Goal: Task Accomplishment & Management: Manage account settings

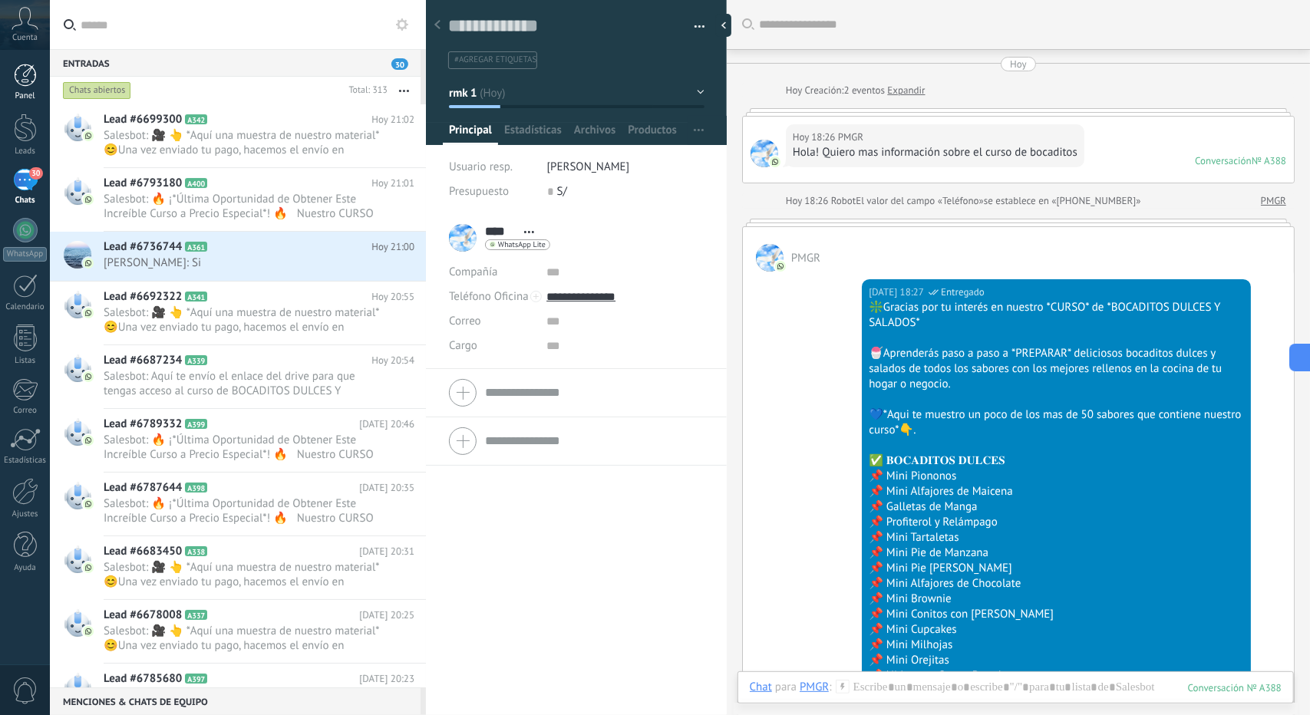
scroll to position [23, 0]
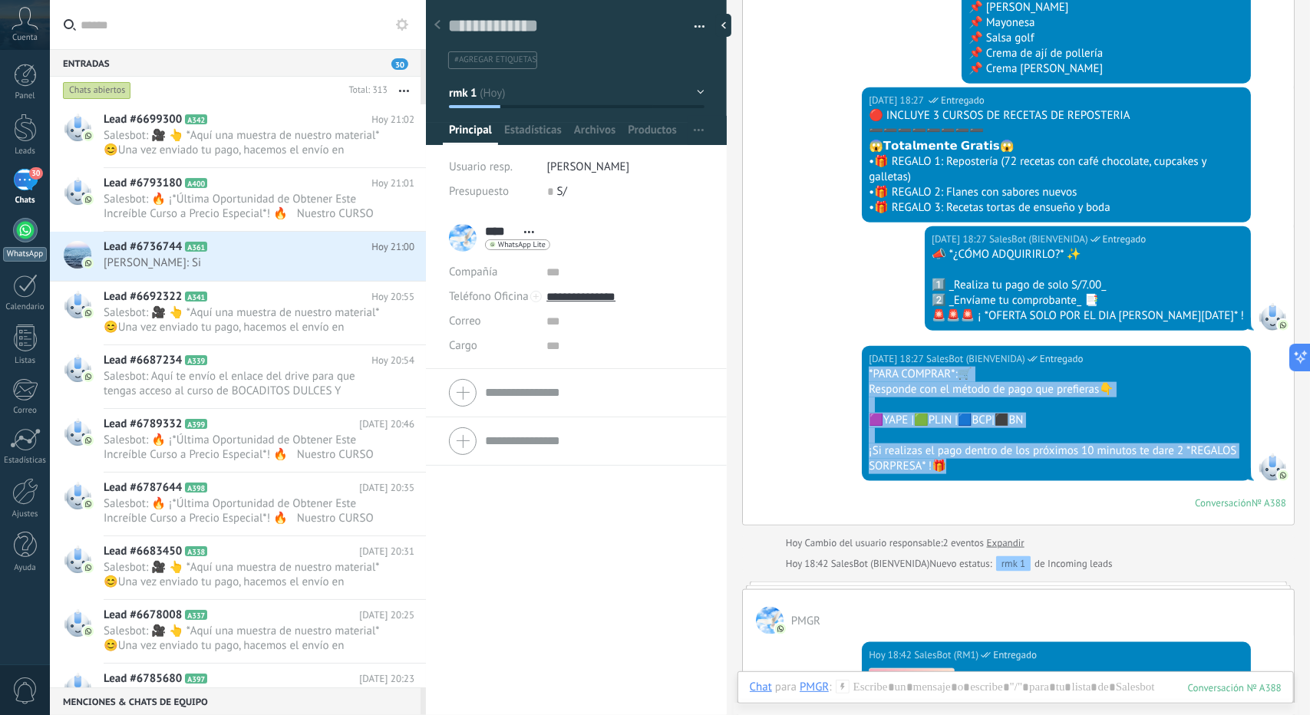
click at [29, 233] on div at bounding box center [25, 230] width 25 height 25
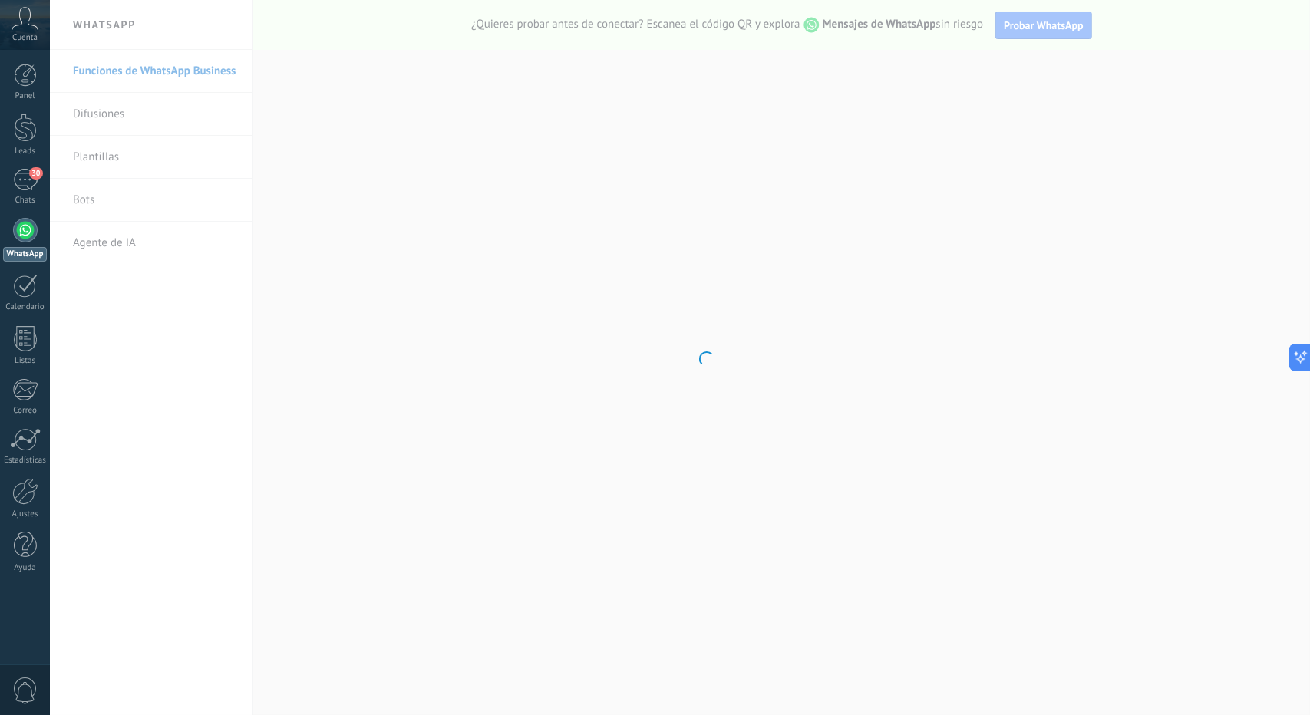
click at [83, 198] on body ".abccls-1,.abccls-2{fill-rule:evenodd}.abccls-2{fill:#fff} .abfcls-1{fill:none}…" at bounding box center [655, 357] width 1310 height 715
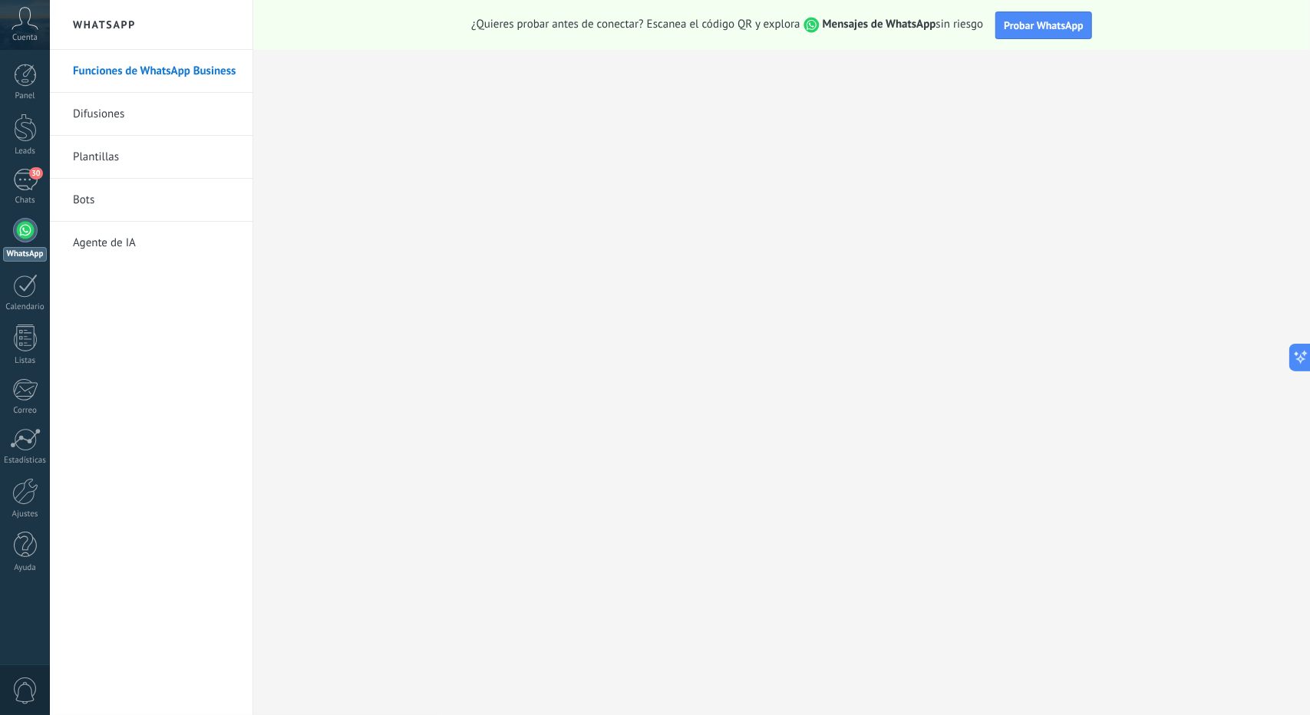
click at [86, 200] on link "Bots" at bounding box center [155, 200] width 164 height 43
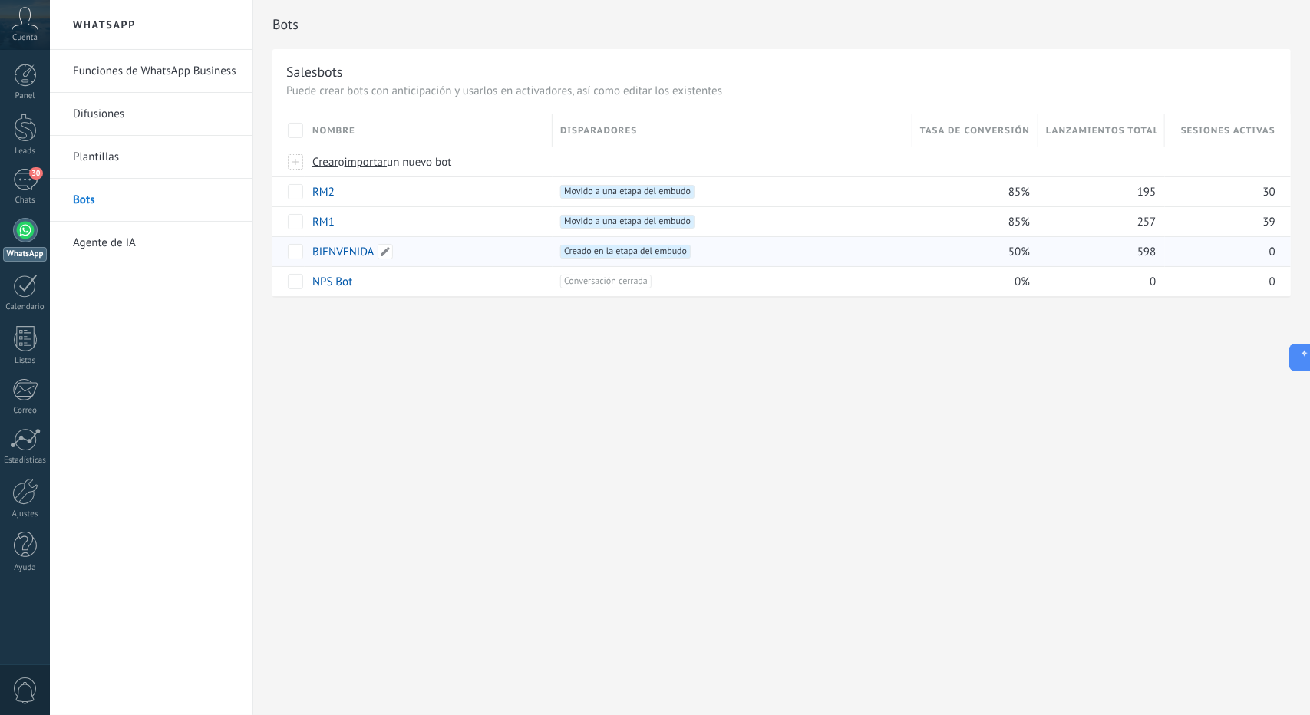
click at [333, 258] on link "BIENVENIDA" at bounding box center [343, 252] width 62 height 15
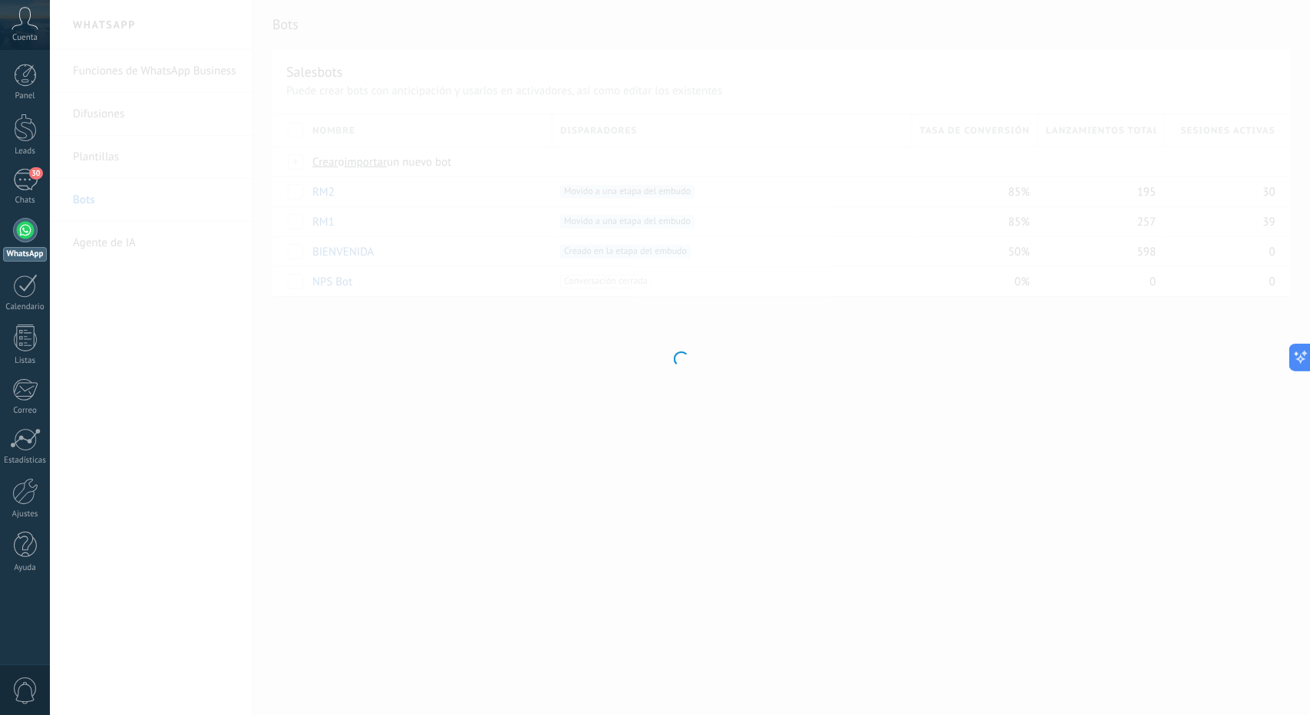
type input "**********"
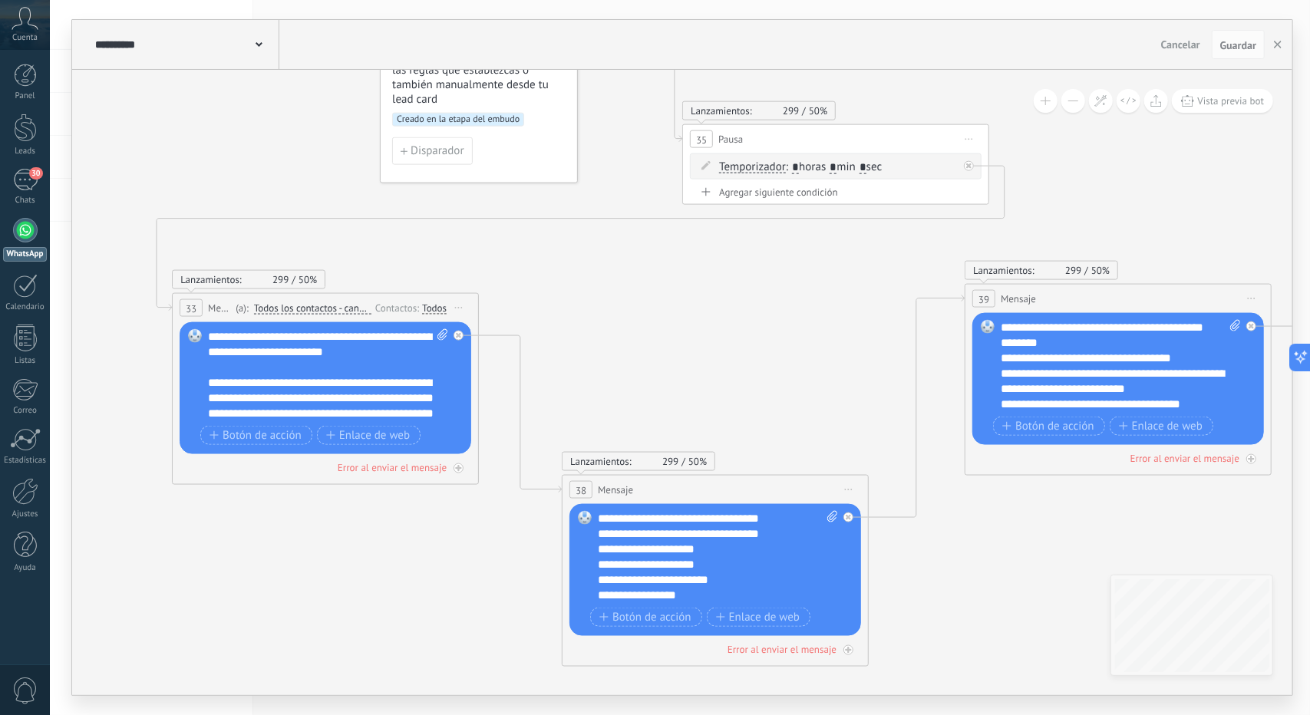
drag, startPoint x: 773, startPoint y: 586, endPoint x: 1013, endPoint y: 564, distance: 241.2
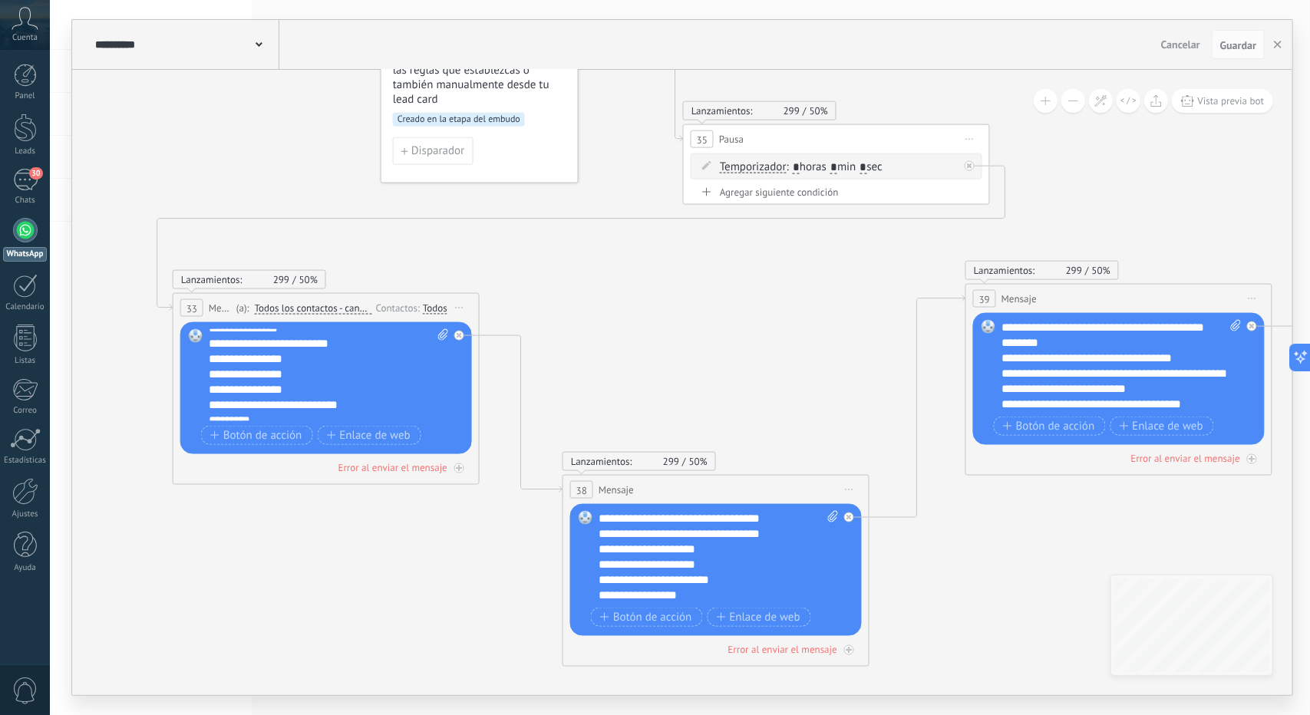
scroll to position [338, 0]
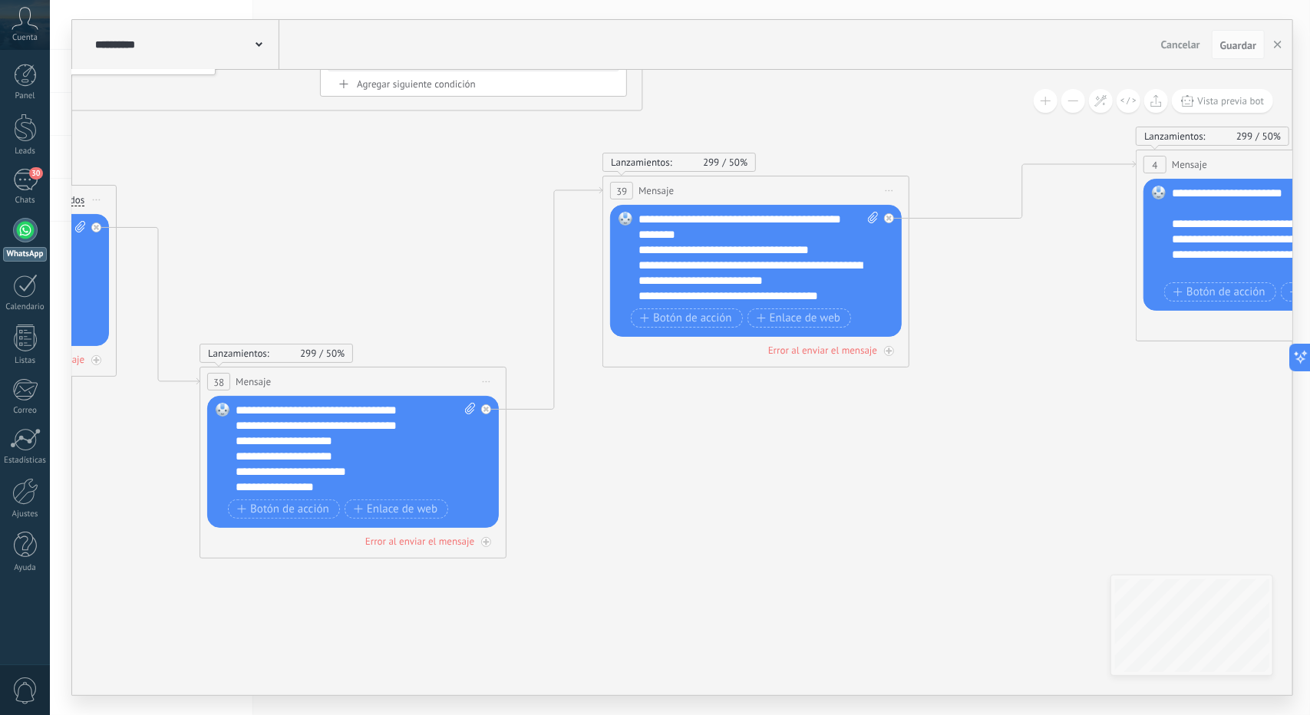
drag, startPoint x: 725, startPoint y: 355, endPoint x: 487, endPoint y: 314, distance: 241.4
click at [487, 314] on icon at bounding box center [1222, 232] width 3593 height 1418
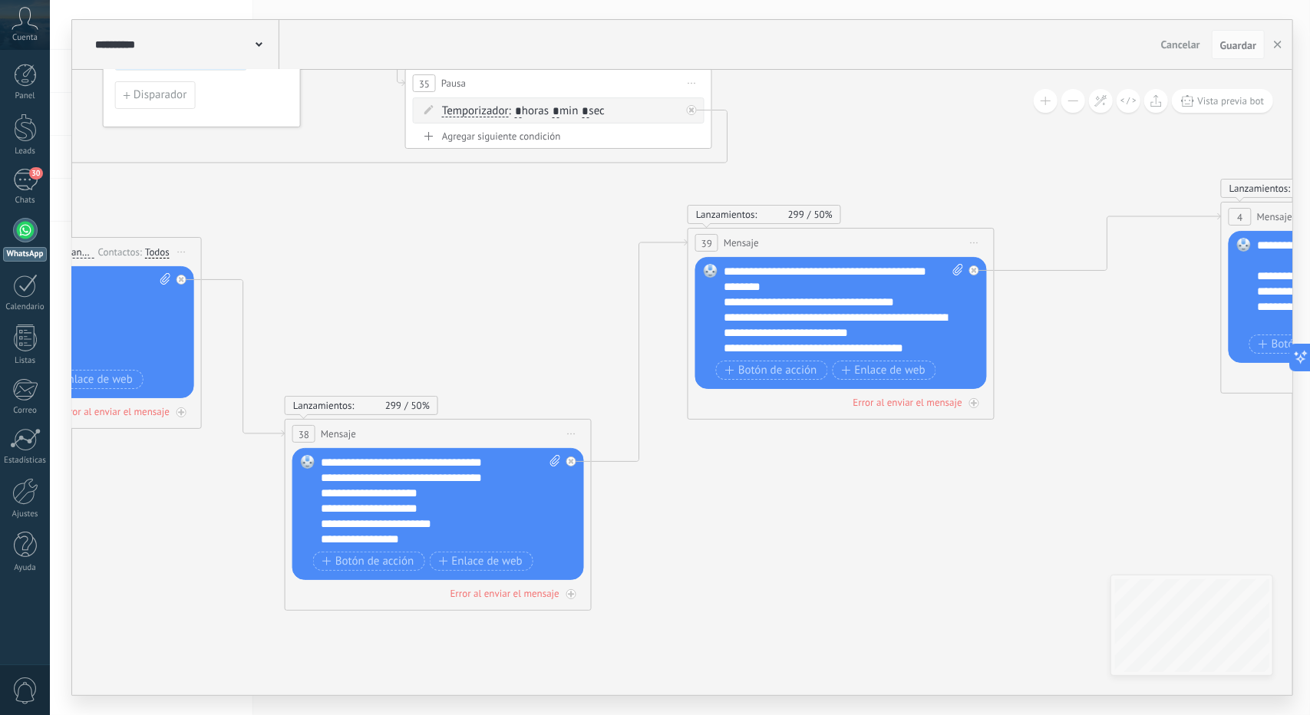
drag, startPoint x: 474, startPoint y: 300, endPoint x: 505, endPoint y: 310, distance: 33.0
click at [487, 305] on icon at bounding box center [1307, 285] width 3593 height 1418
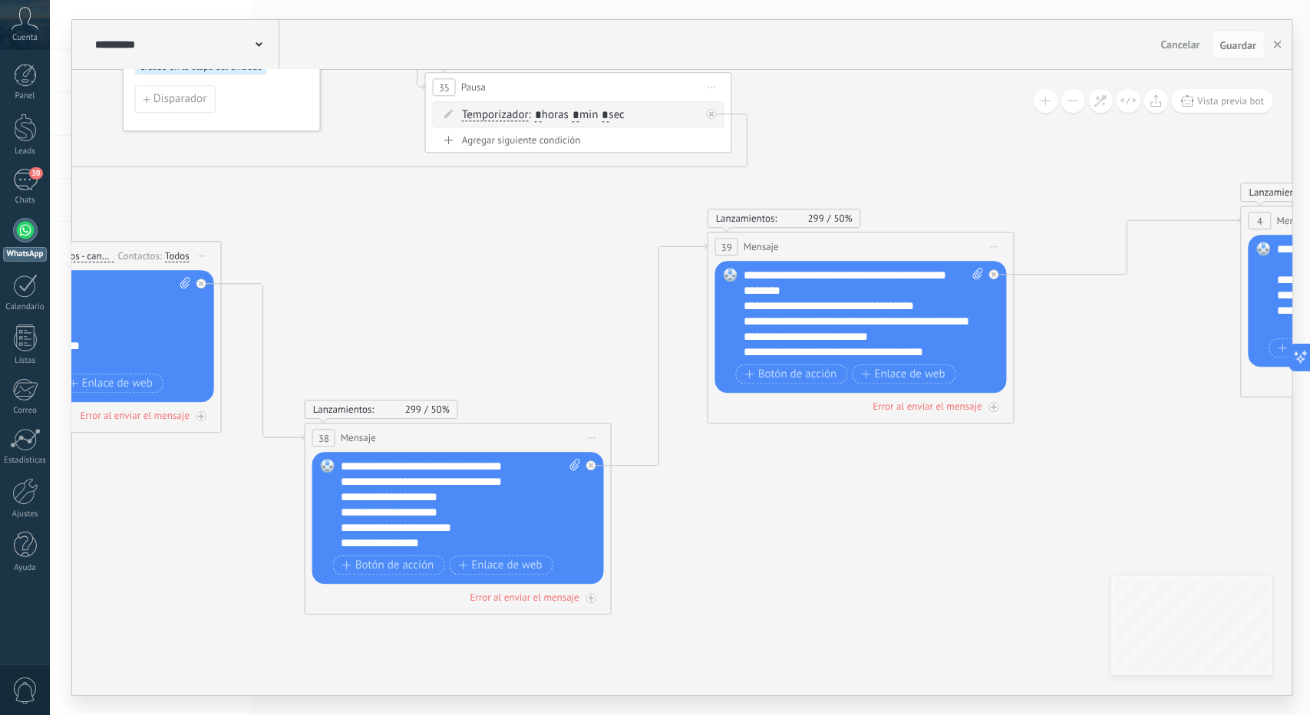
drag, startPoint x: 588, startPoint y: 282, endPoint x: 627, endPoint y: 292, distance: 40.4
click at [627, 292] on icon at bounding box center [1327, 288] width 3593 height 1418
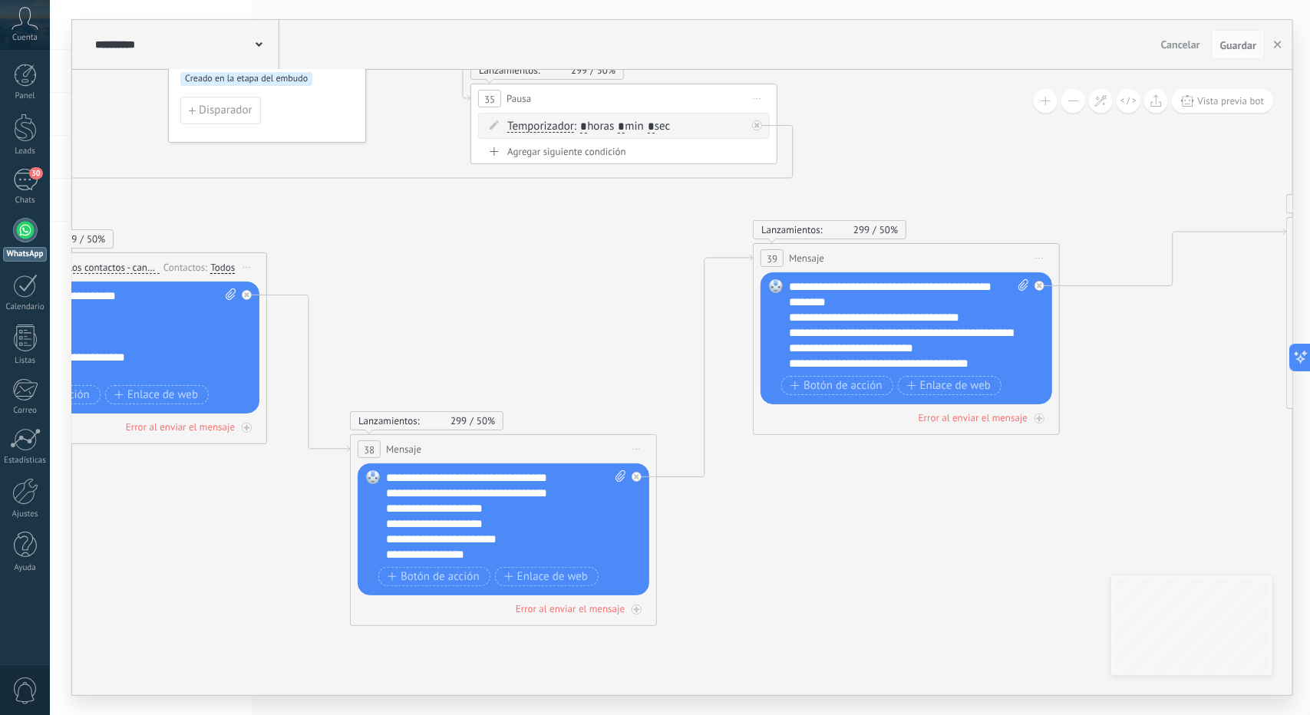
drag, startPoint x: 616, startPoint y: 311, endPoint x: 742, endPoint y: 331, distance: 128.2
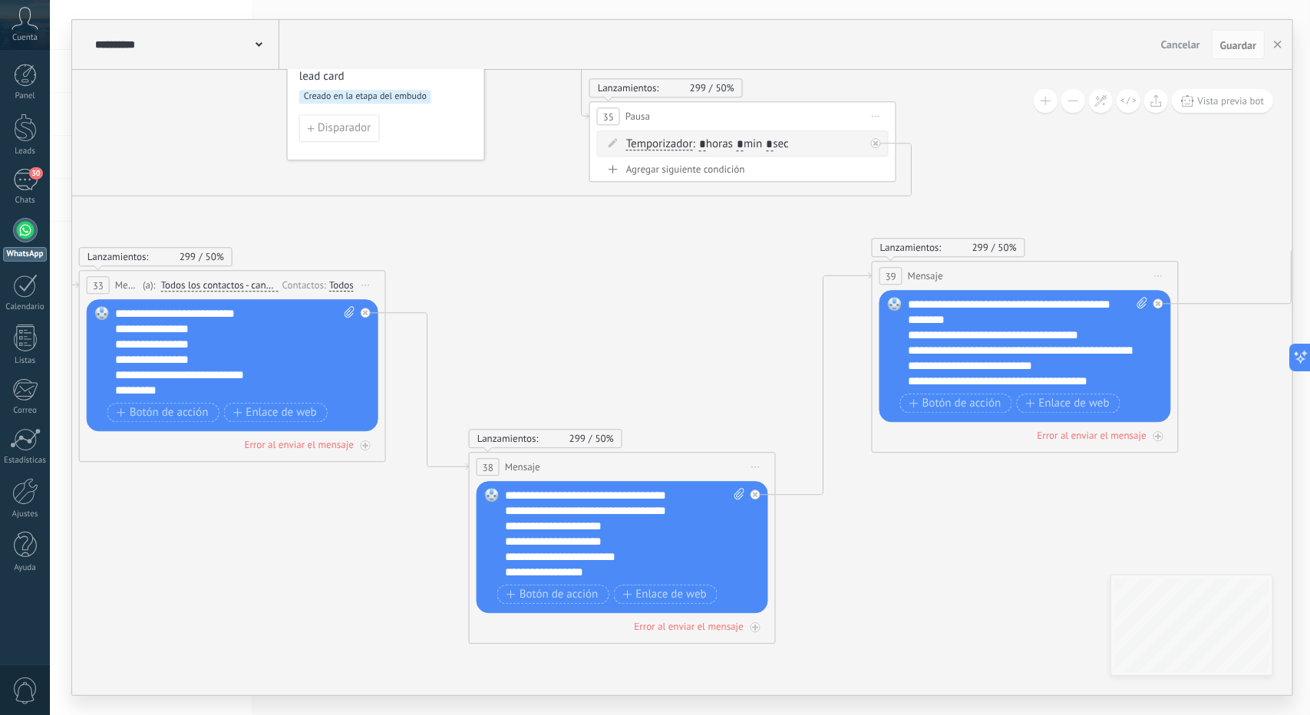
drag, startPoint x: 630, startPoint y: 322, endPoint x: 705, endPoint y: 325, distance: 74.5
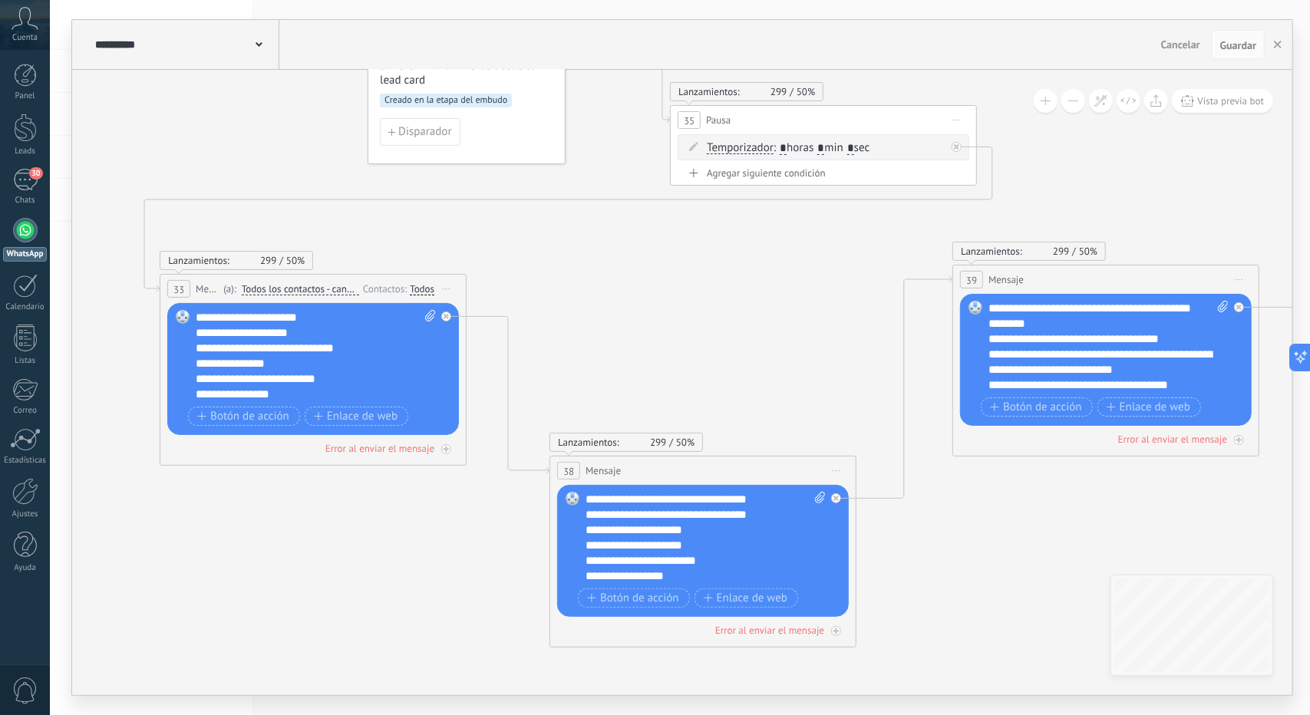
scroll to position [184, 0]
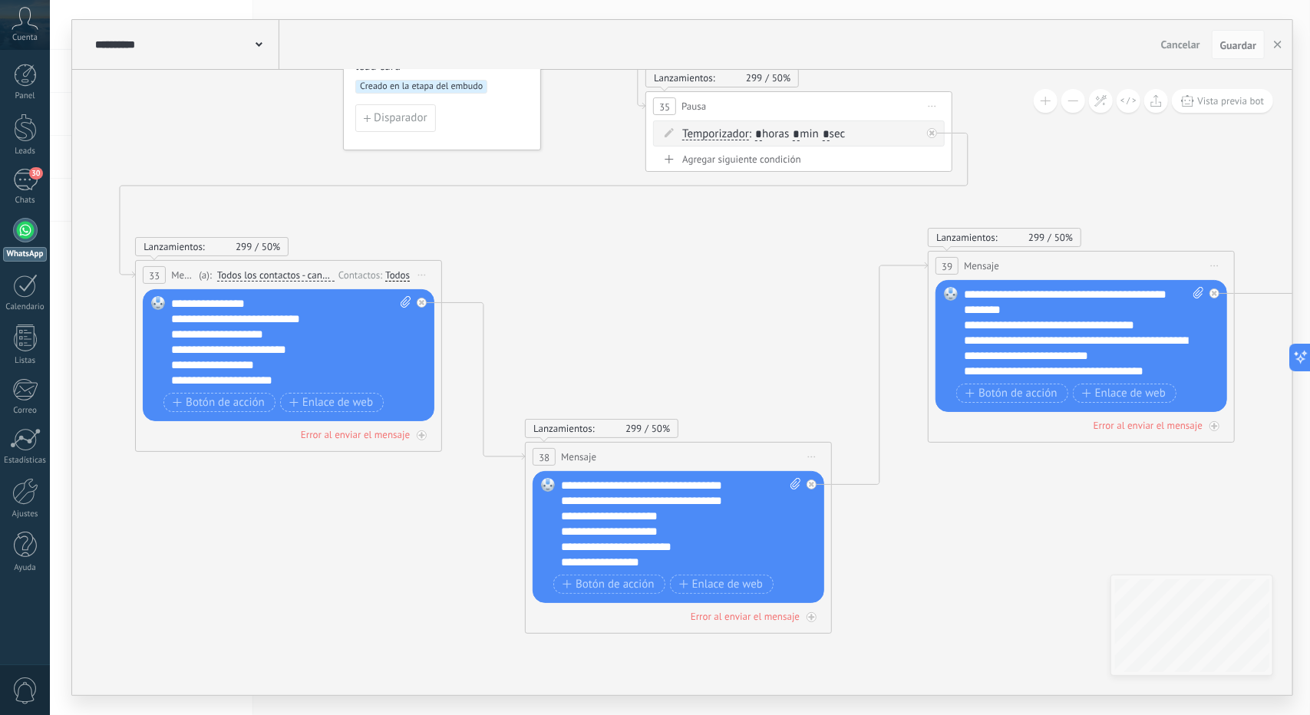
drag, startPoint x: 418, startPoint y: 467, endPoint x: 467, endPoint y: 500, distance: 59.2
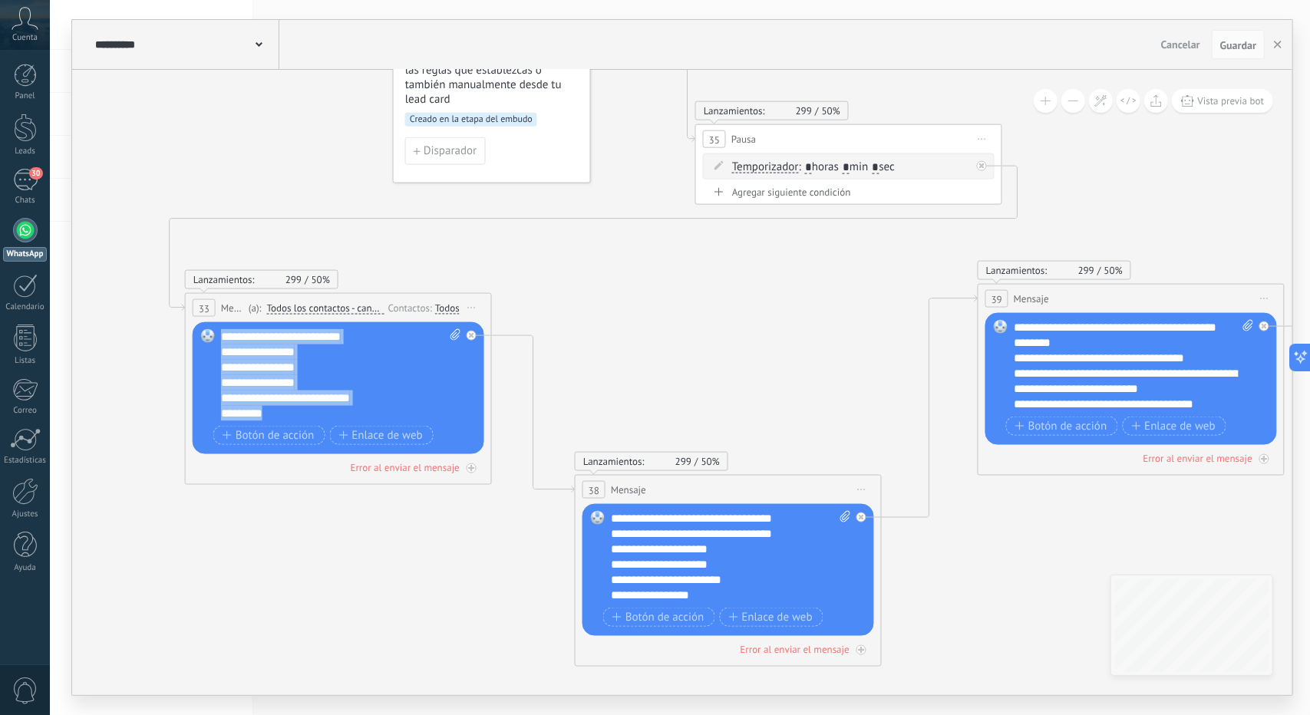
scroll to position [0, 0]
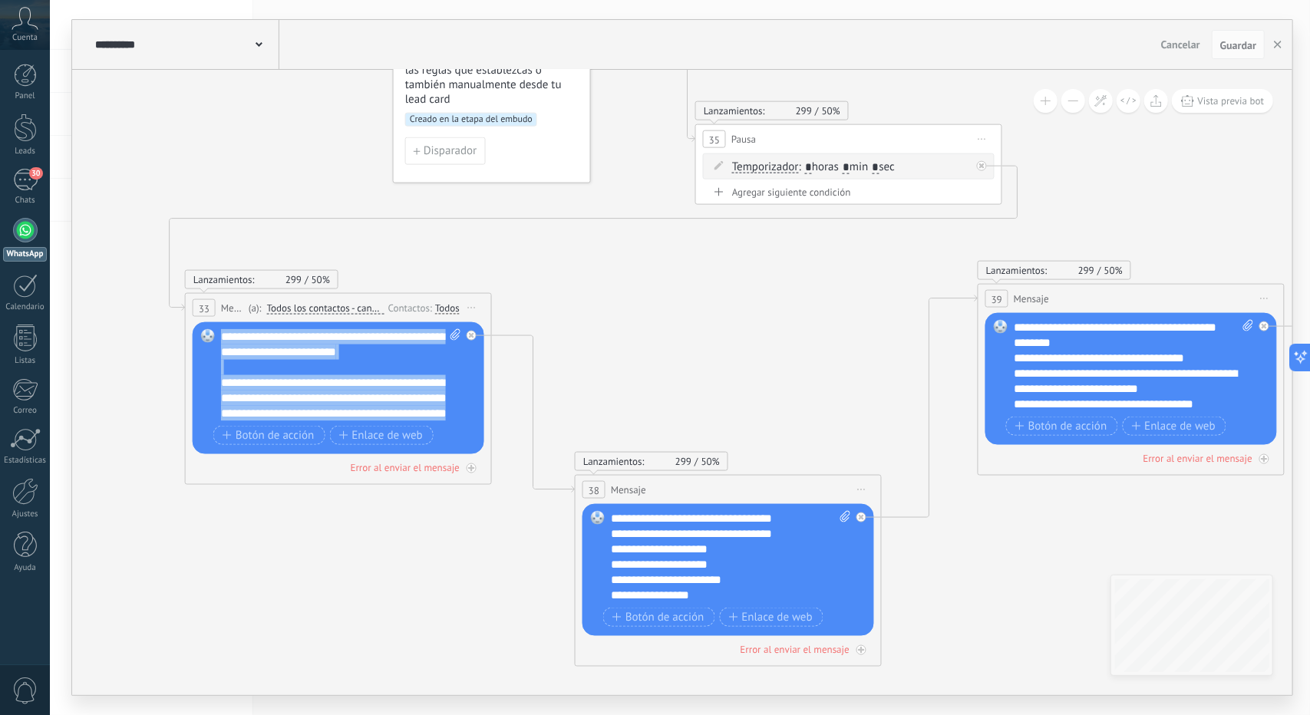
drag, startPoint x: 271, startPoint y: 414, endPoint x: 179, endPoint y: 204, distance: 229.6
click at [662, 15] on div "**********" at bounding box center [662, 15] width 0 height 0
paste div
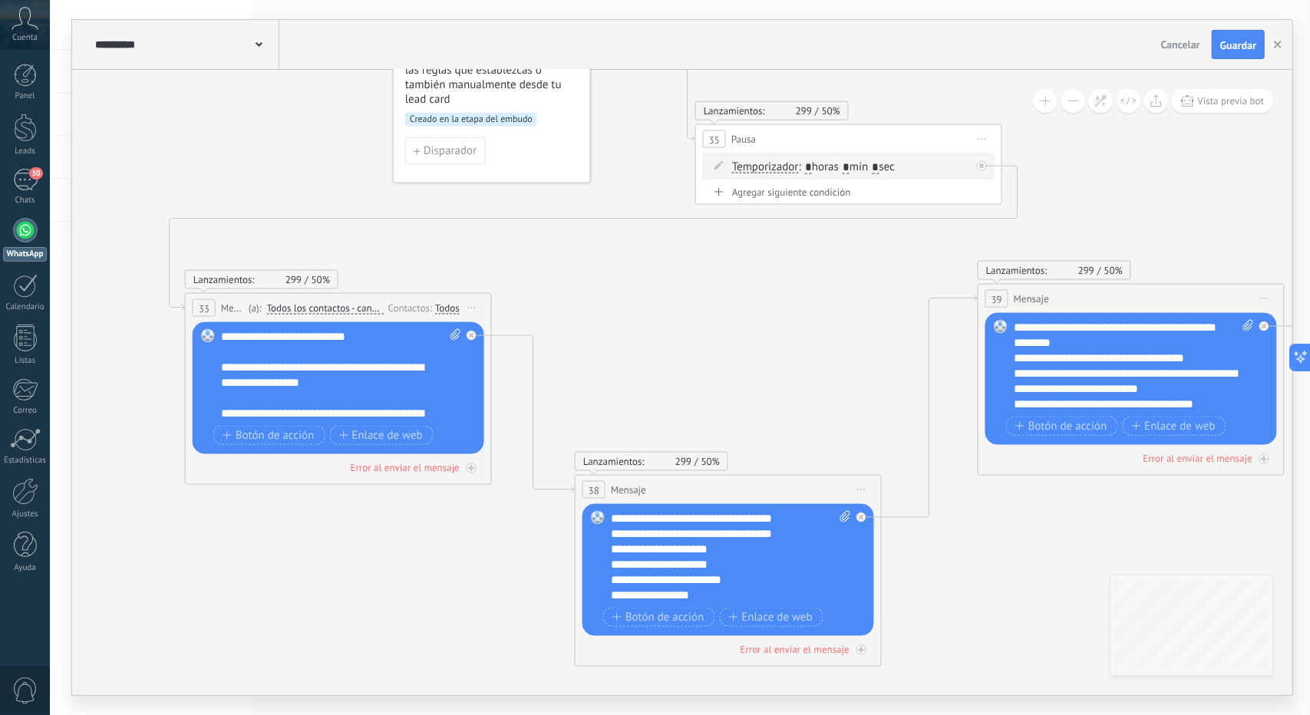
click at [461, 333] on div "Reemplazar Quitar Convertir a mensaje de voz Arrastre la imagen aquí para adjun…" at bounding box center [339, 388] width 292 height 132
click at [454, 334] on icon at bounding box center [456, 335] width 10 height 12
click input "Subir" at bounding box center [0, 0] width 0 height 0
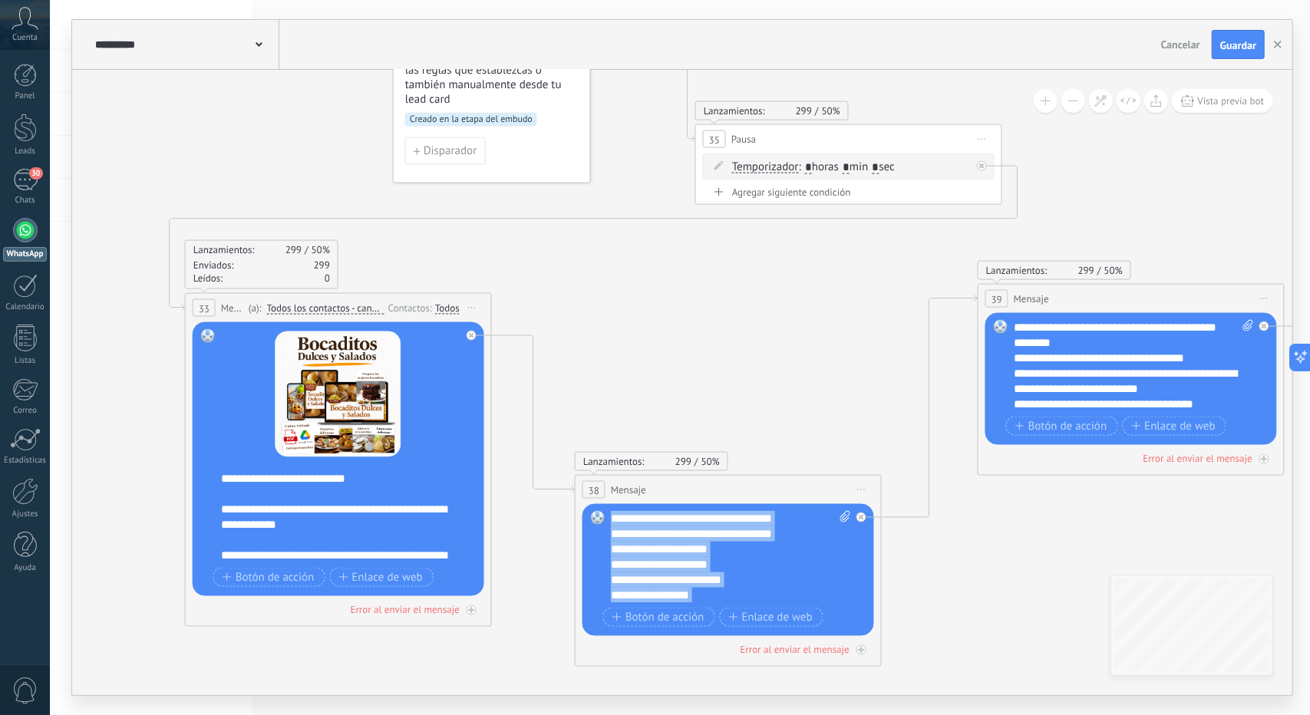
drag, startPoint x: 688, startPoint y: 592, endPoint x: 556, endPoint y: 418, distance: 218.0
click at [662, 15] on div "**********" at bounding box center [662, 15] width 0 height 0
paste div
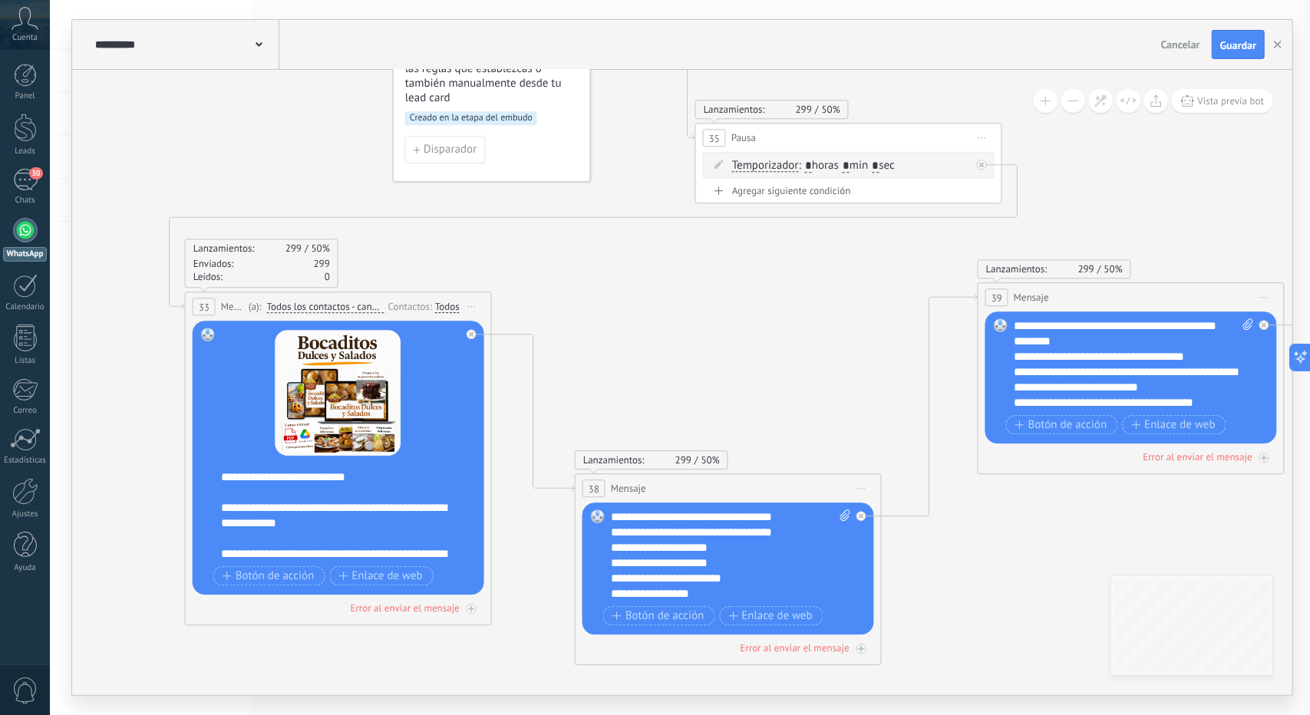
drag, startPoint x: 709, startPoint y: 593, endPoint x: 599, endPoint y: 381, distance: 239.6
click at [662, 14] on div "**********" at bounding box center [662, 14] width 0 height 0
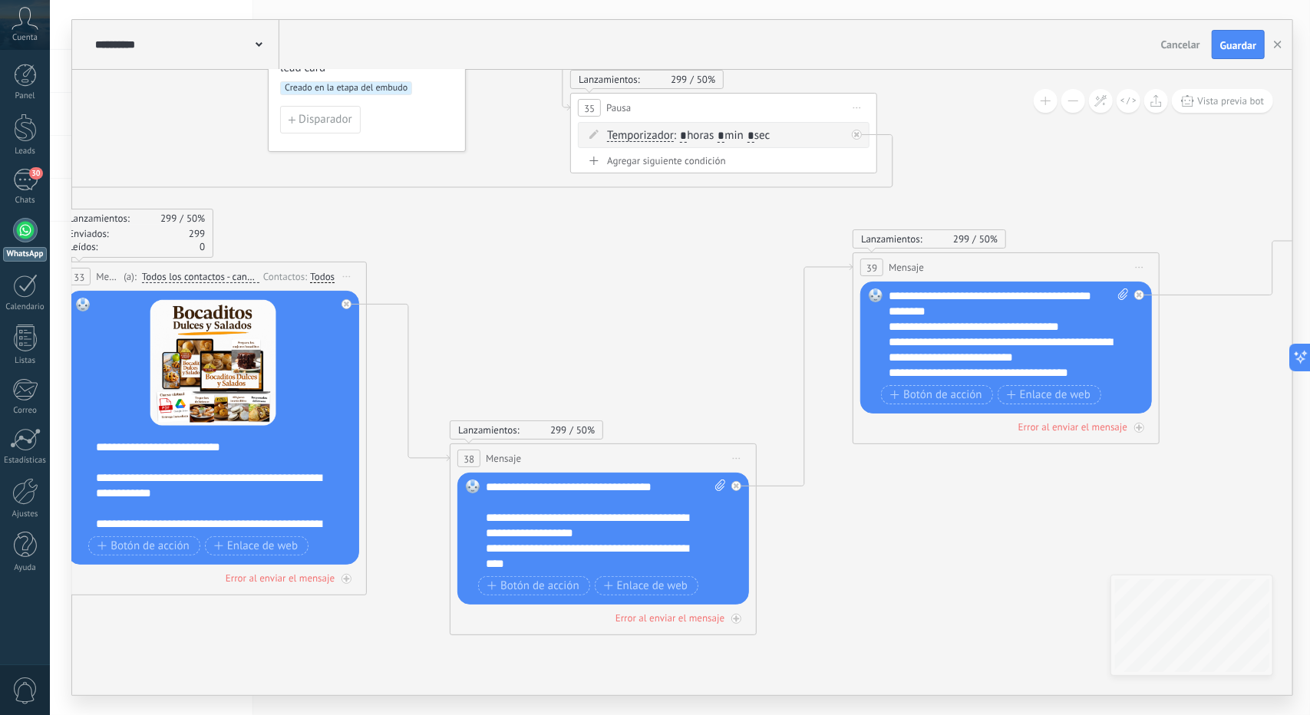
drag, startPoint x: 792, startPoint y: 365, endPoint x: 673, endPoint y: 333, distance: 123.1
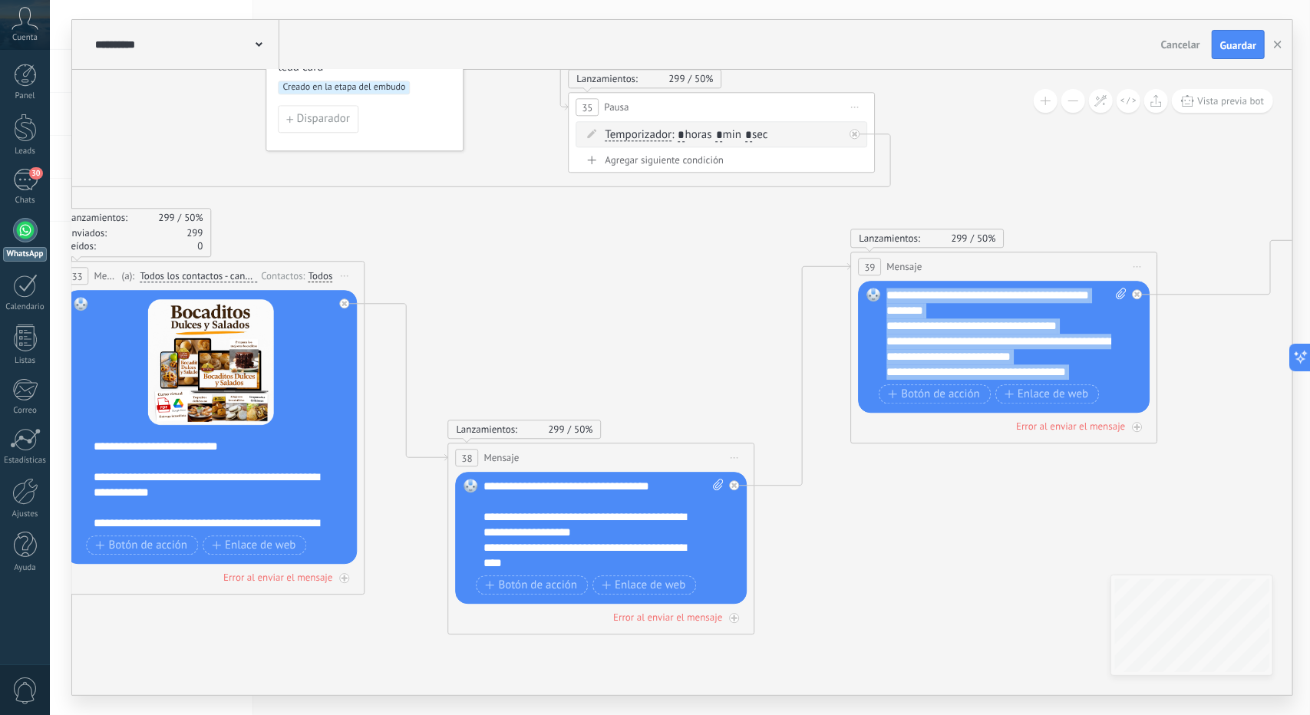
drag, startPoint x: 930, startPoint y: 374, endPoint x: 887, endPoint y: 289, distance: 95.4
click at [887, 289] on div "**********" at bounding box center [1007, 334] width 241 height 92
paste div
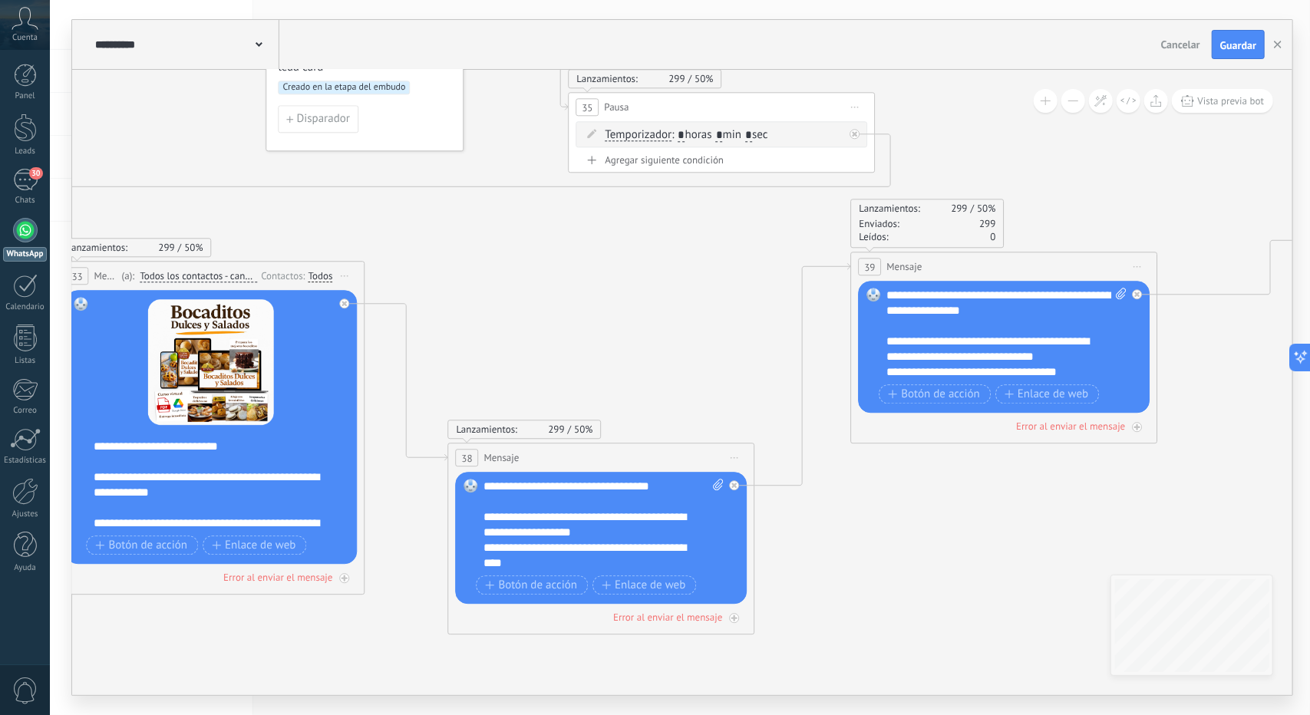
click at [1115, 289] on span at bounding box center [1119, 334] width 15 height 92
click input "Subir" at bounding box center [0, 0] width 0 height 0
click at [1121, 289] on icon at bounding box center [1121, 294] width 10 height 12
click input "Subir" at bounding box center [0, 0] width 0 height 0
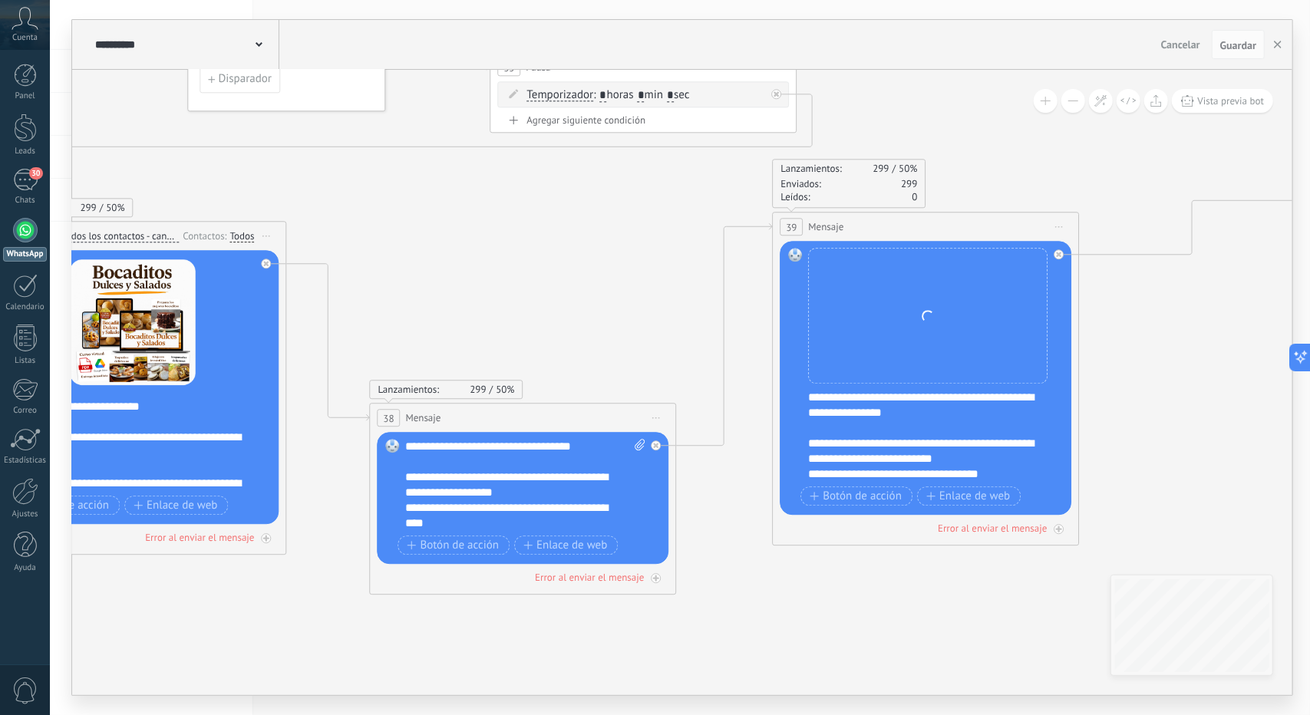
drag, startPoint x: 663, startPoint y: 357, endPoint x: 585, endPoint y: 317, distance: 87.9
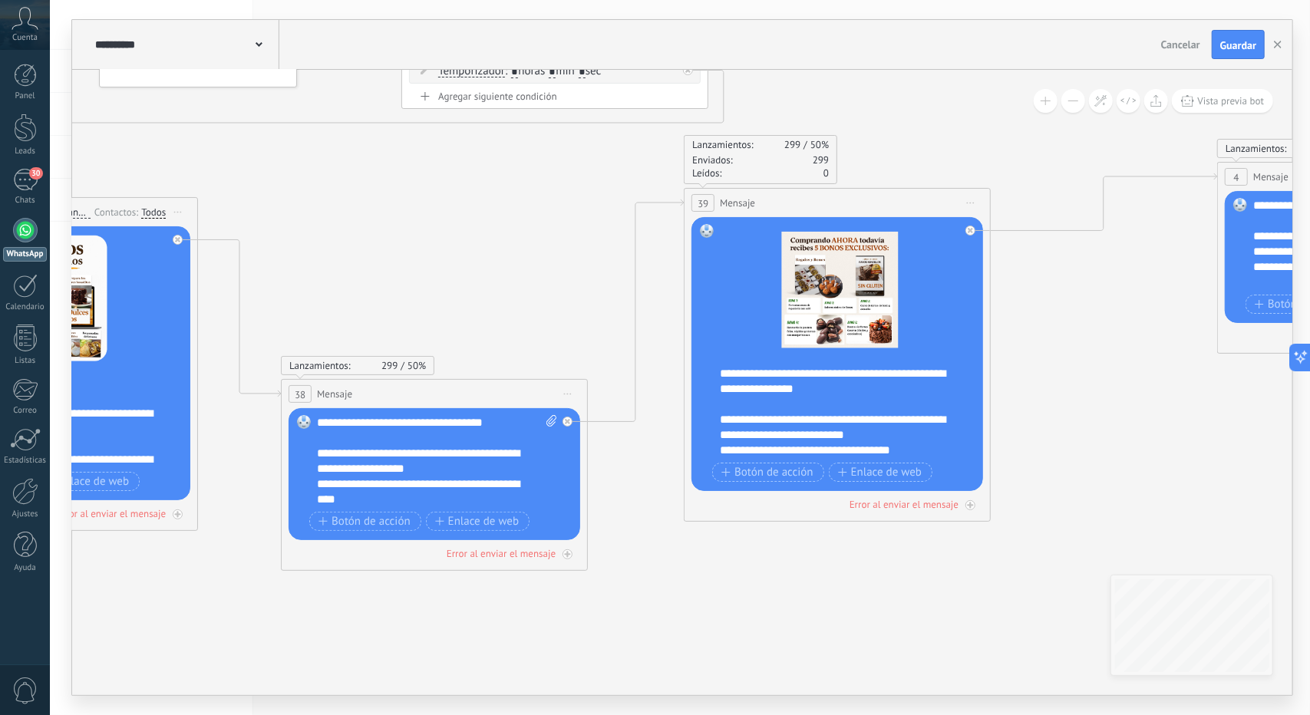
drag, startPoint x: 484, startPoint y: 291, endPoint x: 398, endPoint y: 274, distance: 87.6
click at [398, 274] on icon at bounding box center [1303, 245] width 3593 height 1418
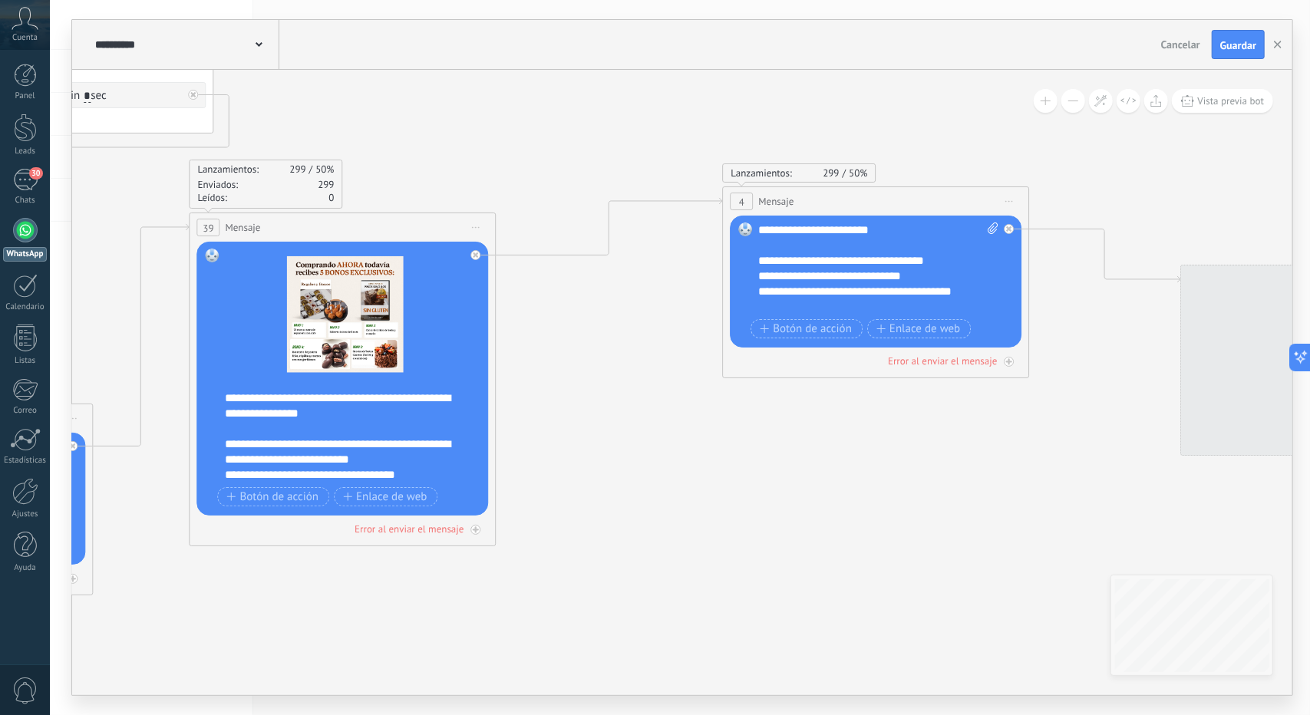
drag, startPoint x: 998, startPoint y: 431, endPoint x: 672, endPoint y: 474, distance: 328.3
click at [672, 473] on icon at bounding box center [809, 269] width 3593 height 1418
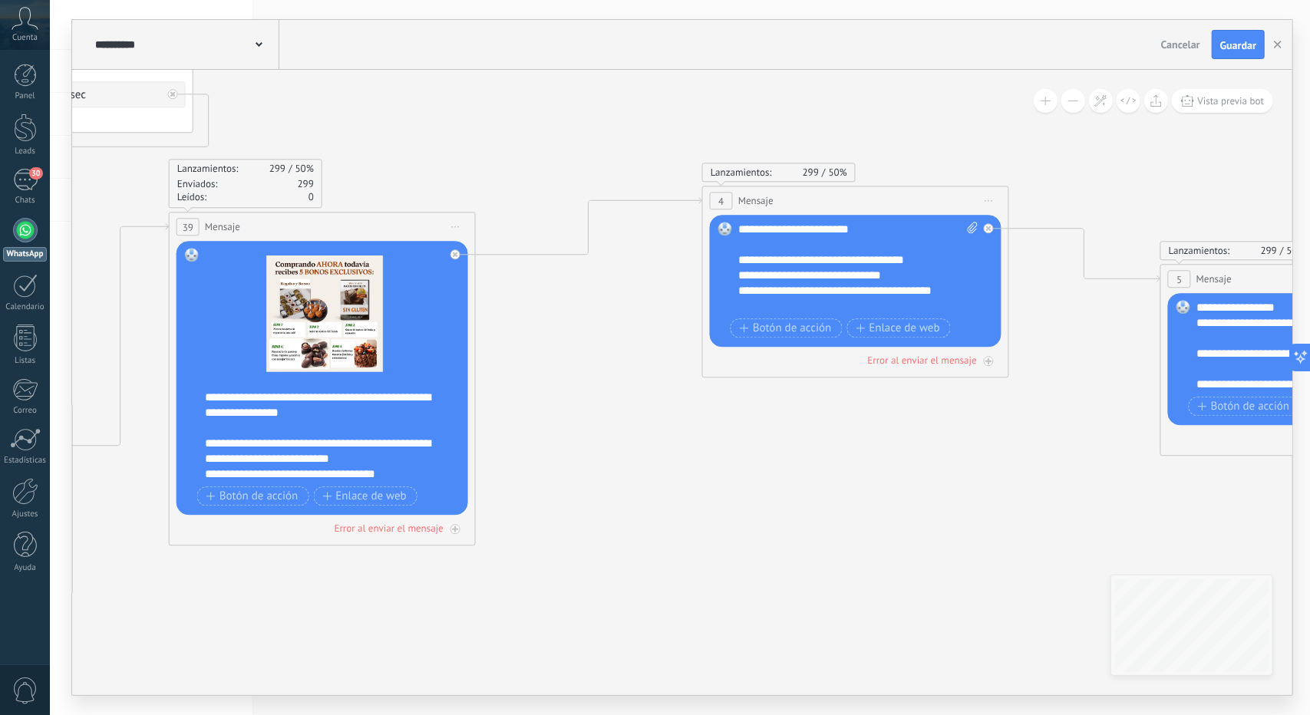
drag, startPoint x: 942, startPoint y: 560, endPoint x: 795, endPoint y: 514, distance: 153.7
click at [797, 517] on icon at bounding box center [788, 268] width 3593 height 1418
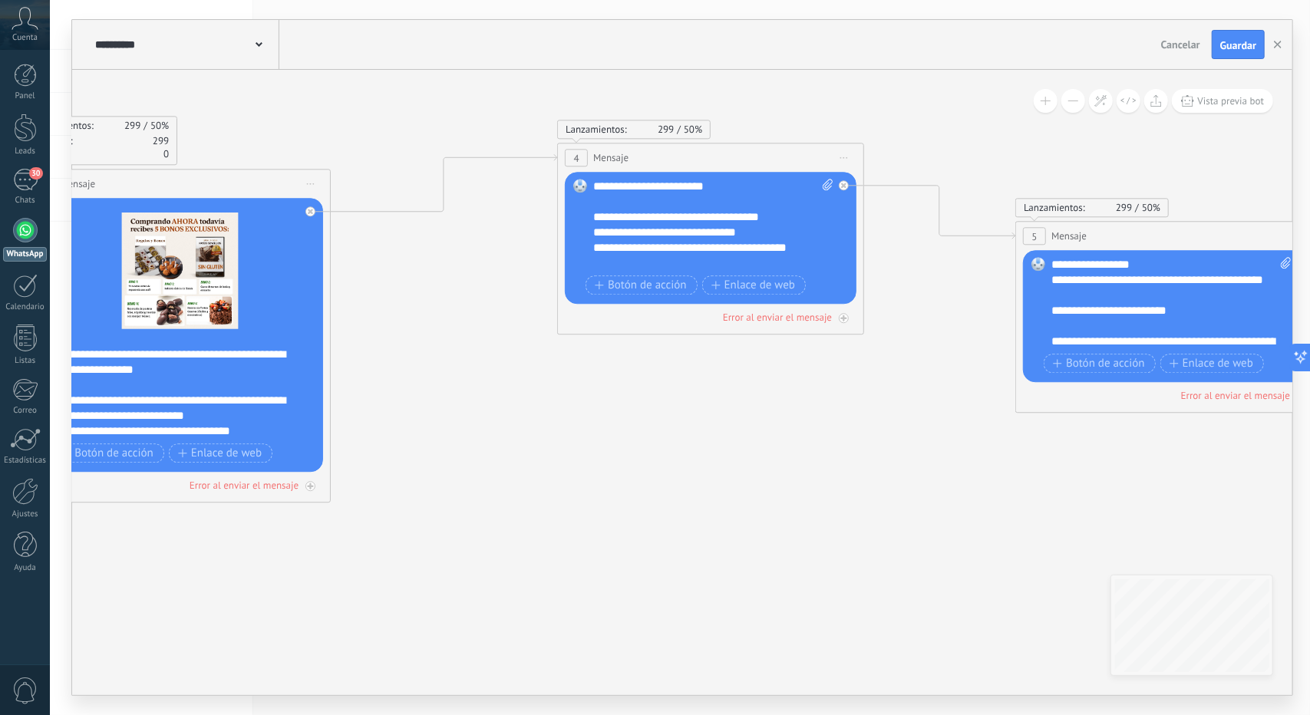
drag, startPoint x: 650, startPoint y: 273, endPoint x: 579, endPoint y: 114, distance: 174.2
drag, startPoint x: 634, startPoint y: 262, endPoint x: 577, endPoint y: 136, distance: 138.1
click at [577, 143] on div "Lanzamientos: 299 50% Enviados: 299 Leídos: 0 4 Mensaje ******* (a): Todos los …" at bounding box center [710, 239] width 307 height 192
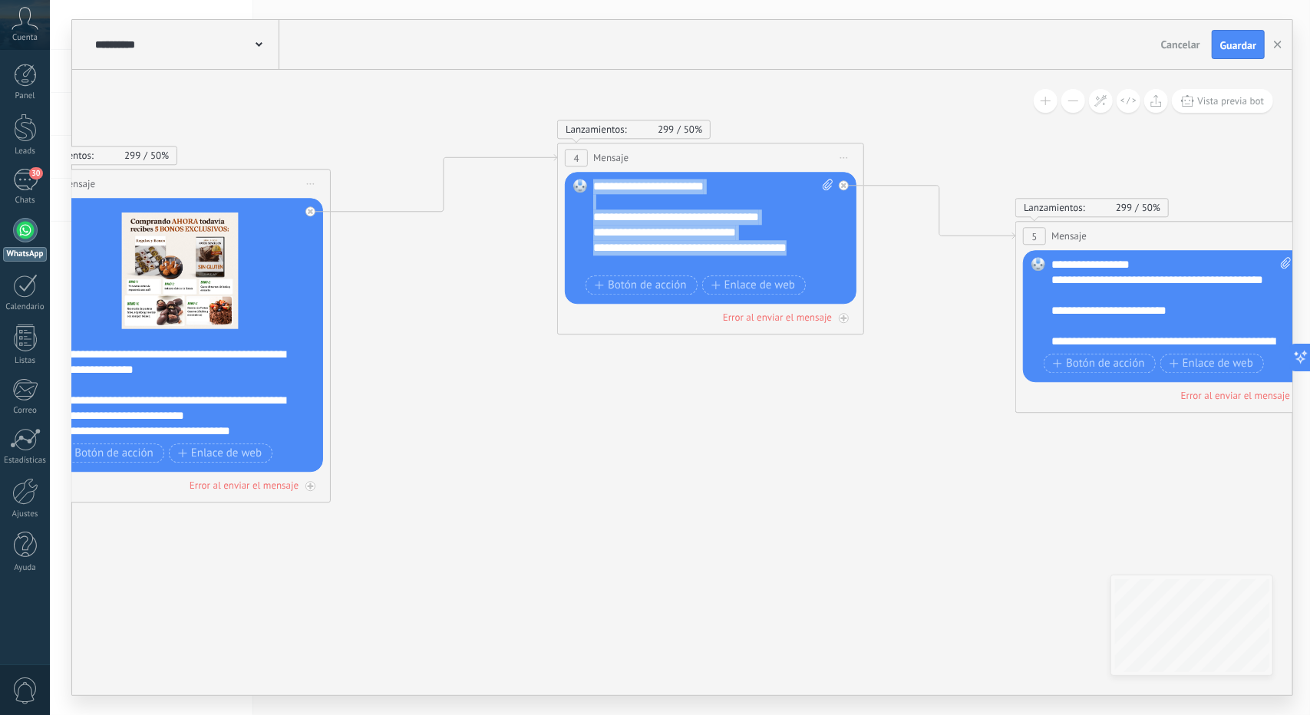
paste div
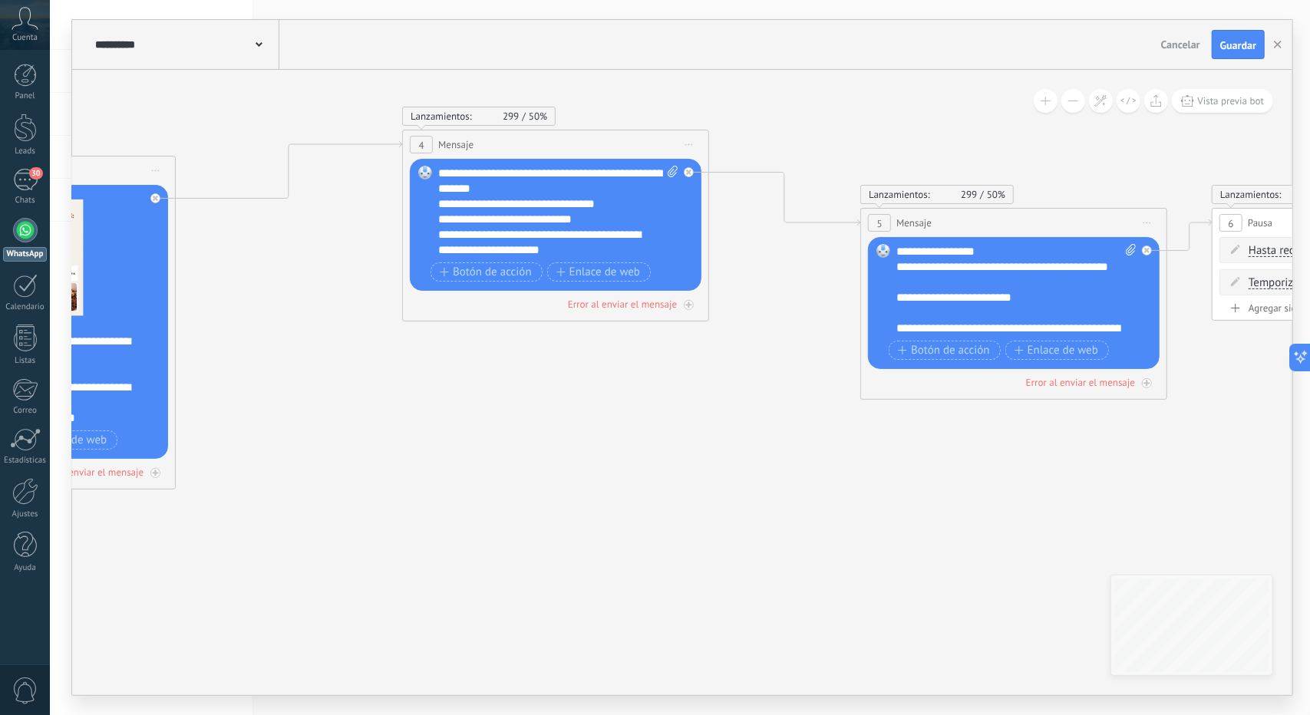
drag, startPoint x: 746, startPoint y: 398, endPoint x: 574, endPoint y: 381, distance: 172.7
click at [574, 381] on icon at bounding box center [488, 212] width 3593 height 1418
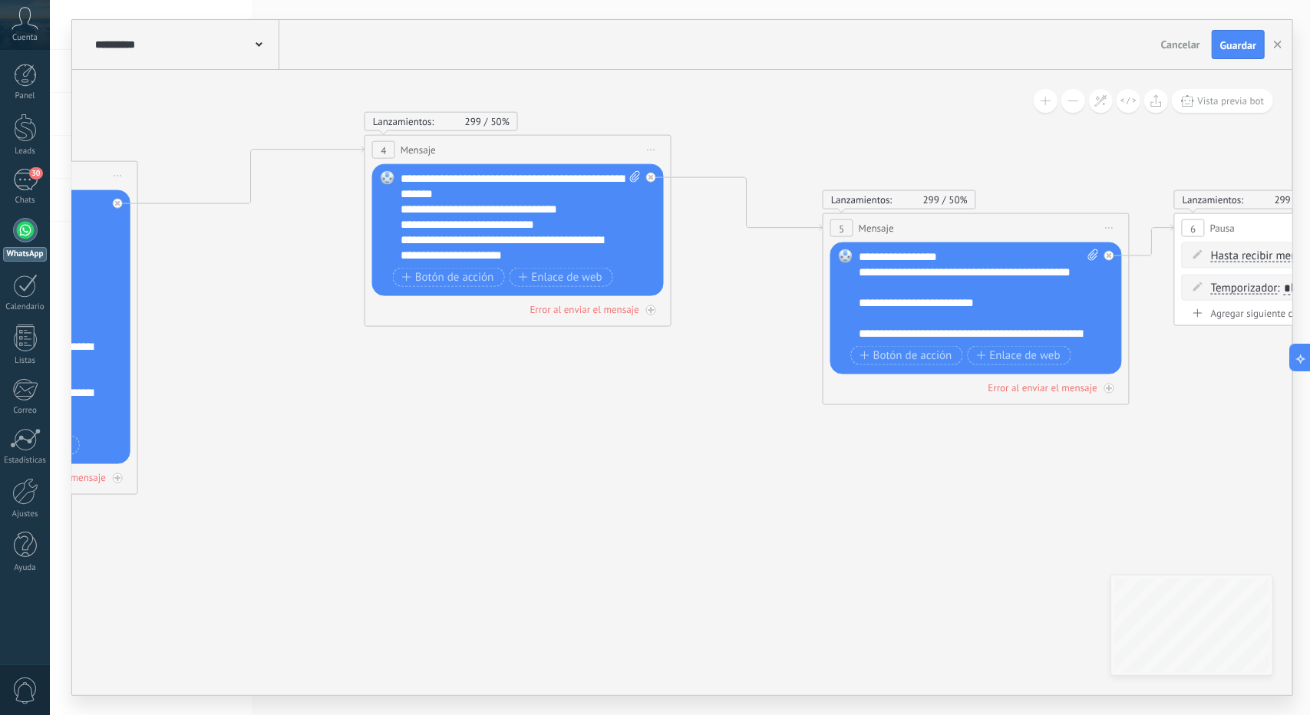
drag, startPoint x: 712, startPoint y: 509, endPoint x: 592, endPoint y: 510, distance: 120.5
click at [591, 511] on icon at bounding box center [451, 218] width 3593 height 1418
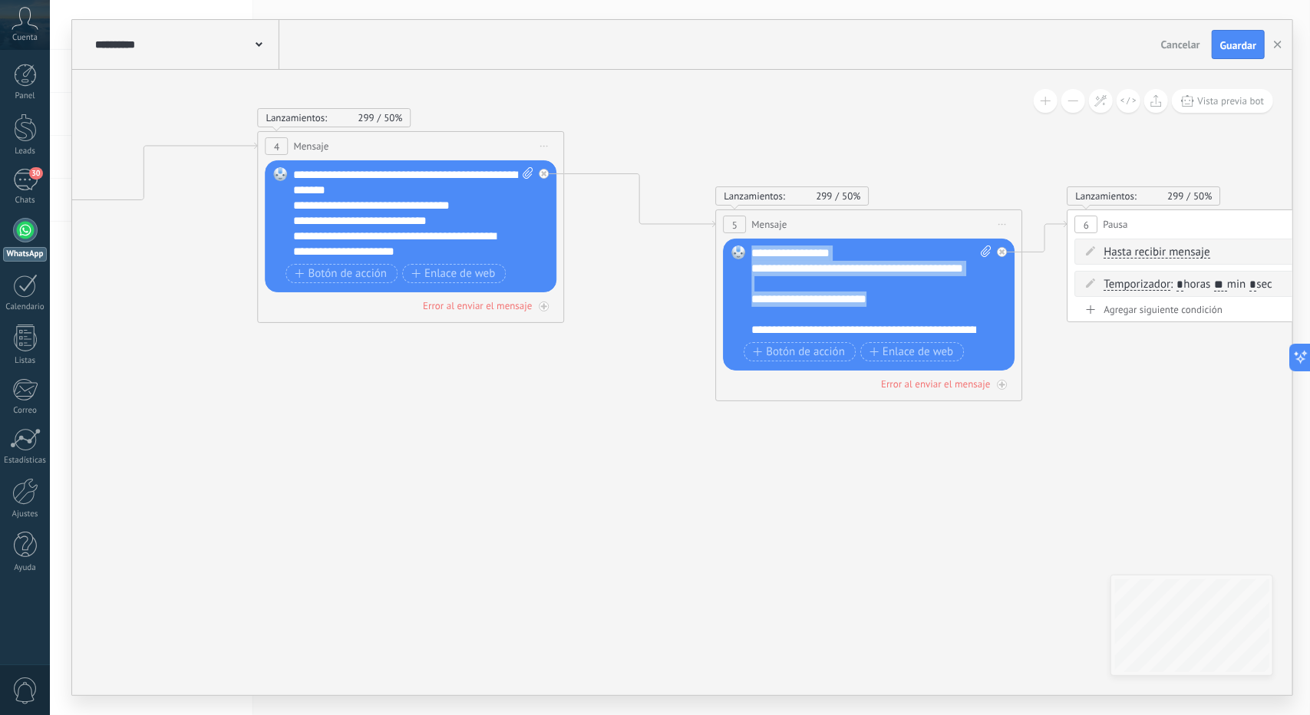
drag, startPoint x: 907, startPoint y: 322, endPoint x: 721, endPoint y: 250, distance: 199.0
click at [721, 250] on div "Lanzamientos: 299 50% Enviados: 299 Leídos: 0 5 Mensaje ******* (a): Todos los …" at bounding box center [869, 306] width 307 height 192
paste div
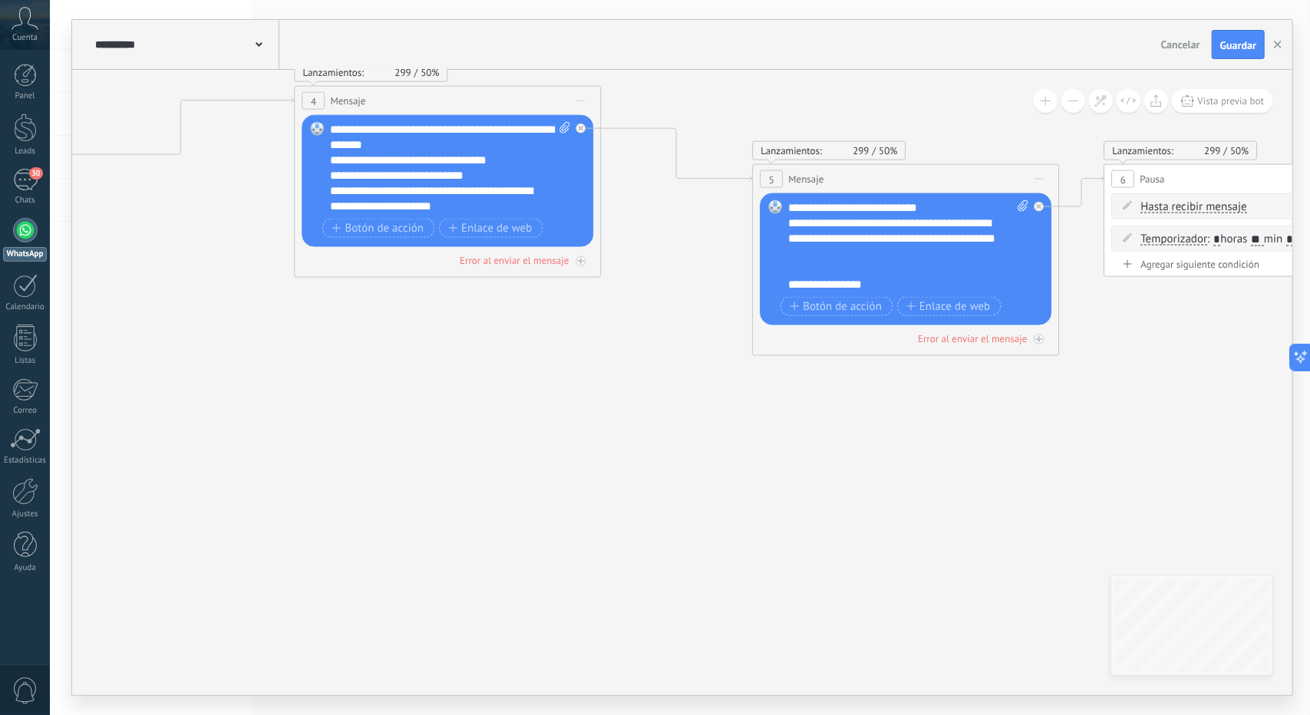
drag, startPoint x: 692, startPoint y: 388, endPoint x: 774, endPoint y: 458, distance: 107.8
click at [773, 457] on icon at bounding box center [448, 150] width 3726 height 1381
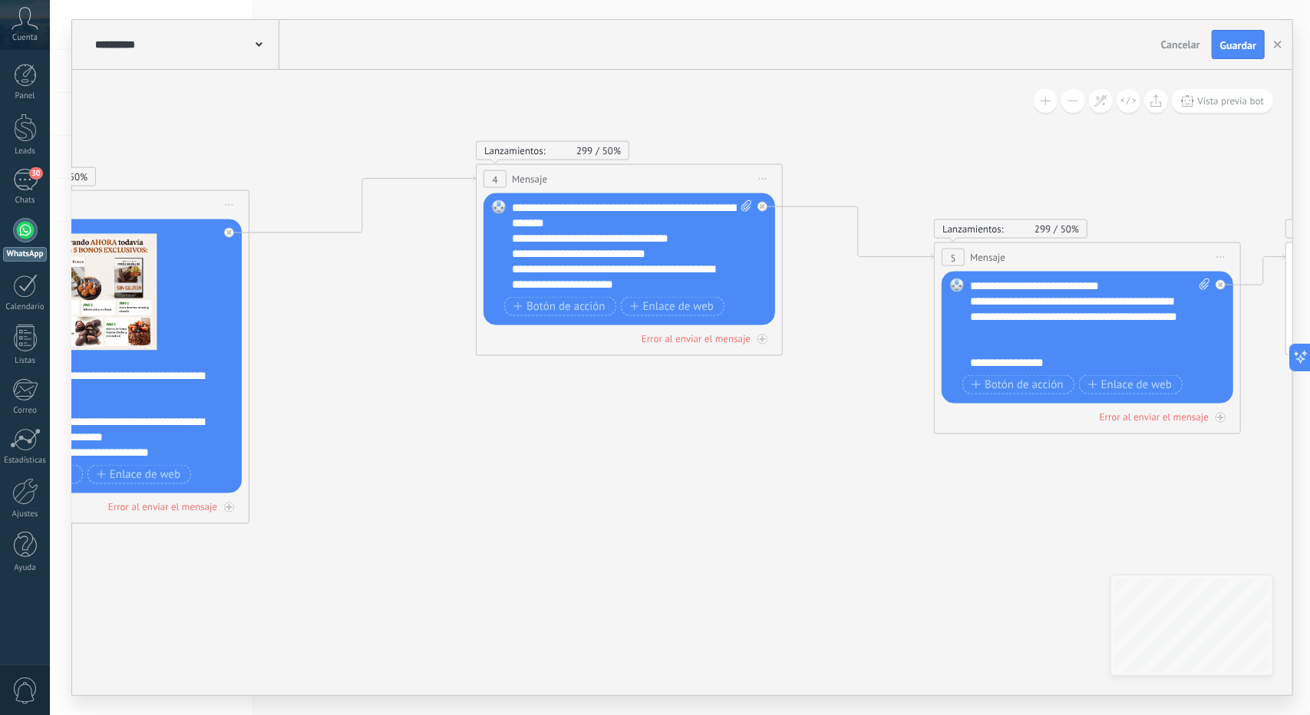
drag, startPoint x: 721, startPoint y: 475, endPoint x: 745, endPoint y: 486, distance: 26.8
click at [755, 480] on icon at bounding box center [629, 228] width 3726 height 1381
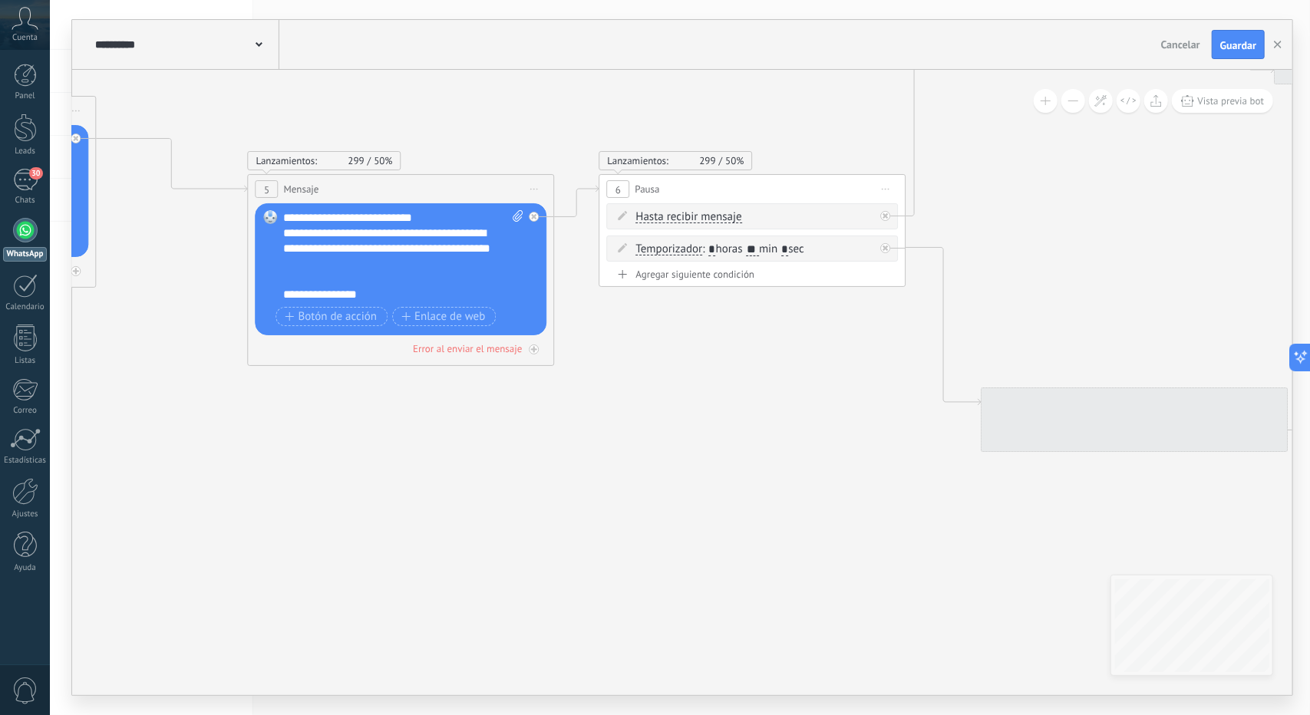
drag, startPoint x: 993, startPoint y: 510, endPoint x: 309, endPoint y: 440, distance: 688.2
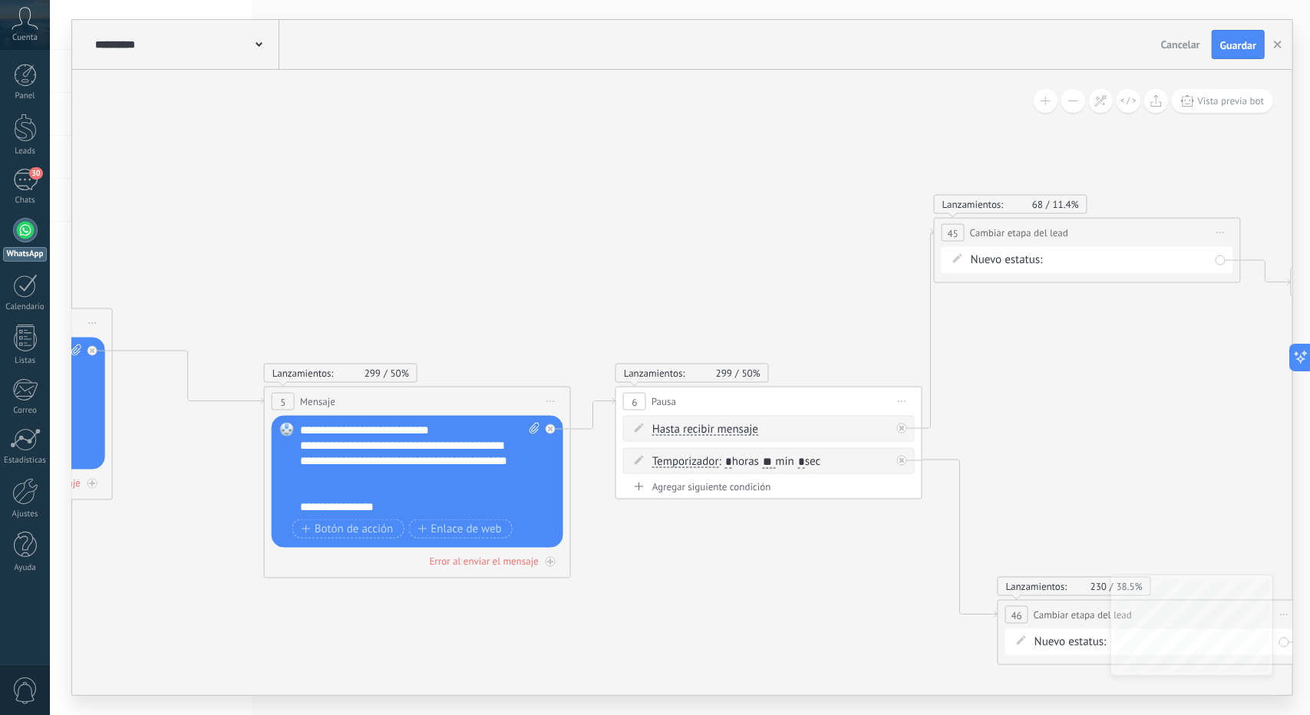
drag, startPoint x: 657, startPoint y: 495, endPoint x: 680, endPoint y: 697, distance: 203.2
click at [710, 708] on div "**********" at bounding box center [680, 357] width 1260 height 715
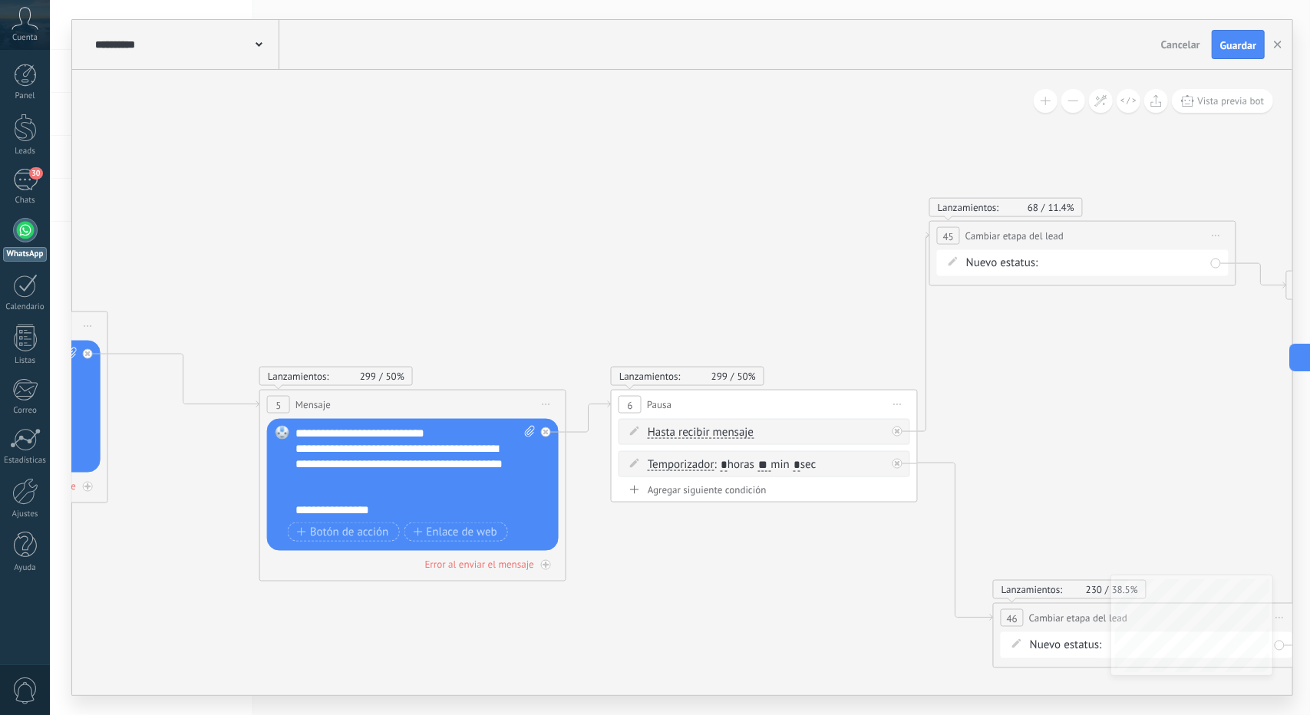
click at [1075, 100] on button at bounding box center [1073, 101] width 24 height 24
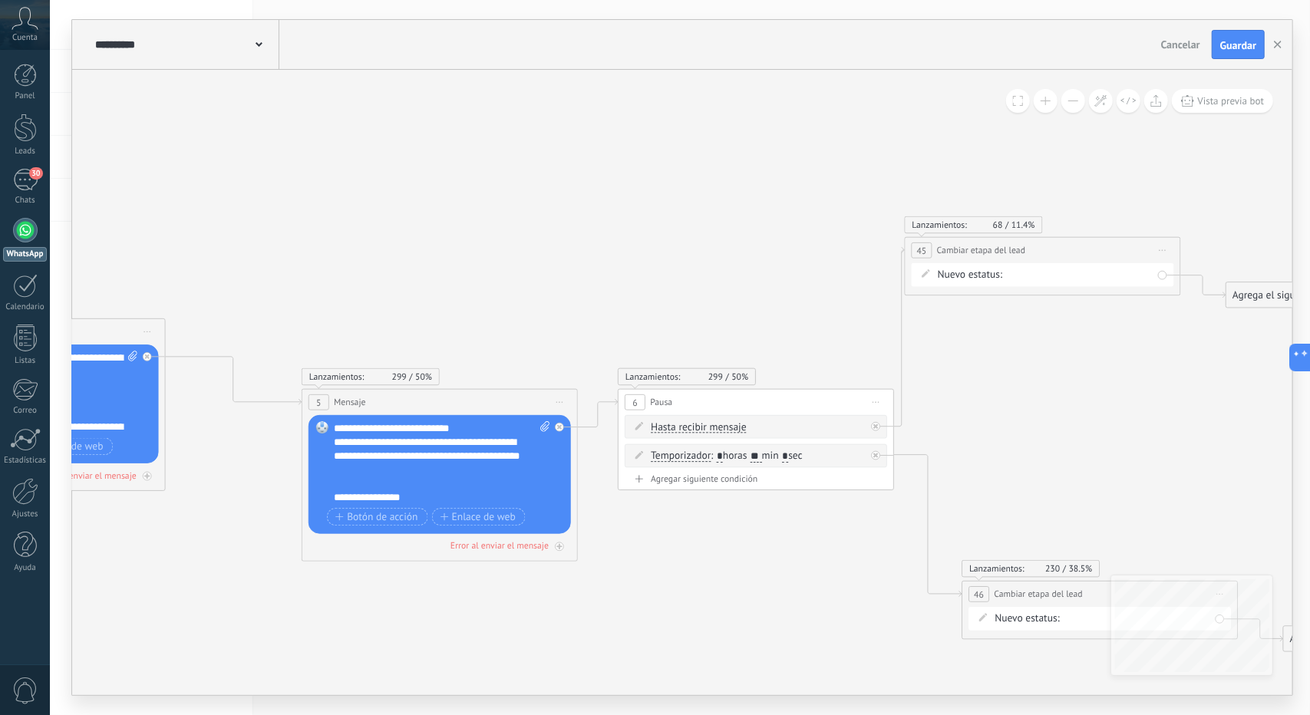
click at [1075, 100] on button at bounding box center [1073, 101] width 24 height 24
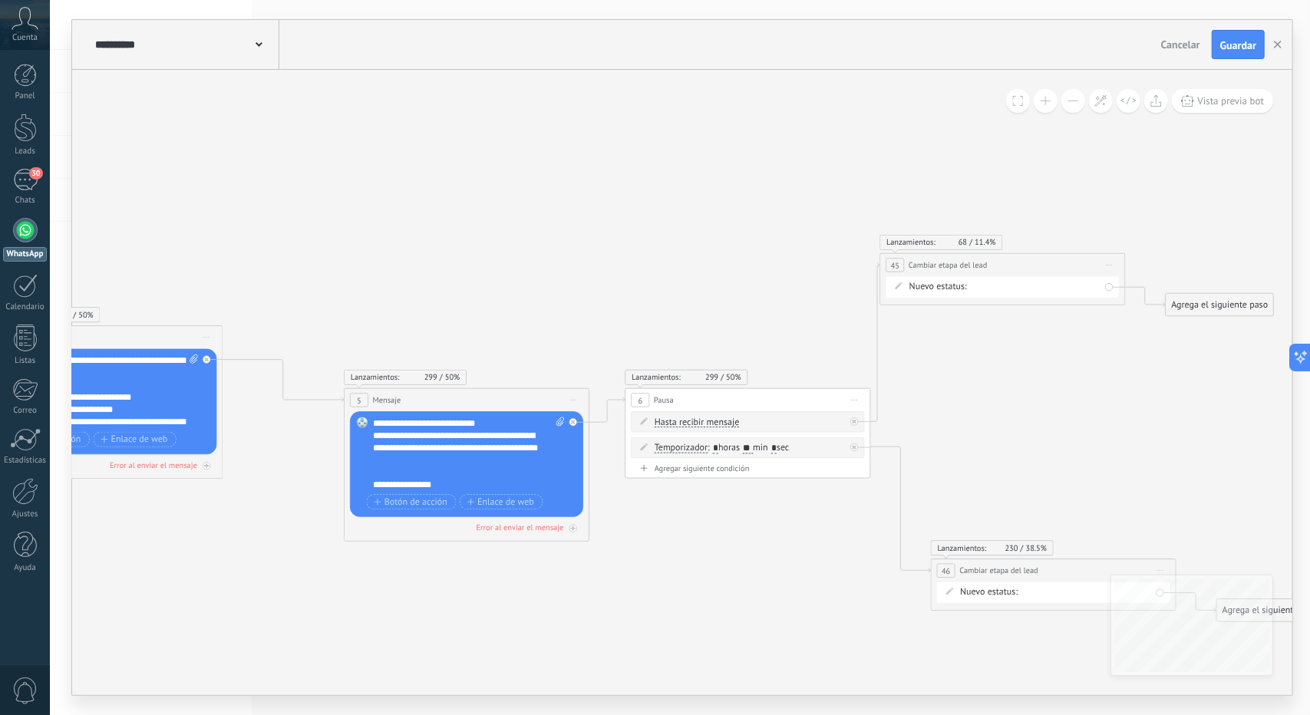
click at [1073, 100] on button at bounding box center [1073, 101] width 24 height 24
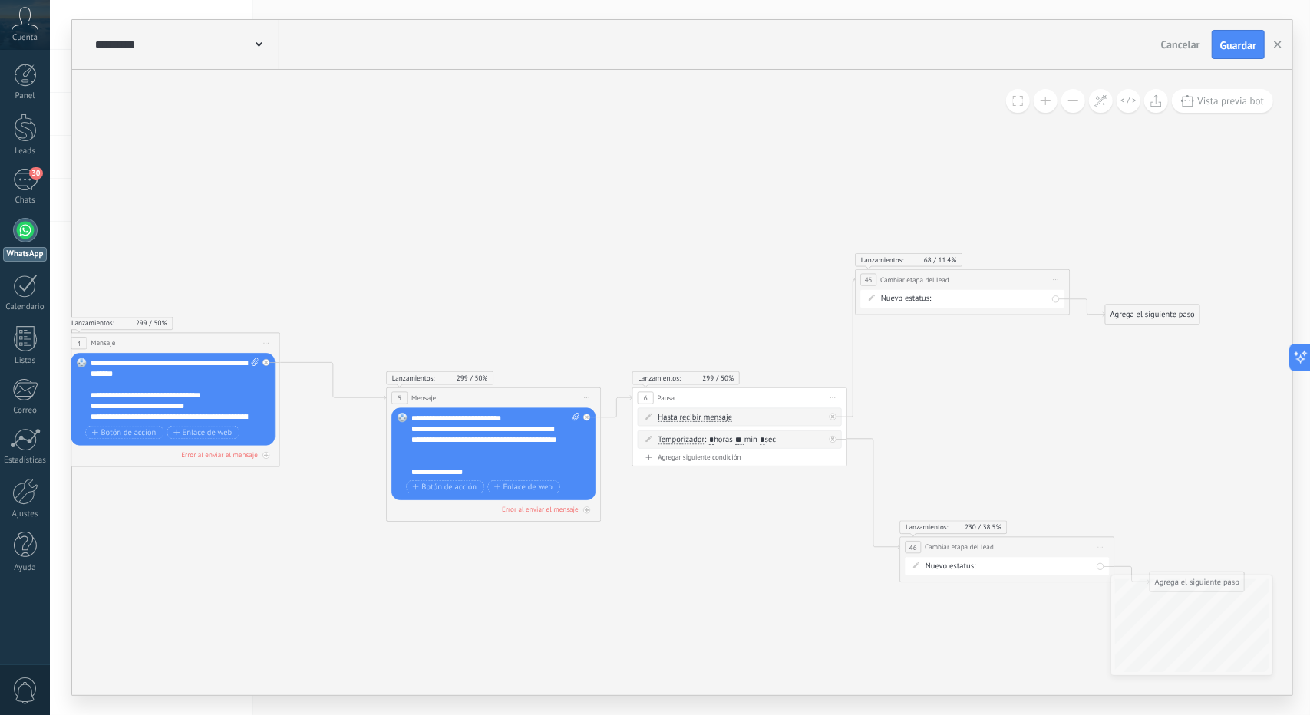
click at [1070, 101] on span at bounding box center [1073, 101] width 10 height 1
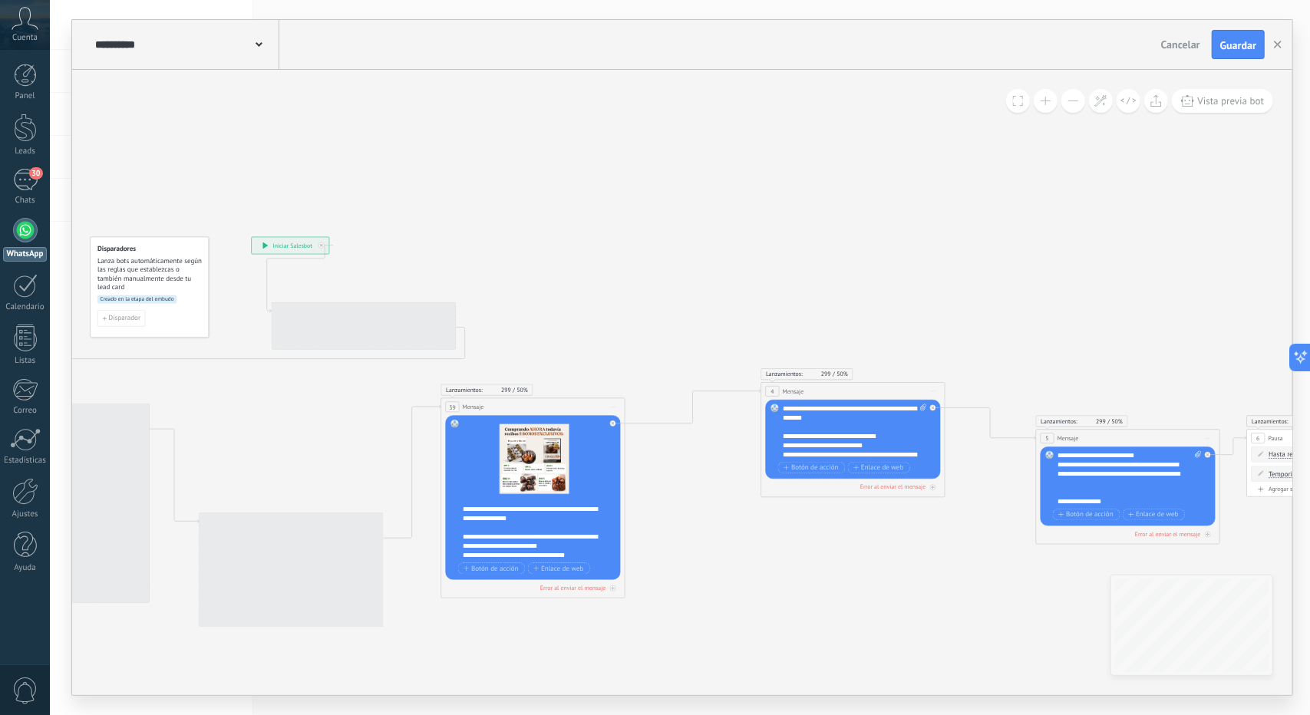
drag, startPoint x: 611, startPoint y: 288, endPoint x: 1038, endPoint y: 306, distance: 427.9
click at [1038, 306] on icon at bounding box center [853, 421] width 2236 height 828
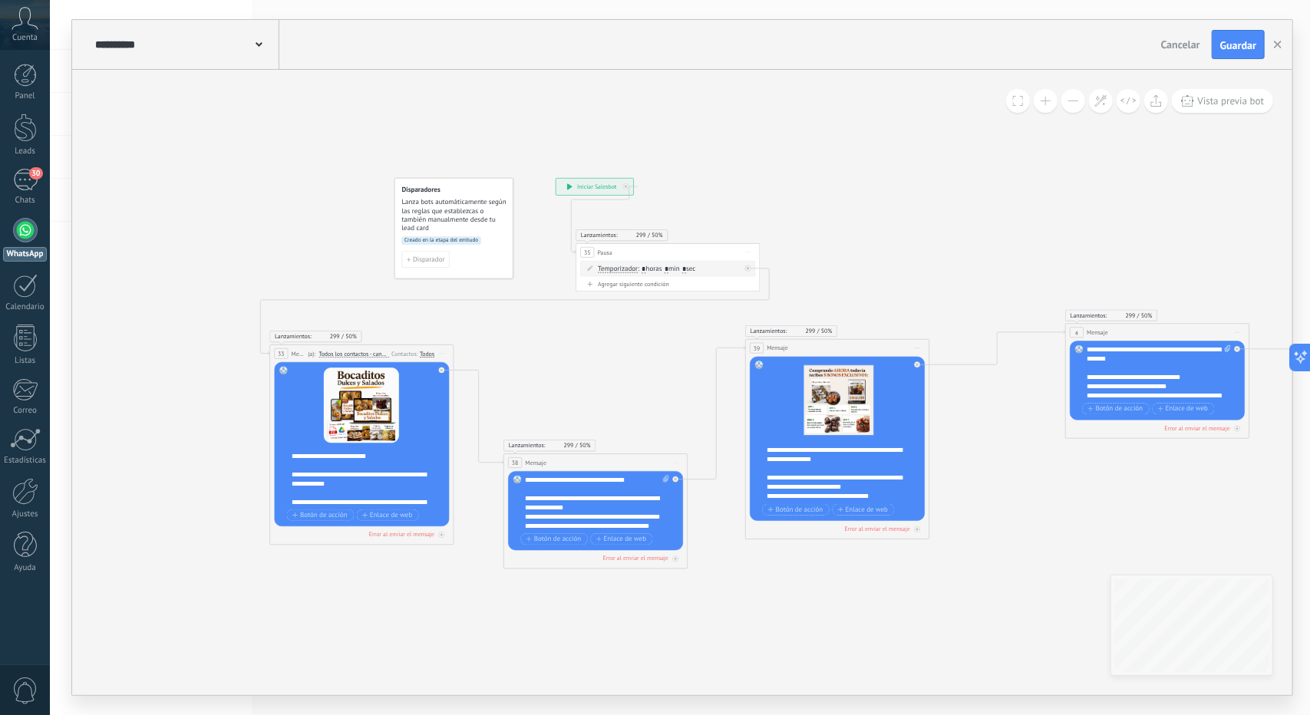
drag, startPoint x: 636, startPoint y: 289, endPoint x: 899, endPoint y: 236, distance: 267.8
click at [899, 236] on icon at bounding box center [1158, 362] width 2236 height 828
click at [1221, 54] on button "Guardar" at bounding box center [1238, 44] width 53 height 29
click at [1277, 41] on icon "button" at bounding box center [1278, 45] width 8 height 8
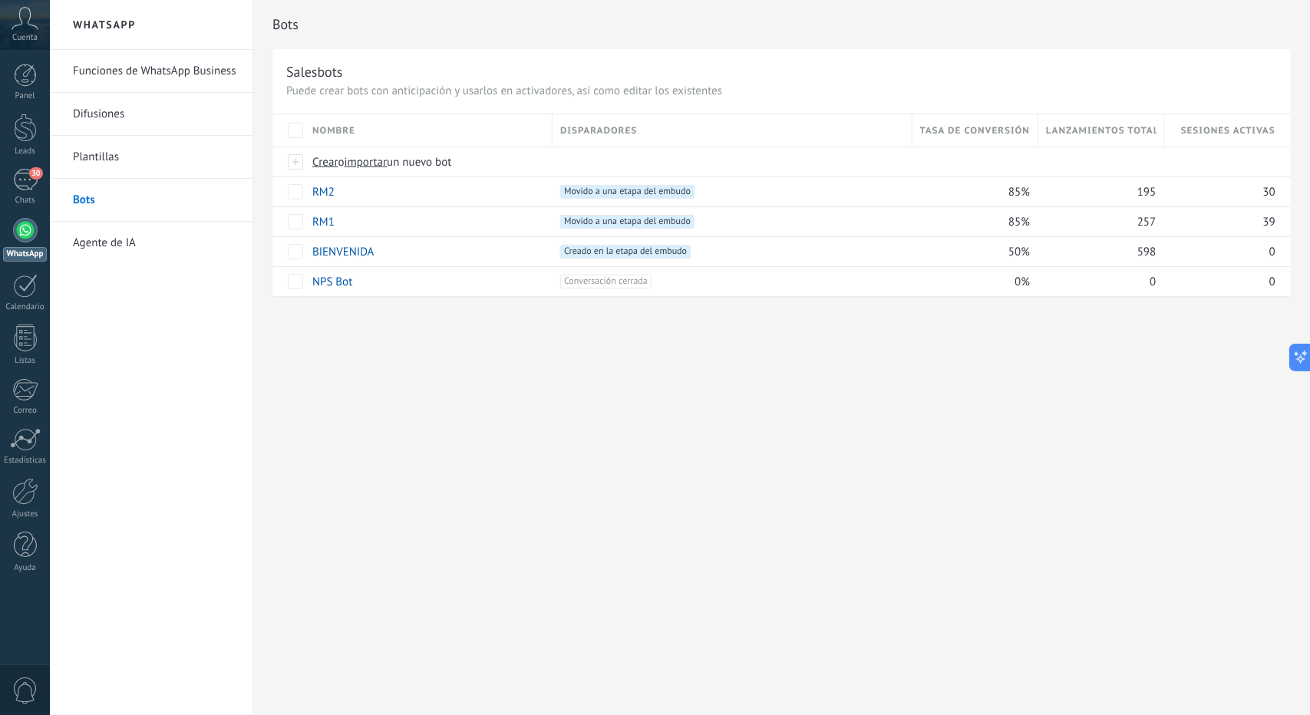
drag, startPoint x: 814, startPoint y: 381, endPoint x: 753, endPoint y: 375, distance: 61.6
click at [753, 375] on div "Bots Salesbots Puede crear bots con anticipación y usarlos en activadores, así …" at bounding box center [781, 357] width 1057 height 715
drag, startPoint x: 752, startPoint y: 376, endPoint x: 718, endPoint y: 381, distance: 34.1
click at [718, 381] on div "Bots Salesbots Puede crear bots con anticipación y usarlos en activadores, así …" at bounding box center [781, 357] width 1057 height 715
drag, startPoint x: 717, startPoint y: 381, endPoint x: 672, endPoint y: 379, distance: 45.3
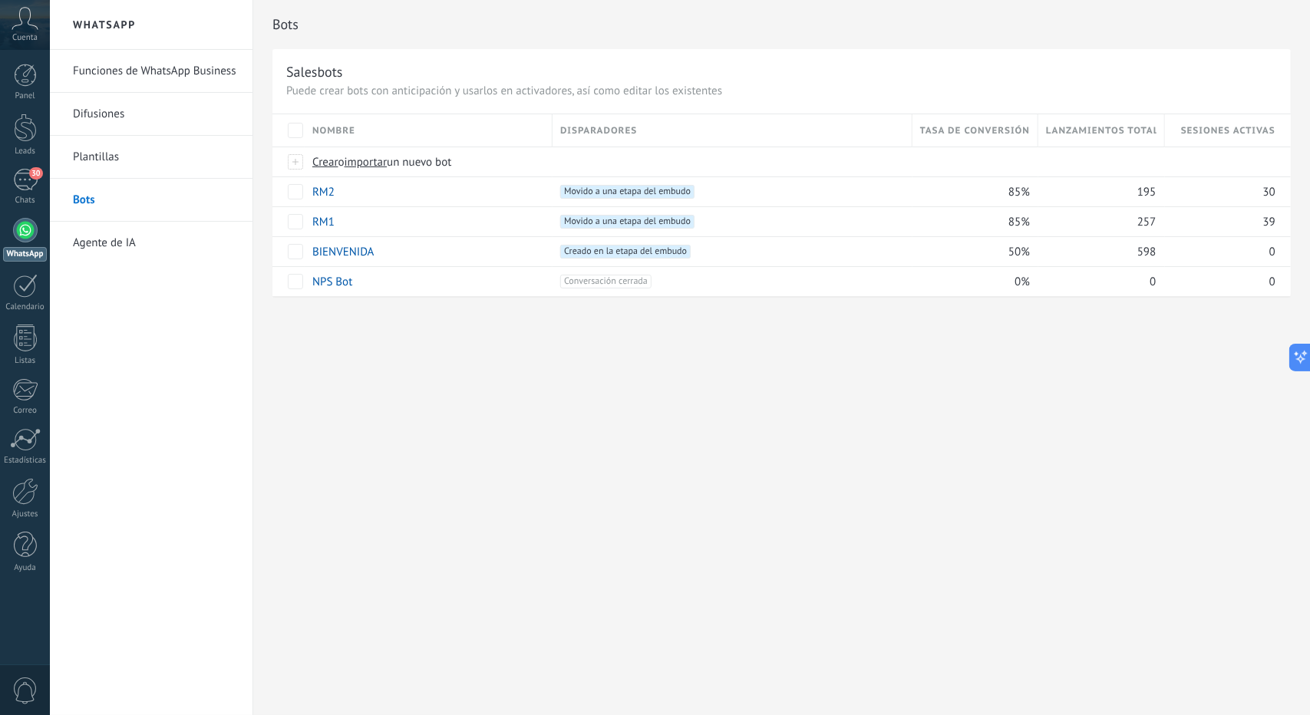
click at [672, 379] on div "Bots Salesbots Puede crear bots con anticipación y usarlos en activadores, así …" at bounding box center [781, 357] width 1057 height 715
drag, startPoint x: 671, startPoint y: 379, endPoint x: 652, endPoint y: 376, distance: 18.7
click at [652, 376] on div "Bots Salesbots Puede crear bots con anticipación y usarlos en activadores, así …" at bounding box center [781, 357] width 1057 height 715
click at [16, 193] on link "30 Chats" at bounding box center [25, 187] width 50 height 37
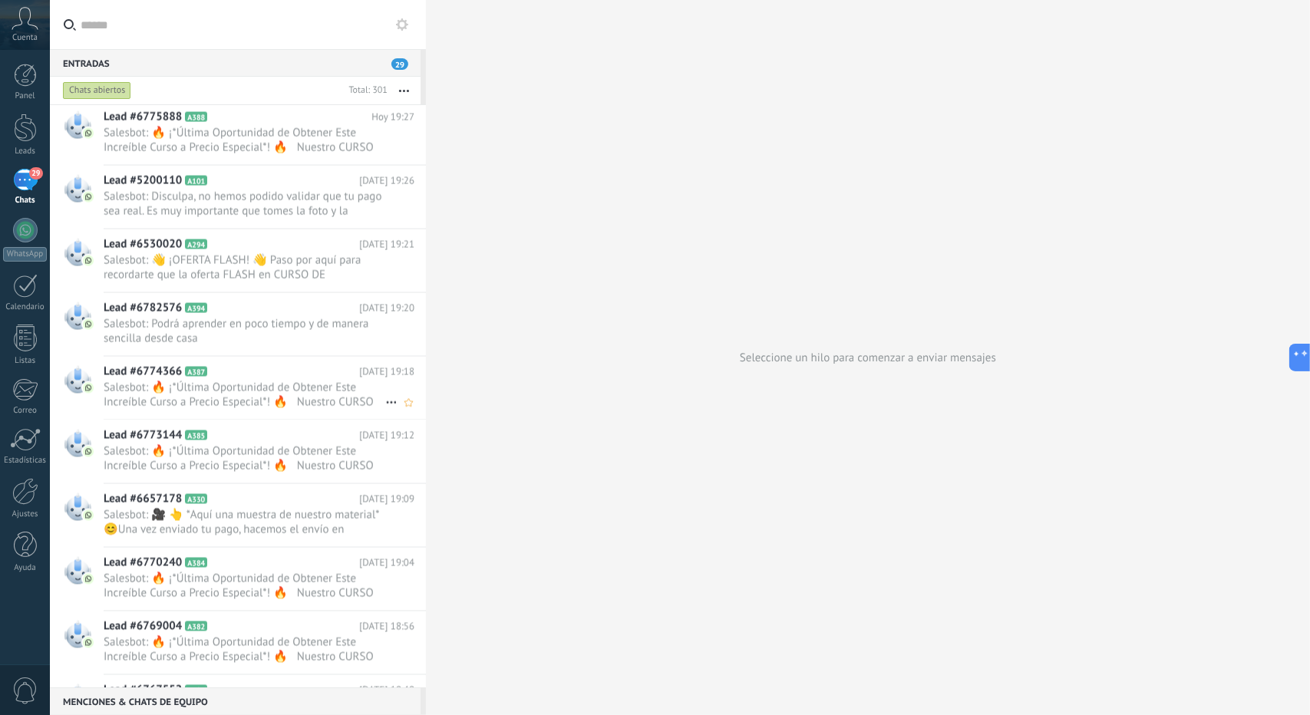
scroll to position [1765, 0]
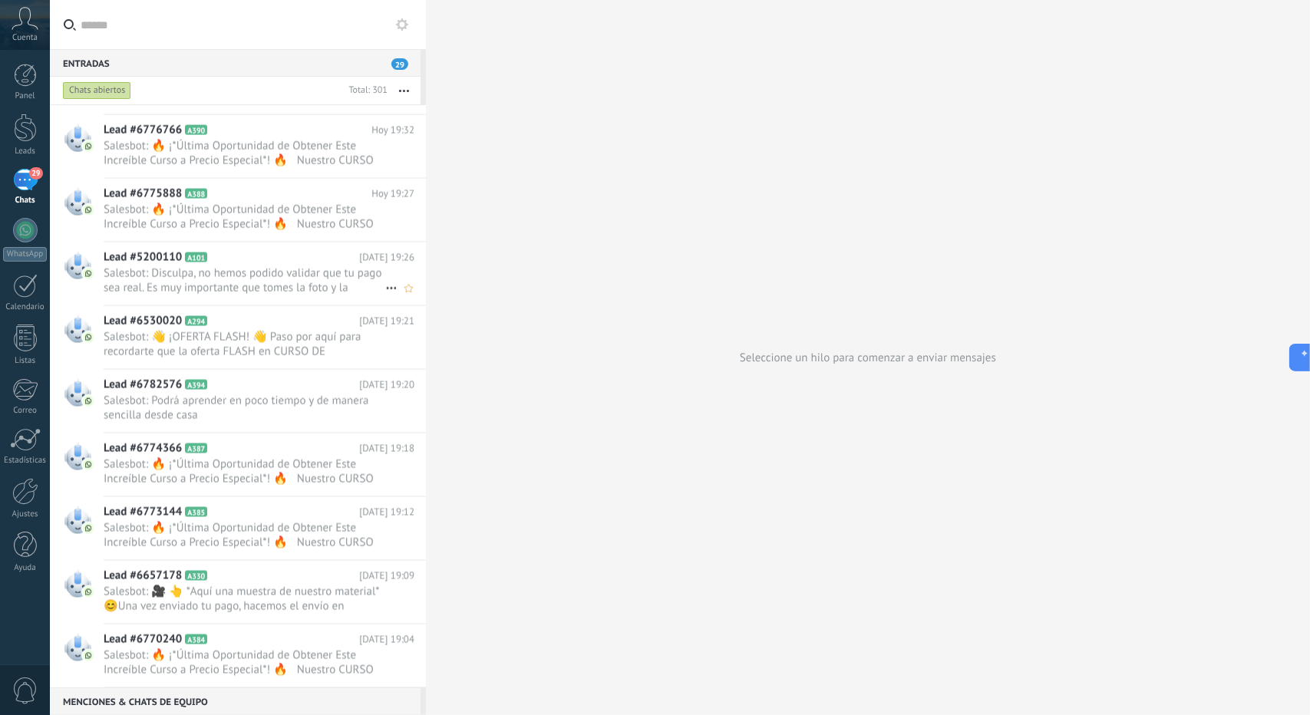
click at [221, 284] on span "Salesbot: Disculpa, no hemos podido validar que tu pago sea real. Es muy import…" at bounding box center [245, 280] width 282 height 29
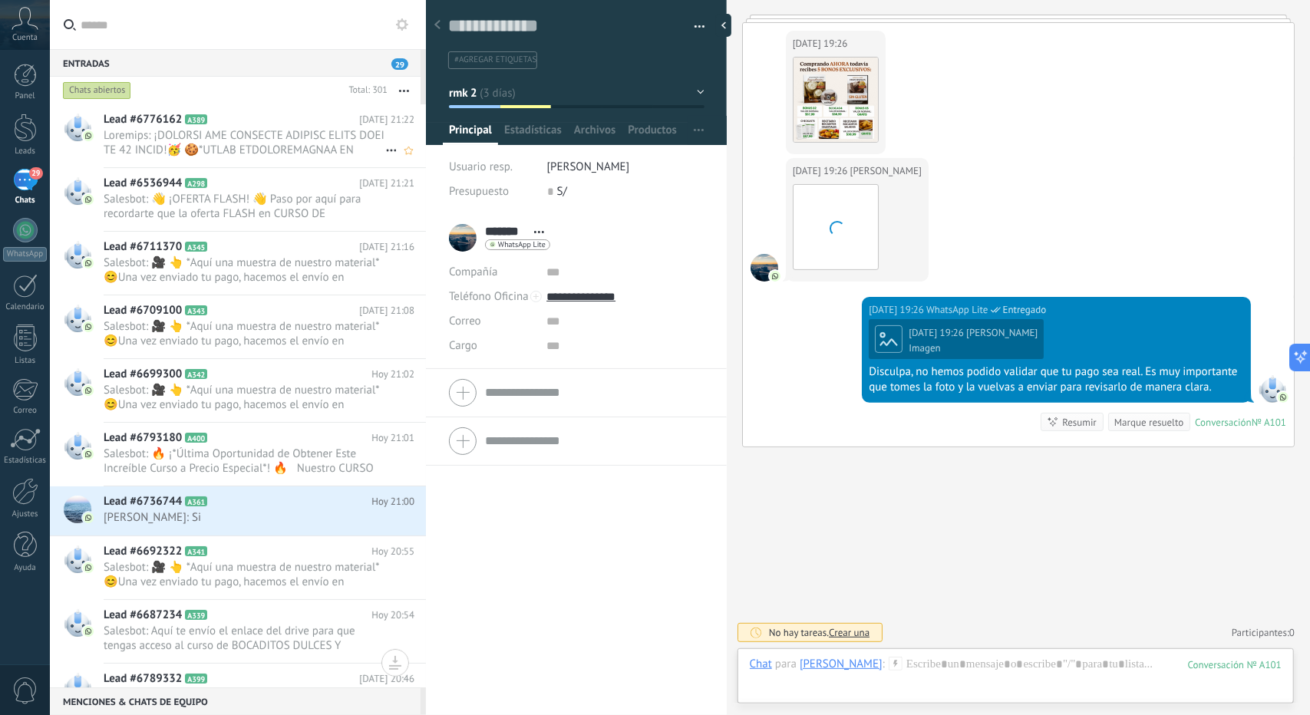
click at [248, 139] on span at bounding box center [245, 142] width 282 height 29
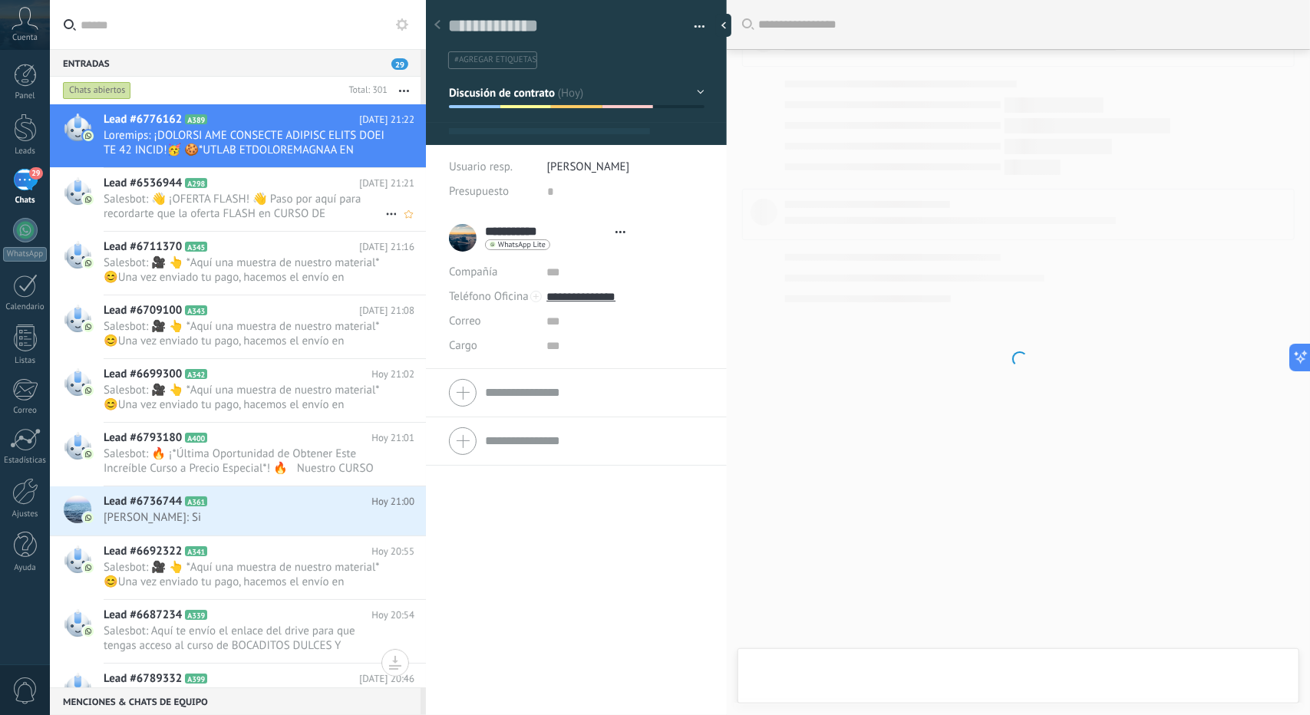
scroll to position [2855, 0]
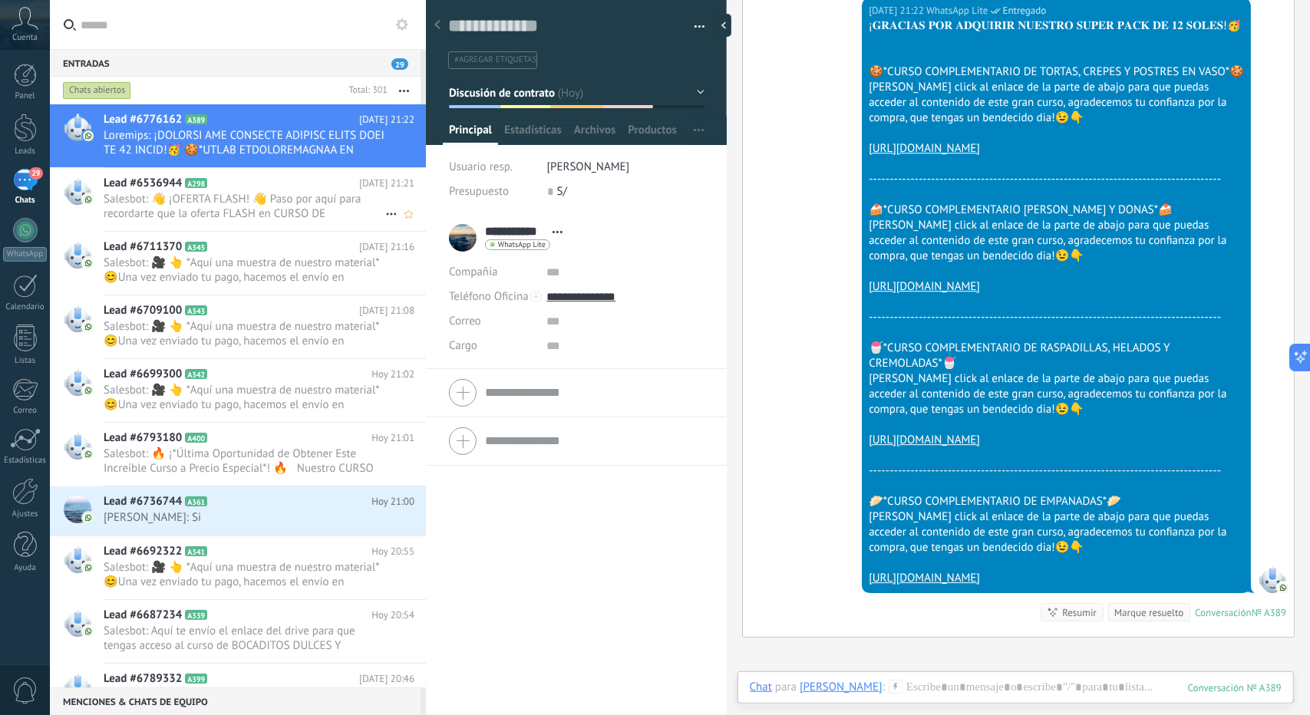
click at [252, 218] on span "Salesbot: 👋 ¡OFERTA FLASH! 👋 Paso por aquí para recordarte que la oferta FLASH …" at bounding box center [245, 206] width 282 height 29
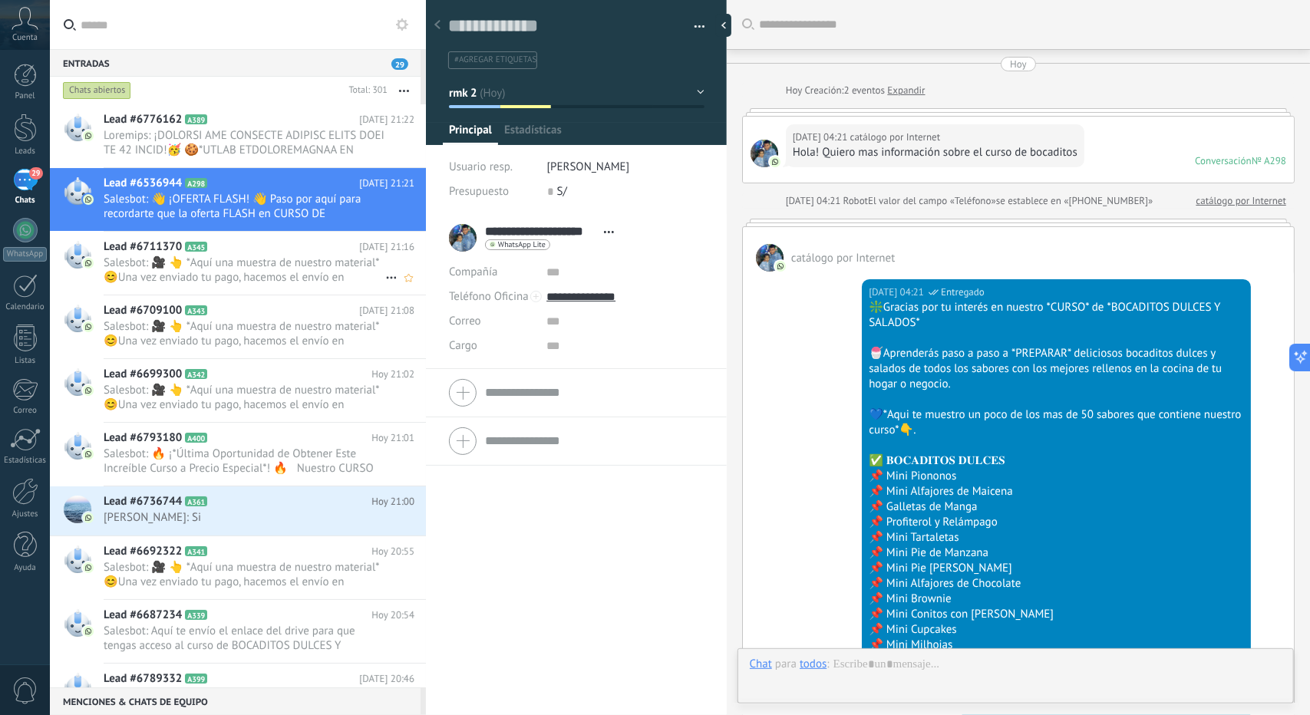
scroll to position [2387, 0]
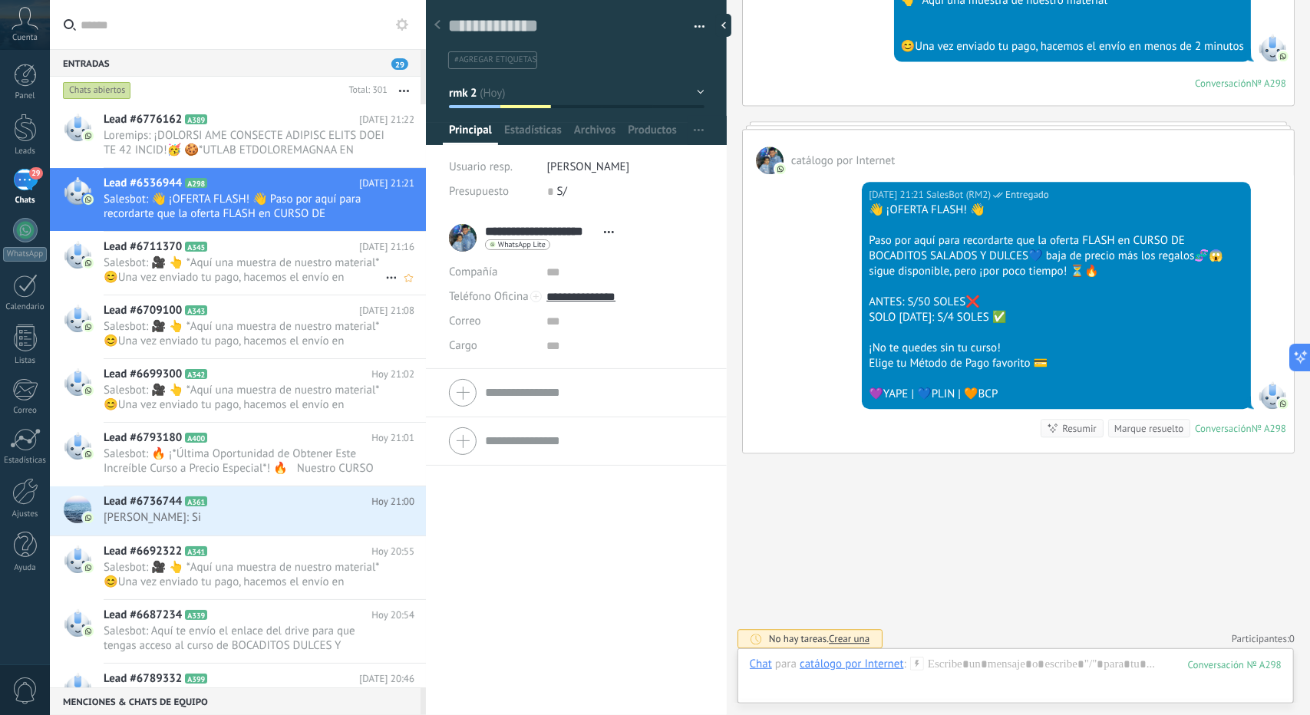
click at [273, 266] on span "Salesbot: 🎥 👆 *Aquí una muestra de nuestro material* 😊Una vez enviado tu pago, …" at bounding box center [245, 270] width 282 height 29
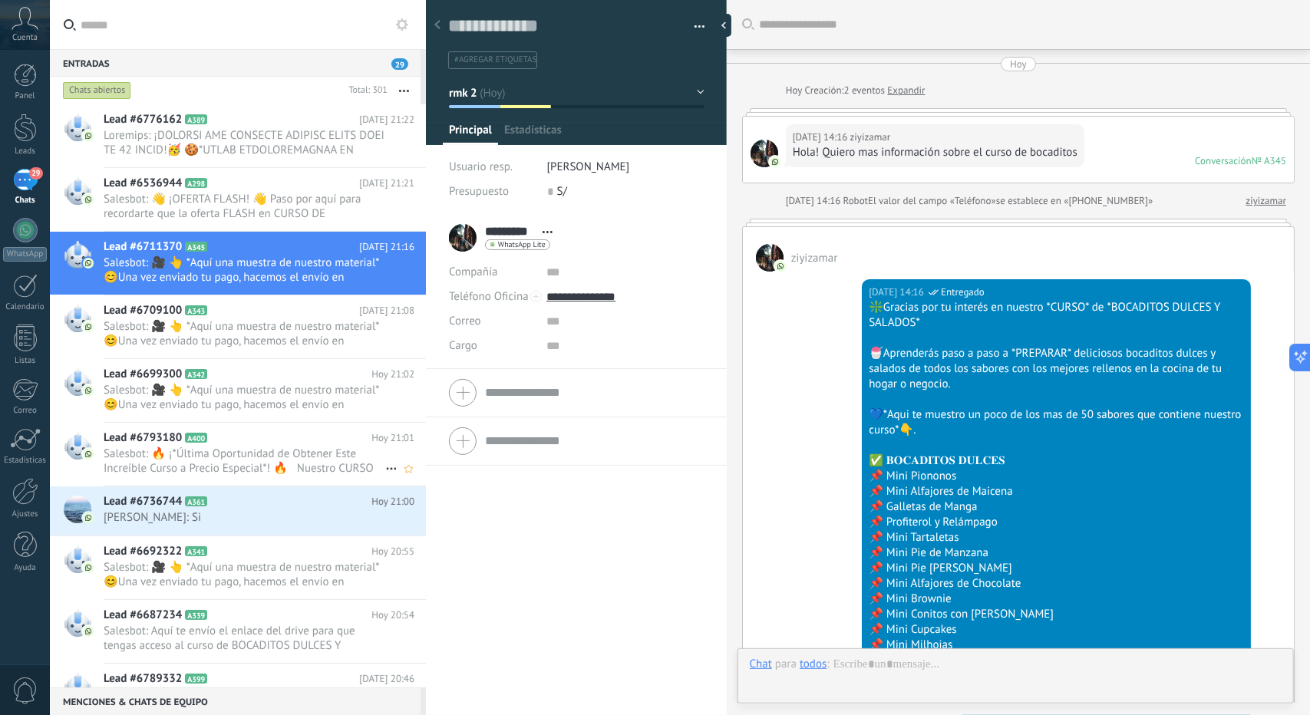
scroll to position [2040, 0]
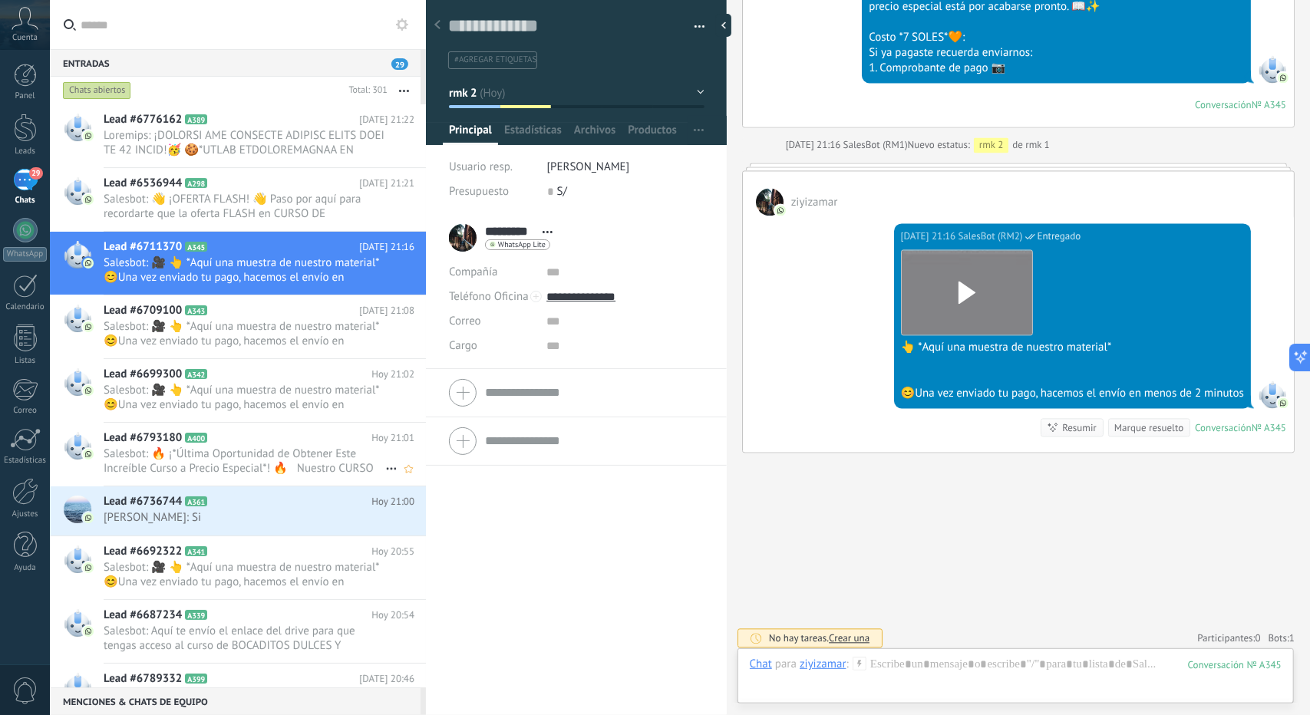
click at [256, 431] on h2 "Lead #6793180 A400" at bounding box center [238, 438] width 268 height 15
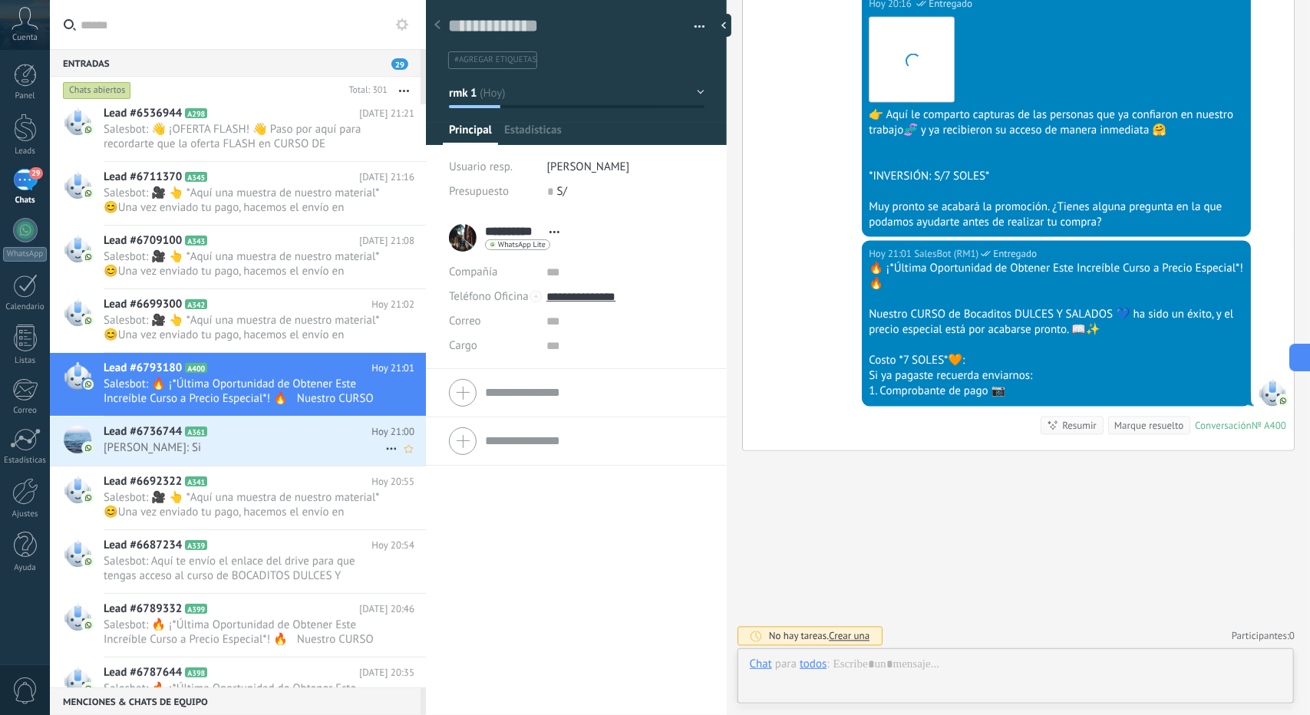
scroll to position [77, 0]
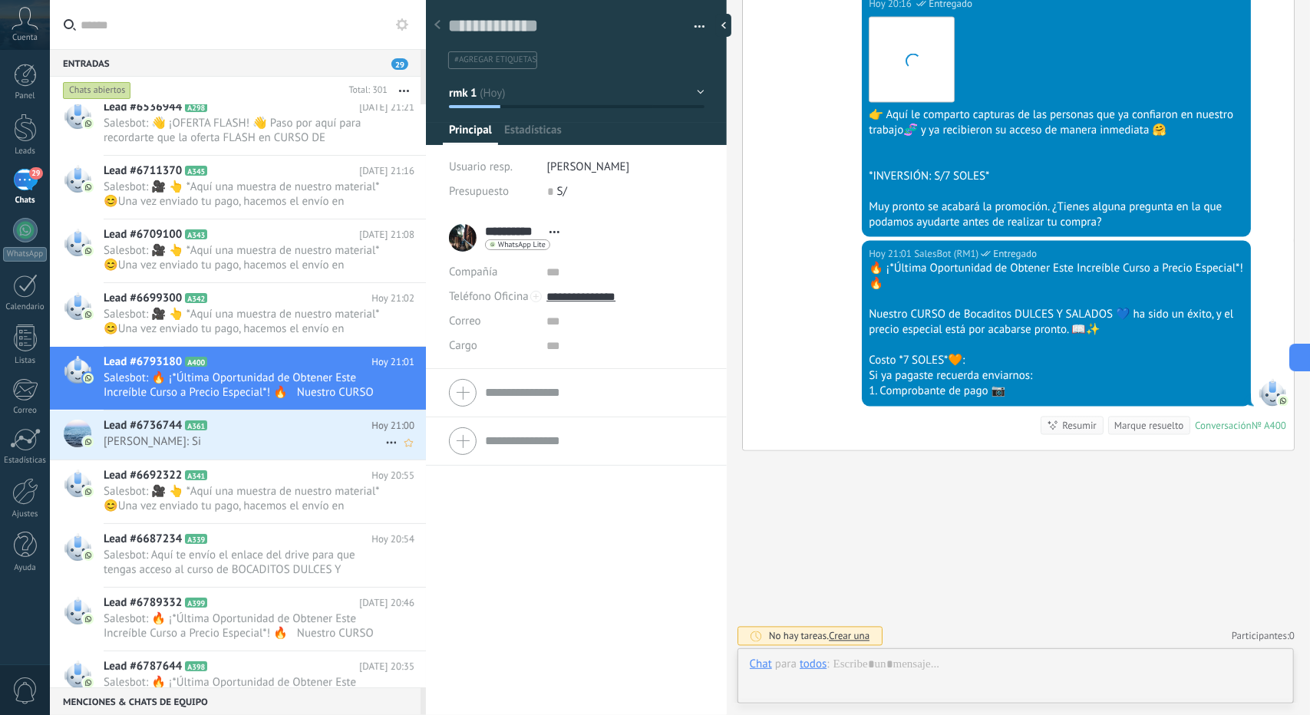
click at [241, 428] on h2 "Lead #6736744 A361" at bounding box center [238, 425] width 268 height 15
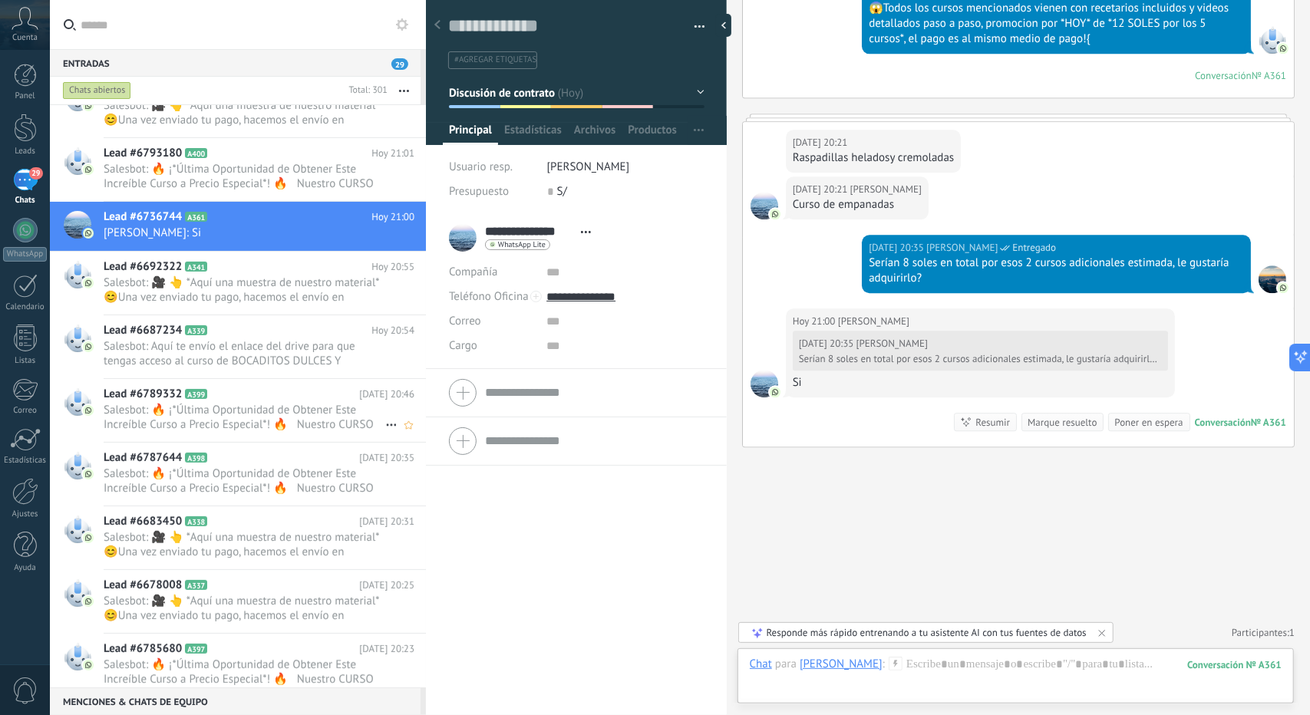
scroll to position [307, 0]
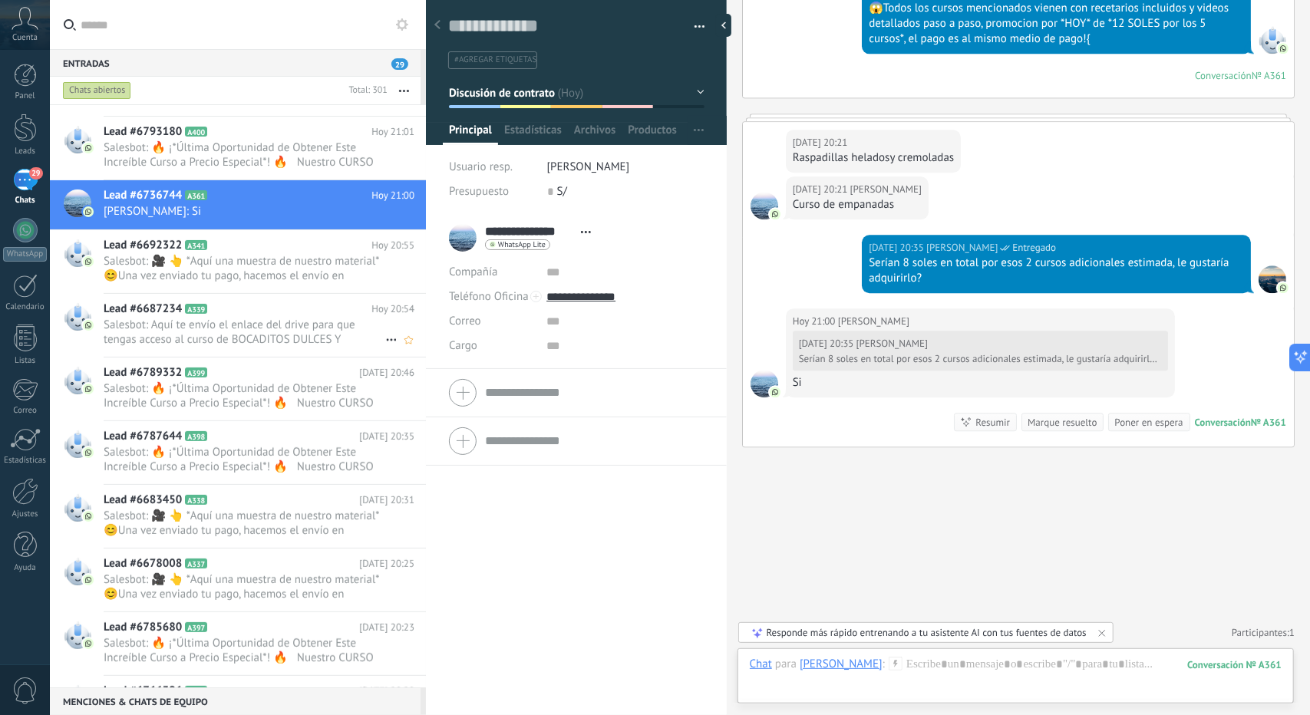
click at [200, 325] on span "Salesbot: Aquí te envío el enlace del drive para que tengas acceso al curso de …" at bounding box center [245, 332] width 282 height 29
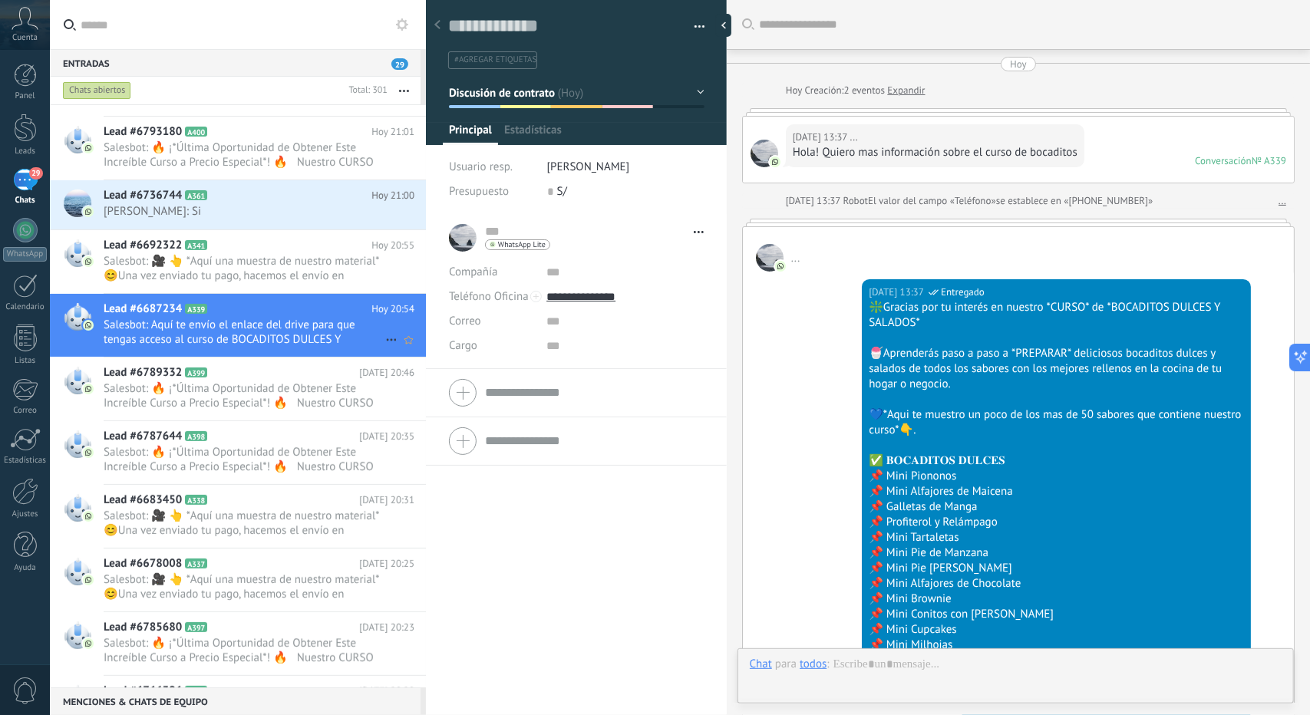
scroll to position [23, 0]
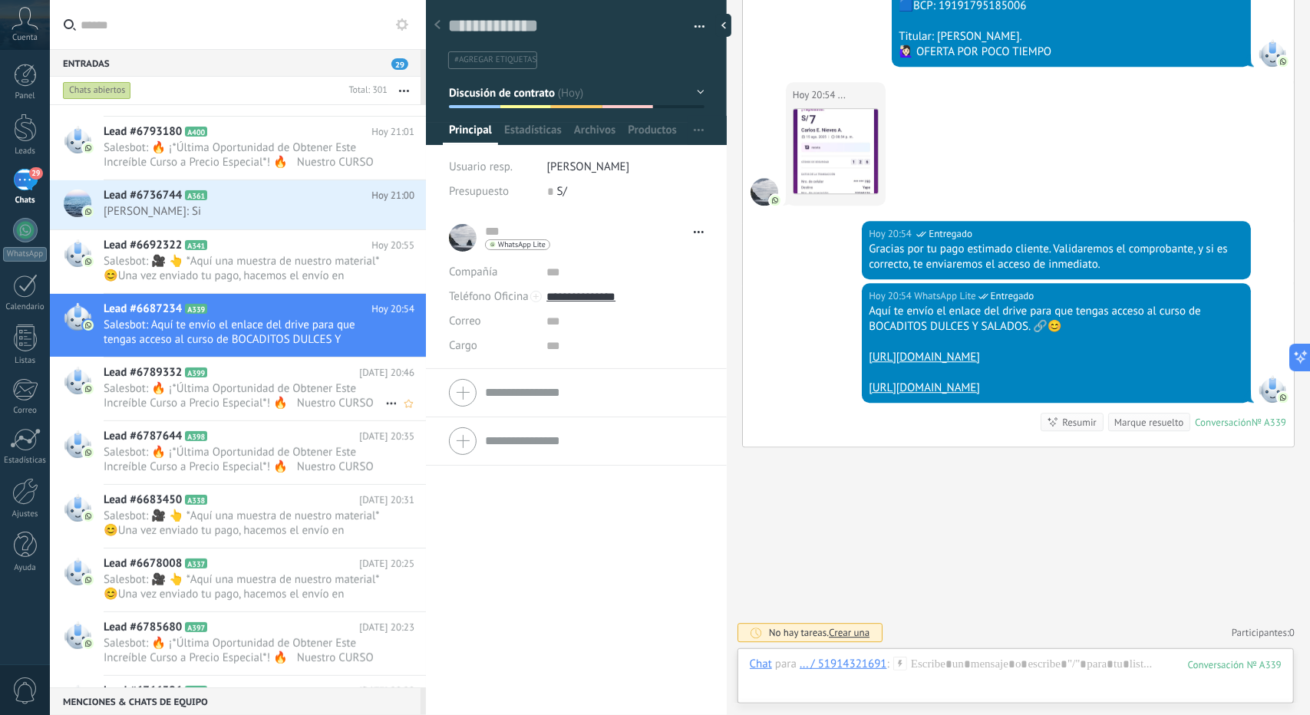
click at [262, 401] on span "Salesbot: 🔥 ¡*Última Oportunidad de Obtener Este Increíble Curso a Precio Espec…" at bounding box center [245, 395] width 282 height 29
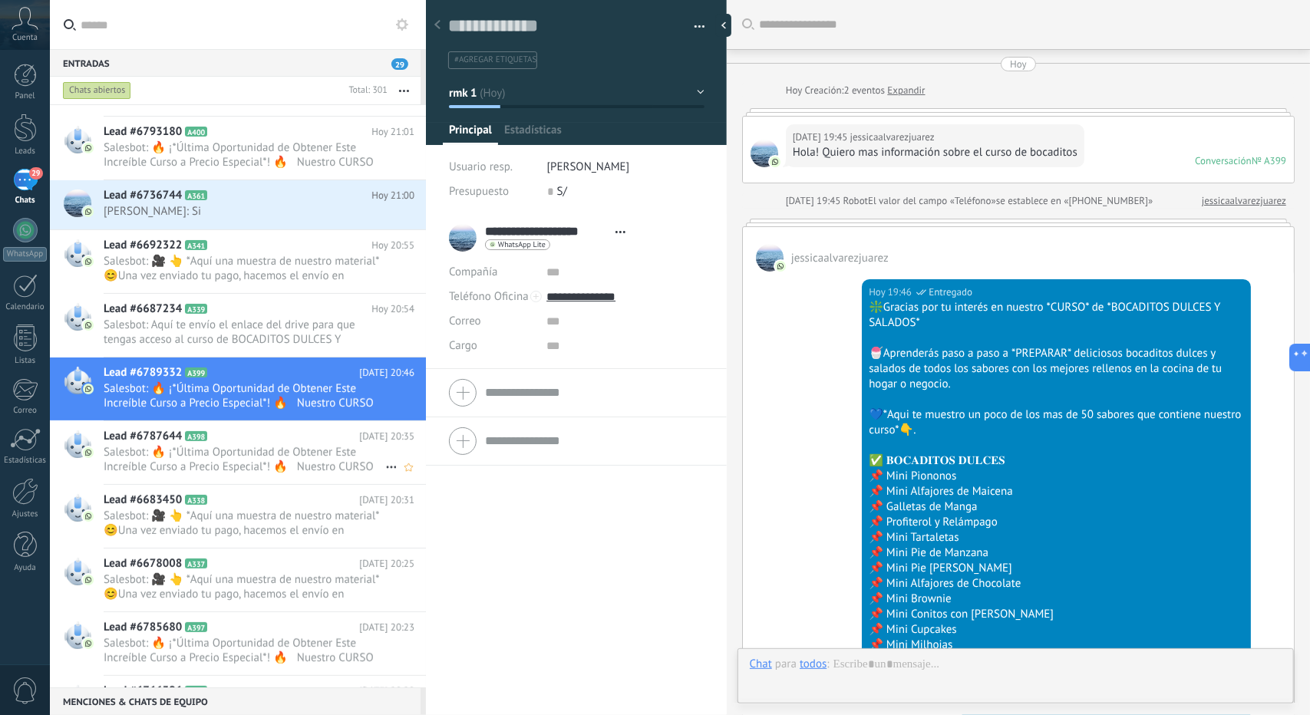
scroll to position [1689, 0]
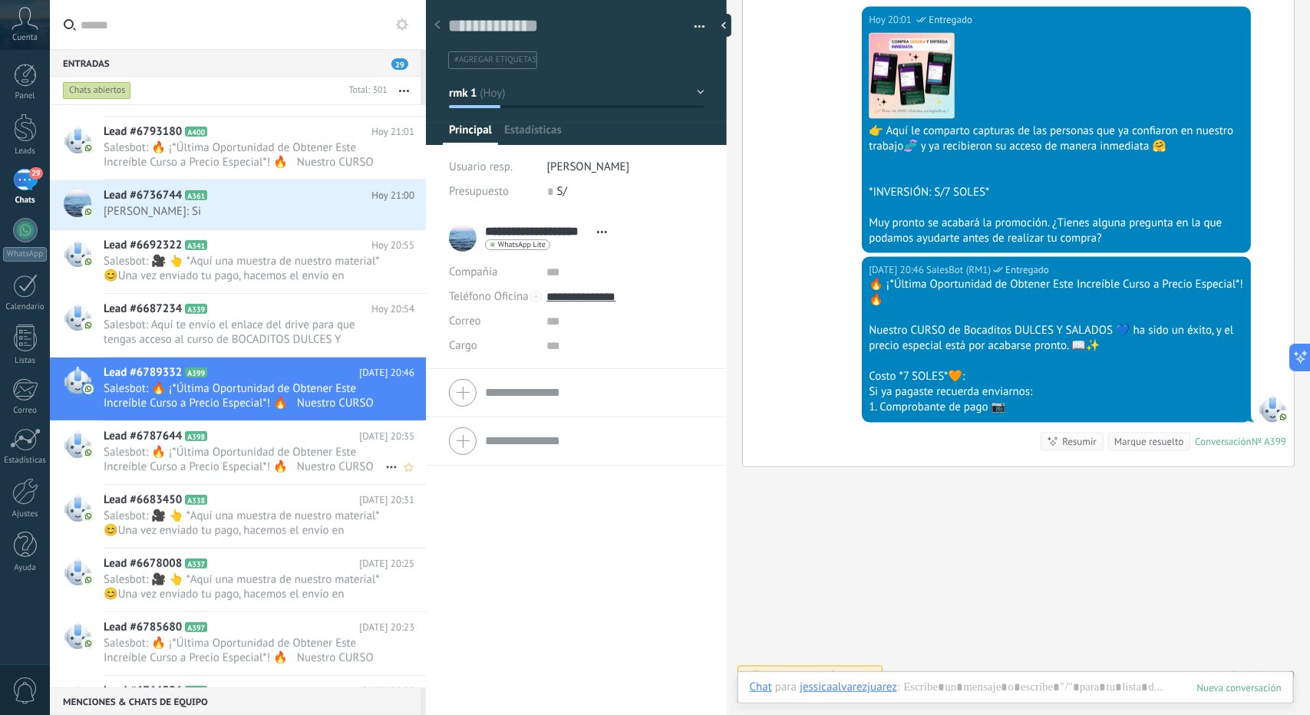
click at [241, 445] on span "Salesbot: 🔥 ¡*Última Oportunidad de Obtener Este Increíble Curso a Precio Espec…" at bounding box center [245, 459] width 282 height 29
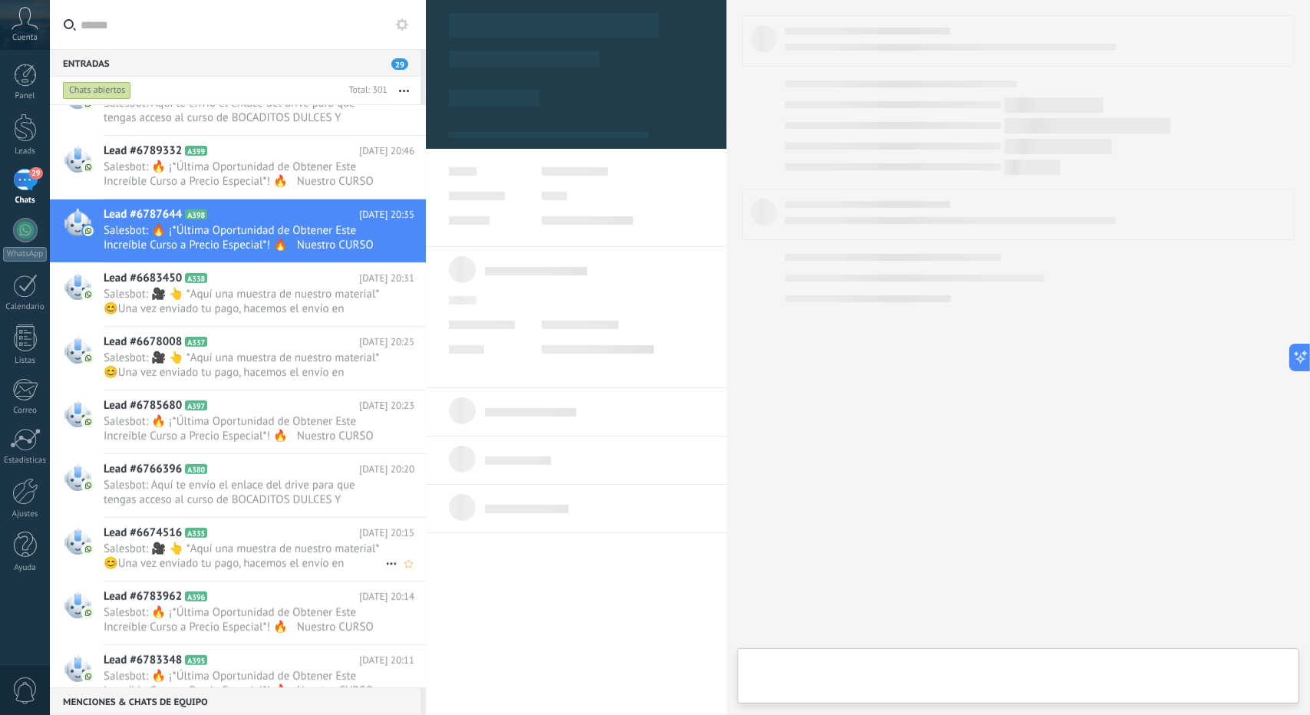
scroll to position [614, 0]
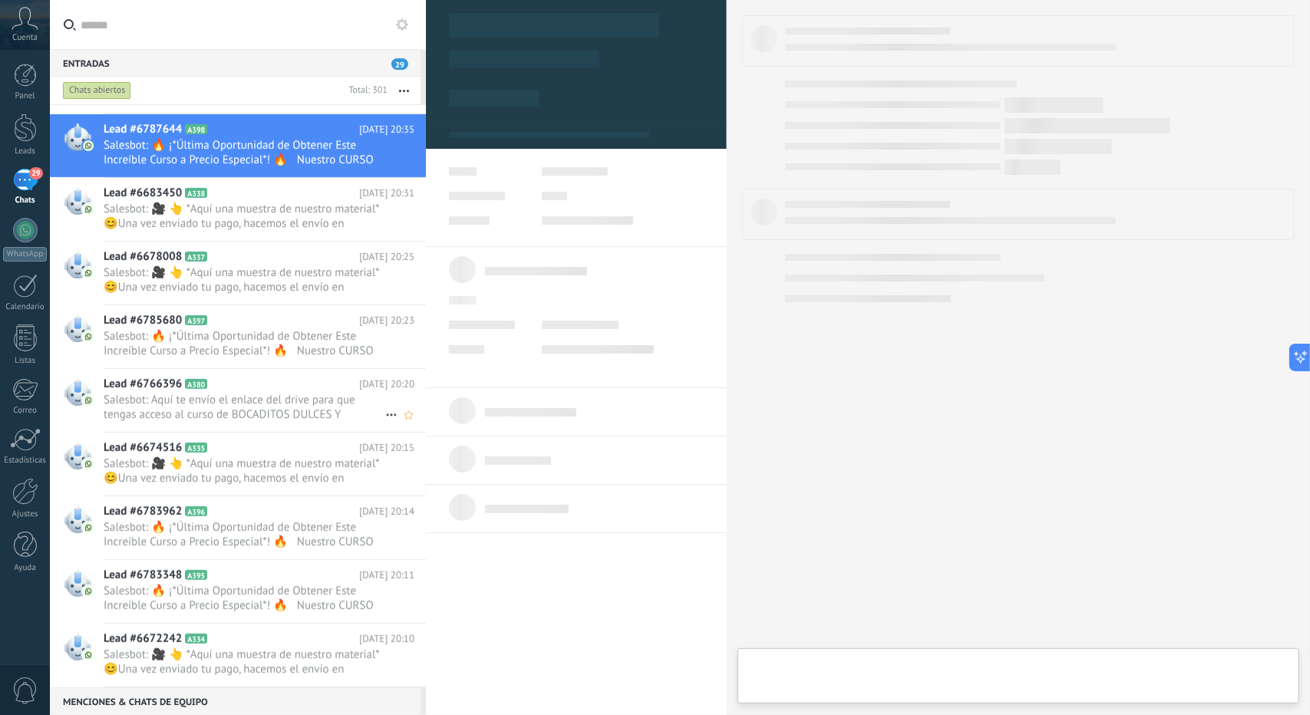
click at [210, 394] on span "Salesbot: Aquí te envío el enlace del drive para que tengas acceso al curso de …" at bounding box center [245, 407] width 282 height 29
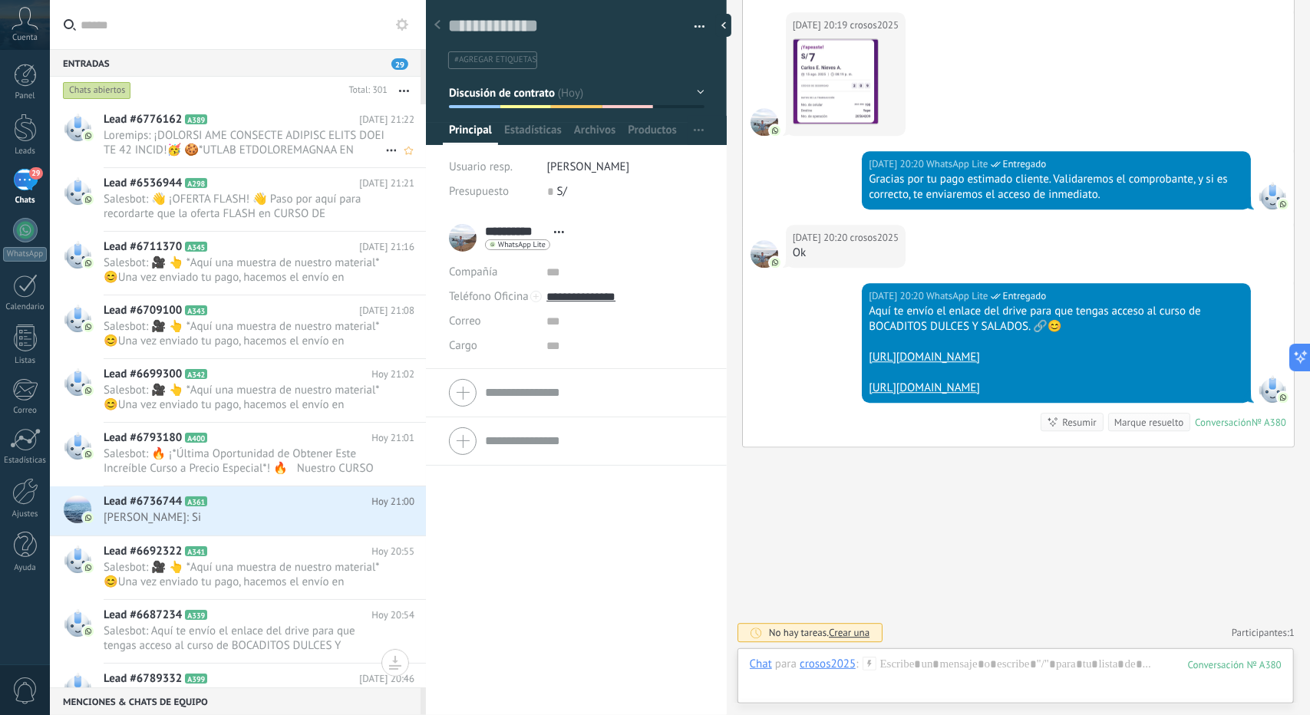
click at [225, 151] on span at bounding box center [245, 142] width 282 height 29
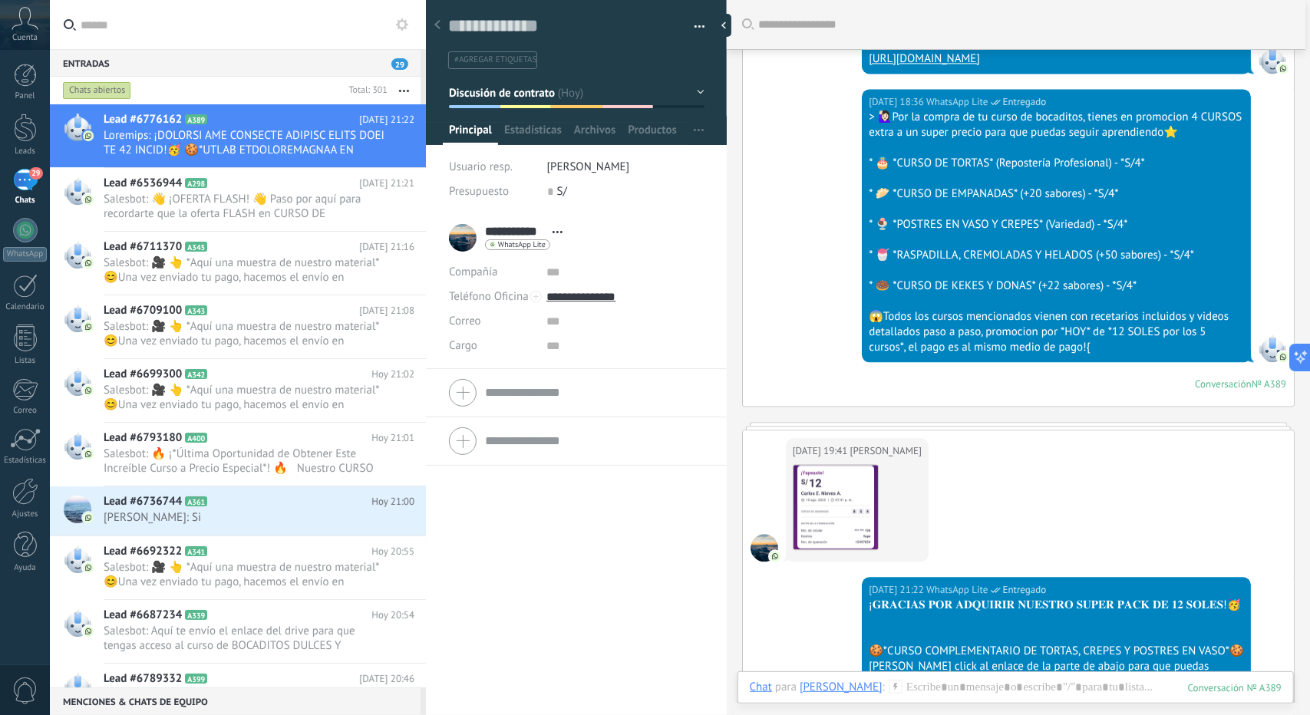
scroll to position [2088, 0]
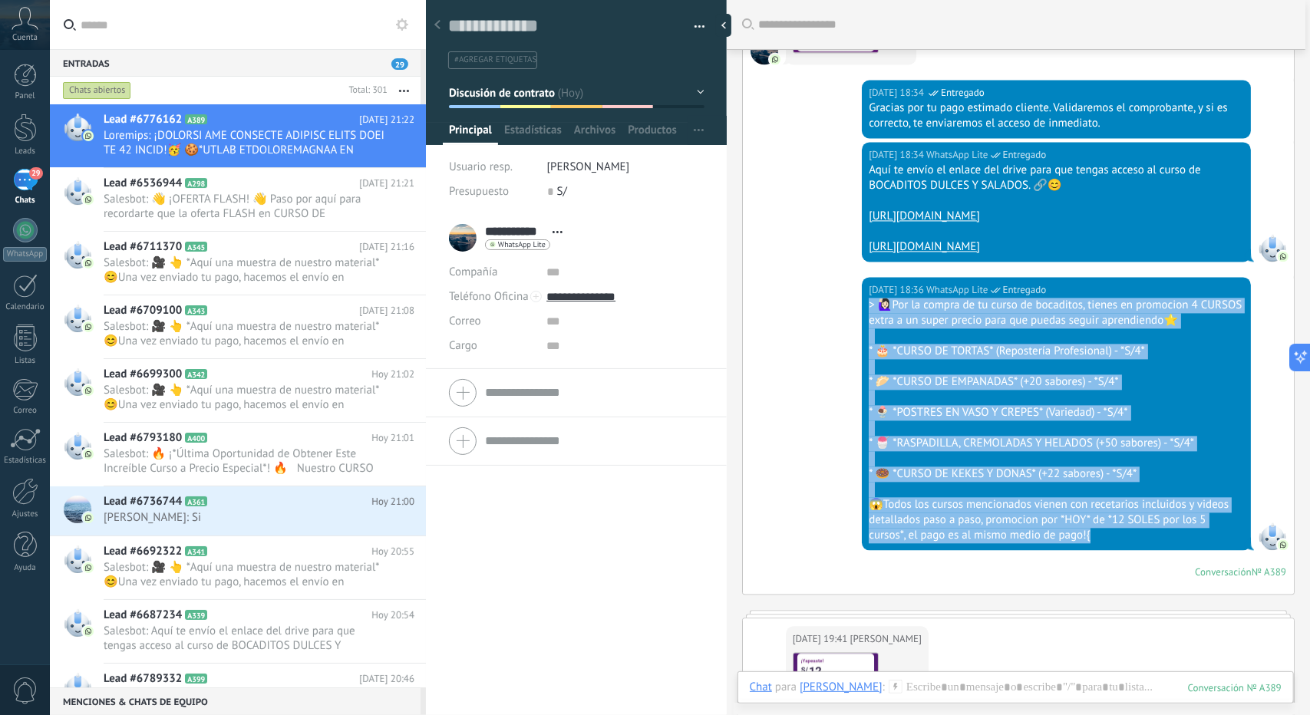
drag, startPoint x: 1096, startPoint y: 548, endPoint x: 868, endPoint y: 319, distance: 323.5
click at [869, 319] on div "> 🙋🏻‍♀Por la compra de tu curso de bocaditos, tienes en promocion 4 CURSOS extr…" at bounding box center [1056, 421] width 375 height 246
copy div "> 🙋🏻‍♀Por la compra de tu curso de bocaditos, tienes en promocion 4 CURSOS extr…"
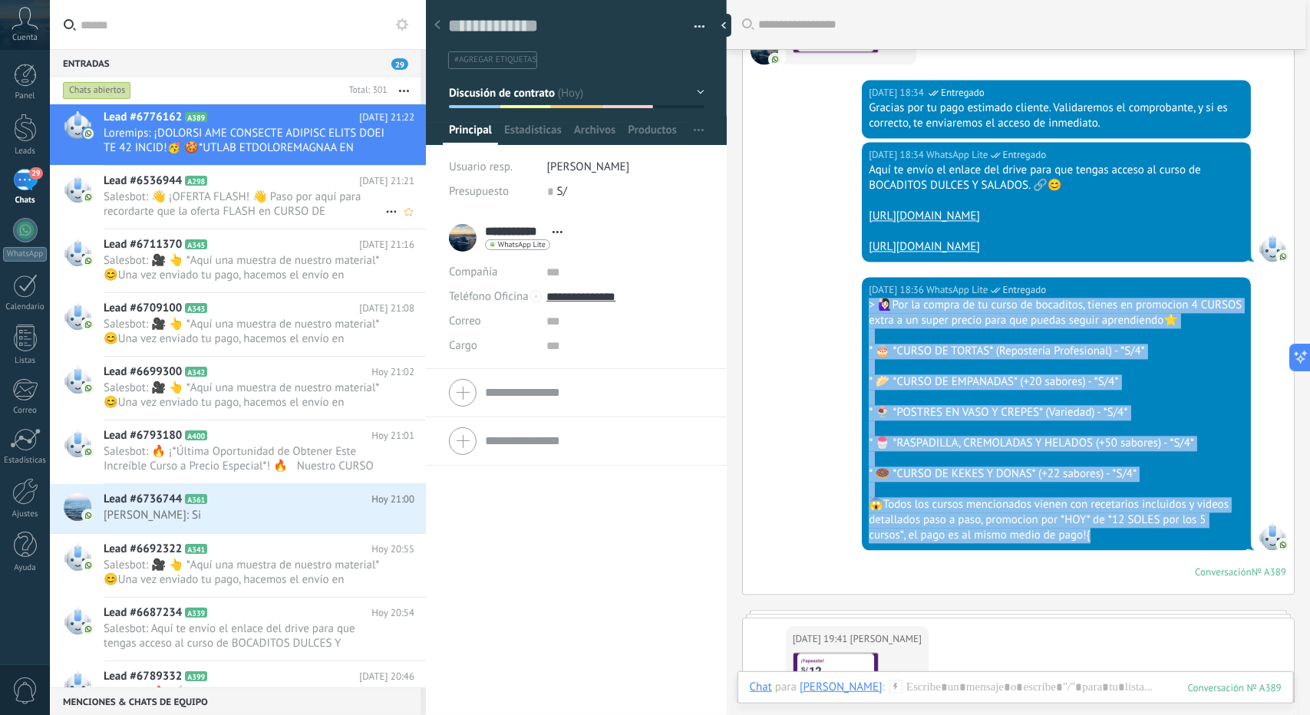
scroll to position [0, 0]
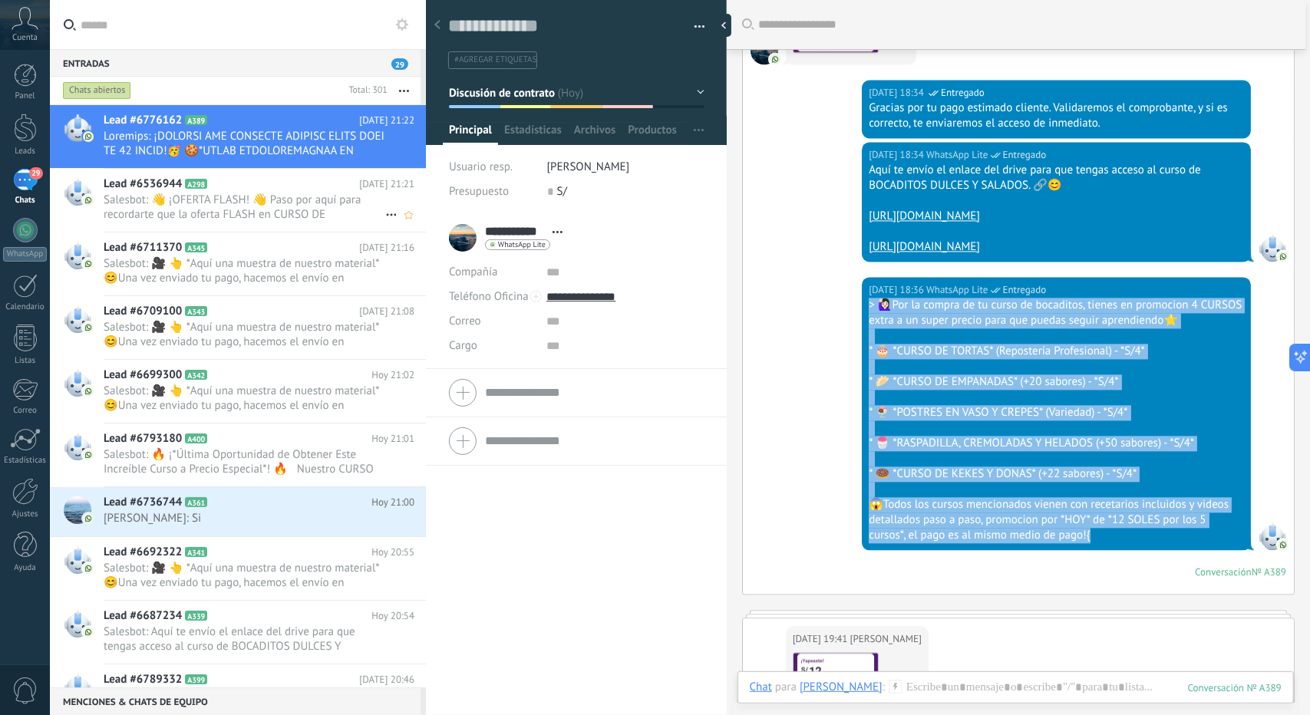
click at [235, 210] on span "Salesbot: 👋 ¡OFERTA FLASH! 👋 Paso por aquí para recordarte que la oferta FLASH …" at bounding box center [245, 207] width 282 height 29
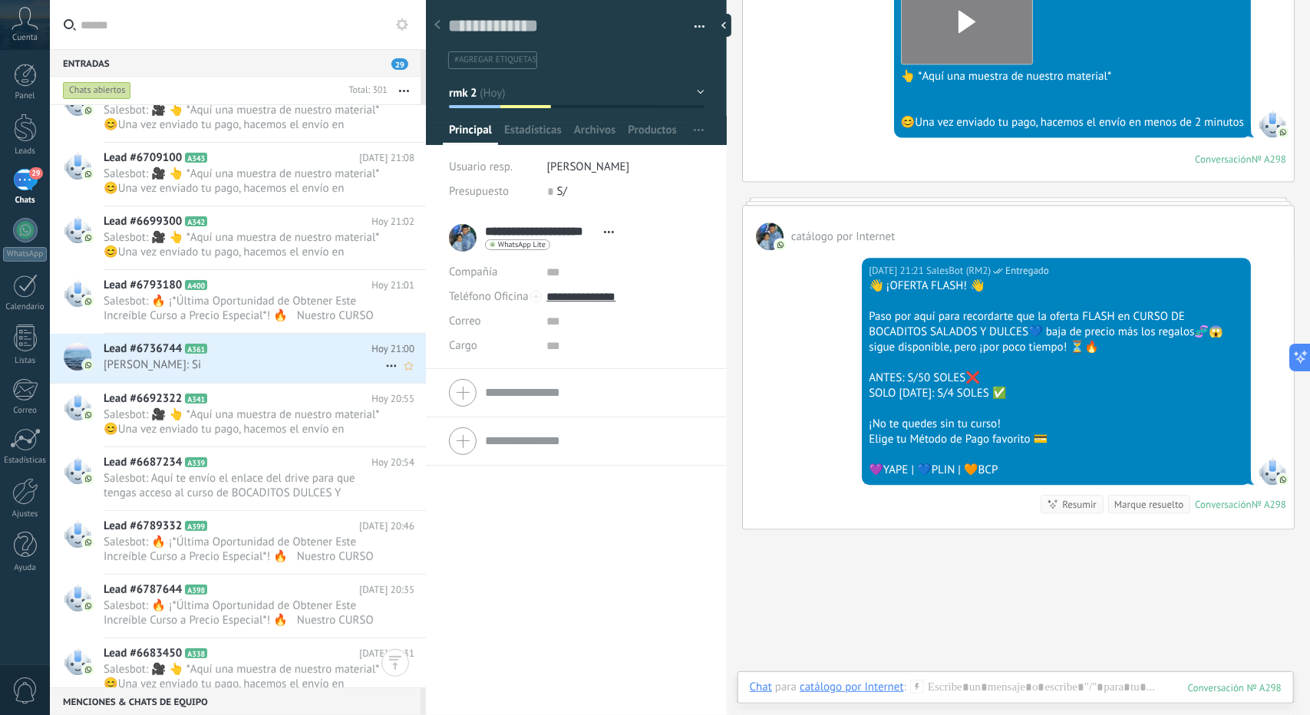
click at [226, 342] on icon at bounding box center [219, 349] width 15 height 15
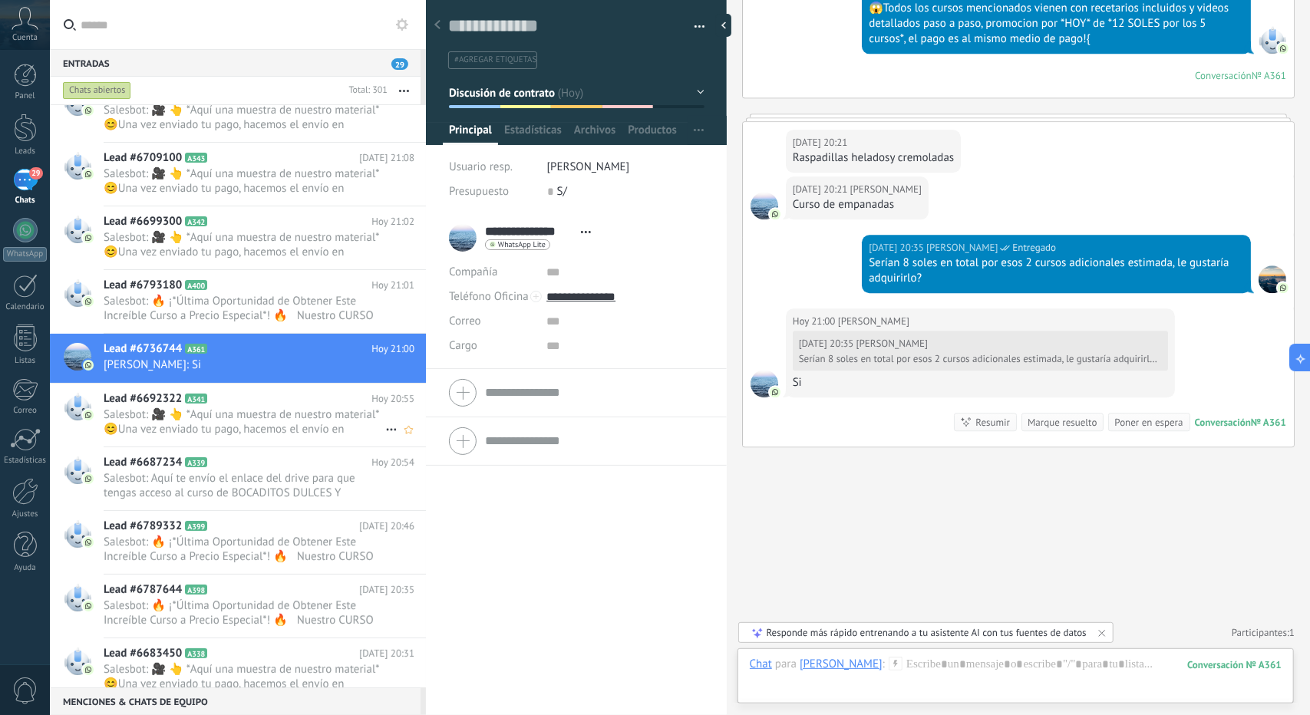
click at [220, 440] on div "Lead #6692322 A341 Hoy 20:55 Salesbot: 🎥 👆 *Aquí una muestra de nuestro materia…" at bounding box center [265, 415] width 322 height 63
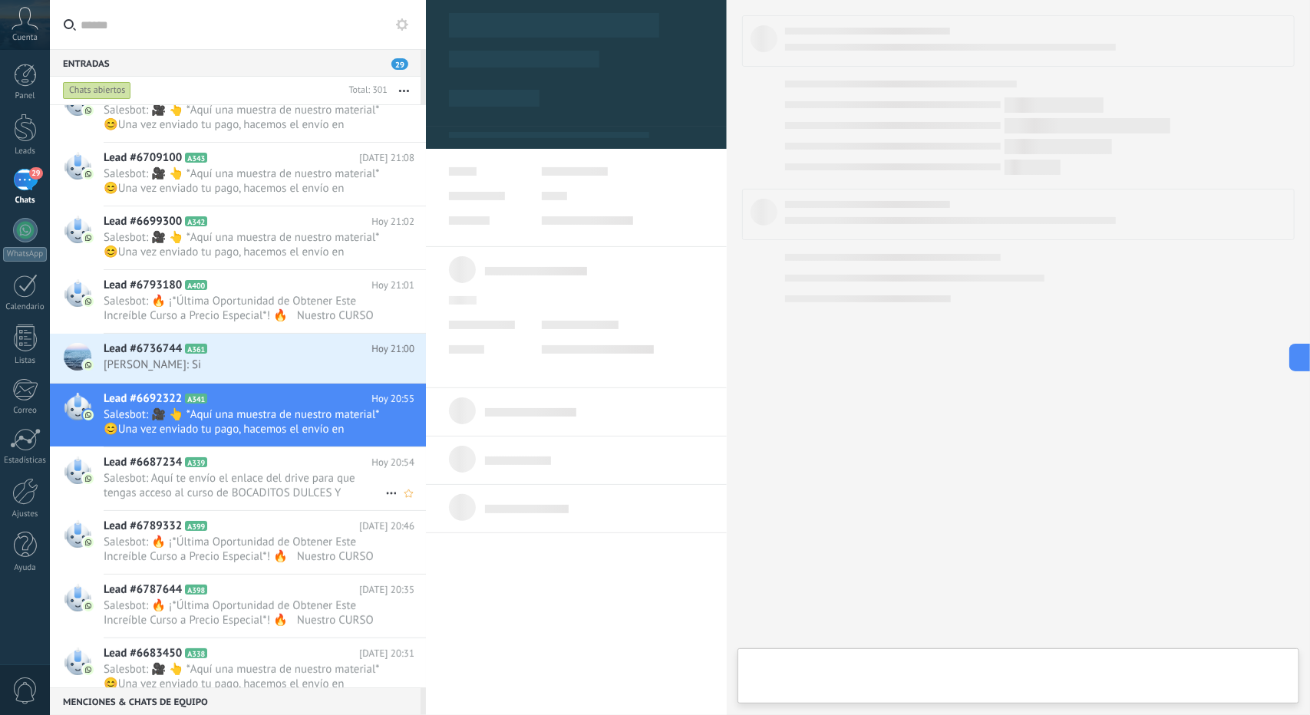
click at [224, 467] on icon at bounding box center [219, 462] width 15 height 15
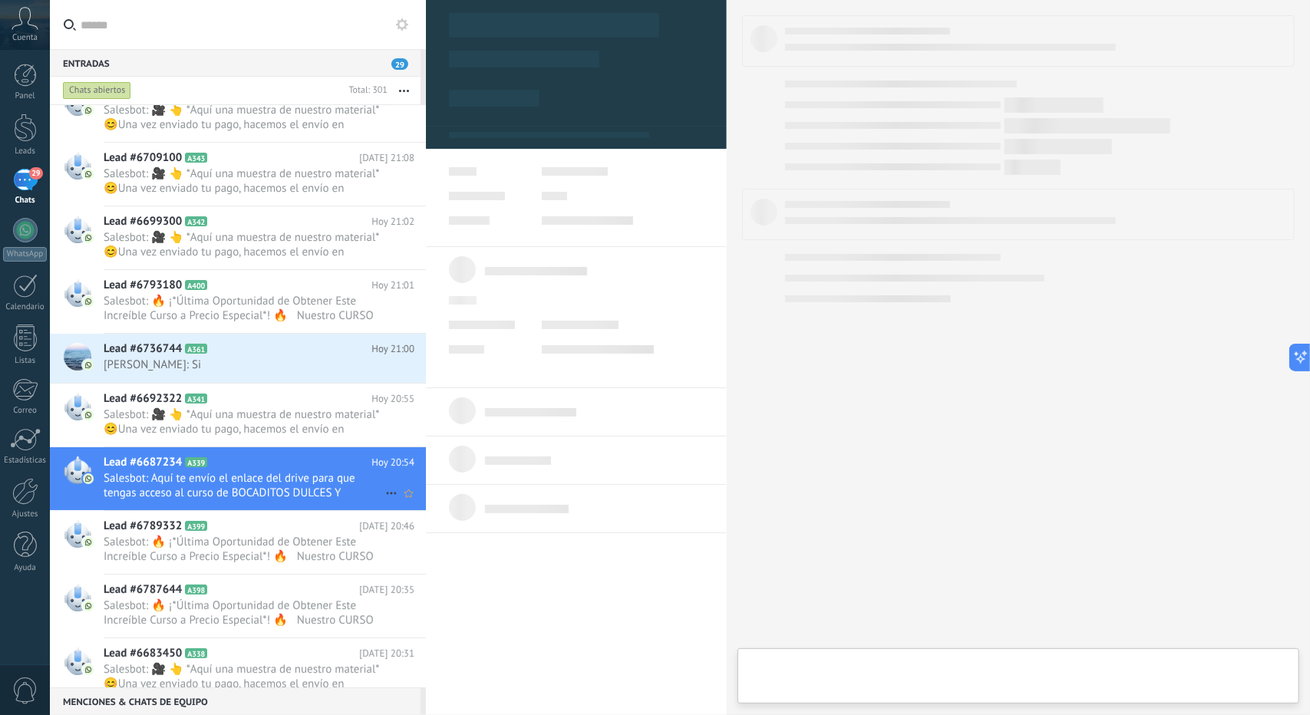
type textarea "**********"
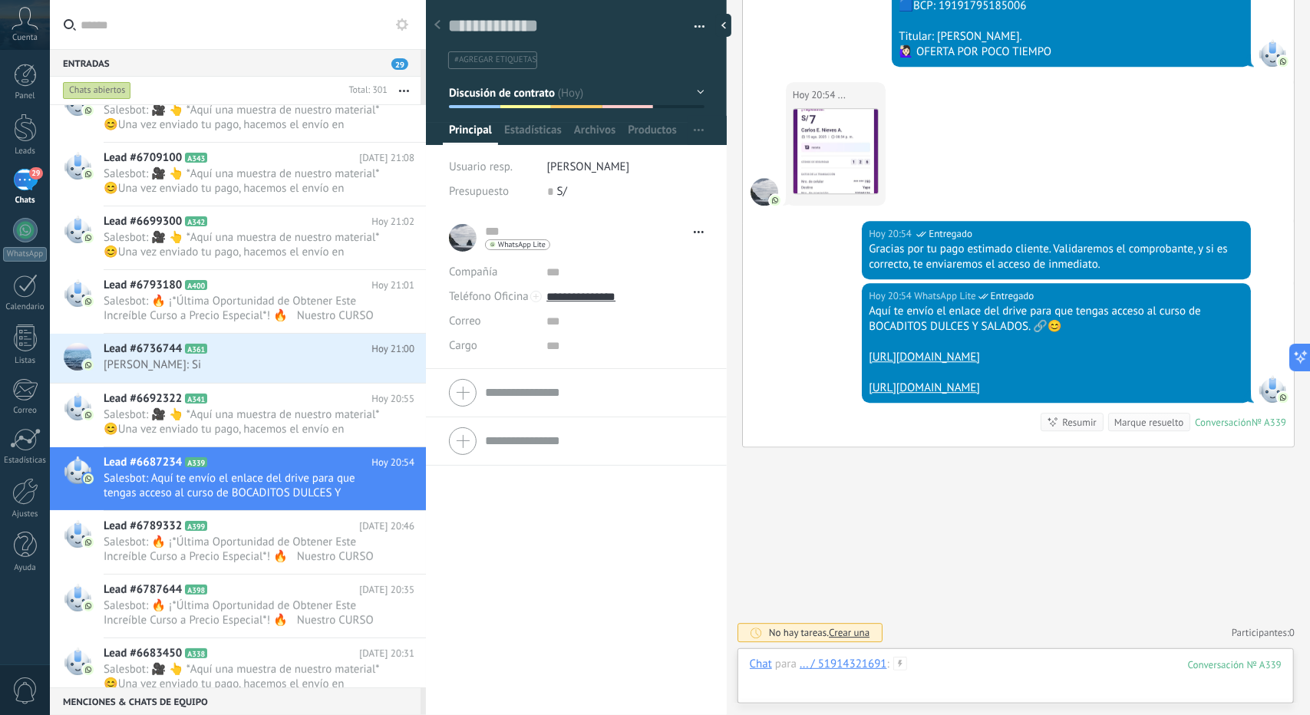
click at [936, 670] on div at bounding box center [1016, 680] width 532 height 46
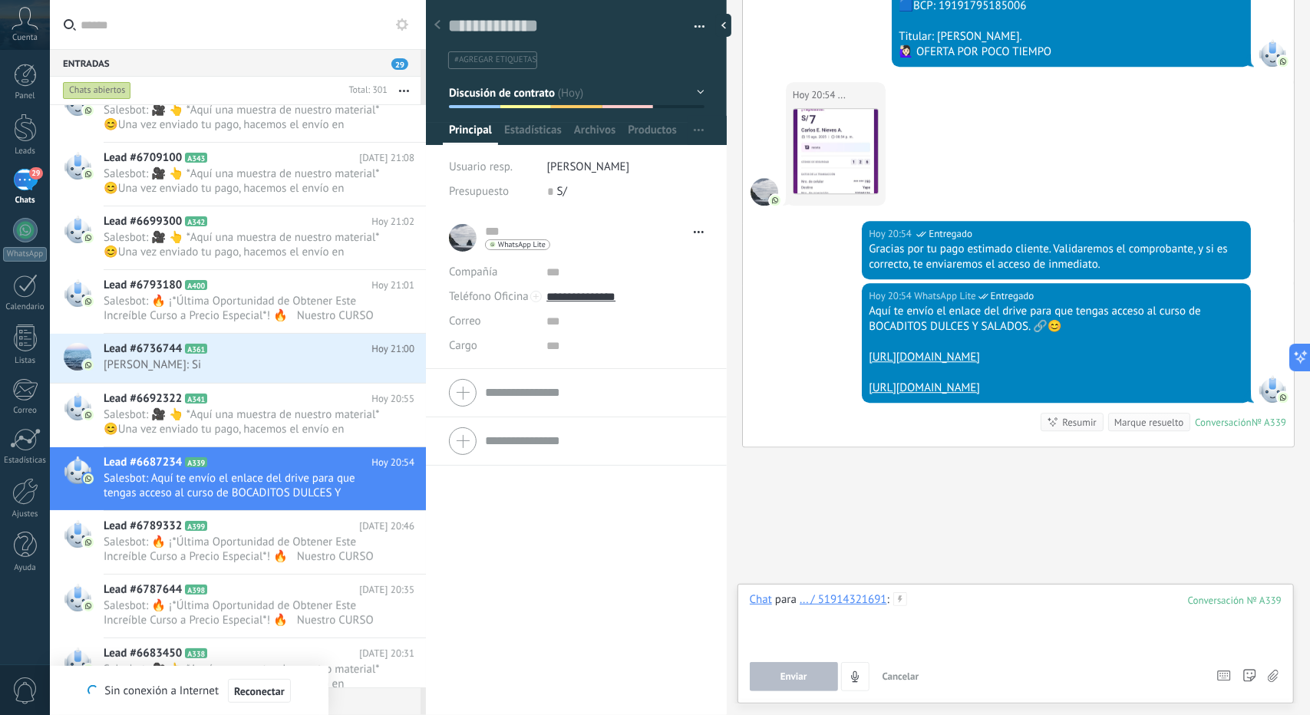
paste div
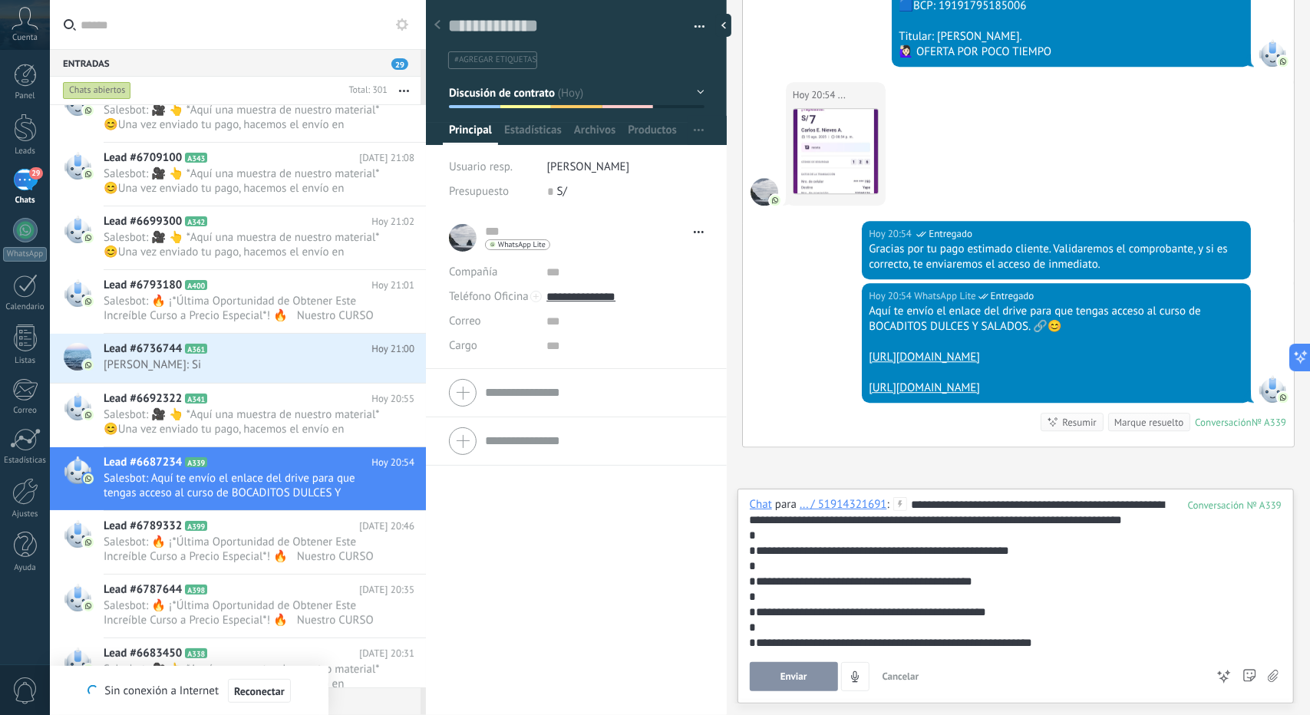
click at [820, 672] on button "Enviar" at bounding box center [794, 676] width 88 height 29
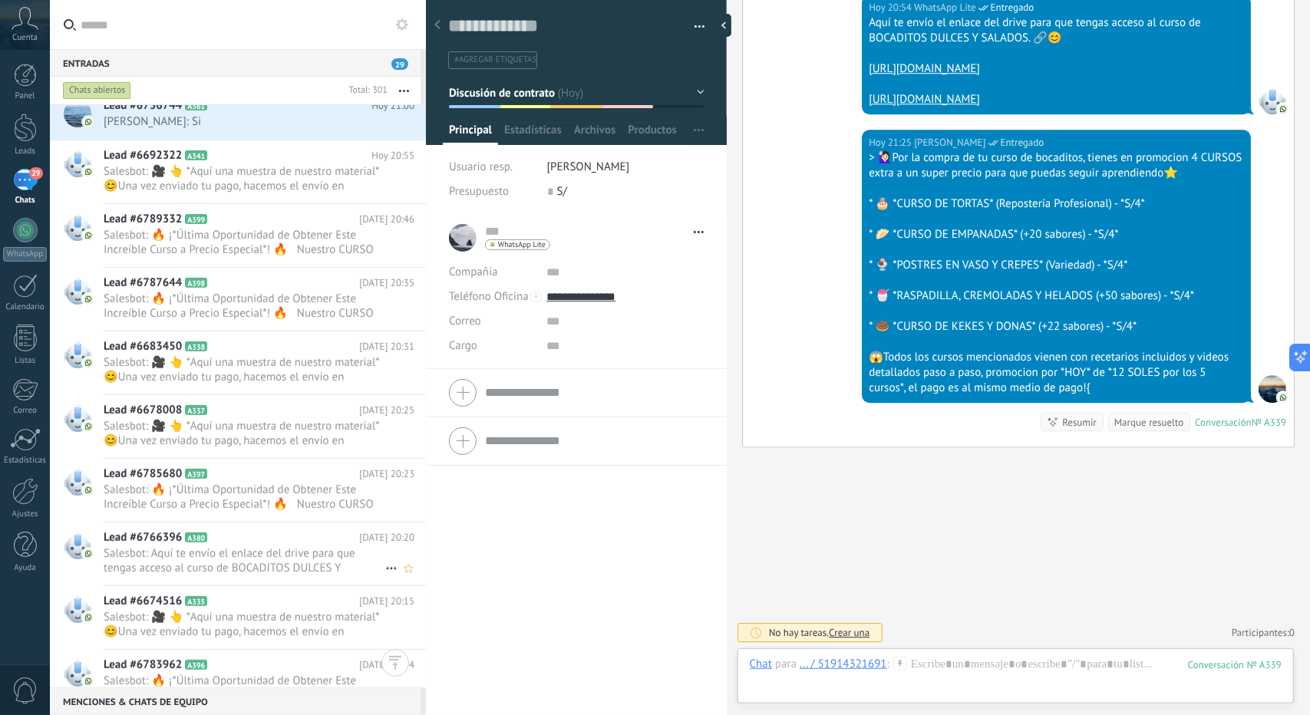
click at [212, 561] on span "Salesbot: Aquí te envío el enlace del drive para que tengas acceso al curso de …" at bounding box center [245, 560] width 282 height 29
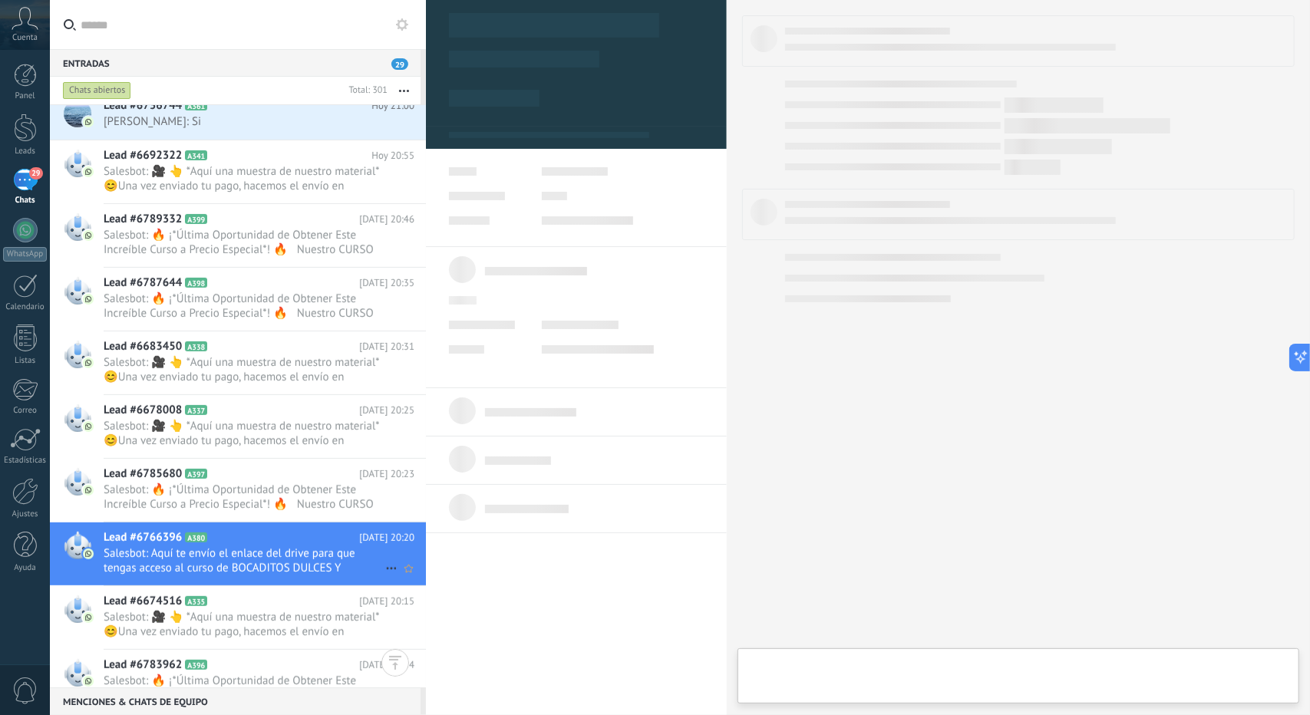
type textarea "**********"
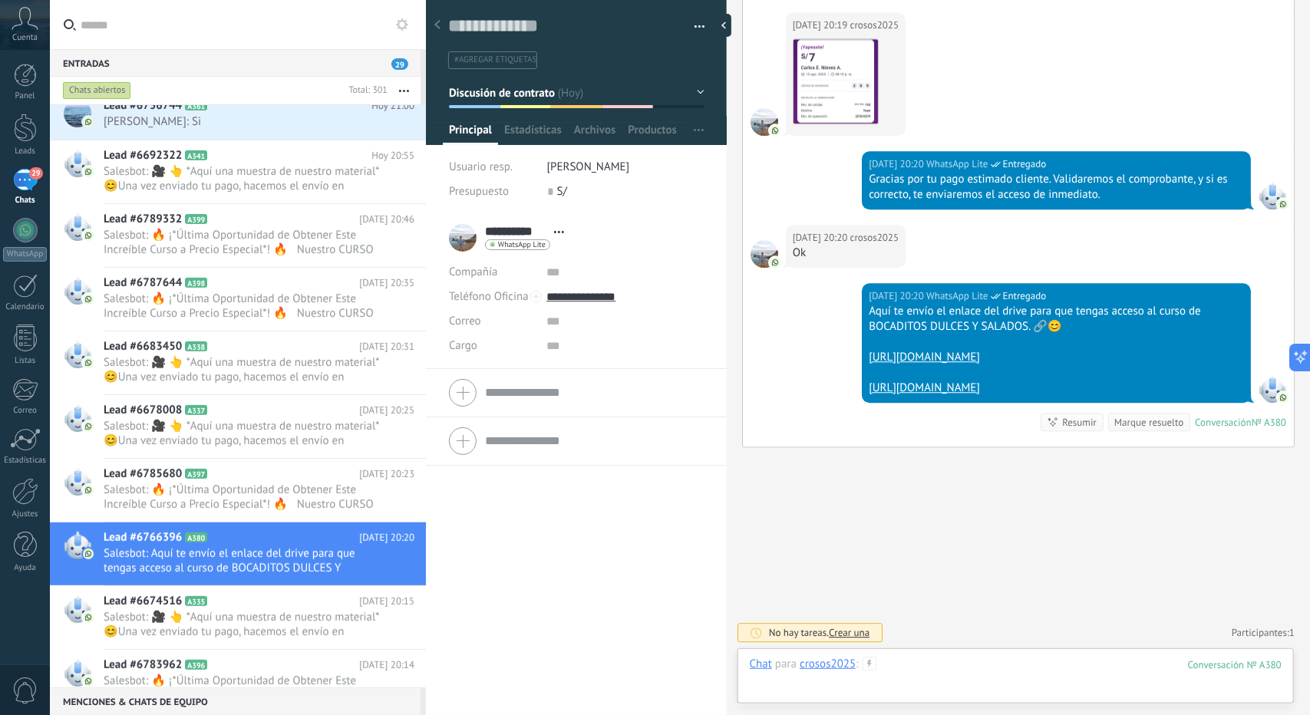
click at [972, 667] on div at bounding box center [1016, 680] width 532 height 46
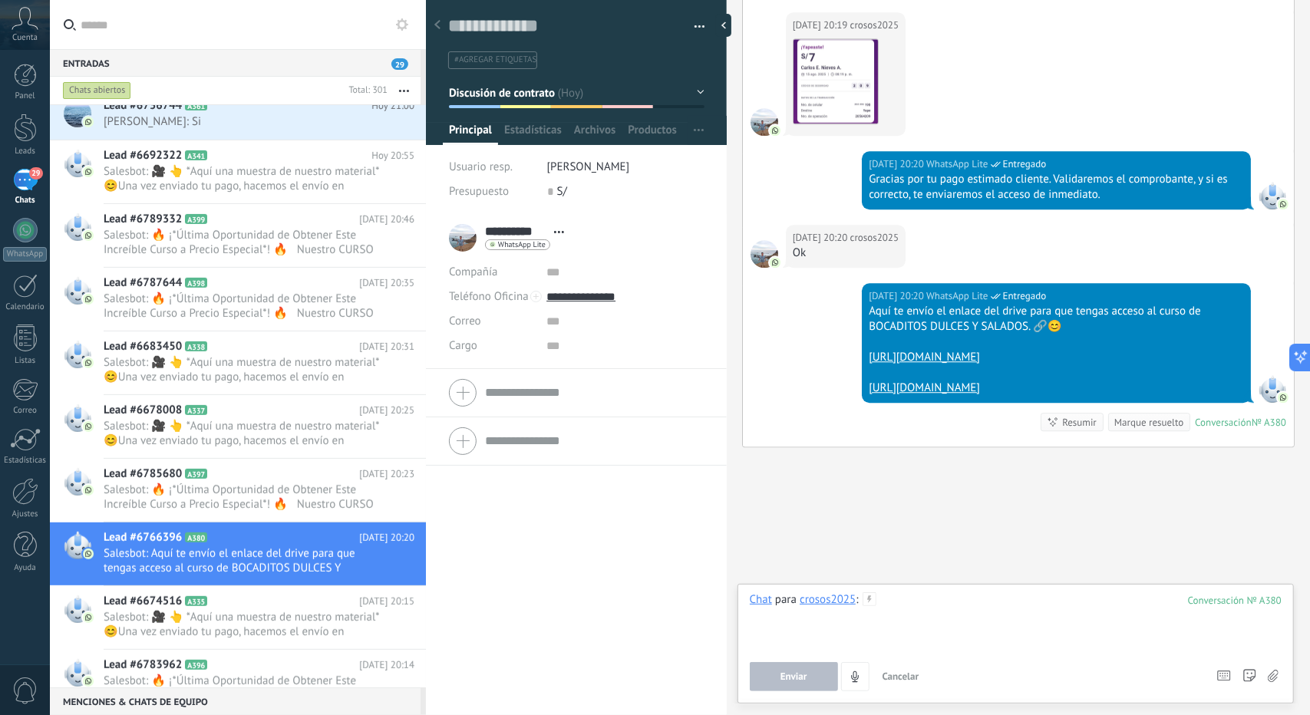
paste div
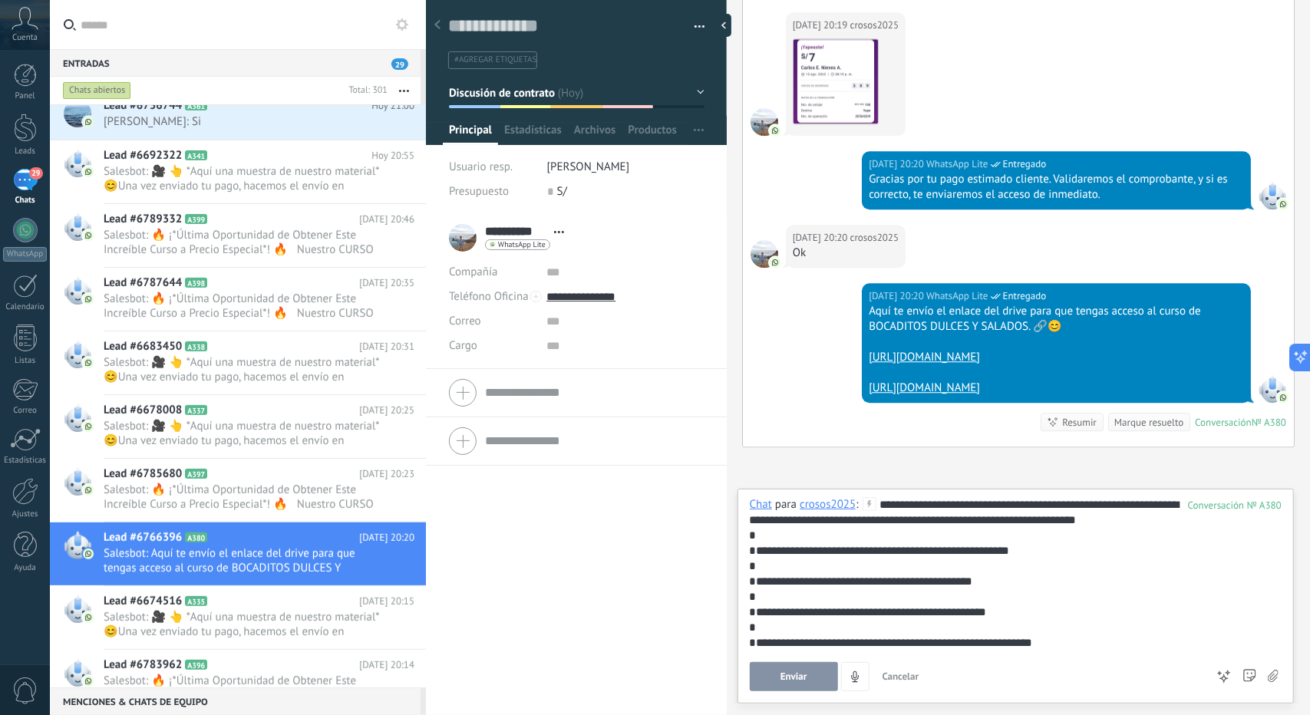
click at [792, 670] on button "Enviar" at bounding box center [794, 676] width 88 height 29
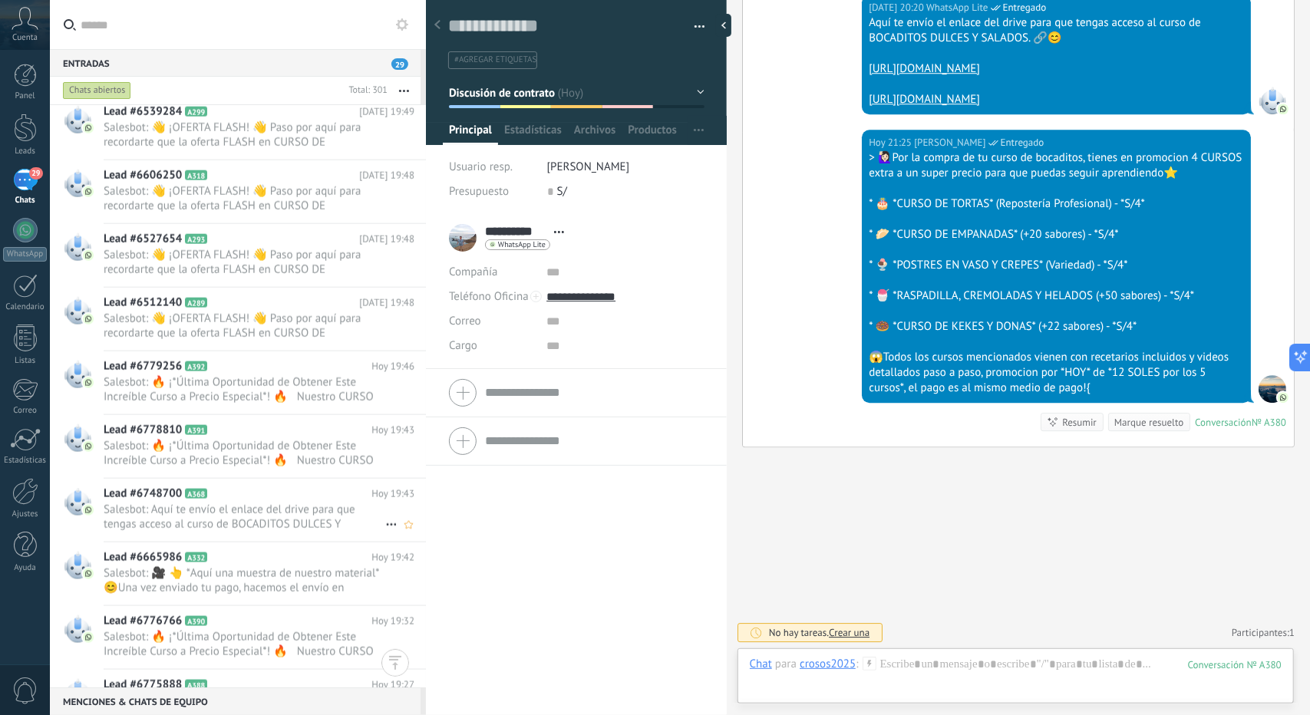
click at [233, 505] on span "Salesbot: Aquí te envío el enlace del drive para que tengas acceso al curso de …" at bounding box center [245, 517] width 282 height 29
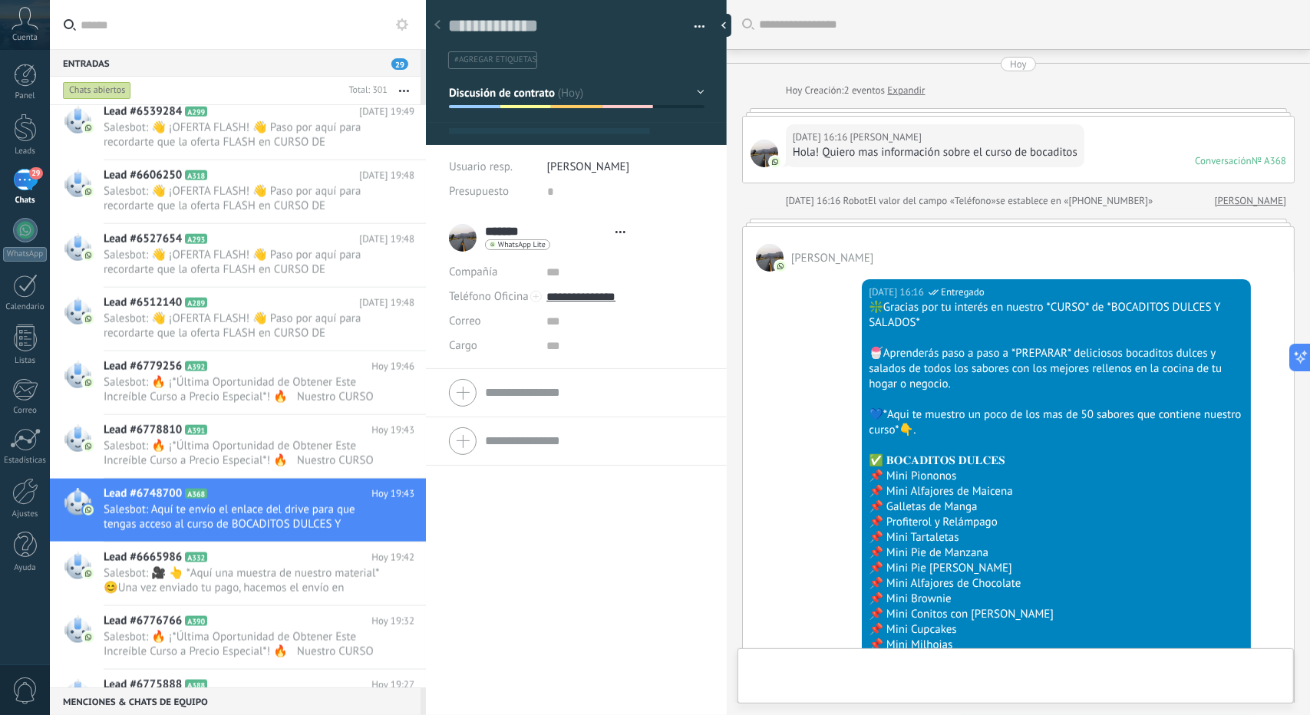
type textarea "**********"
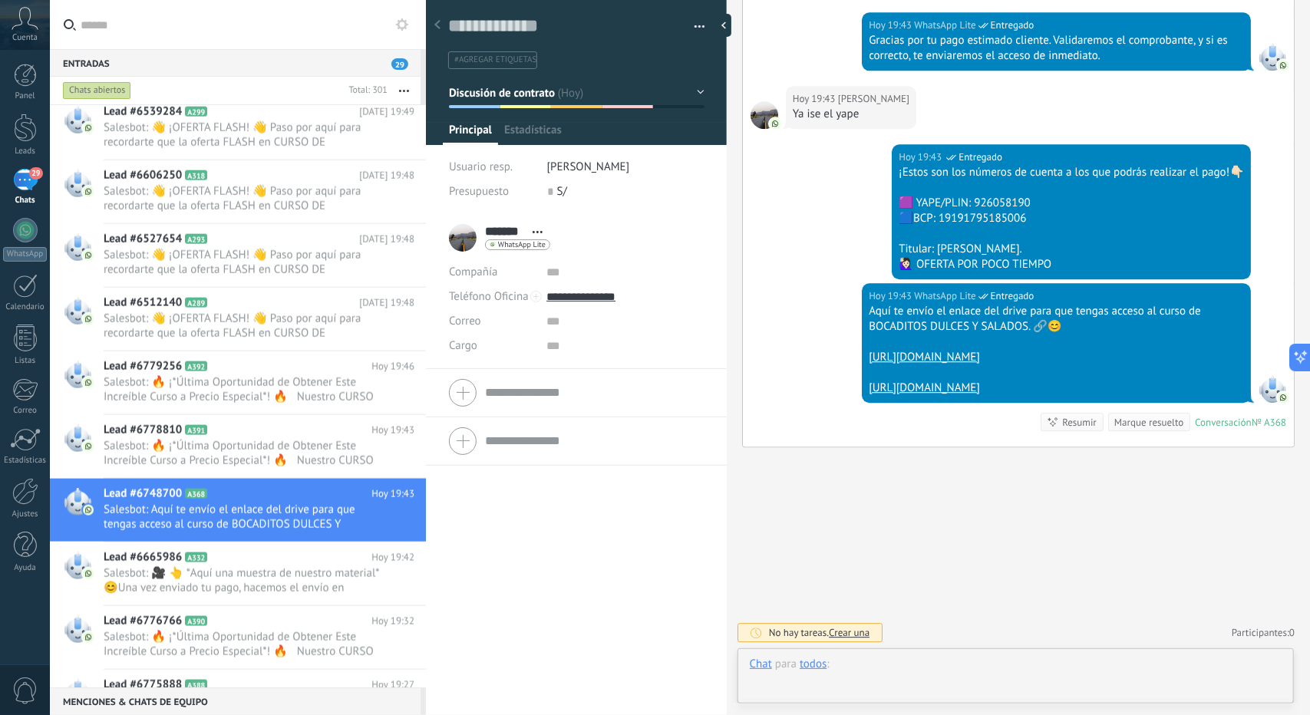
click at [959, 672] on div at bounding box center [1016, 680] width 532 height 46
paste div
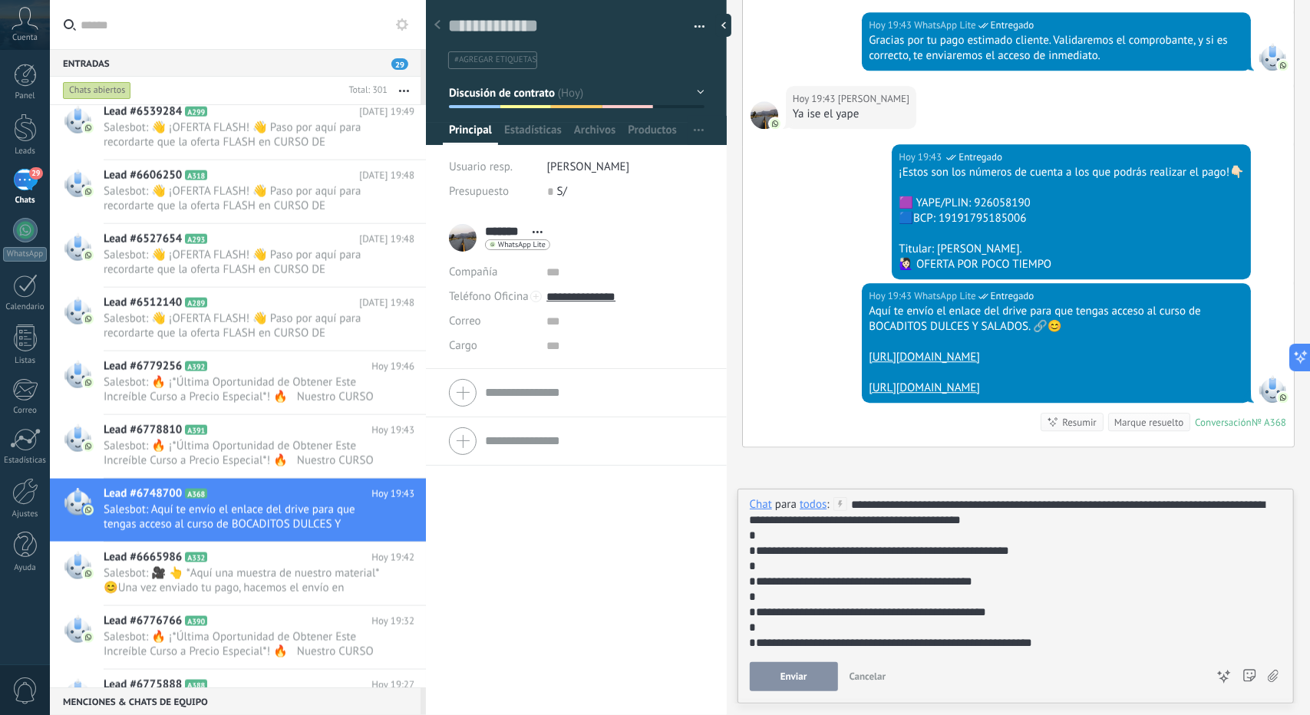
click at [776, 674] on button "Enviar" at bounding box center [794, 676] width 88 height 29
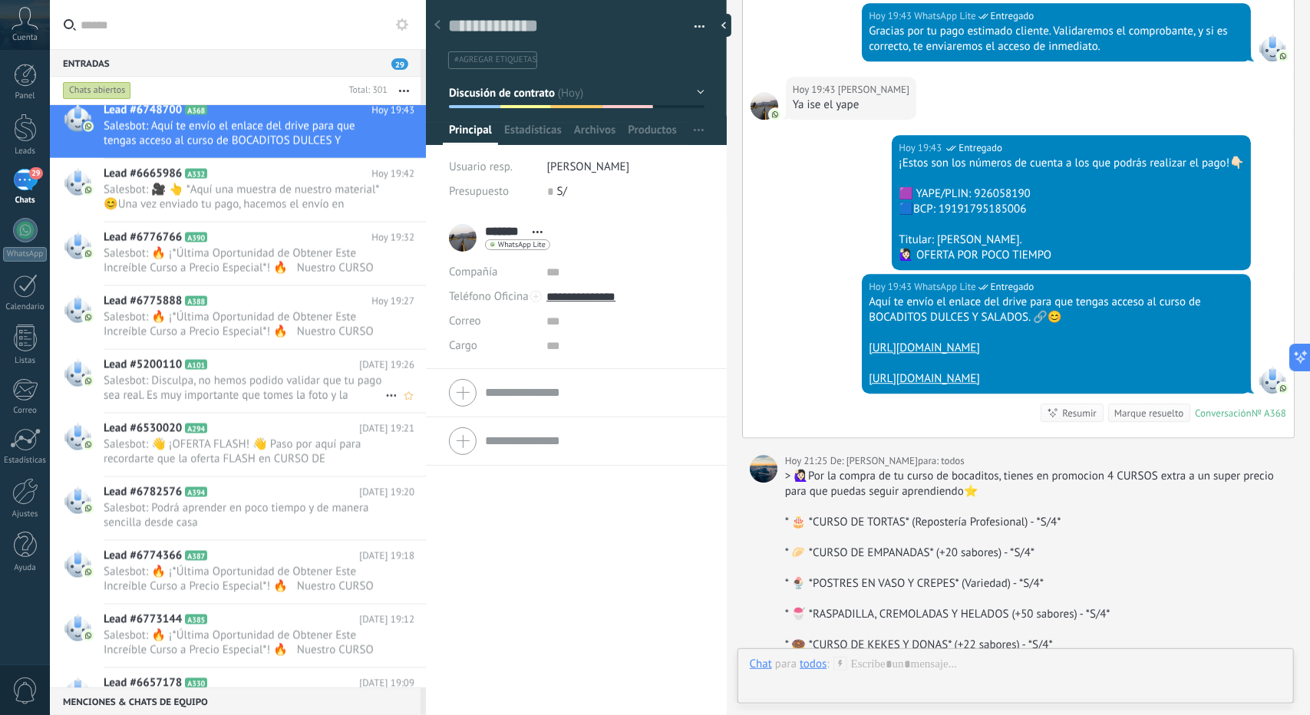
click at [241, 380] on span "Salesbot: Disculpa, no hemos podido validar que tu pago sea real. Es muy import…" at bounding box center [245, 388] width 282 height 29
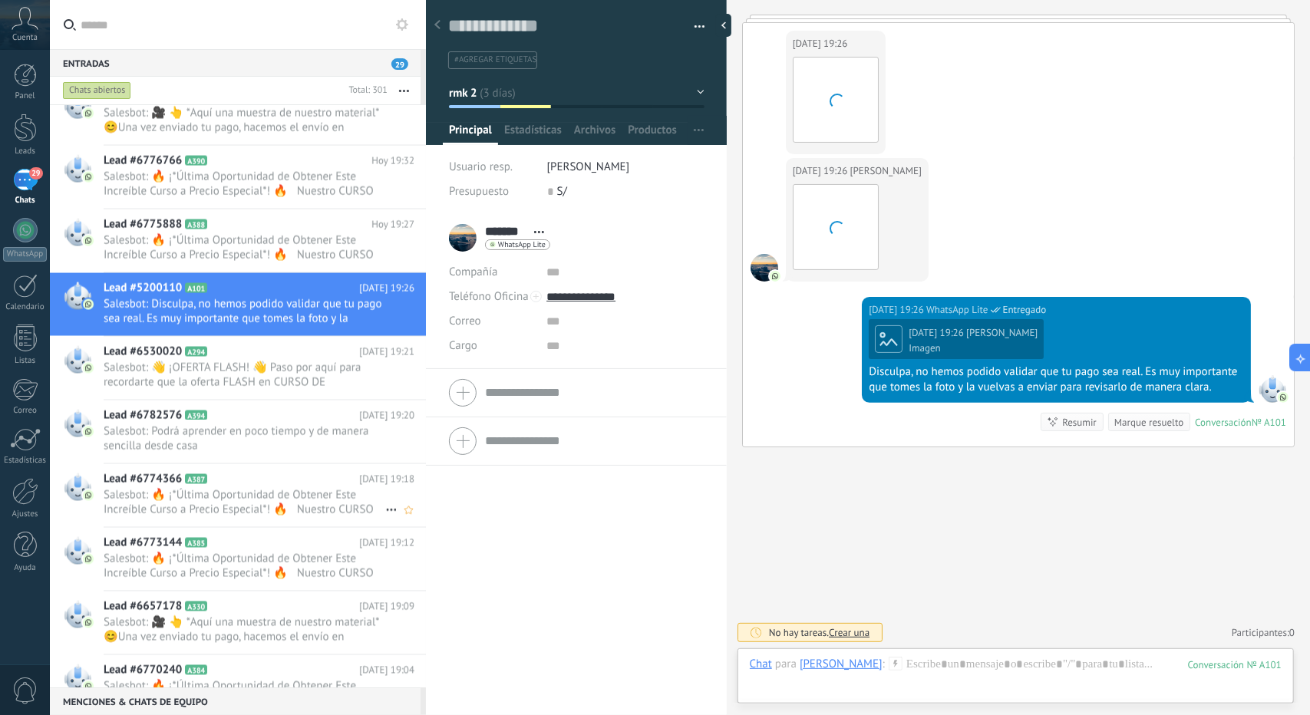
click at [190, 464] on div "Lead #6774366 A387 Hoy 19:18 Salesbot: 🔥 ¡*Última Oportunidad de Obtener Este I…" at bounding box center [265, 495] width 322 height 63
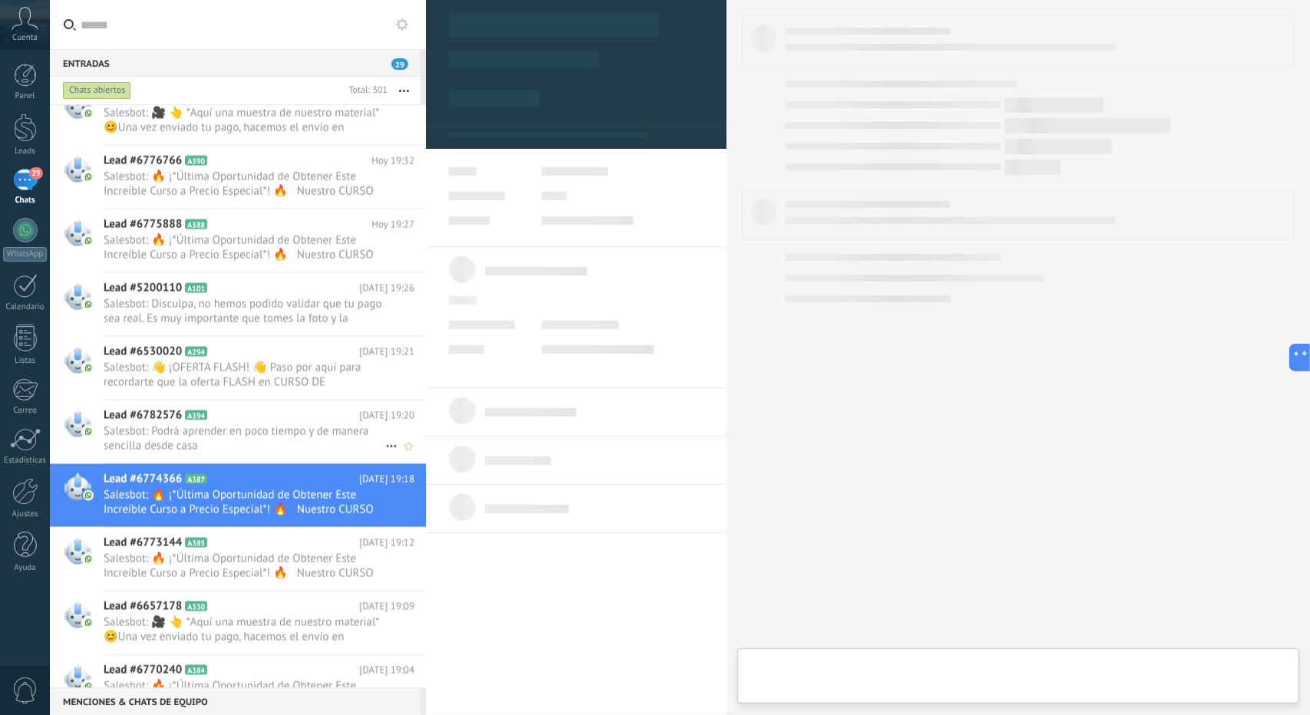
click at [213, 435] on span "Salesbot: Podrá aprender en poco tiempo y de manera sencilla desde casa" at bounding box center [245, 438] width 282 height 29
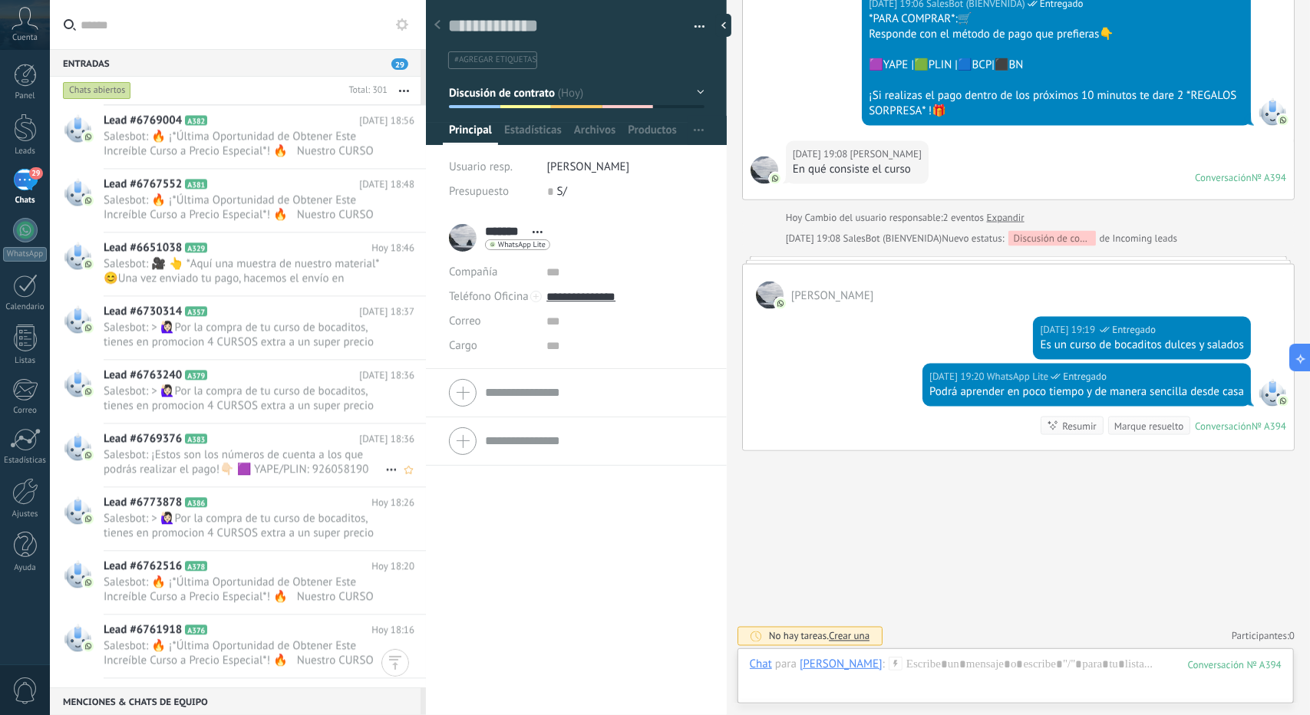
click at [222, 450] on span "Salesbot: ¡Estos son los números de cuenta a los que podrás realizar el pago!👇🏻…" at bounding box center [245, 461] width 282 height 29
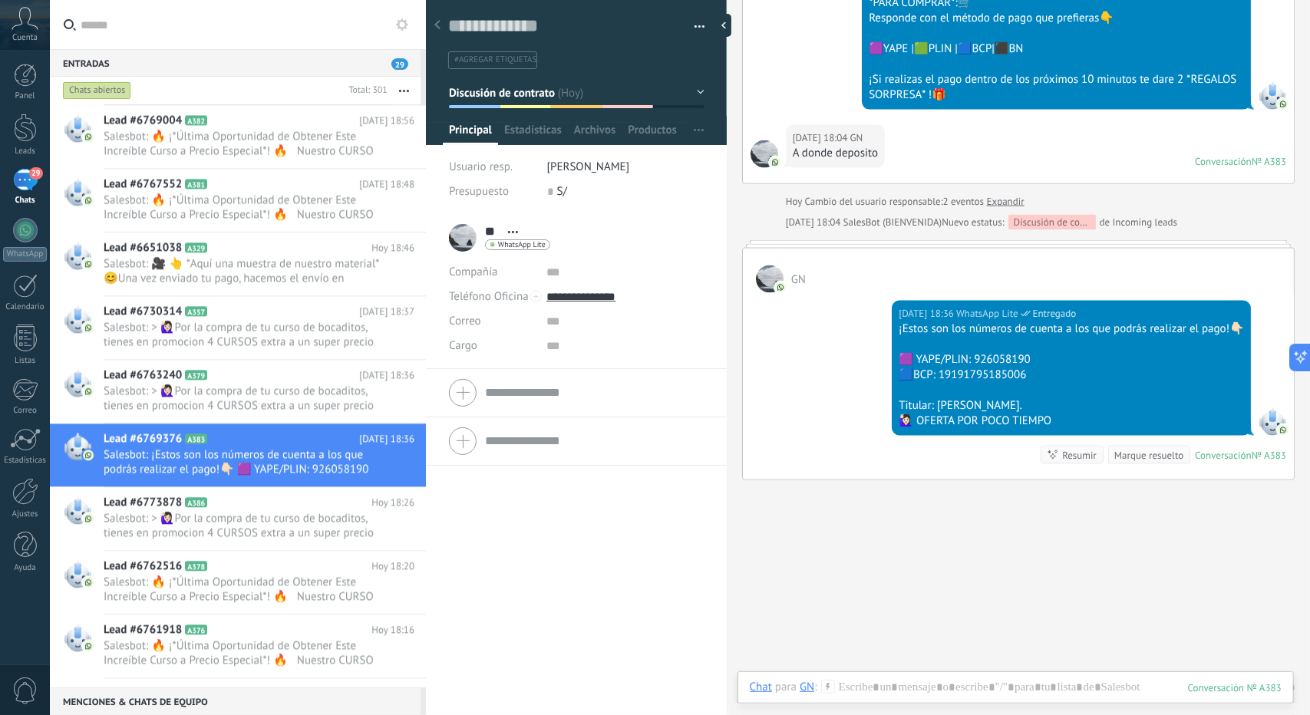
click at [573, 97] on button "Discusión de contrato" at bounding box center [577, 93] width 256 height 28
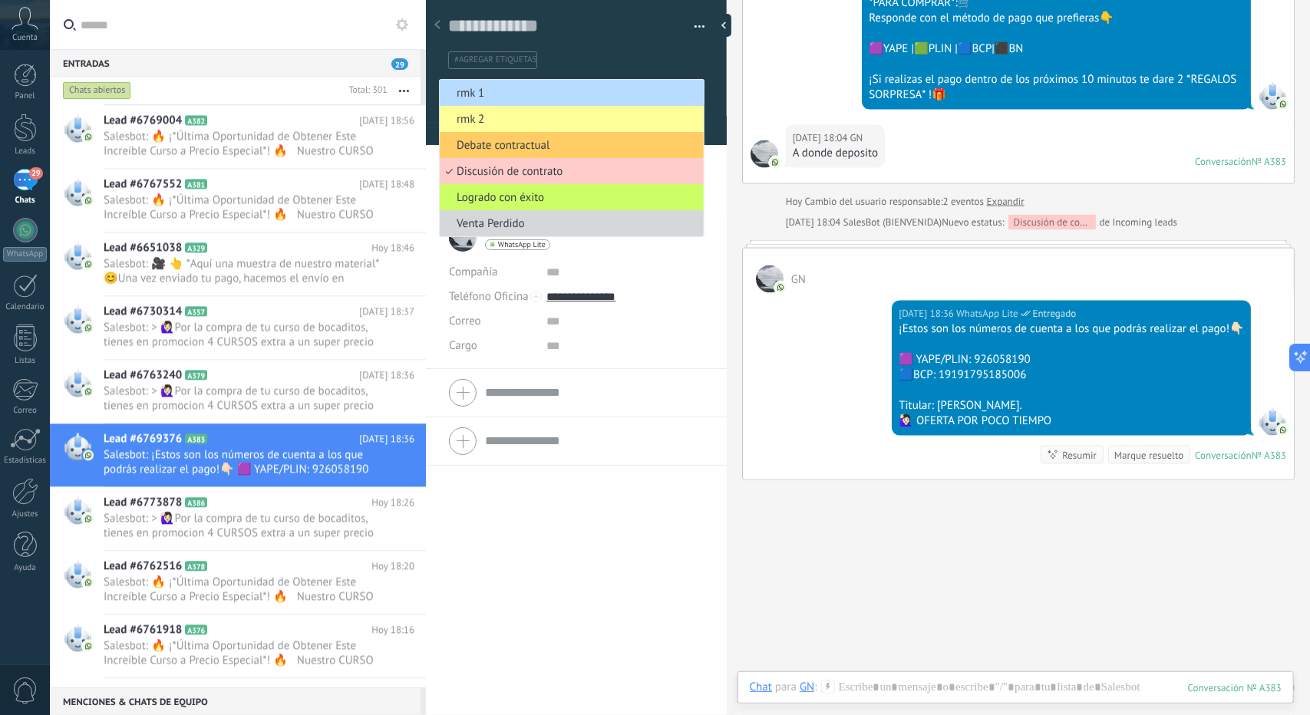
click at [536, 93] on span "rmk 1" at bounding box center [569, 93] width 259 height 15
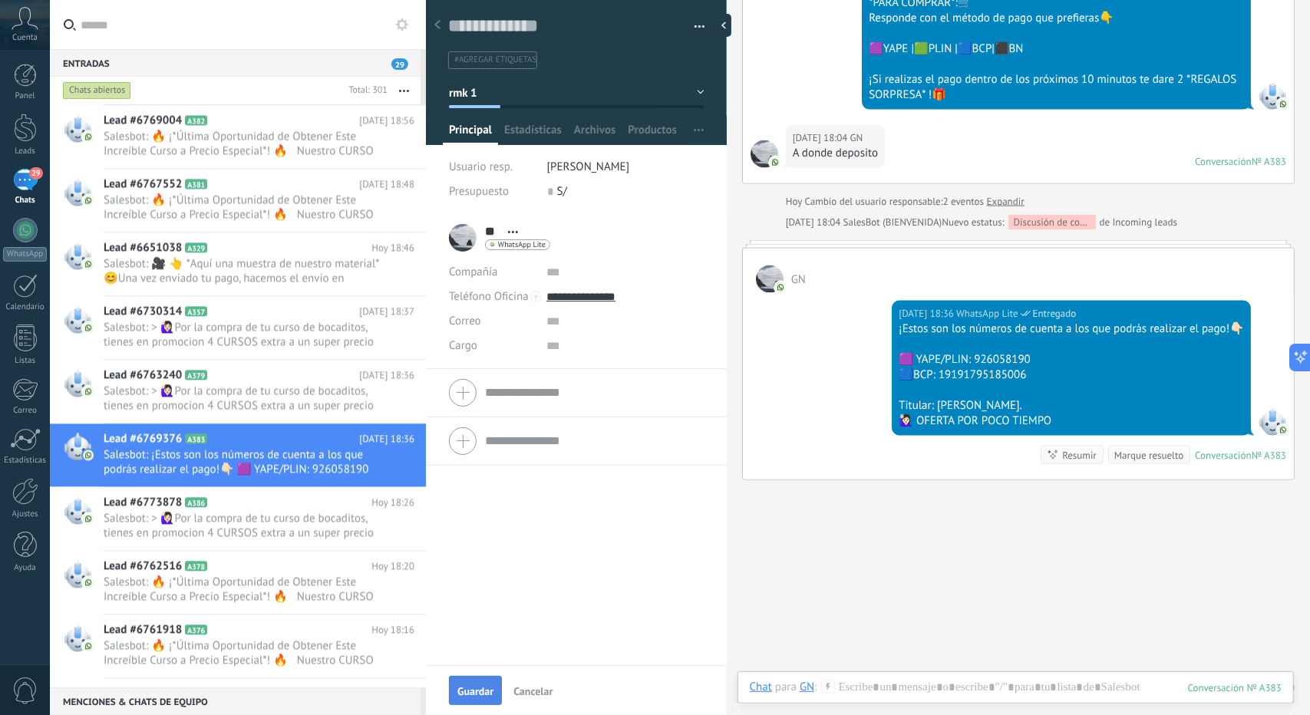
click at [474, 692] on span "Guardar" at bounding box center [475, 691] width 36 height 11
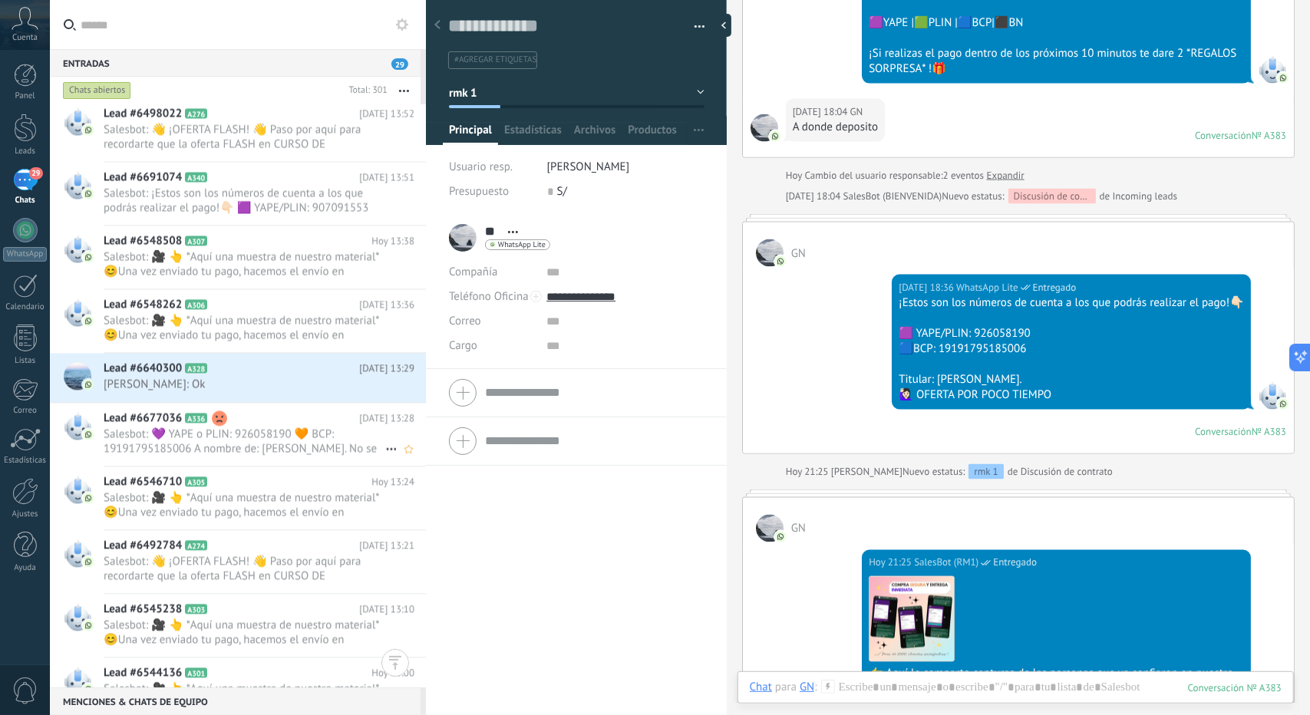
click at [259, 418] on h2 "Lead #6677036 A336" at bounding box center [232, 418] width 256 height 15
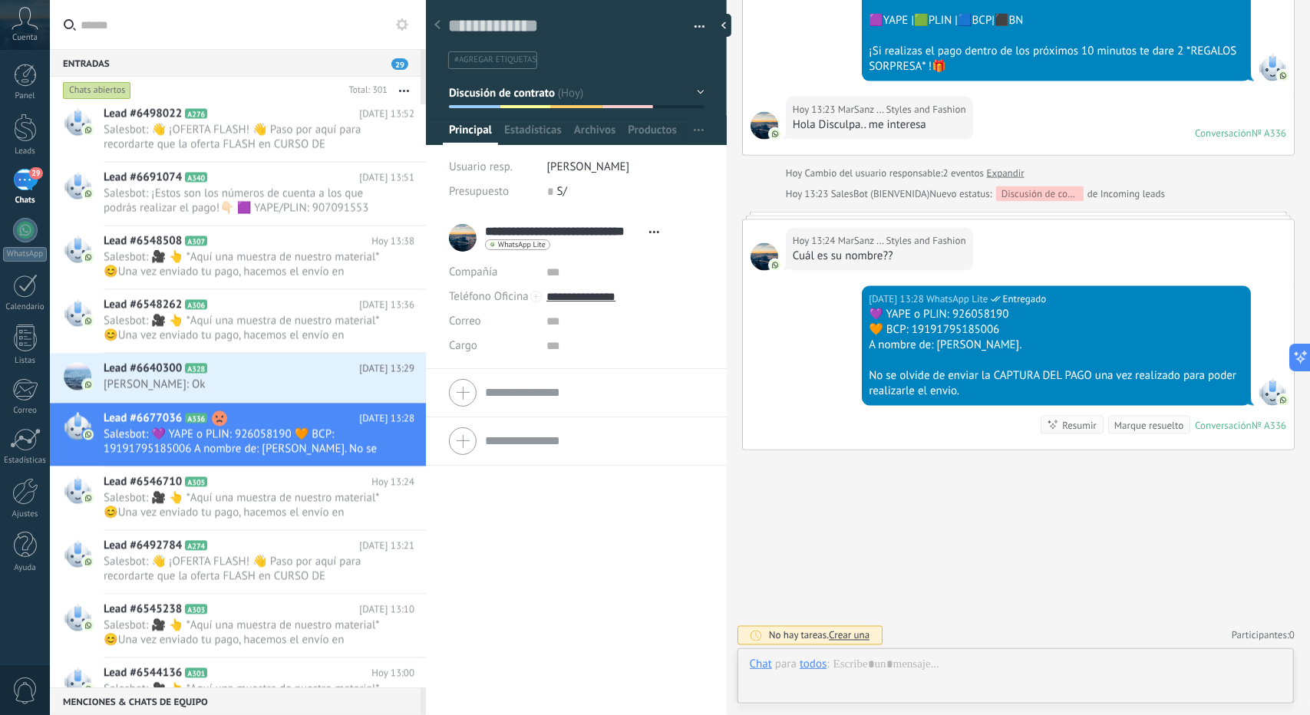
click at [509, 105] on button "Discusión de contrato" at bounding box center [577, 93] width 256 height 28
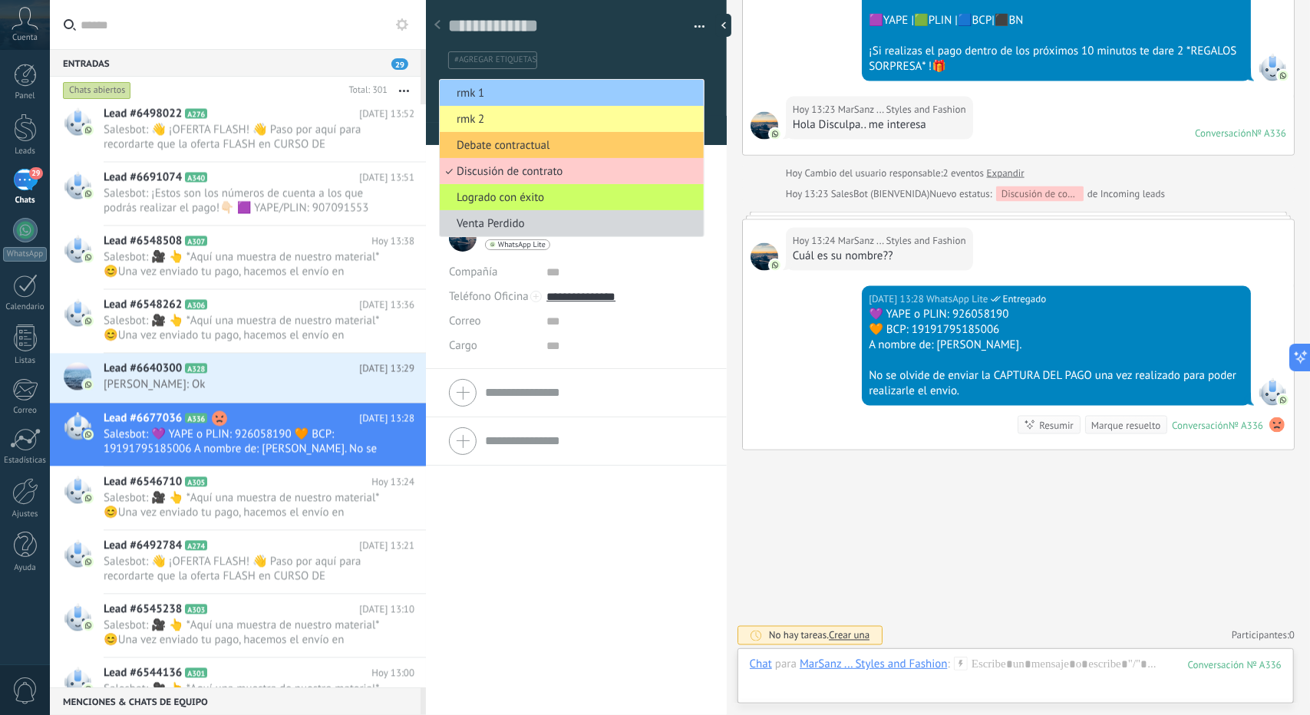
click at [497, 97] on span "rmk 1" at bounding box center [569, 93] width 259 height 15
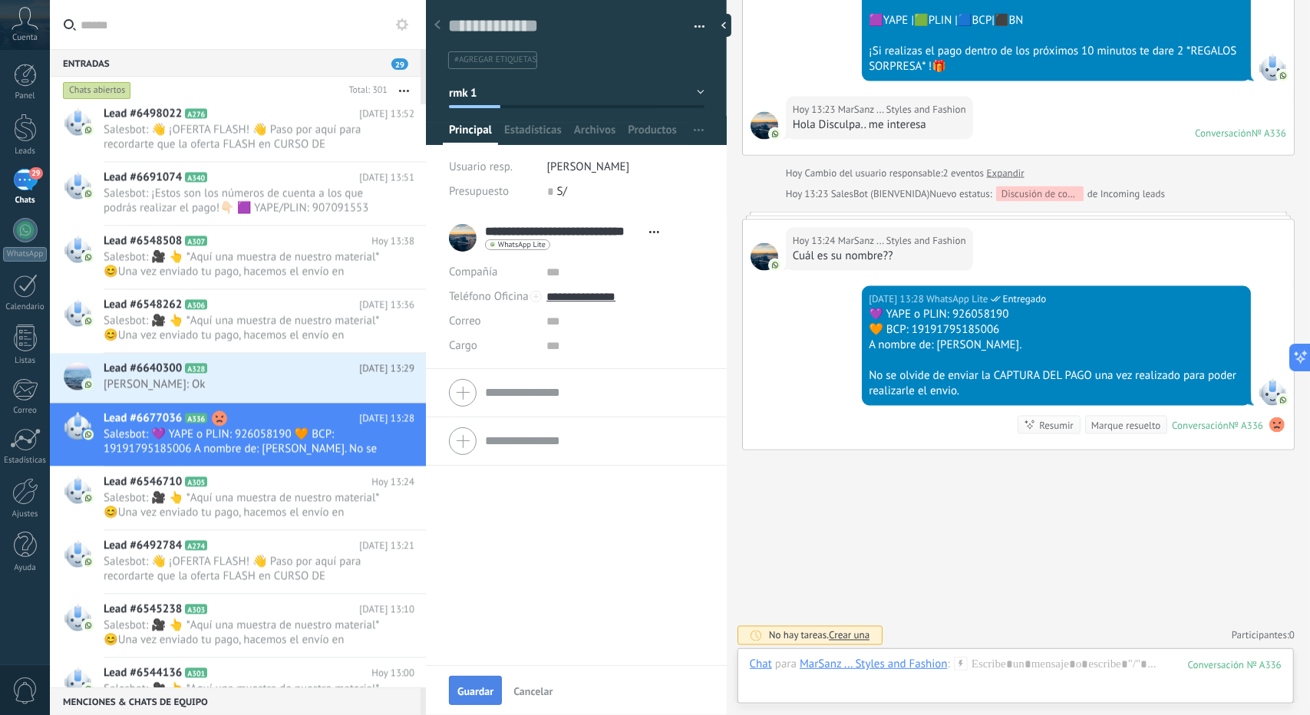
click at [487, 676] on div "Guardar Cancelar" at bounding box center [576, 690] width 301 height 50
click at [474, 682] on button "Guardar" at bounding box center [475, 690] width 53 height 29
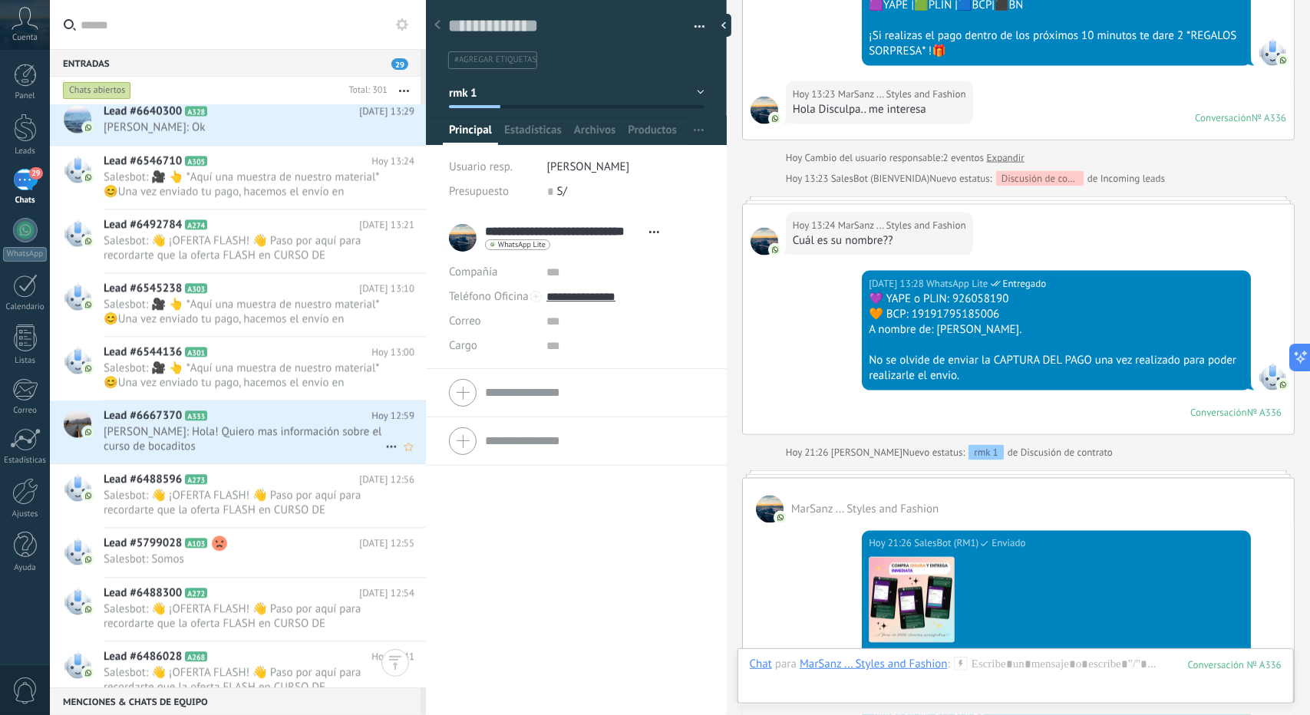
click at [230, 455] on div "Lead #6667370 A333 Hoy 12:59 Dora: Hola! Quiero mas información sobre el curso …" at bounding box center [265, 432] width 322 height 63
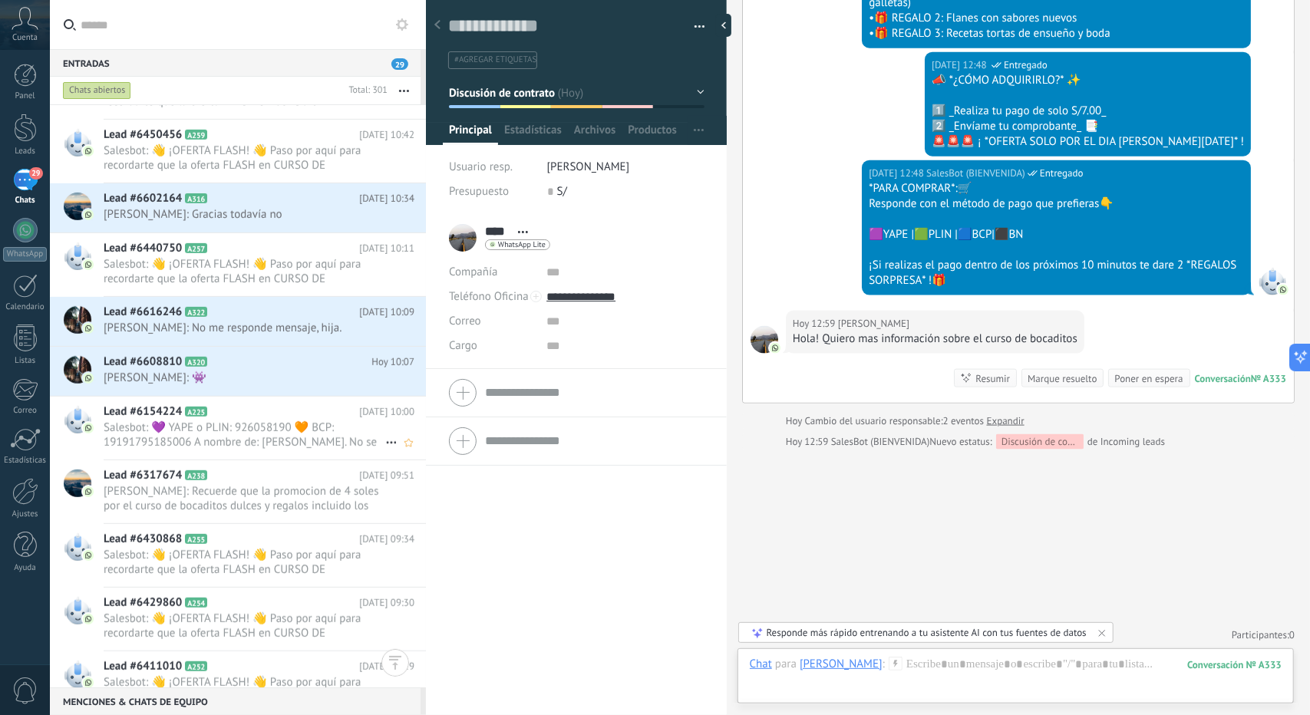
click at [231, 428] on span "Salesbot: 💜 YAPE o PLIN: 926058190 🧡 BCP: 19191795185006 A nombre de: Carlos Ed…" at bounding box center [245, 435] width 282 height 29
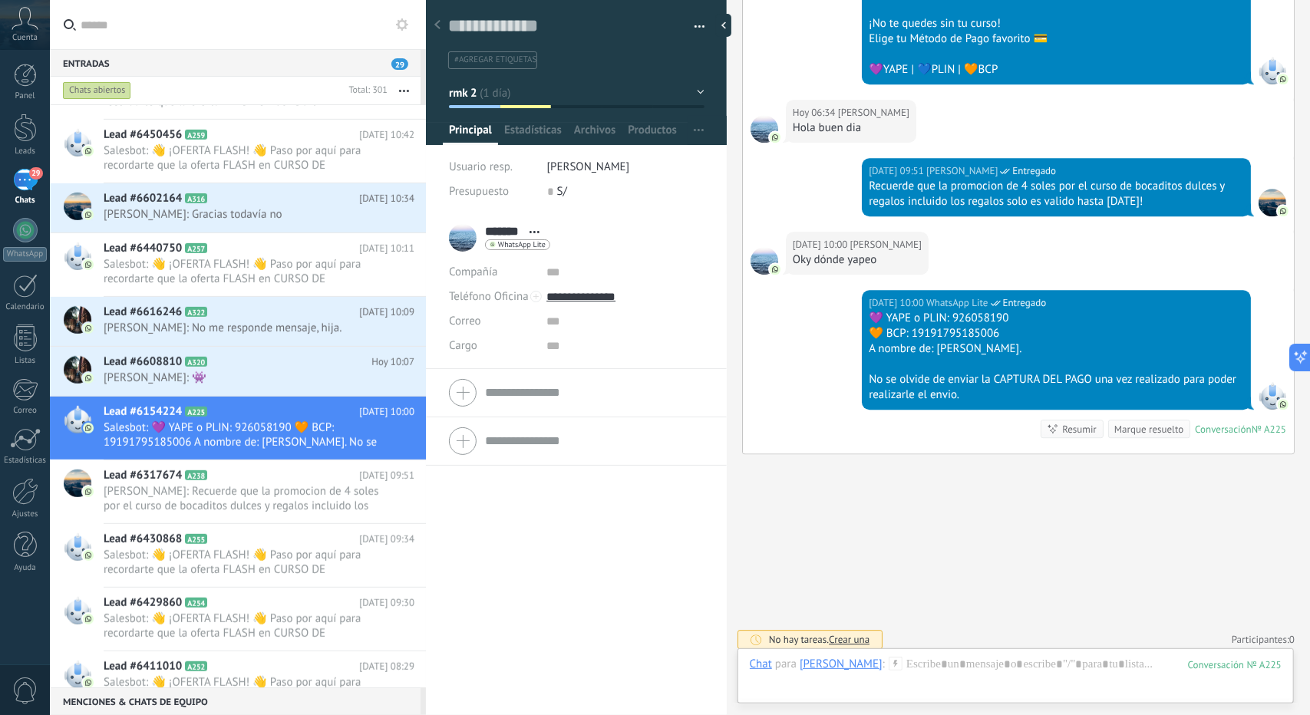
click at [479, 102] on button "rmk 2" at bounding box center [577, 93] width 256 height 28
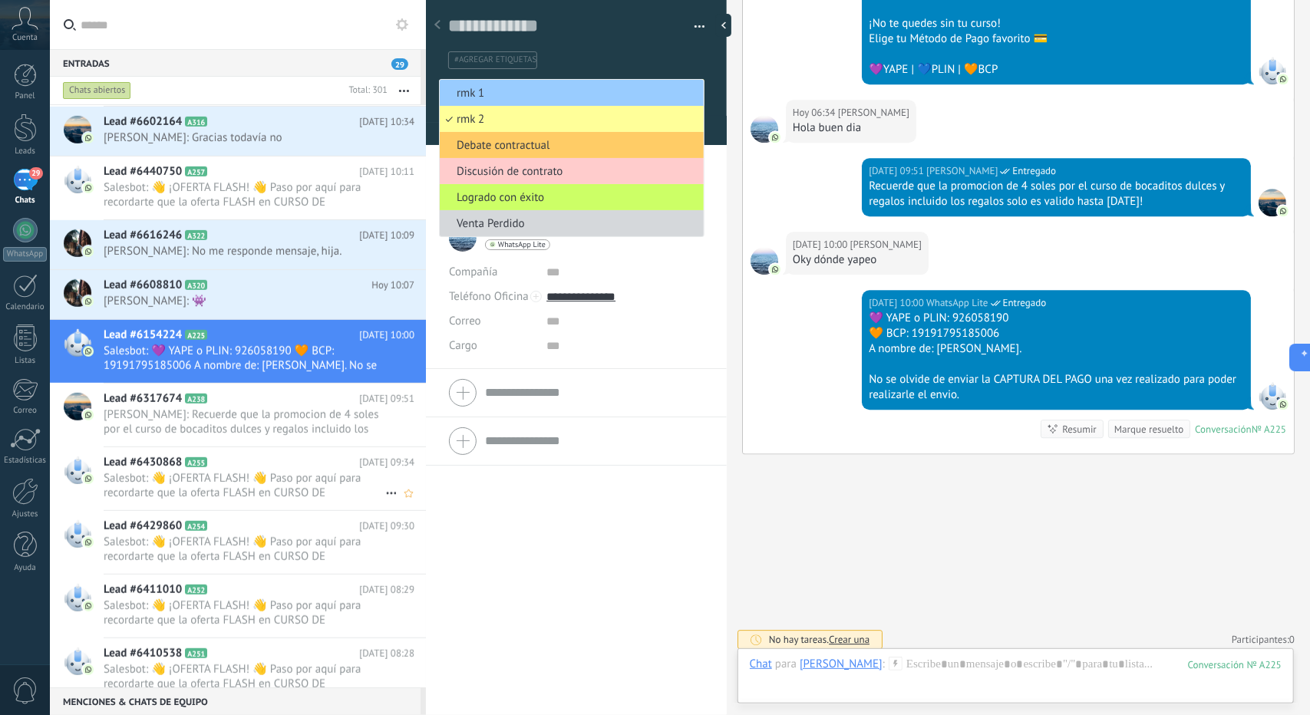
click at [249, 478] on span "Salesbot: 👋 ¡OFERTA FLASH! 👋 Paso por aquí para recordarte que la oferta FLASH …" at bounding box center [245, 485] width 282 height 29
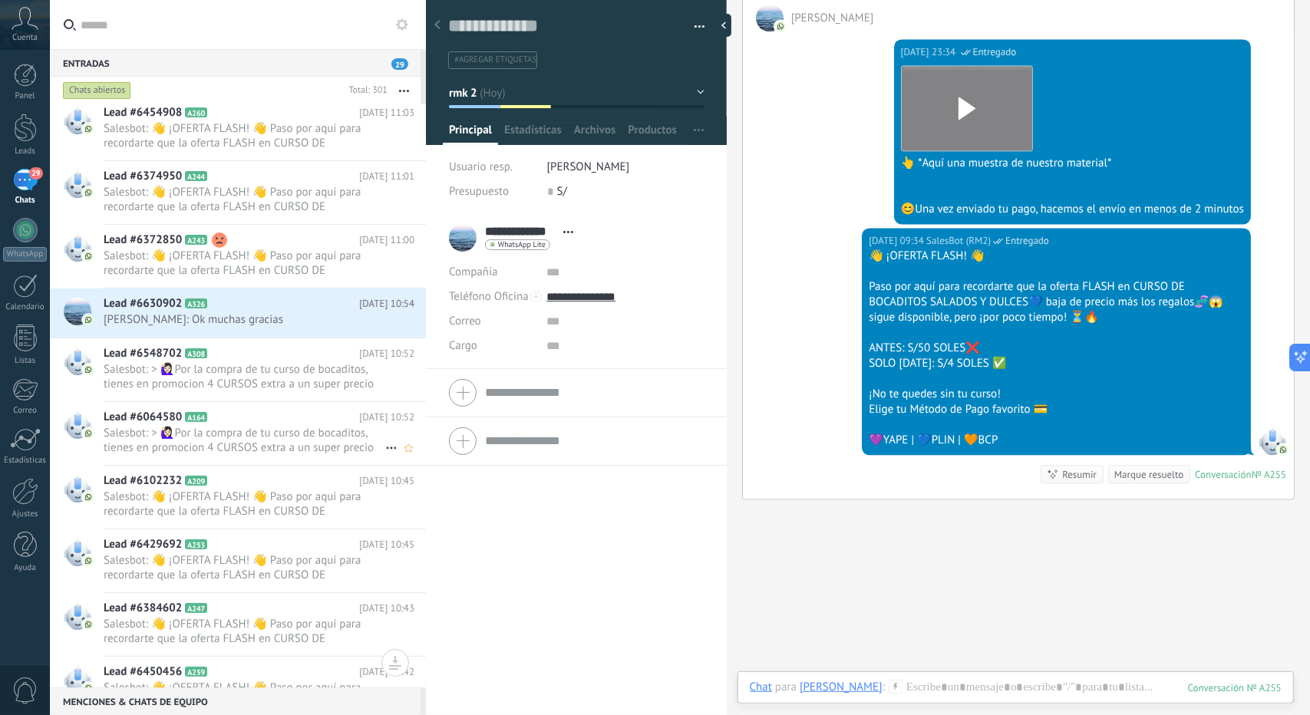
click at [256, 430] on span "Salesbot: > 🙋🏻‍♀Por la compra de tu curso de bocaditos, tienes en promocion 4 C…" at bounding box center [245, 440] width 282 height 29
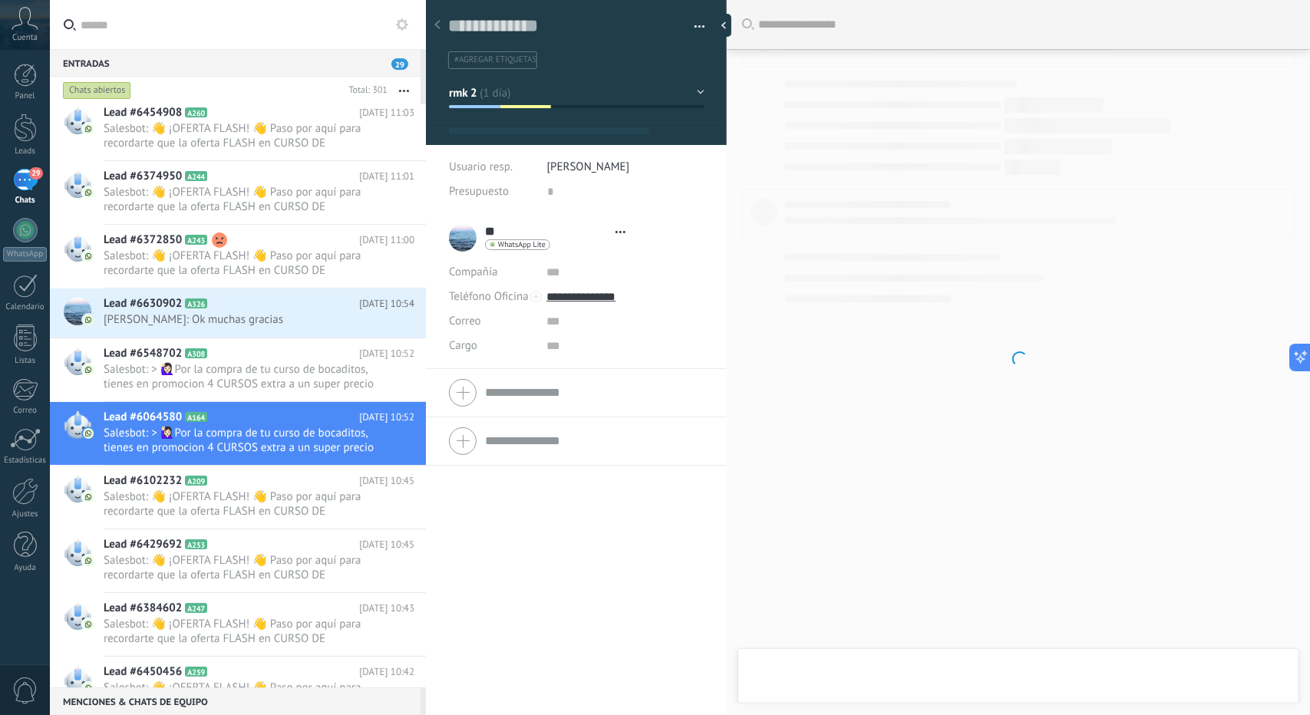
type textarea "**********"
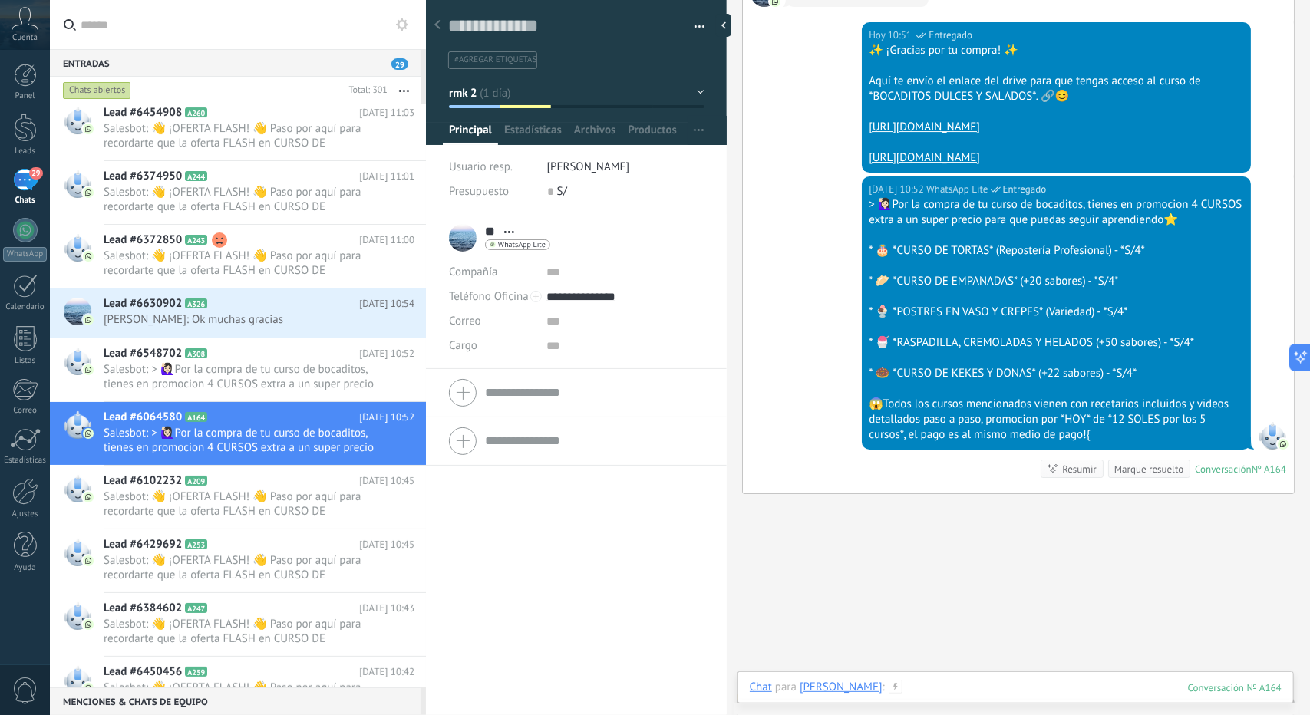
click at [952, 682] on div at bounding box center [1016, 703] width 532 height 46
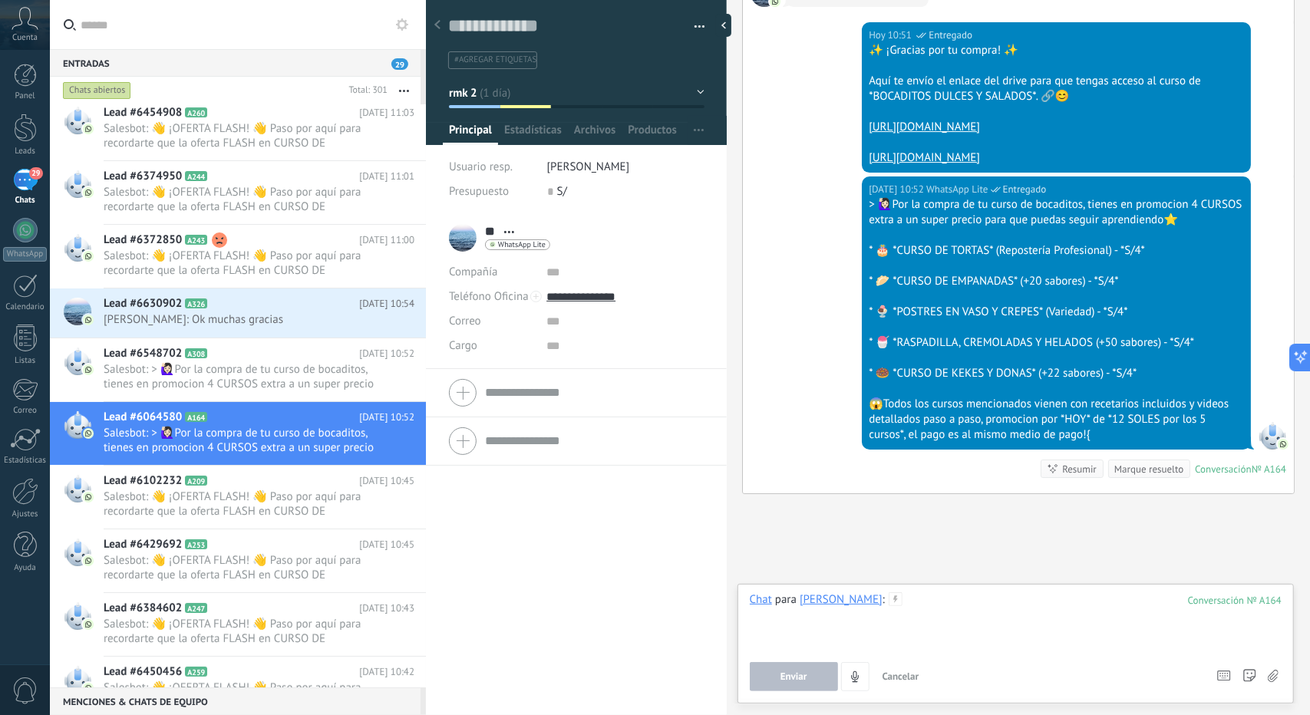
paste div
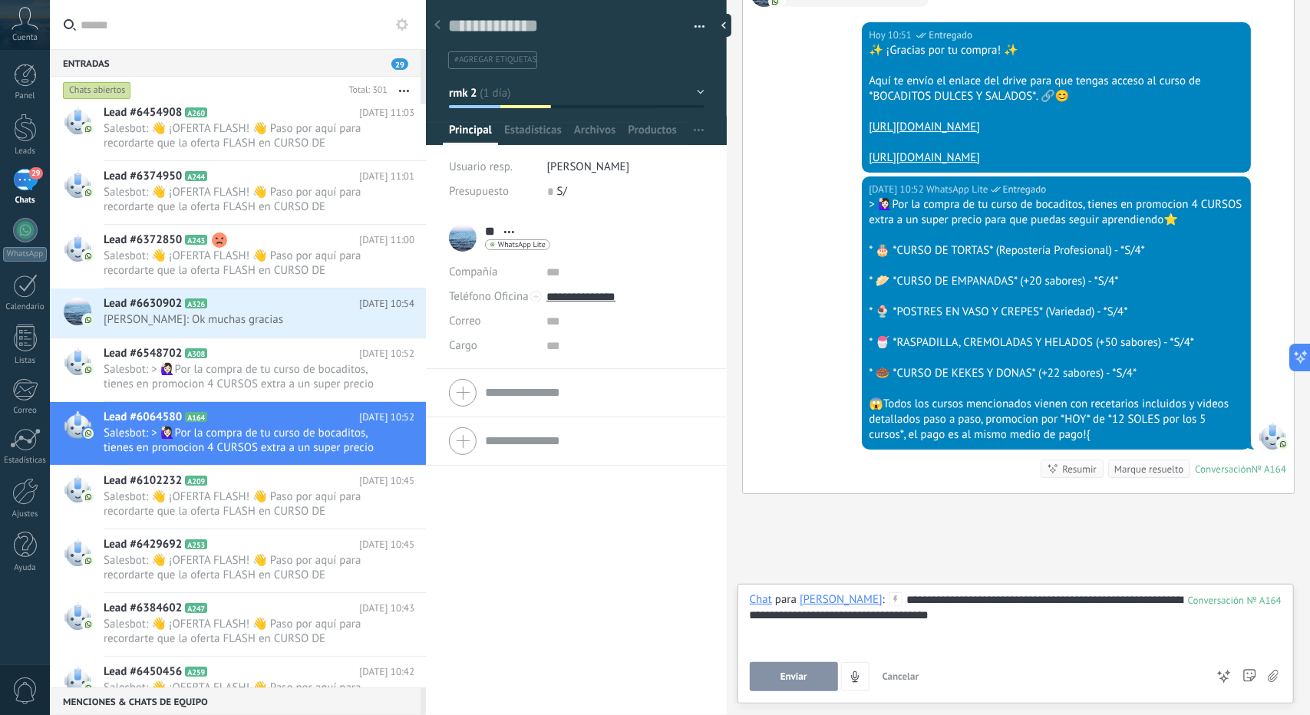
click at [818, 678] on button "Enviar" at bounding box center [794, 676] width 88 height 29
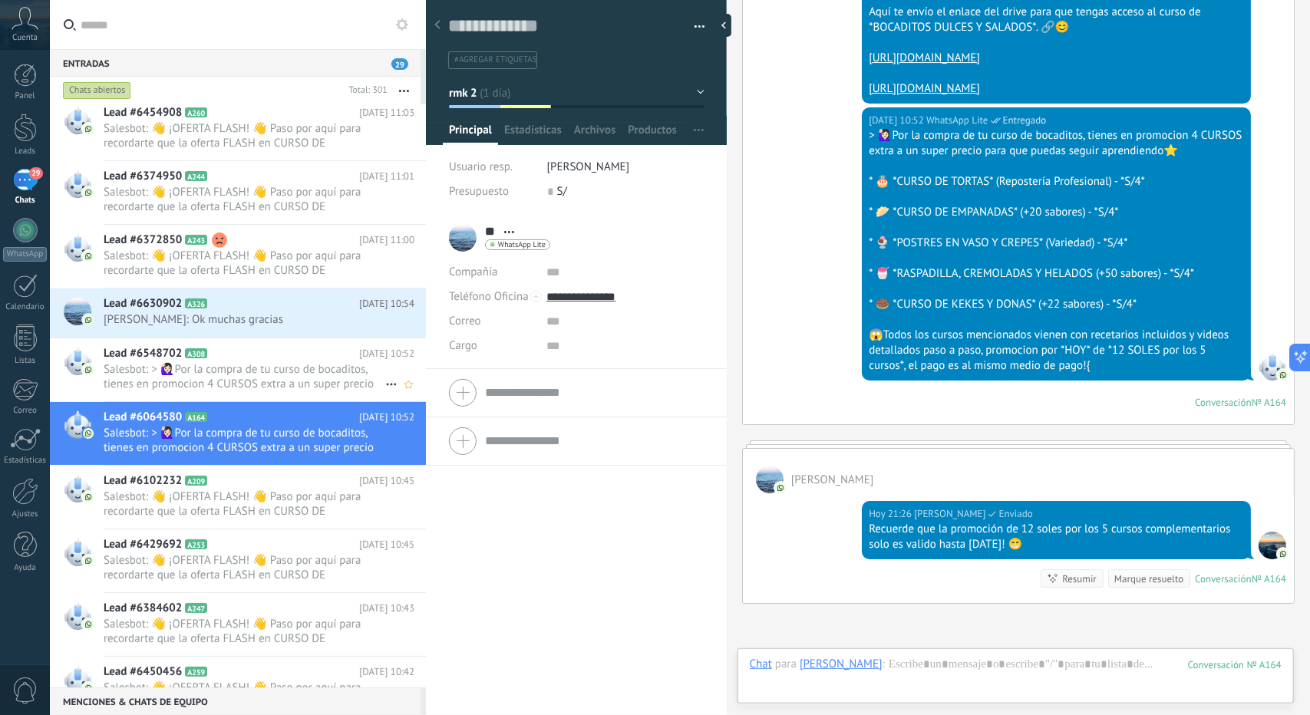
click at [262, 368] on div "Lead #6548702 A308 Hoy 10:52 Salesbot: > 🙋🏻‍♀Por la compra de tu curso de bocad…" at bounding box center [265, 369] width 322 height 63
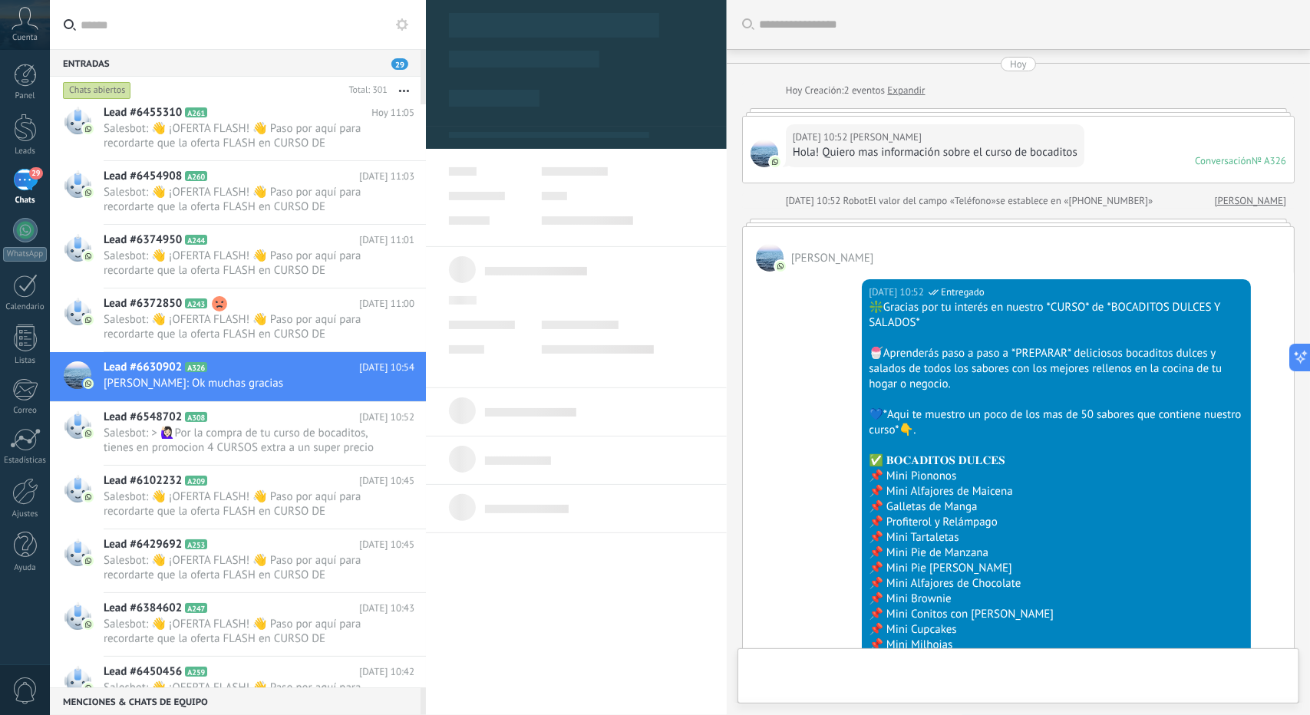
scroll to position [1193, 0]
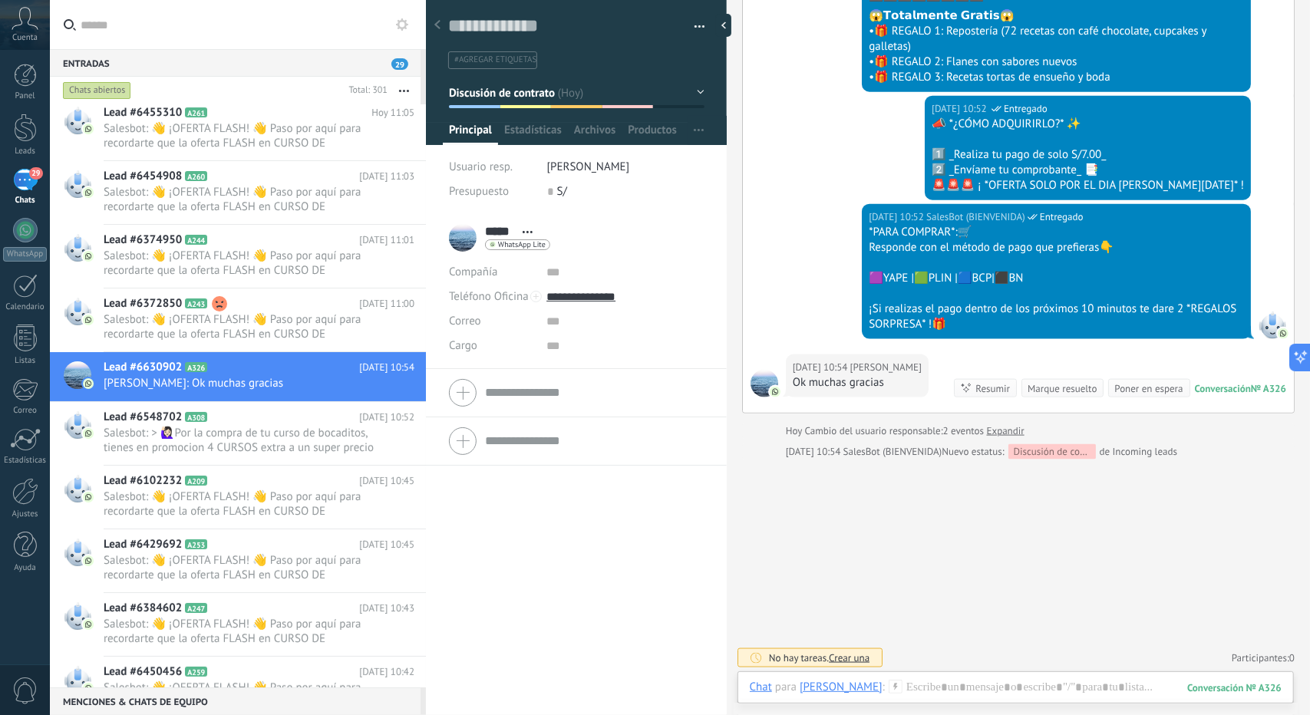
click at [946, 678] on div "Chat Correo Nota Tarea Chat para Maria : 326 Enviar Cancelar Rastrear clics en …" at bounding box center [1016, 699] width 556 height 55
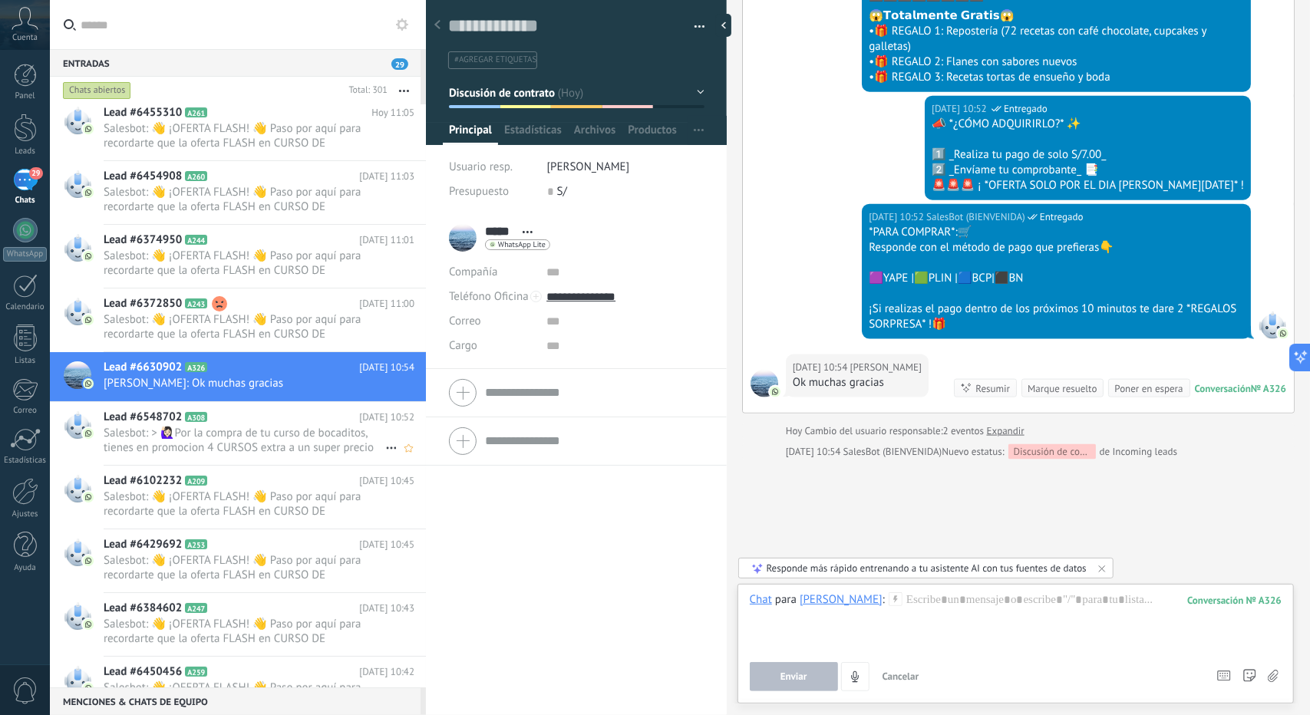
click at [320, 419] on h2 "Lead #6548702 A308" at bounding box center [232, 417] width 256 height 15
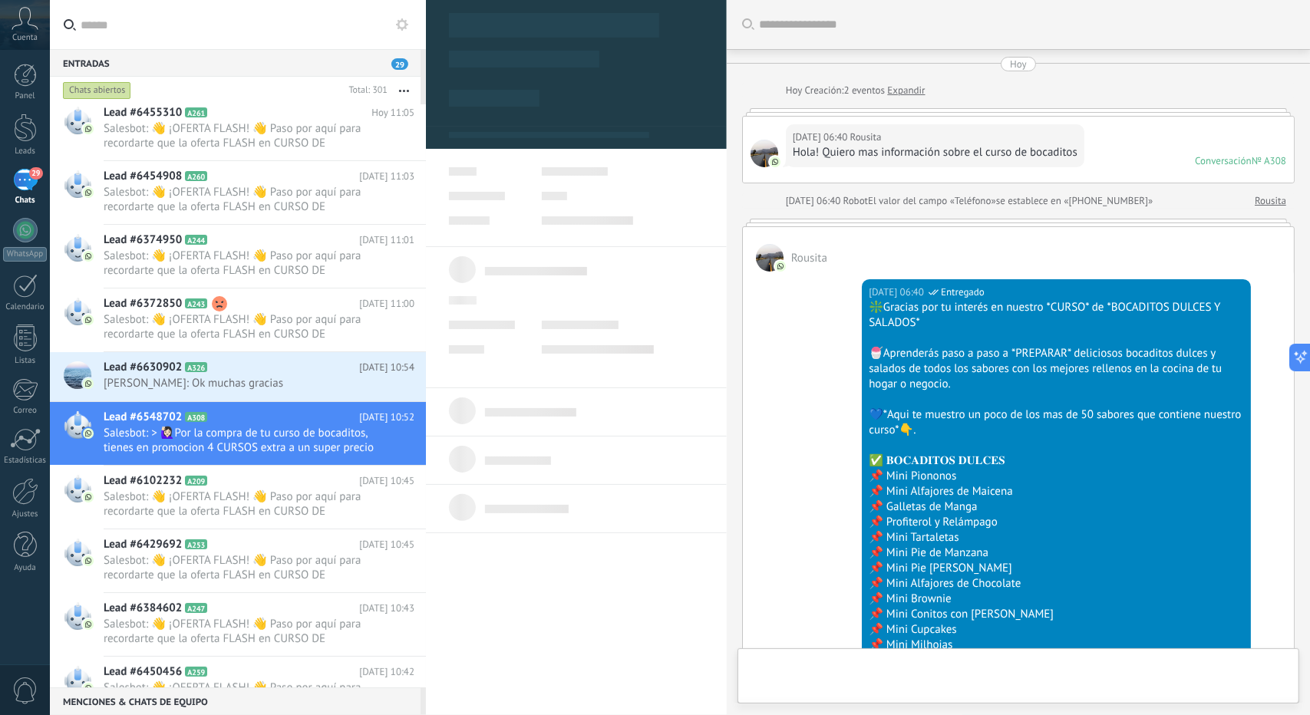
type textarea "**********"
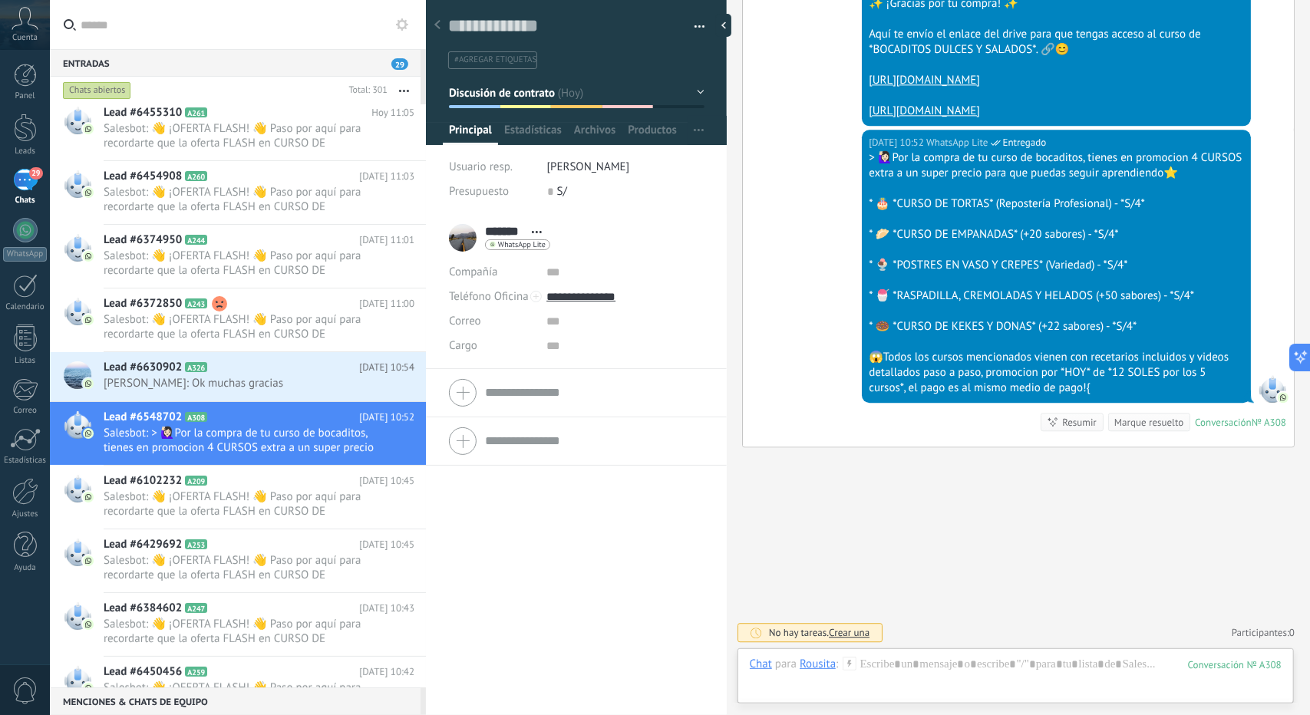
click at [959, 655] on div "Chat Correo Nota Tarea Chat para Rousita : 308 Enviar Cancelar Rastrear clics e…" at bounding box center [1016, 676] width 556 height 55
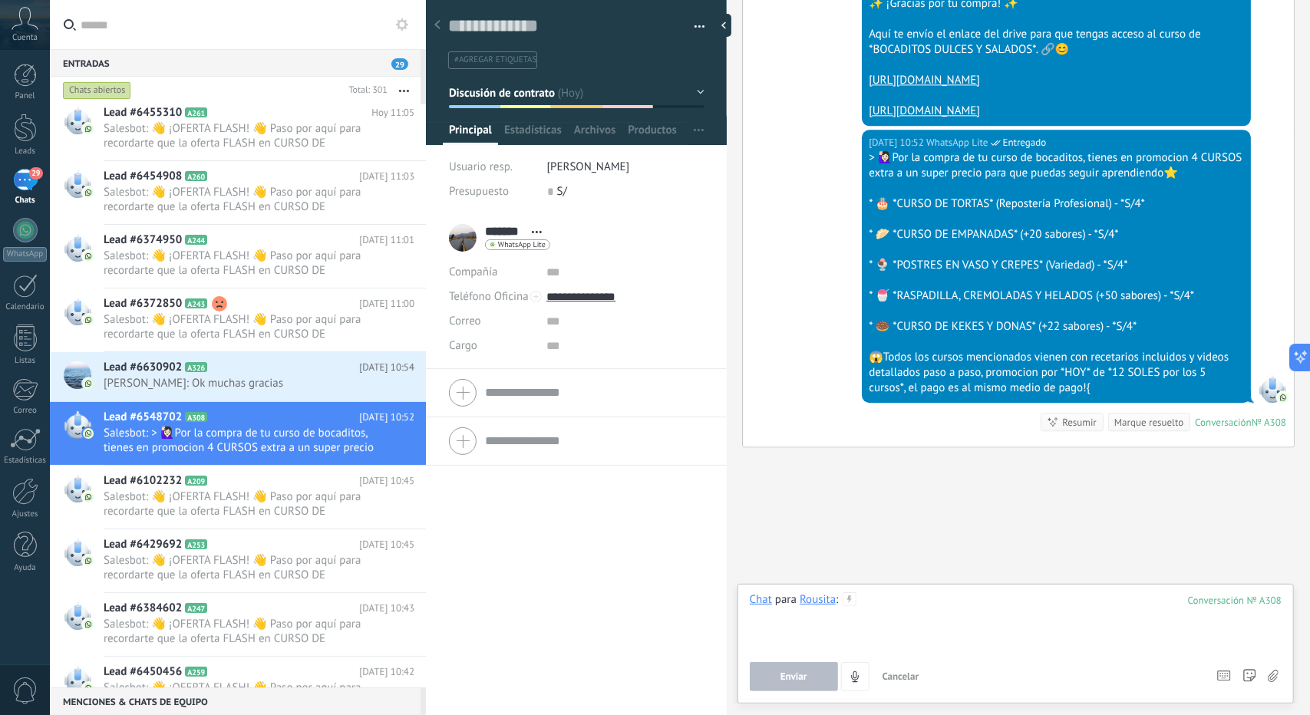
click at [951, 639] on div at bounding box center [1016, 622] width 532 height 58
paste div
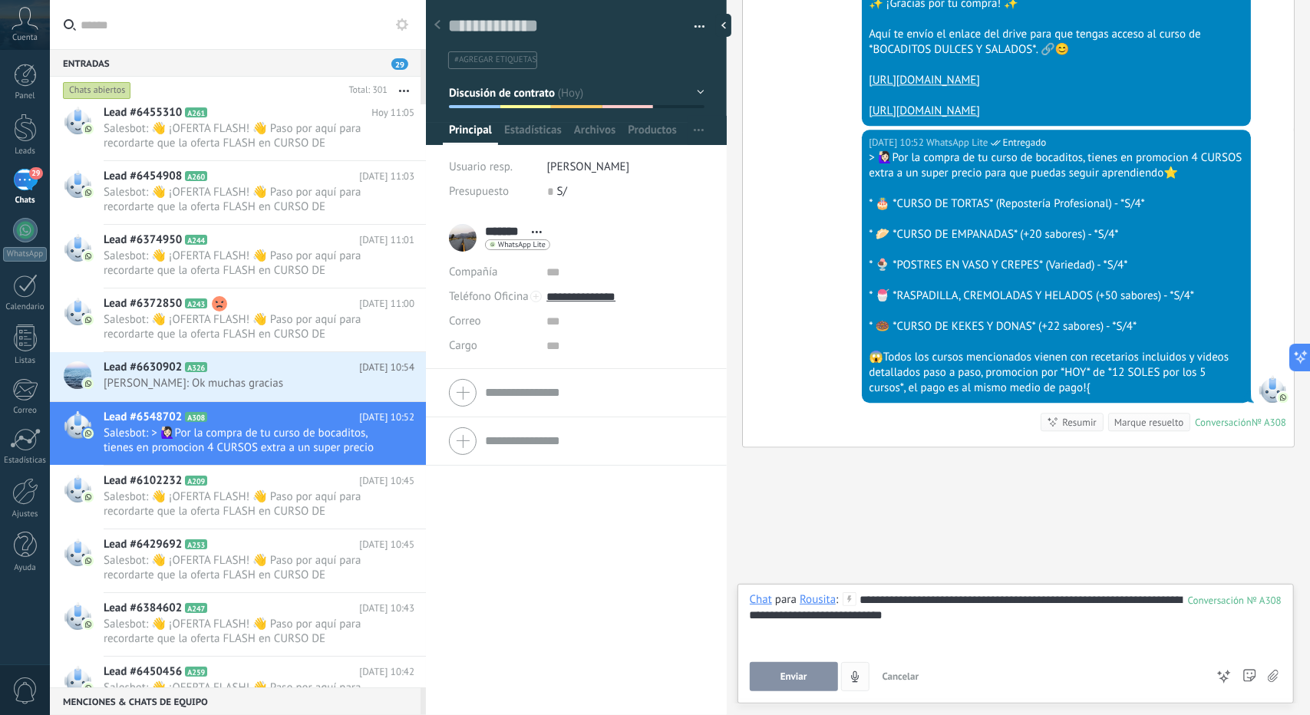
click at [804, 677] on span "Enviar" at bounding box center [794, 677] width 27 height 11
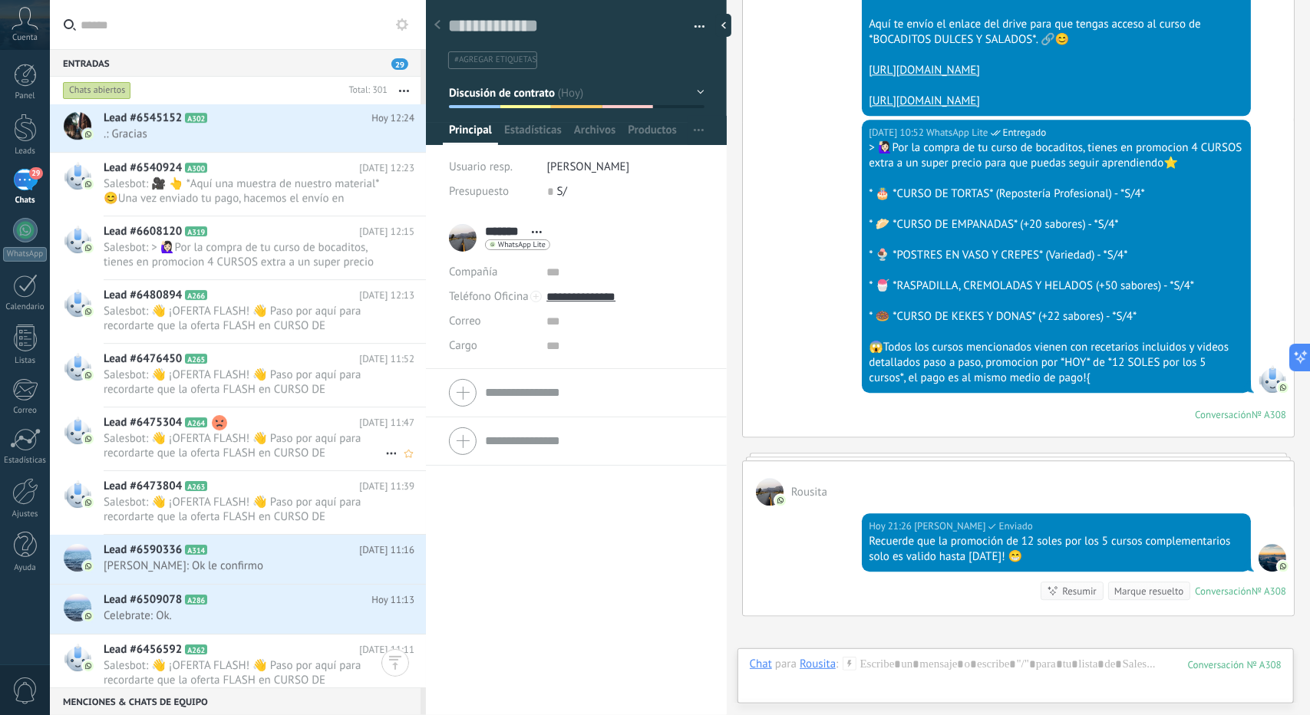
scroll to position [7228, 0]
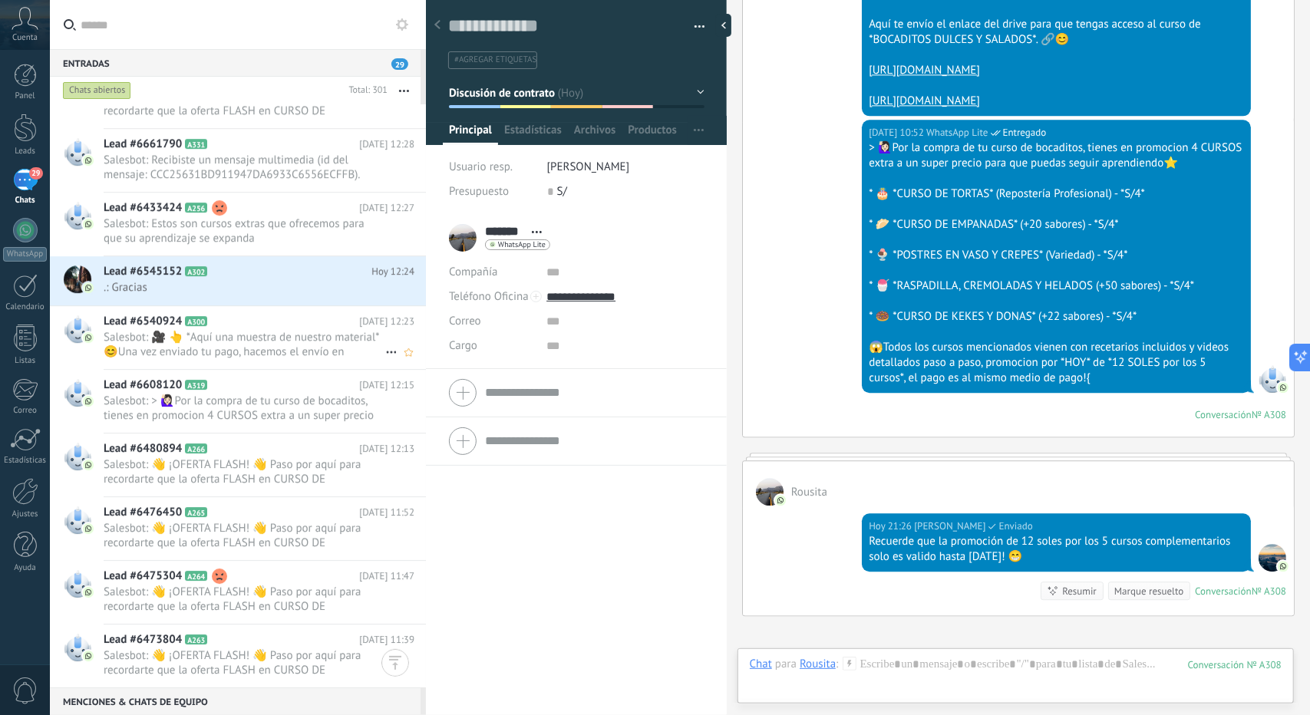
click at [258, 350] on span "Salesbot: 🎥 👆 *Aquí una muestra de nuestro material* 😊Una vez enviado tu pago, …" at bounding box center [245, 344] width 282 height 29
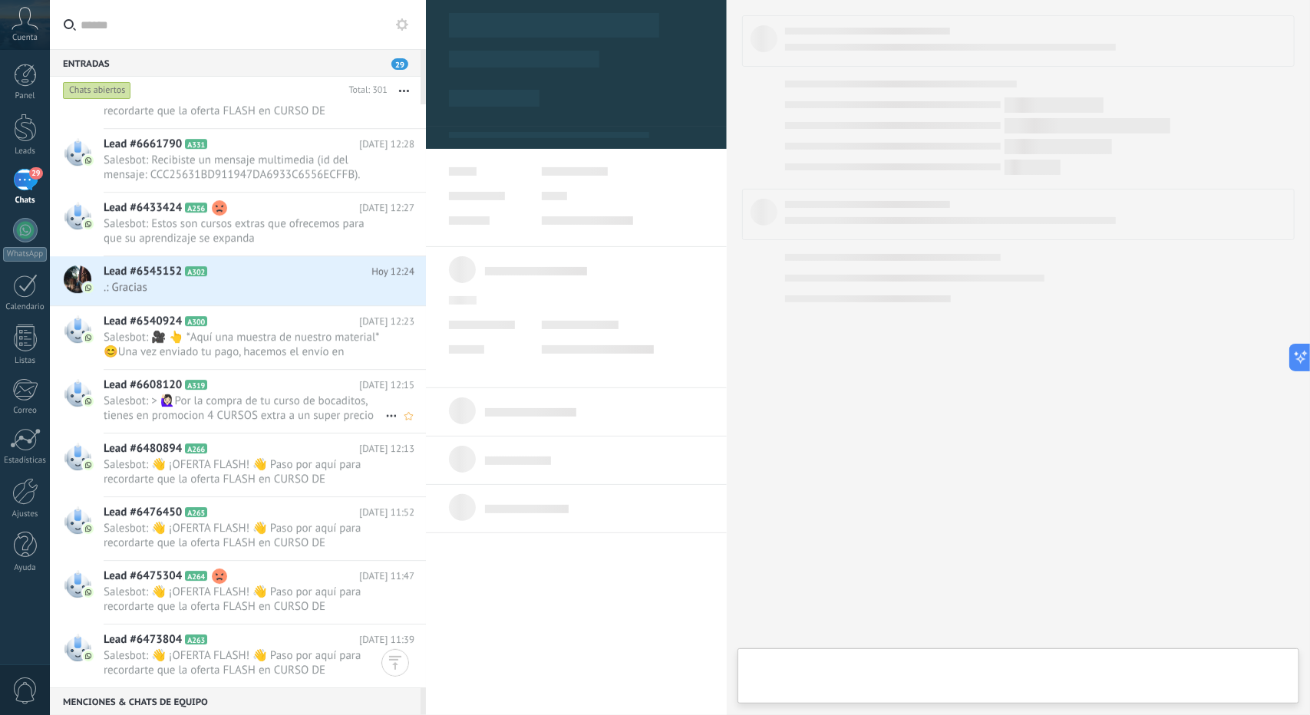
click at [283, 394] on span "Salesbot: > 🙋🏻‍♀Por la compra de tu curso de bocaditos, tienes en promocion 4 C…" at bounding box center [245, 408] width 282 height 29
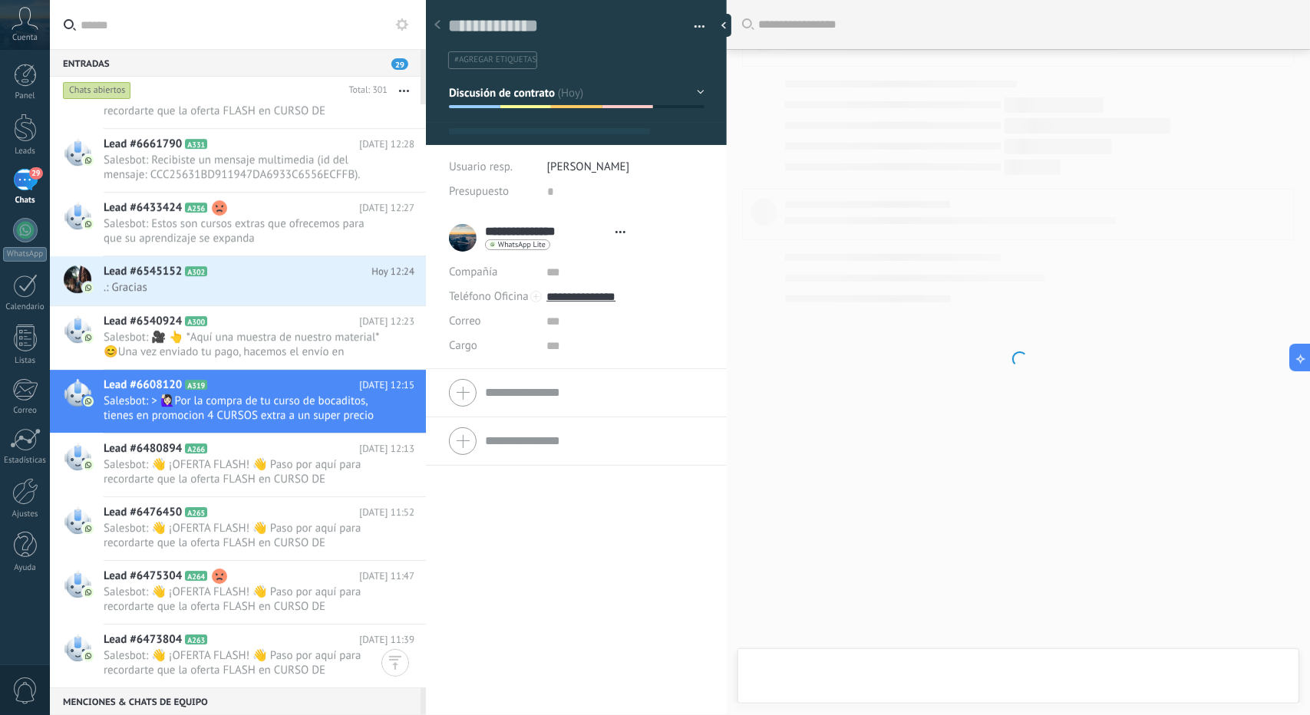
type textarea "**********"
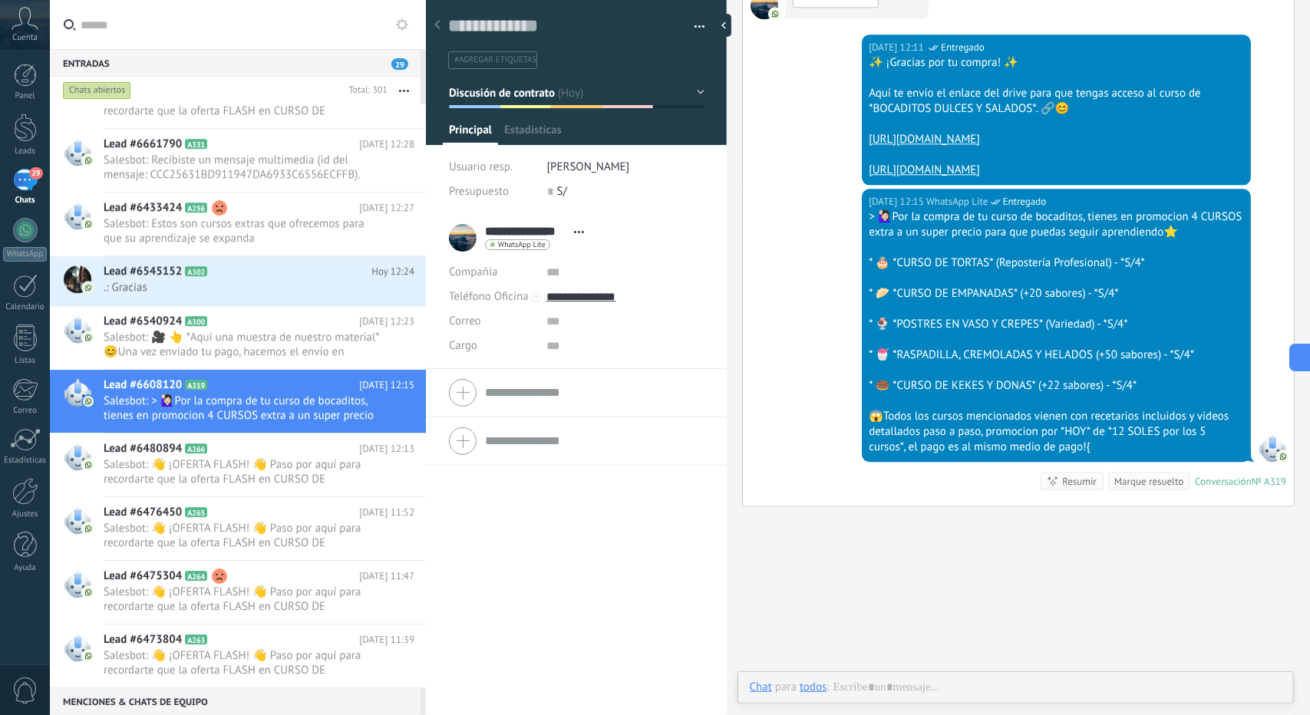
scroll to position [23, 0]
click at [960, 685] on div at bounding box center [1016, 703] width 532 height 46
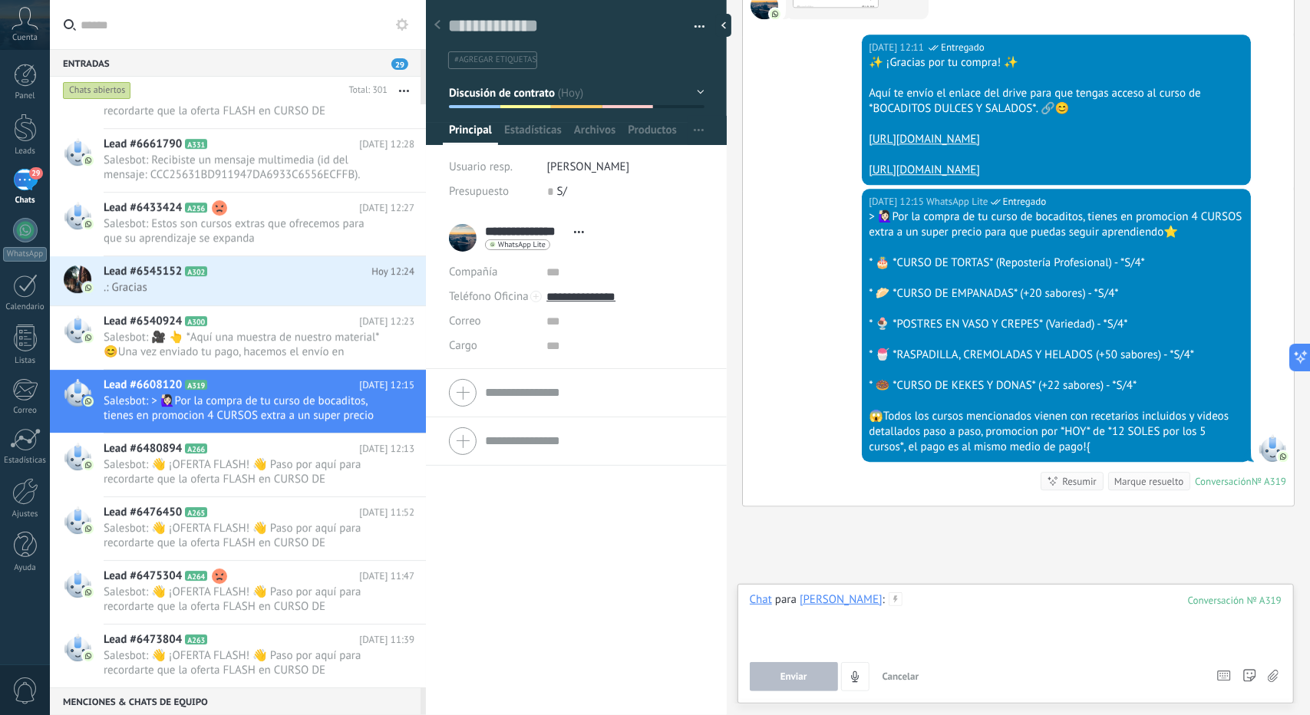
paste div
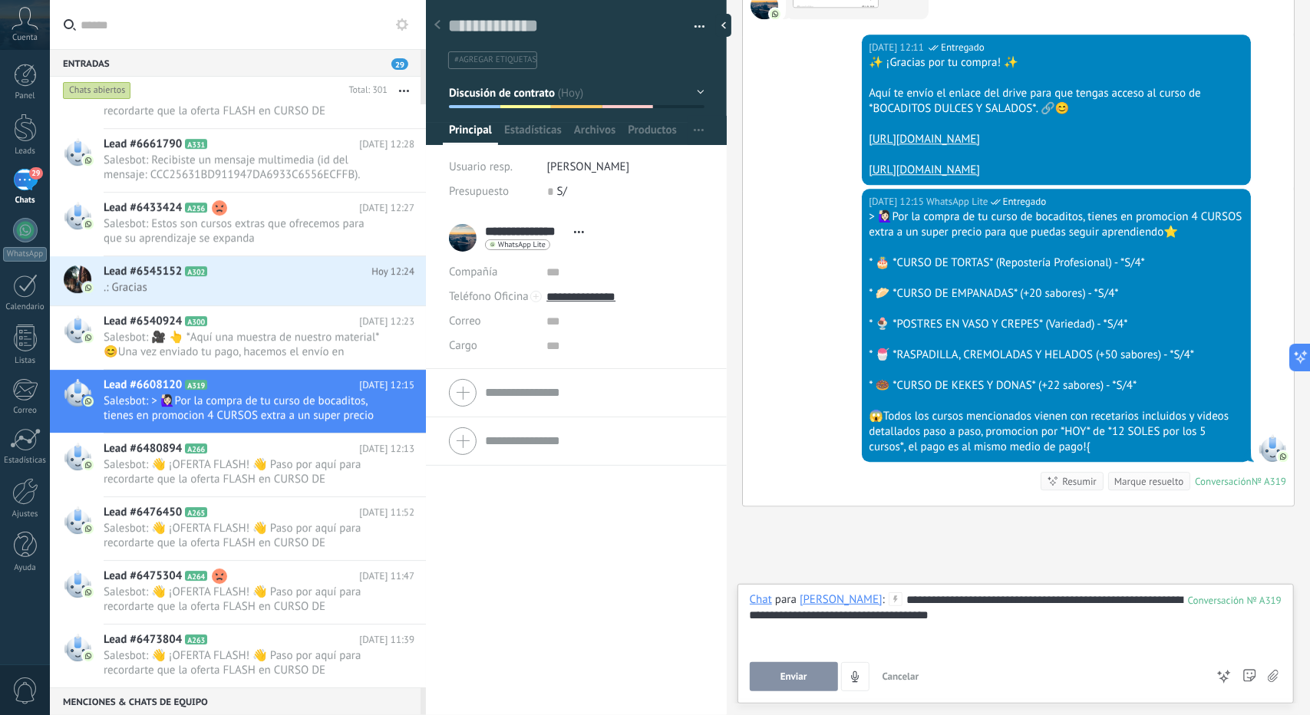
click at [807, 680] on button "Enviar" at bounding box center [794, 676] width 88 height 29
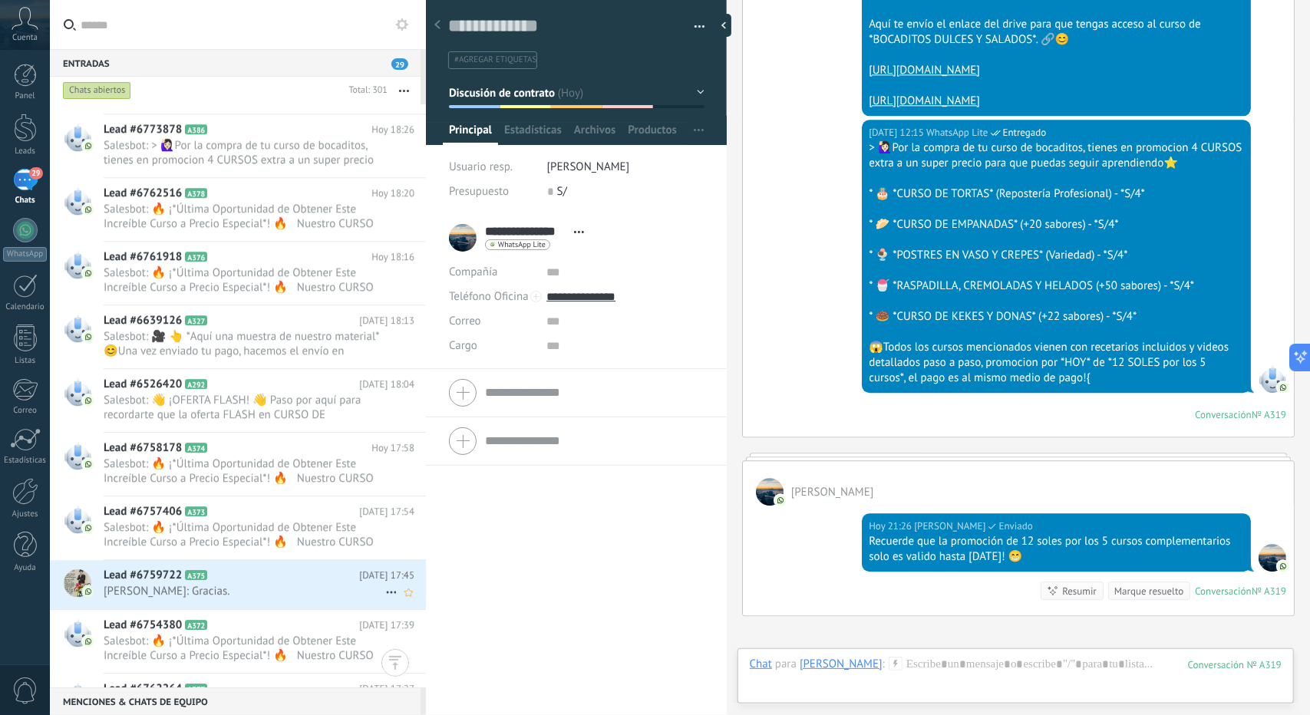
click at [263, 591] on span "Luz Magaly: Gracias." at bounding box center [245, 591] width 282 height 15
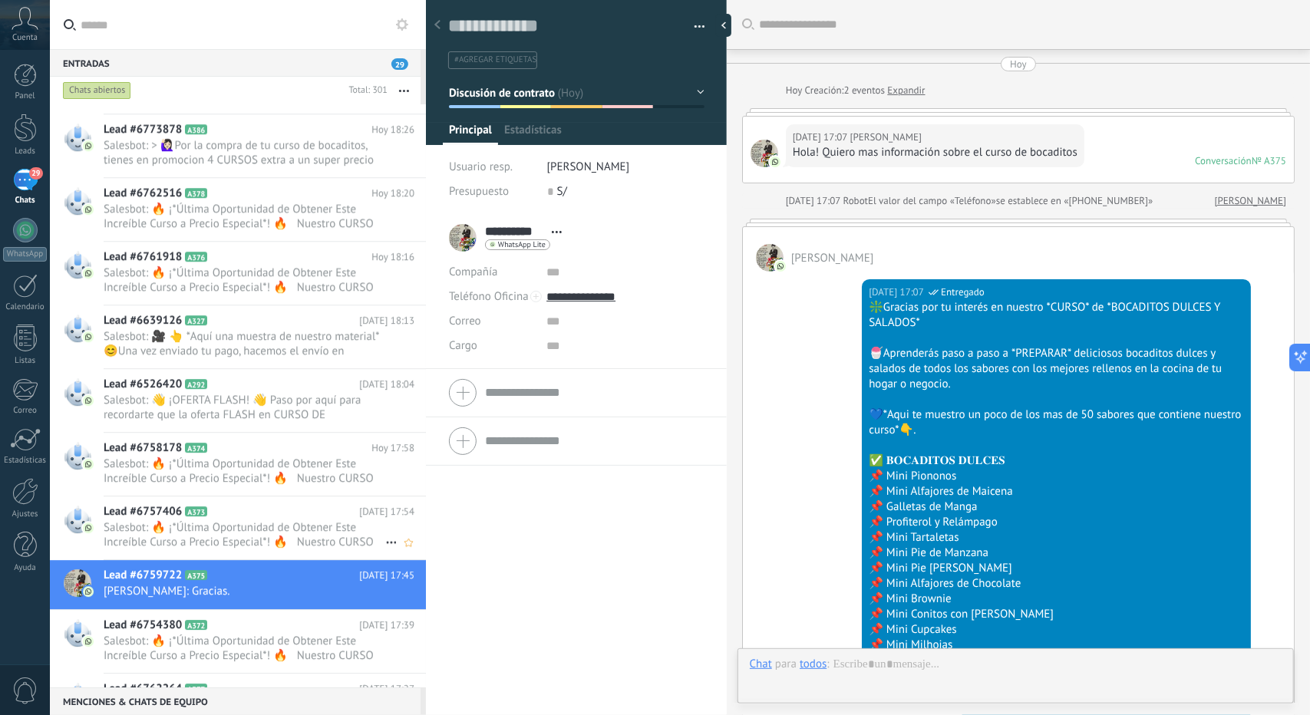
scroll to position [1380, 0]
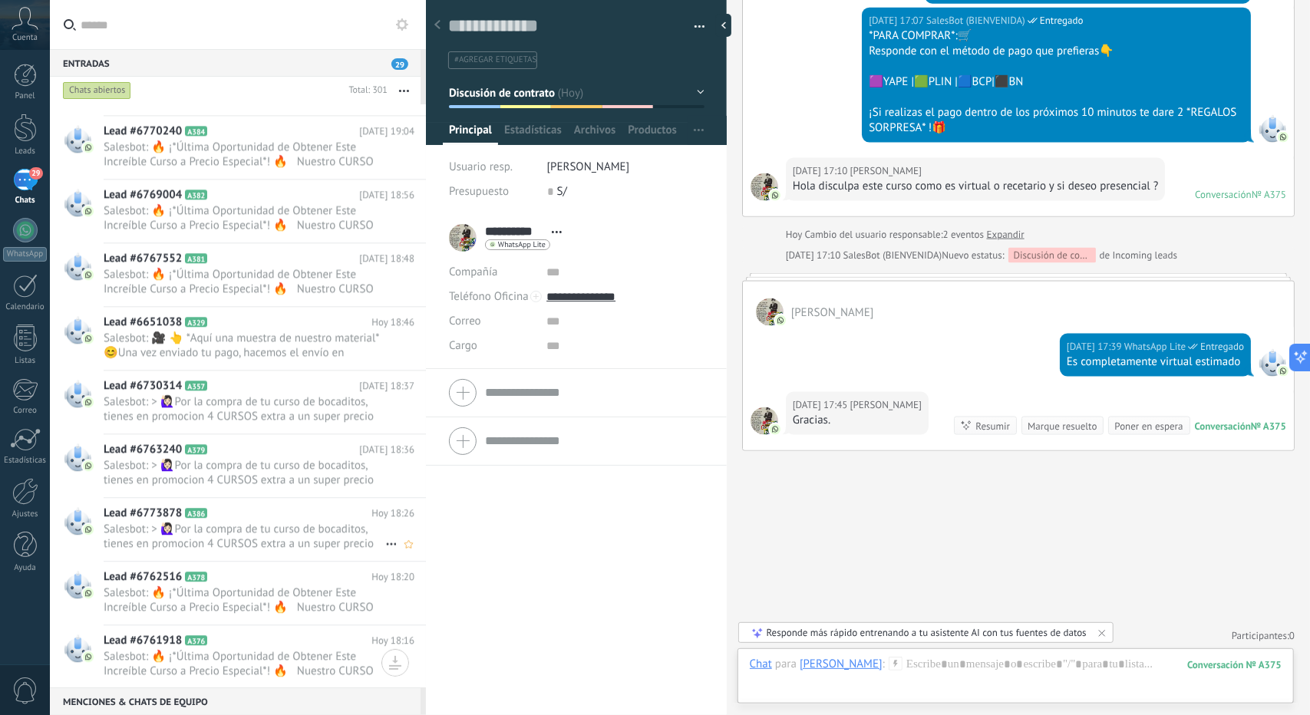
click at [259, 507] on h2 "Lead #6773878 A386" at bounding box center [238, 513] width 268 height 15
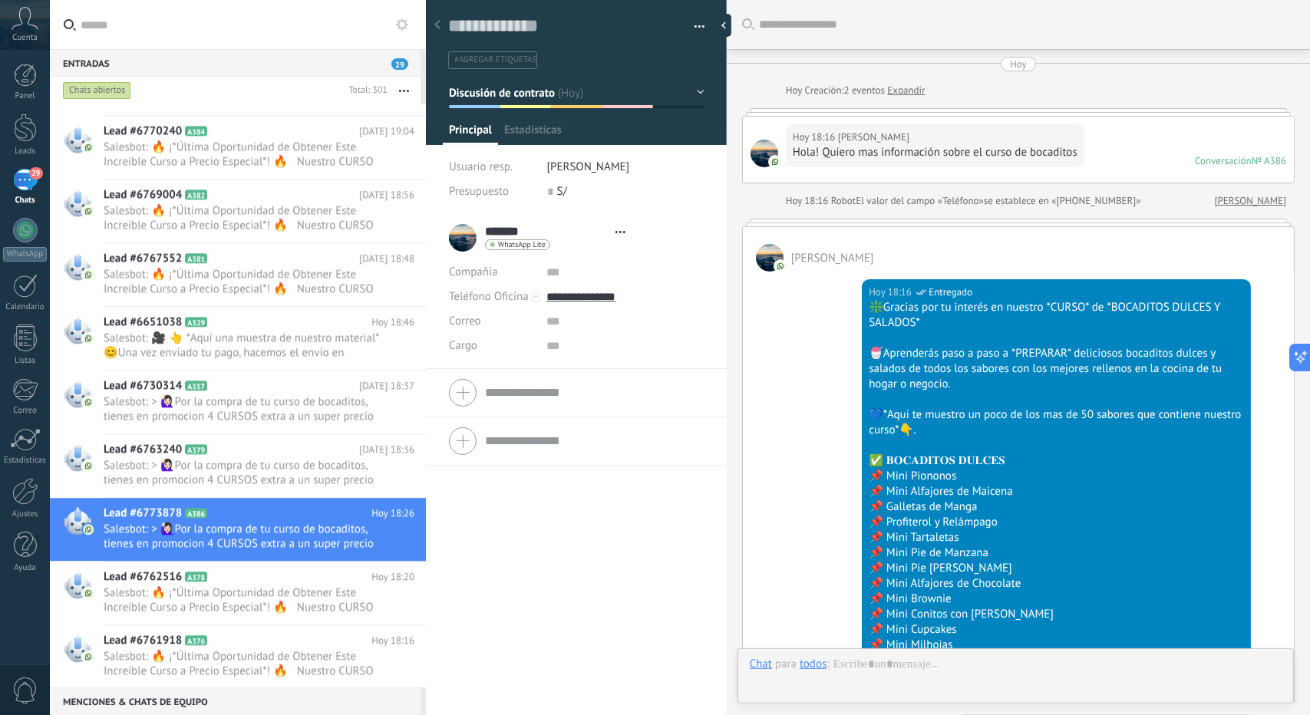
type textarea "**********"
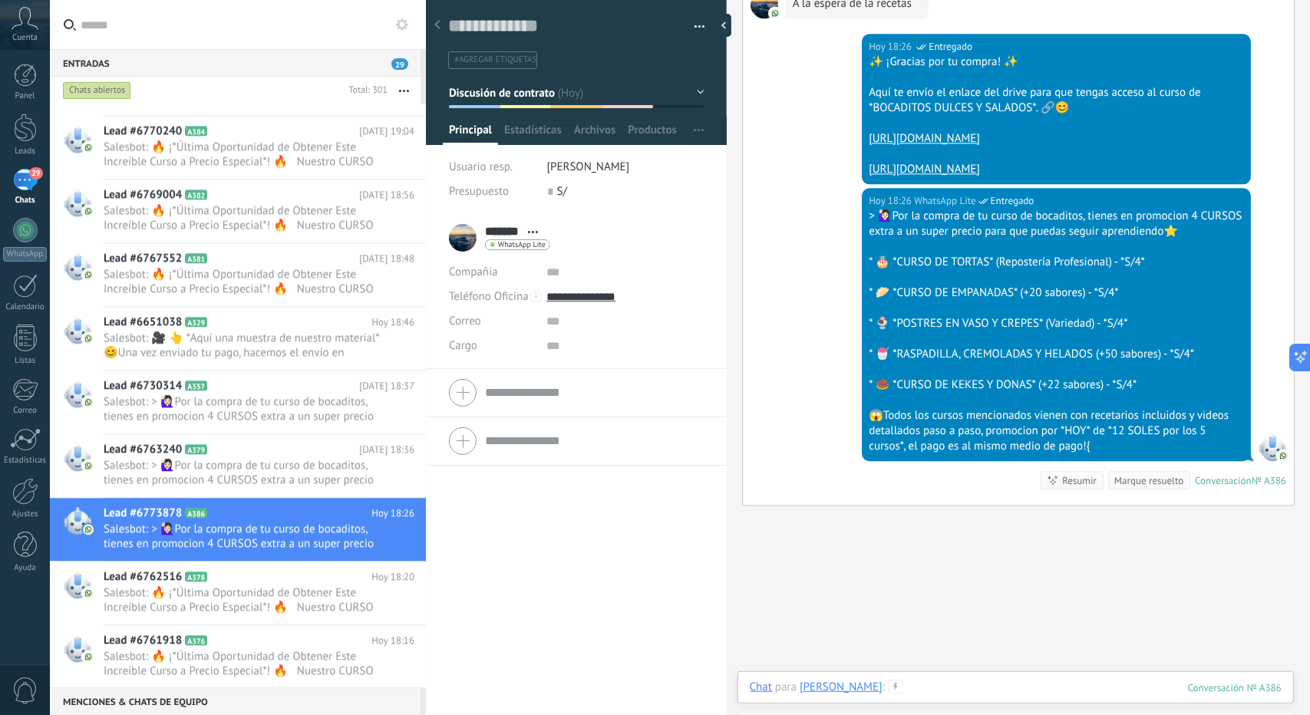
click at [919, 684] on div at bounding box center [1016, 703] width 532 height 46
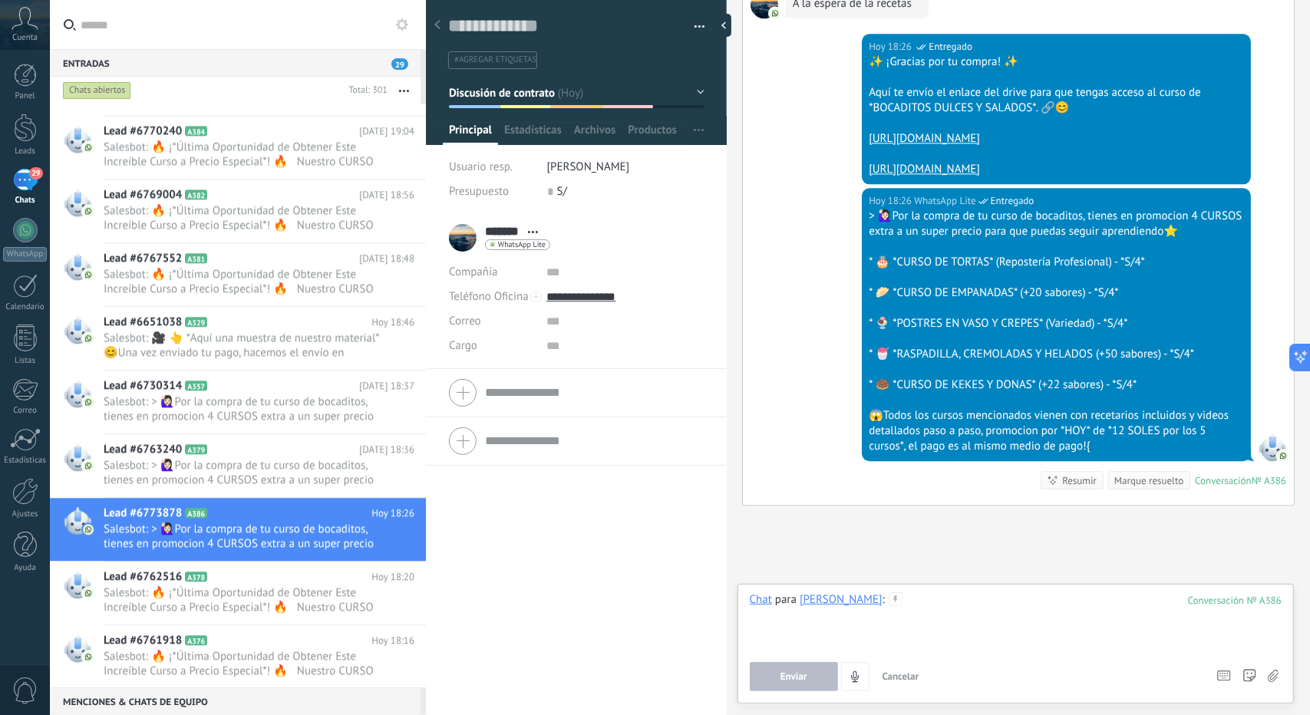
paste div
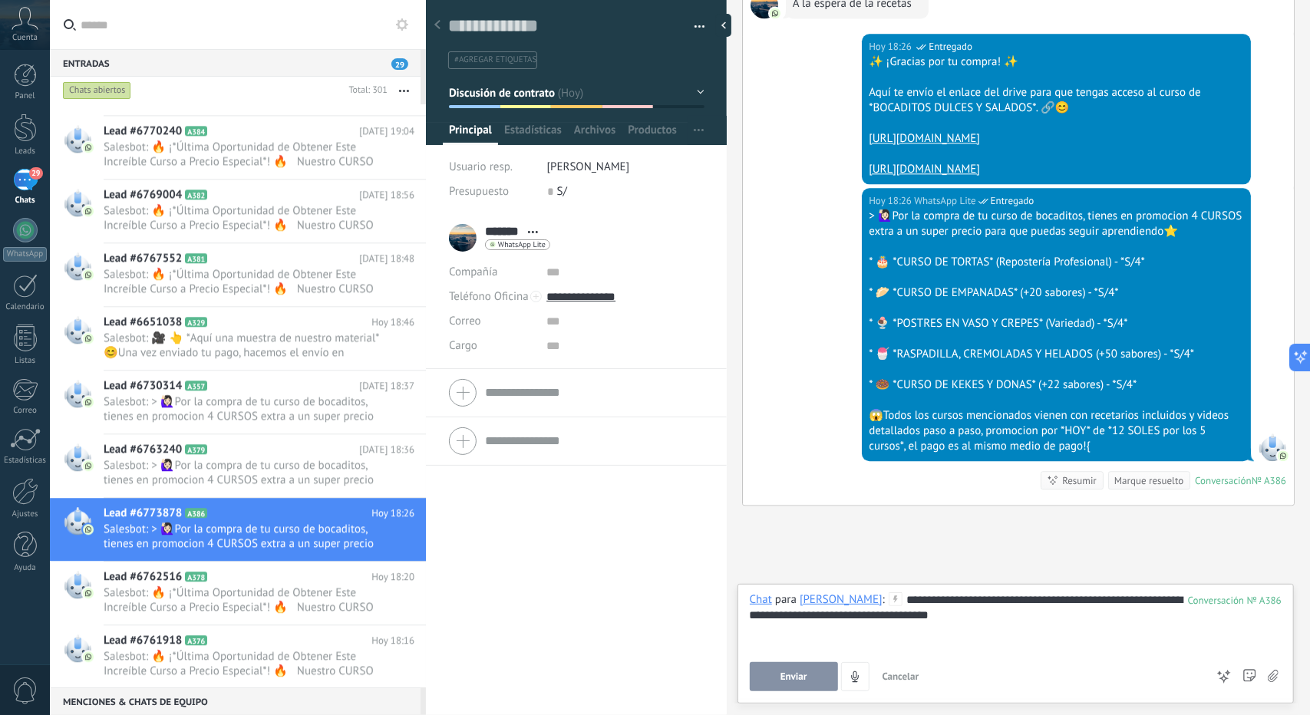
click at [833, 676] on button "Enviar" at bounding box center [794, 676] width 88 height 29
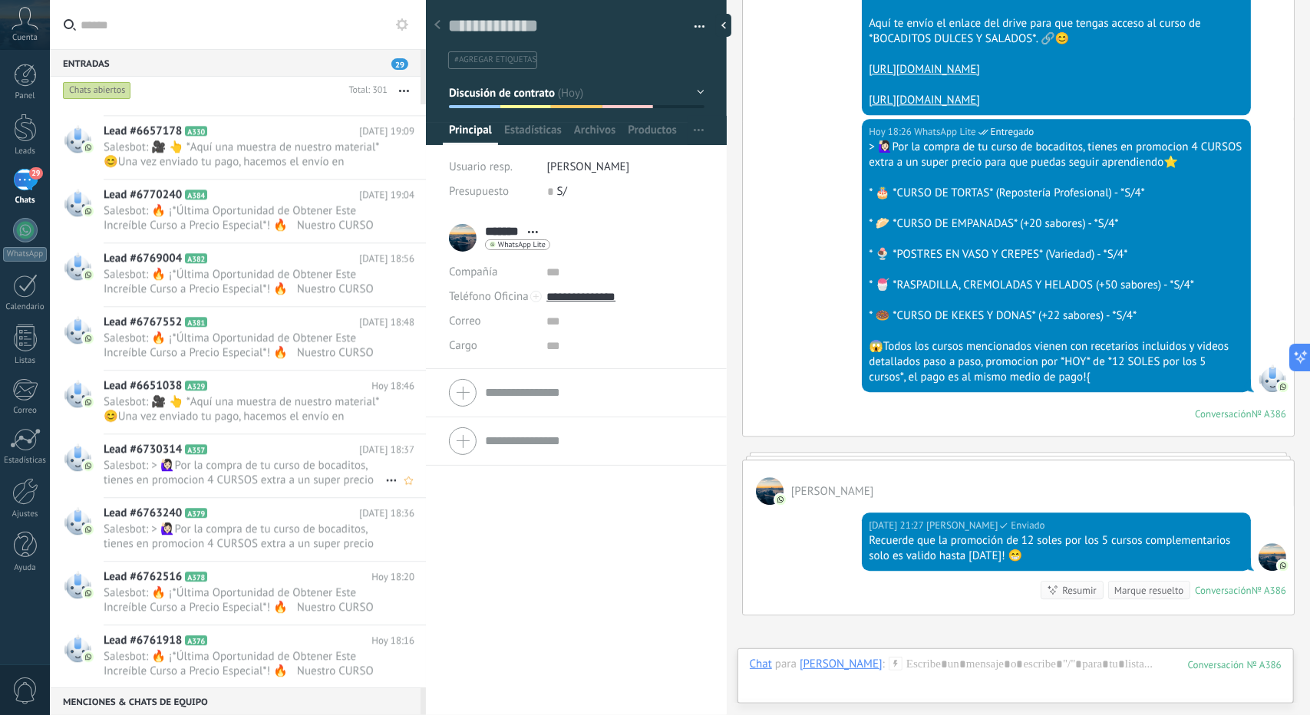
click at [195, 484] on div "Lead #6730314 A357 Hoy 18:37 Salesbot: > 🙋🏻‍♀Por la compra de tu curso de bocad…" at bounding box center [265, 465] width 322 height 63
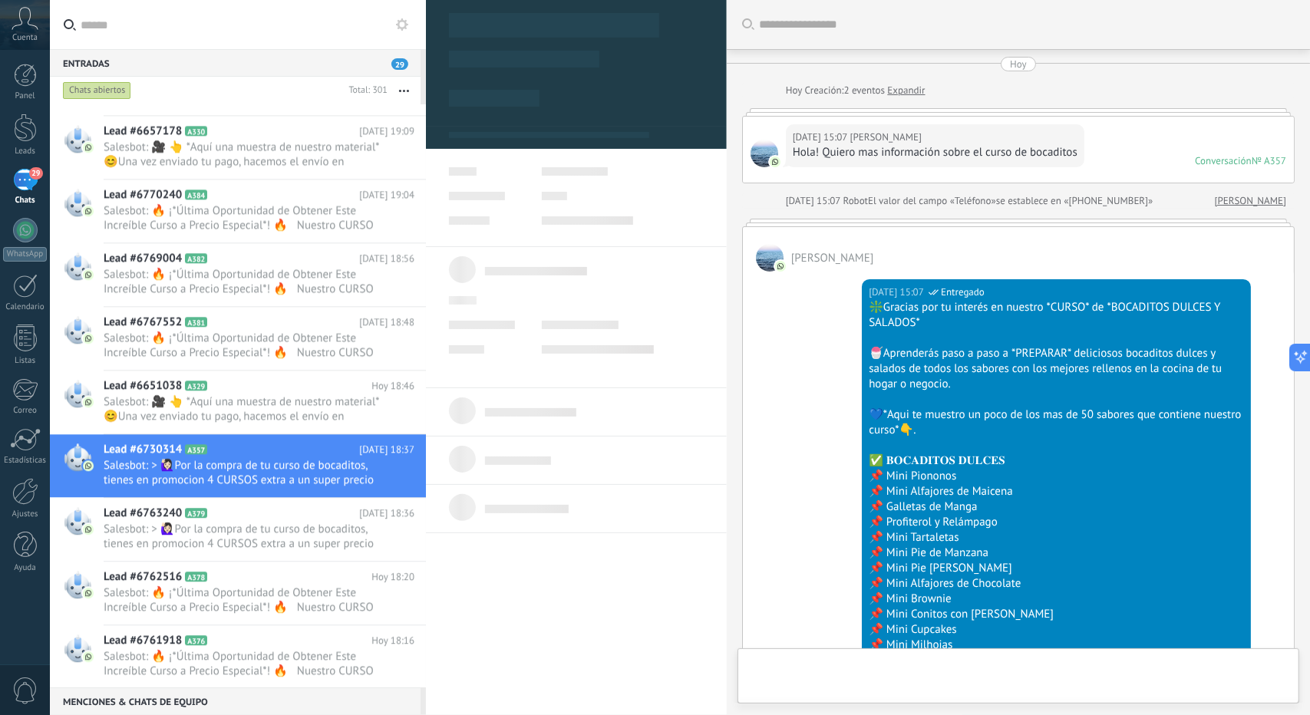
type textarea "**********"
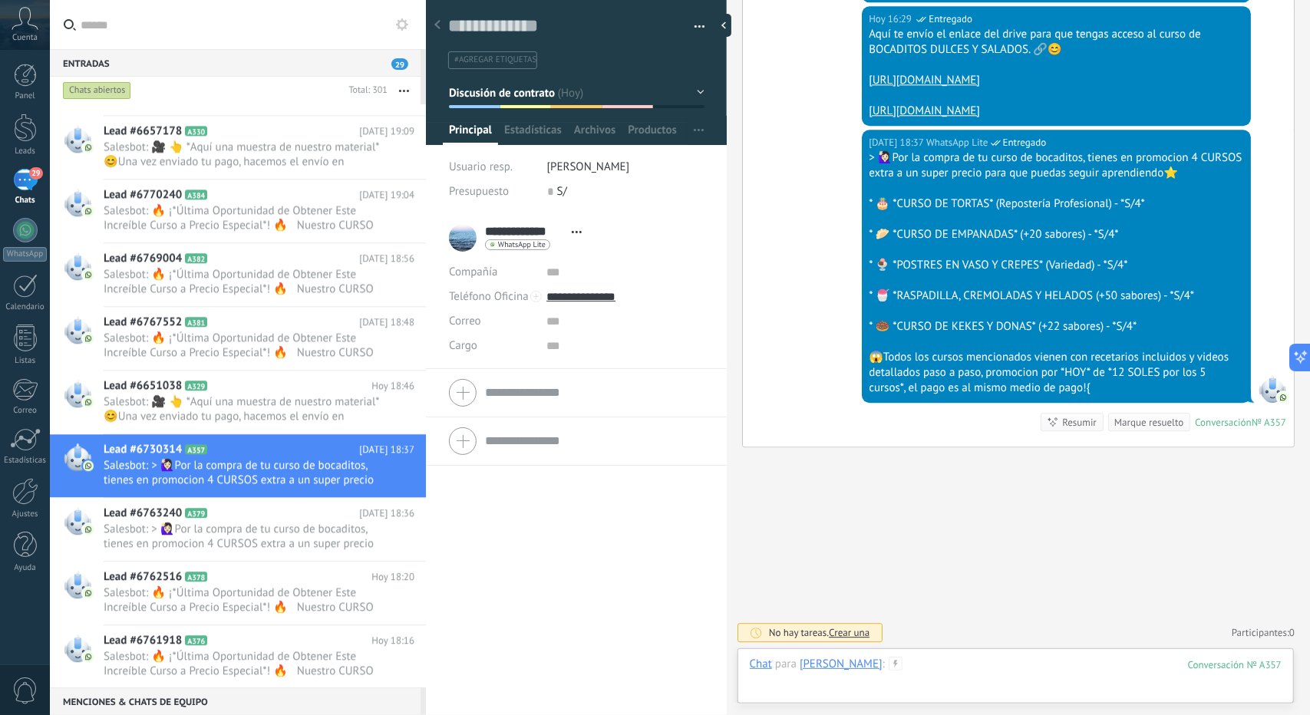
click at [989, 669] on div at bounding box center [1016, 680] width 532 height 46
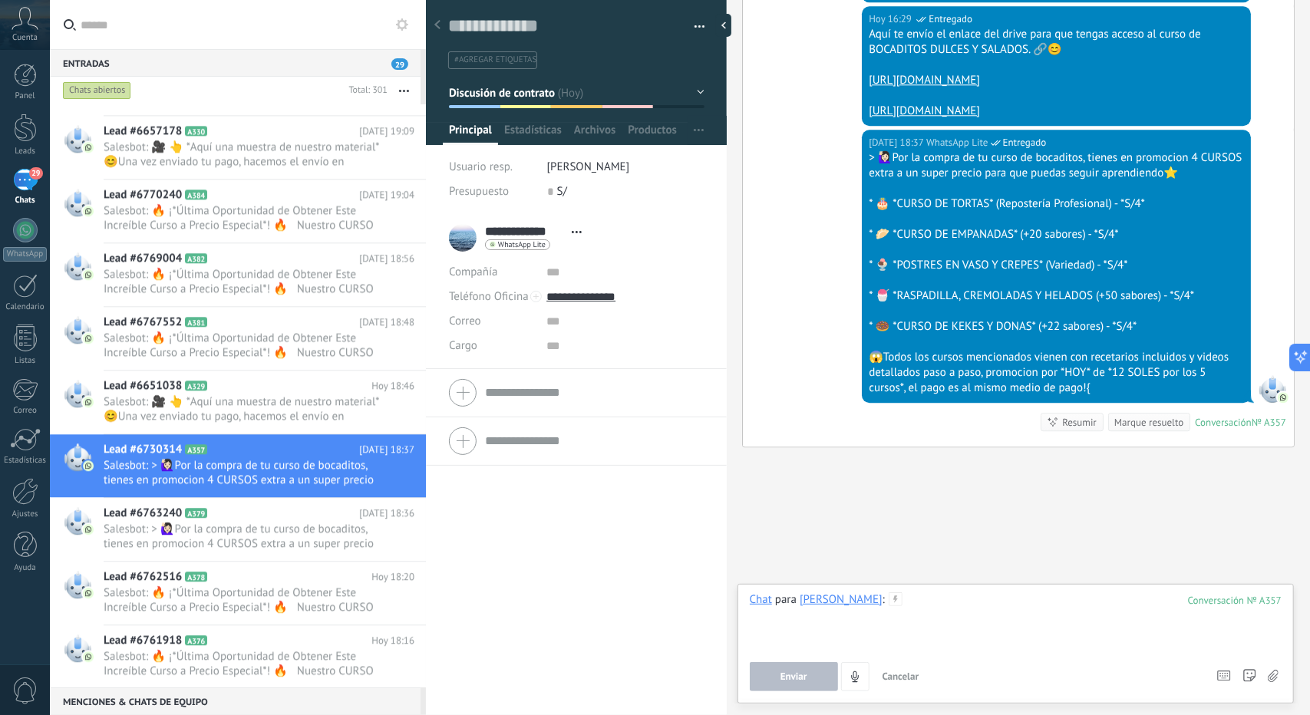
paste div
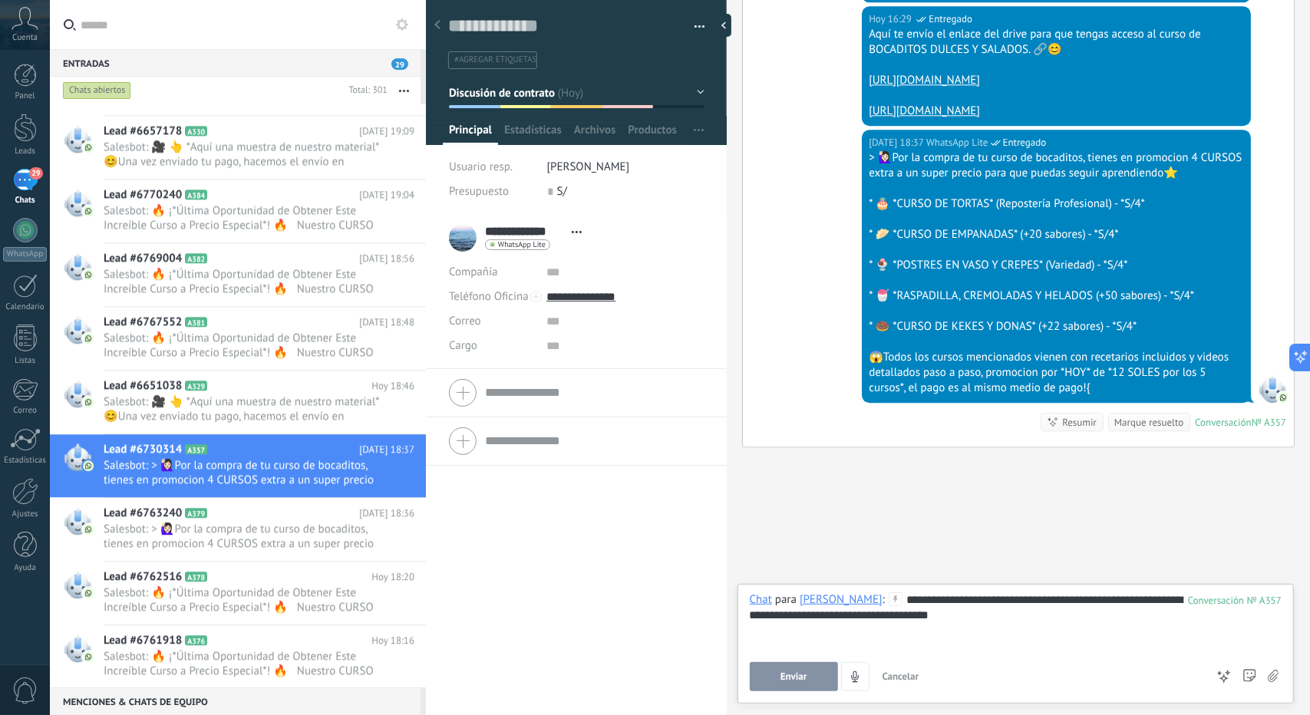
click at [825, 677] on button "Enviar" at bounding box center [794, 676] width 88 height 29
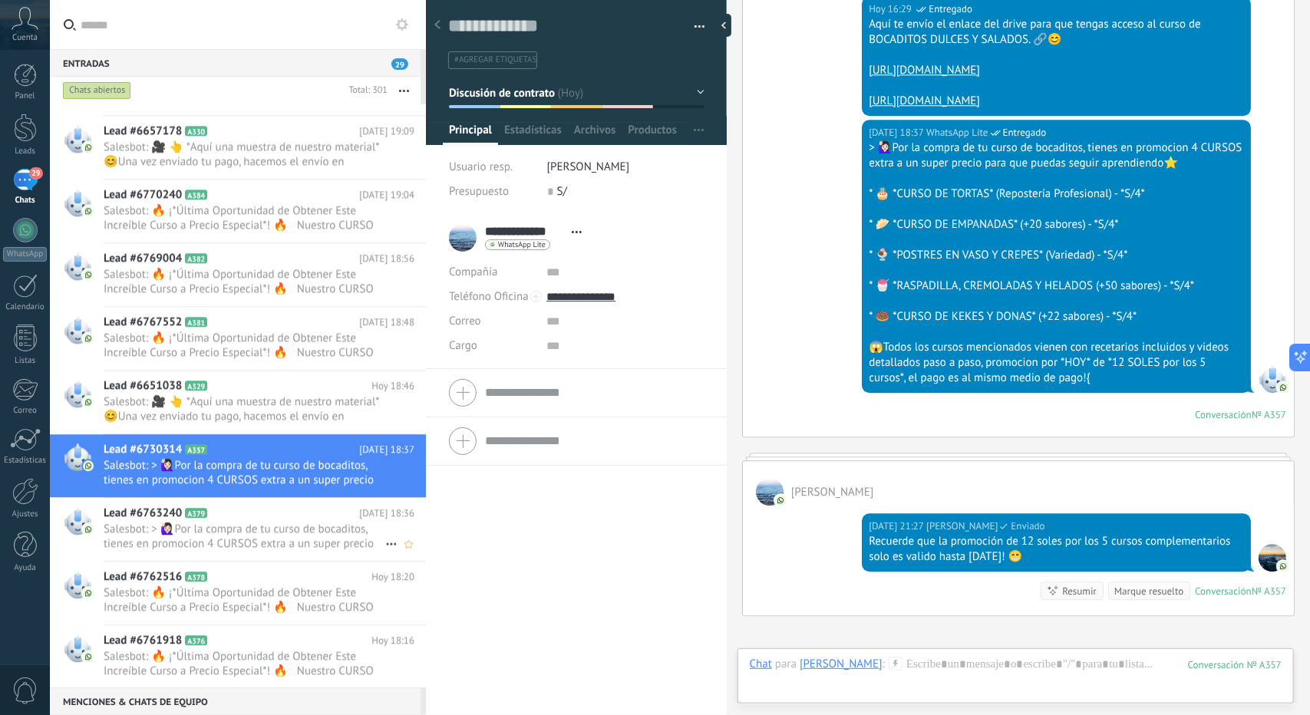
click at [208, 536] on span "Salesbot: > 🙋🏻‍♀Por la compra de tu curso de bocaditos, tienes en promocion 4 C…" at bounding box center [245, 536] width 282 height 29
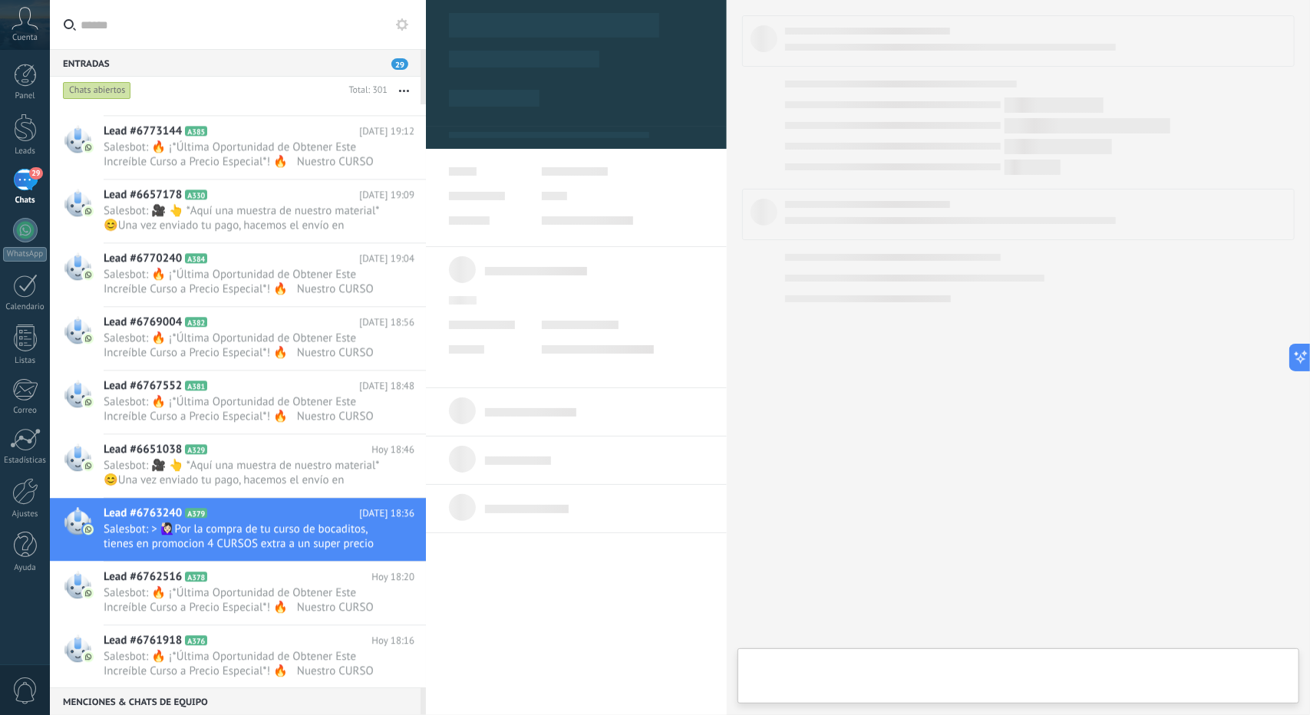
type textarea "**********"
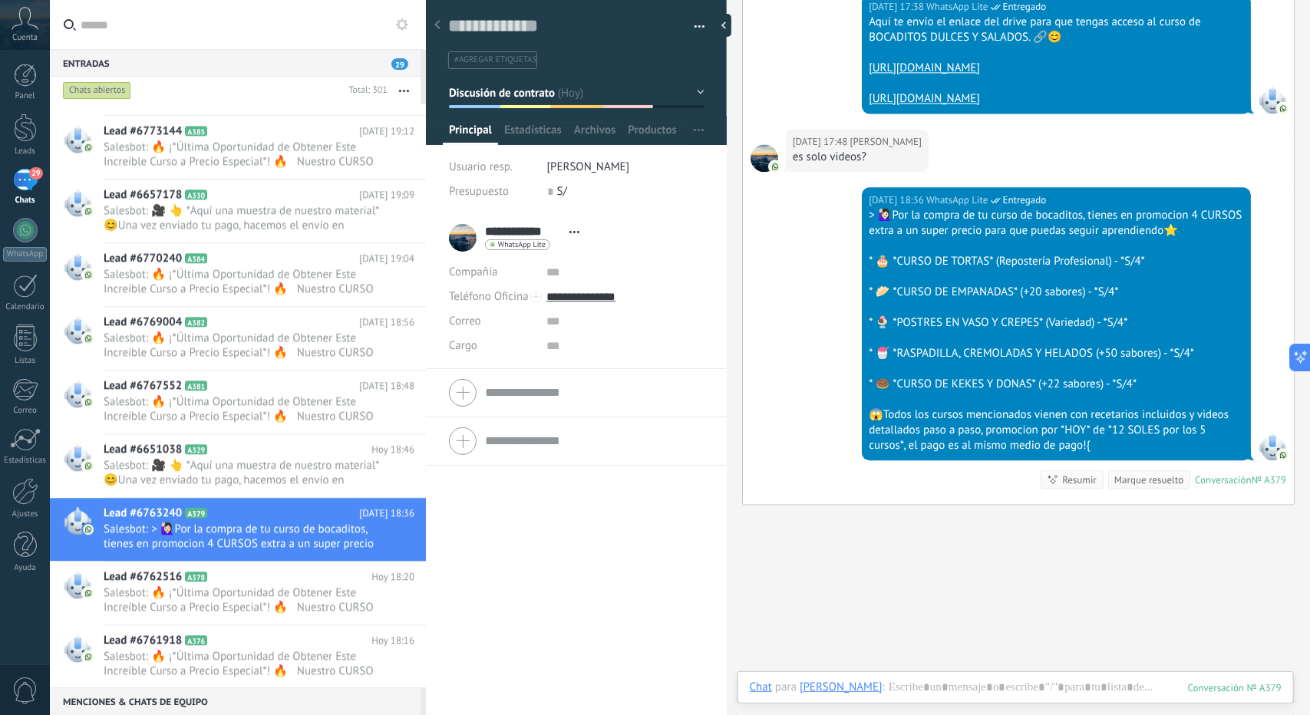
click at [967, 675] on div "Chat Correo Nota Tarea Chat para Moreno Neddy : 379 Enviar Cancelar Rastrear cl…" at bounding box center [1016, 699] width 556 height 55
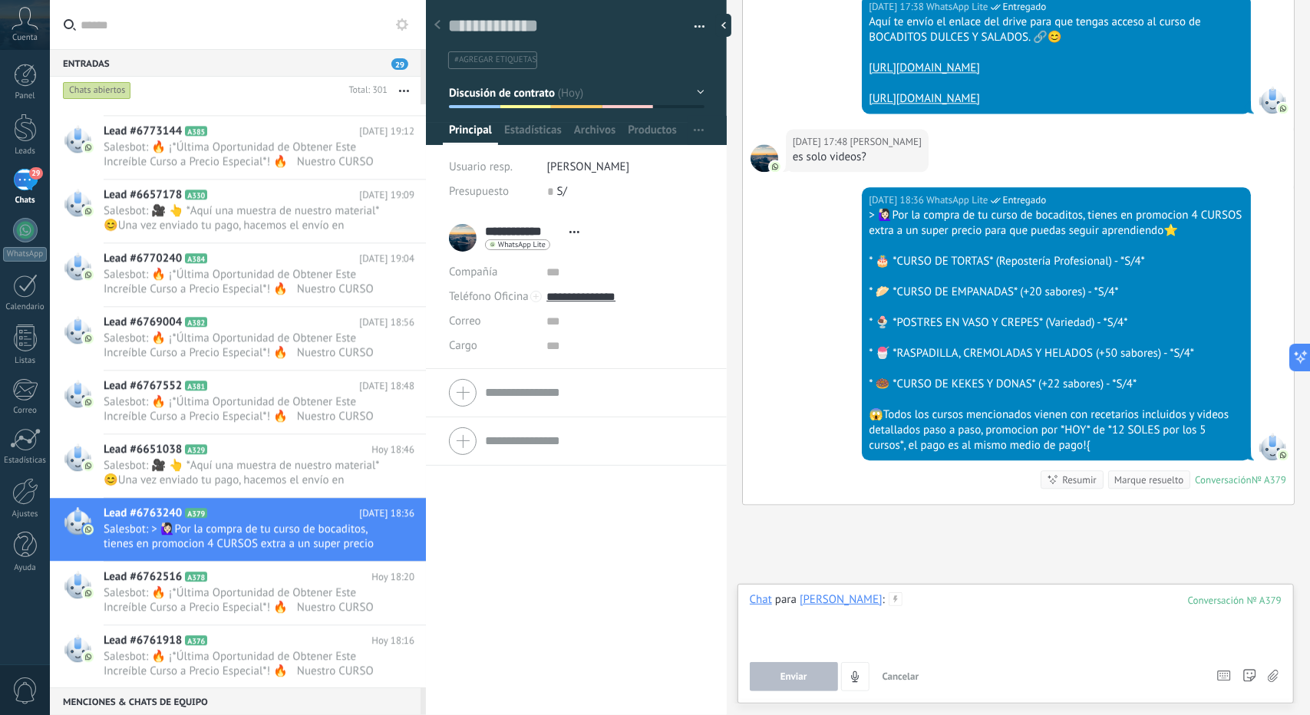
click at [939, 617] on div at bounding box center [1016, 622] width 532 height 58
paste div
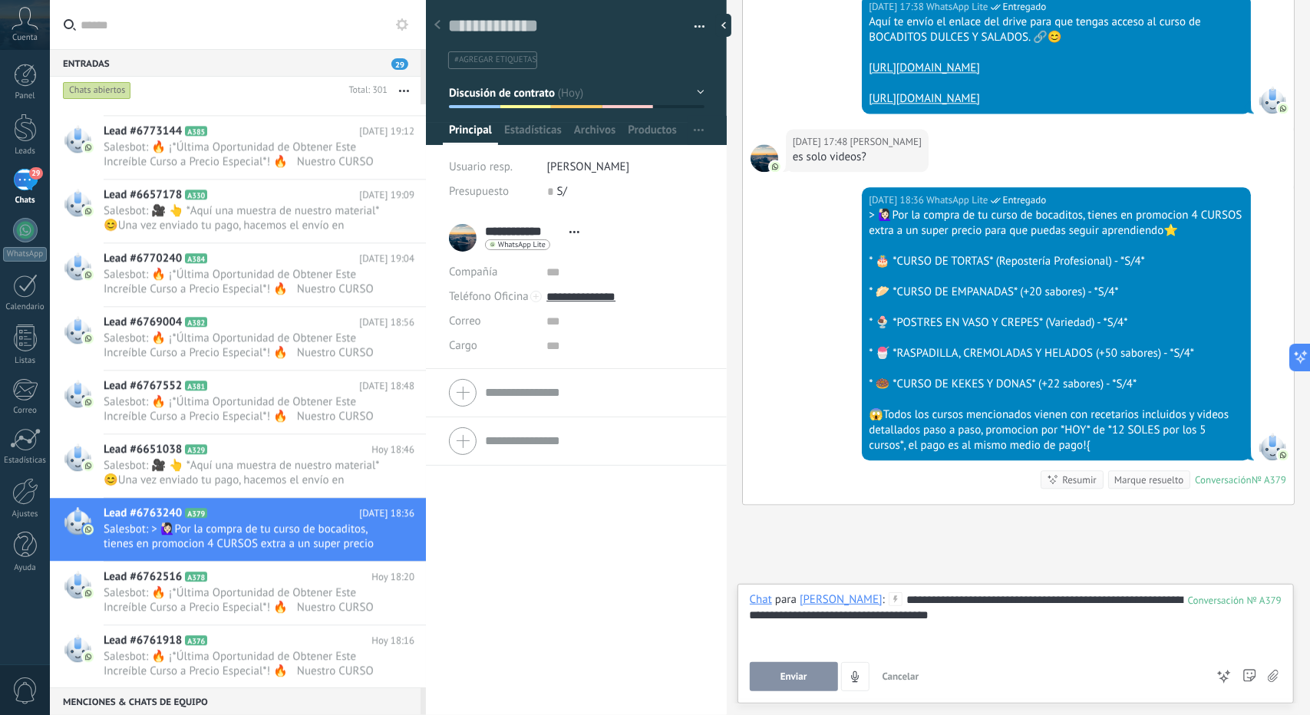
click at [772, 685] on button "Enviar" at bounding box center [794, 676] width 88 height 29
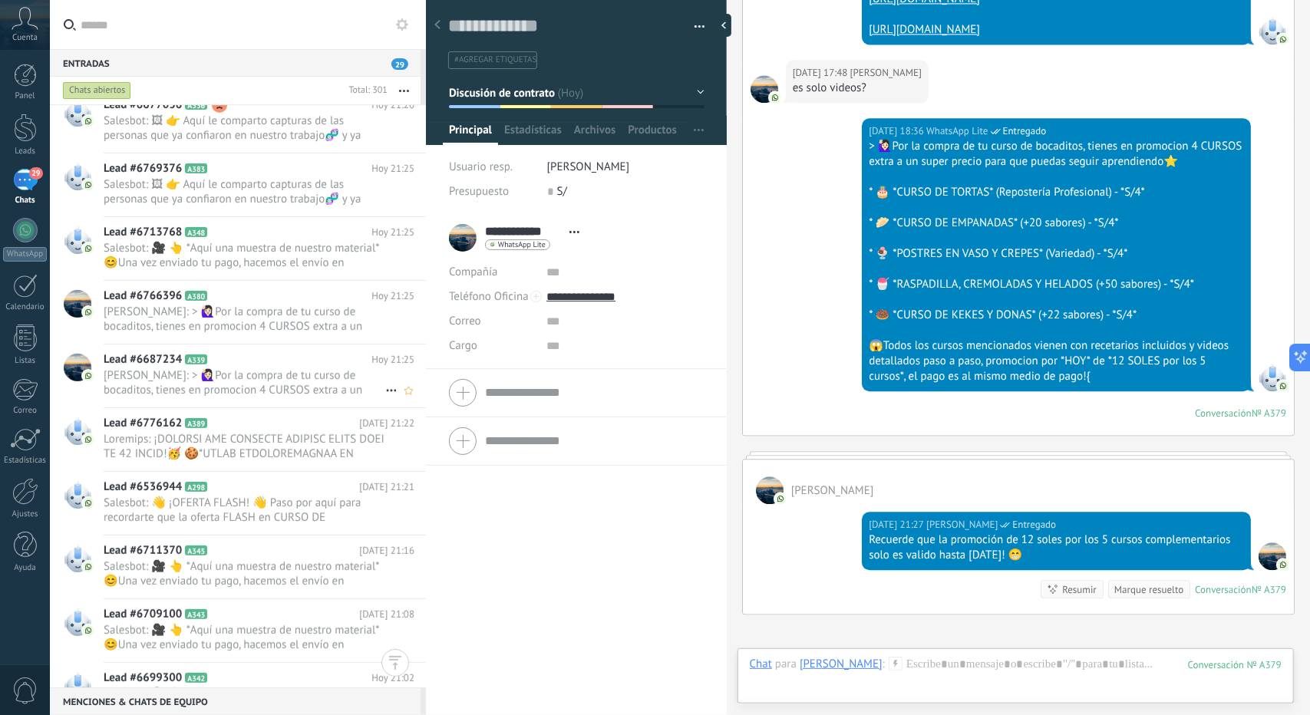
click at [250, 393] on span "alejandro echendia: > 🙋🏻‍♀Por la compra de tu curso de bocaditos, tienes en pro…" at bounding box center [245, 382] width 282 height 29
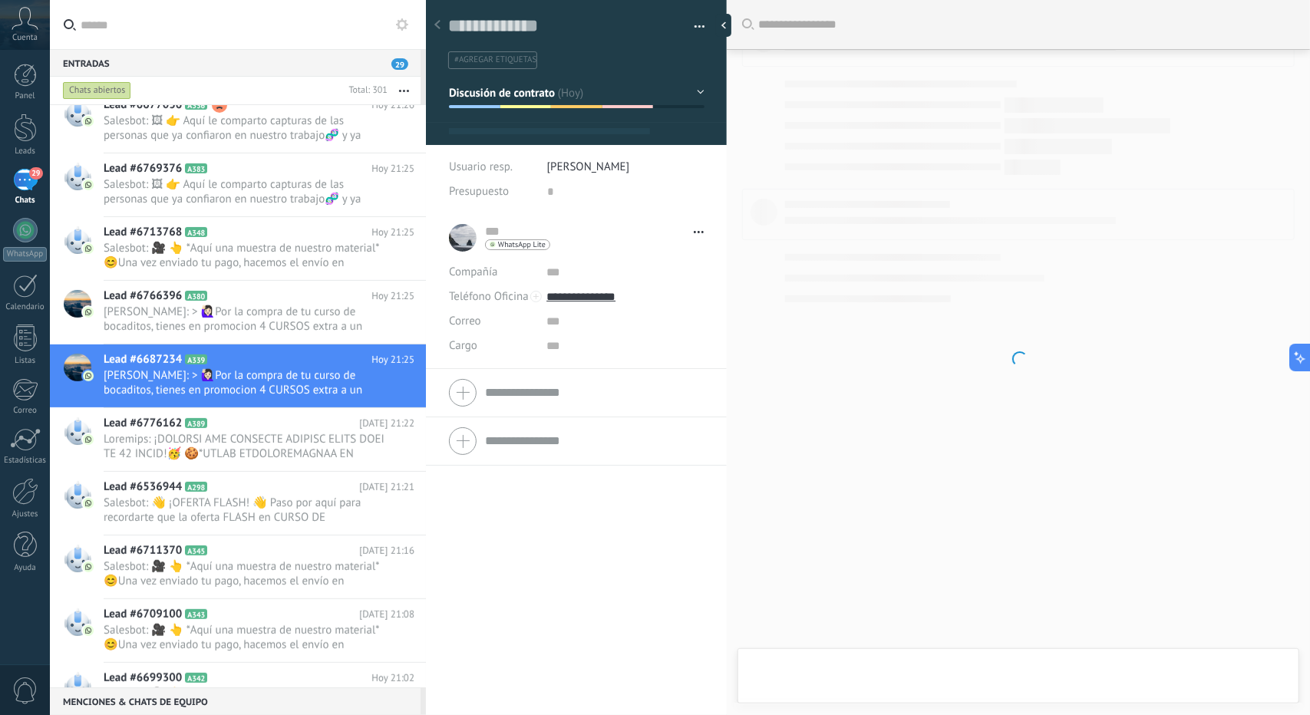
type textarea "**********"
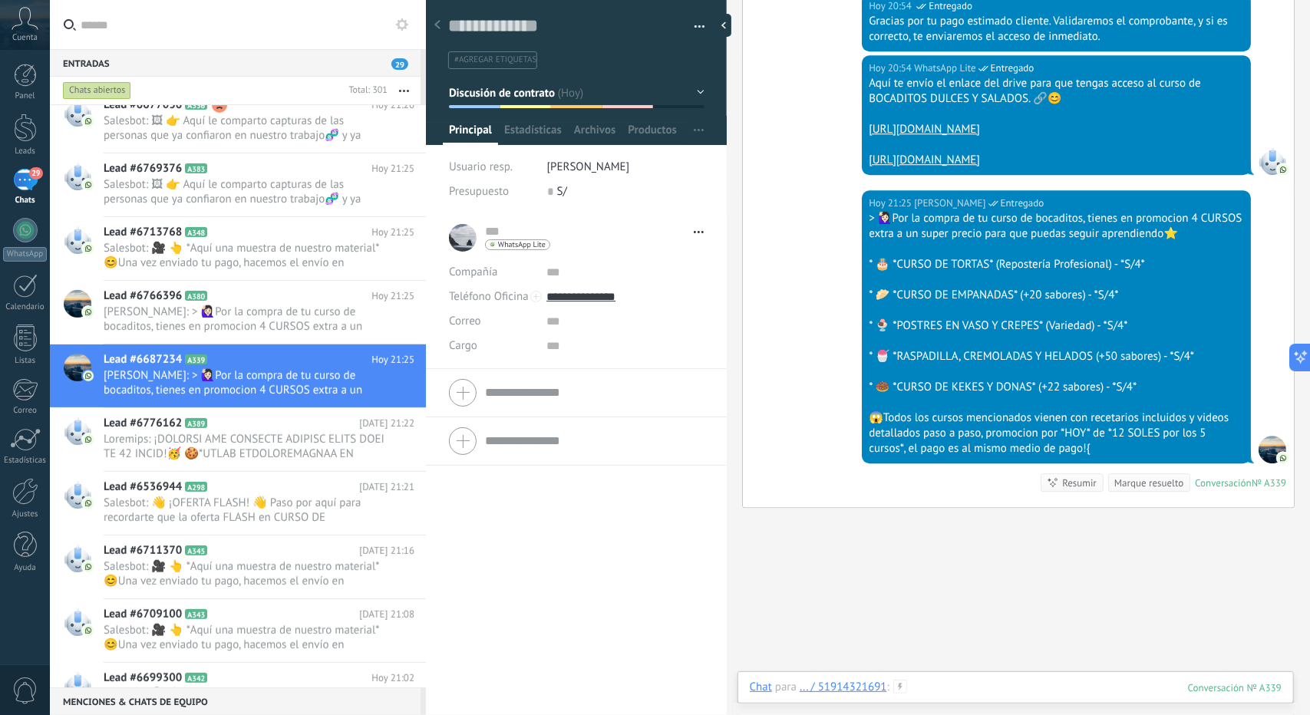
click at [956, 685] on div at bounding box center [1016, 703] width 532 height 46
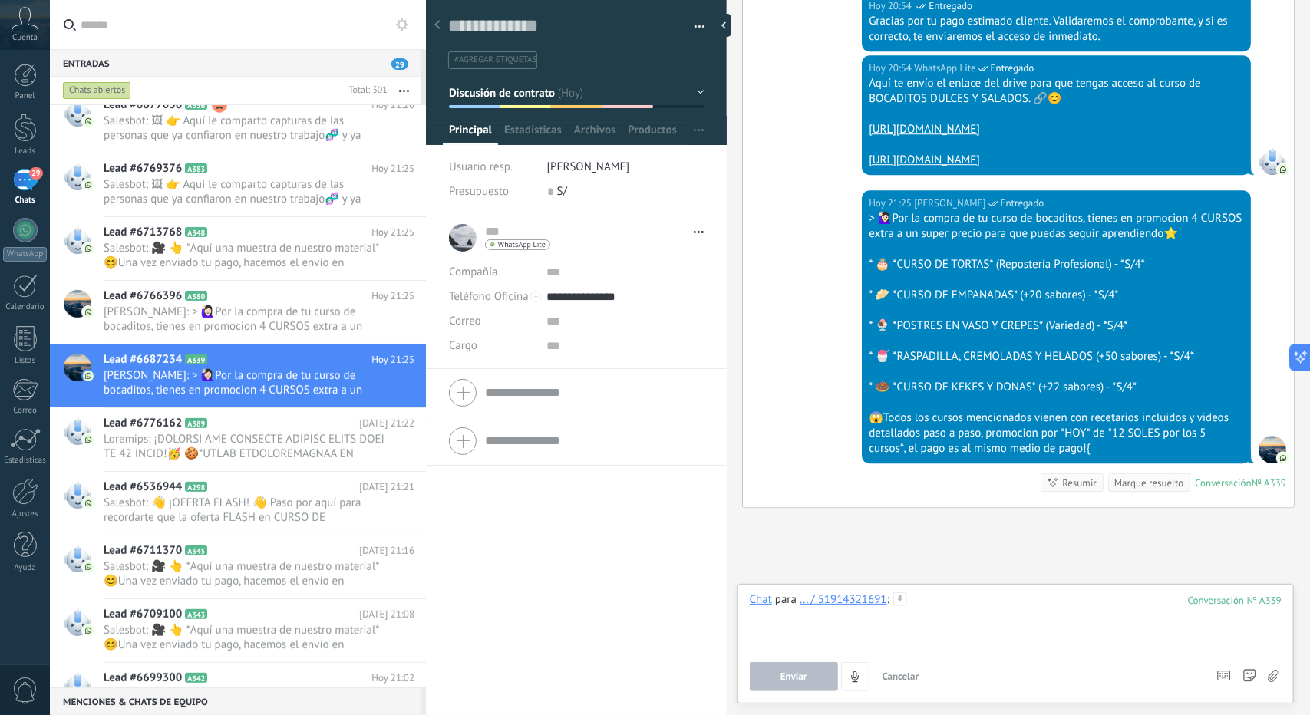
paste div
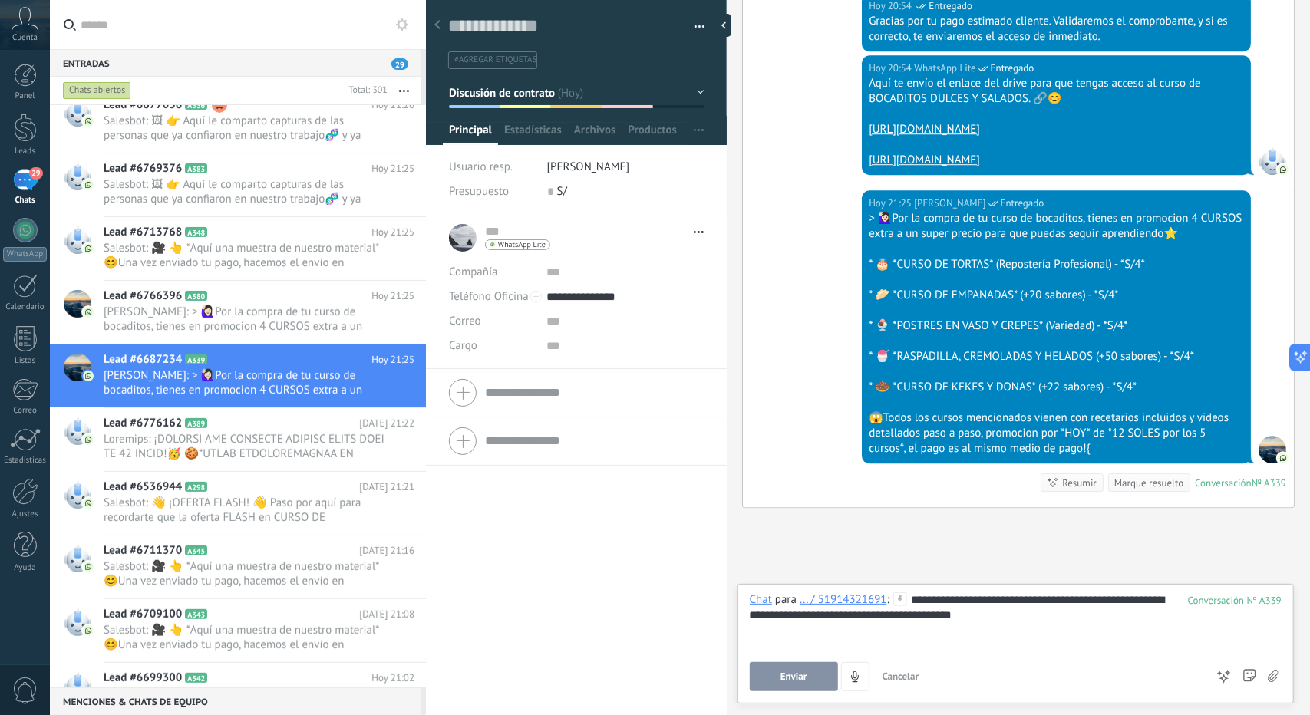
click at [807, 682] on button "Enviar" at bounding box center [794, 676] width 88 height 29
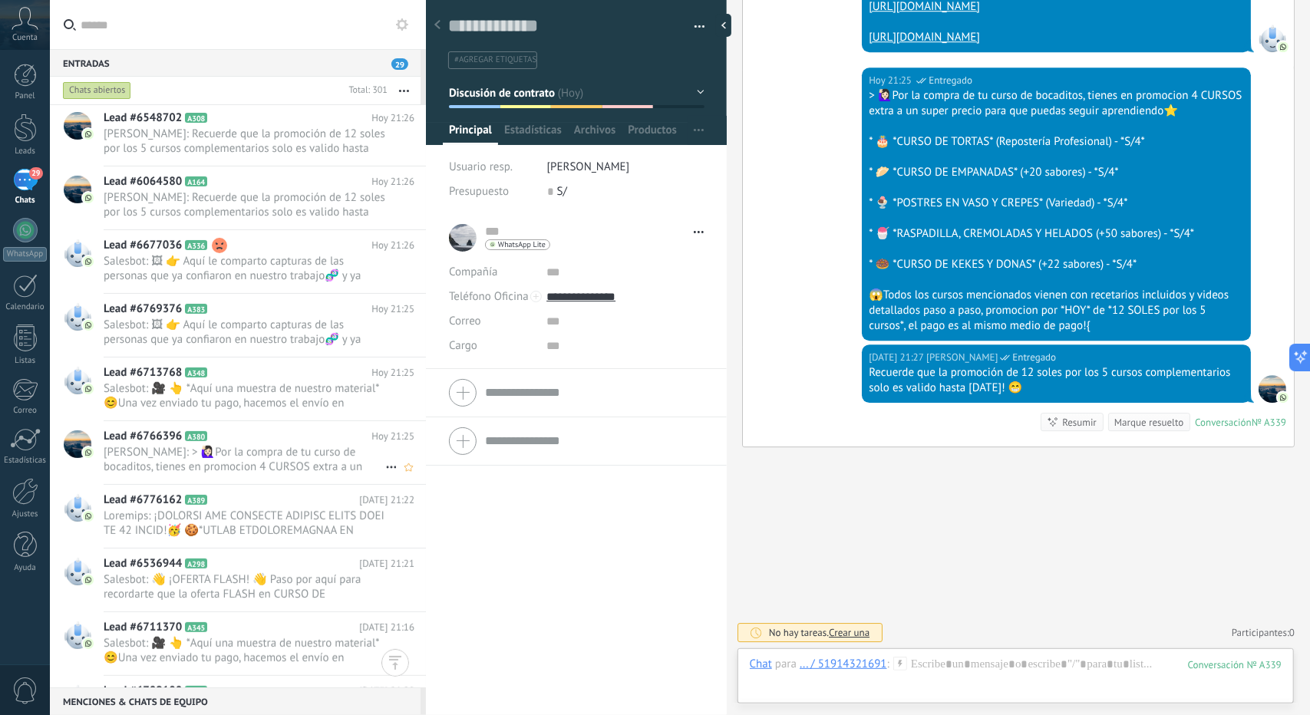
click at [262, 454] on span "alejandro echendia: > 🙋🏻‍♀Por la compra de tu curso de bocaditos, tienes en pro…" at bounding box center [245, 459] width 282 height 29
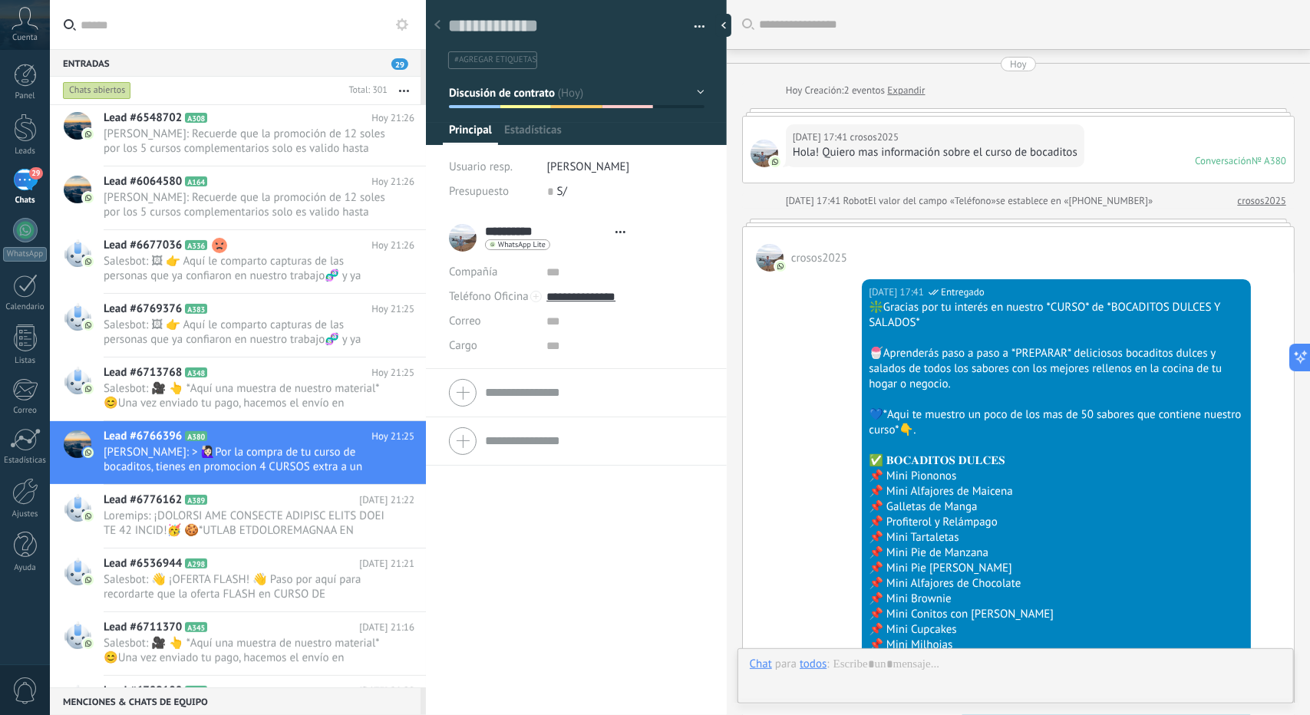
type textarea "**********"
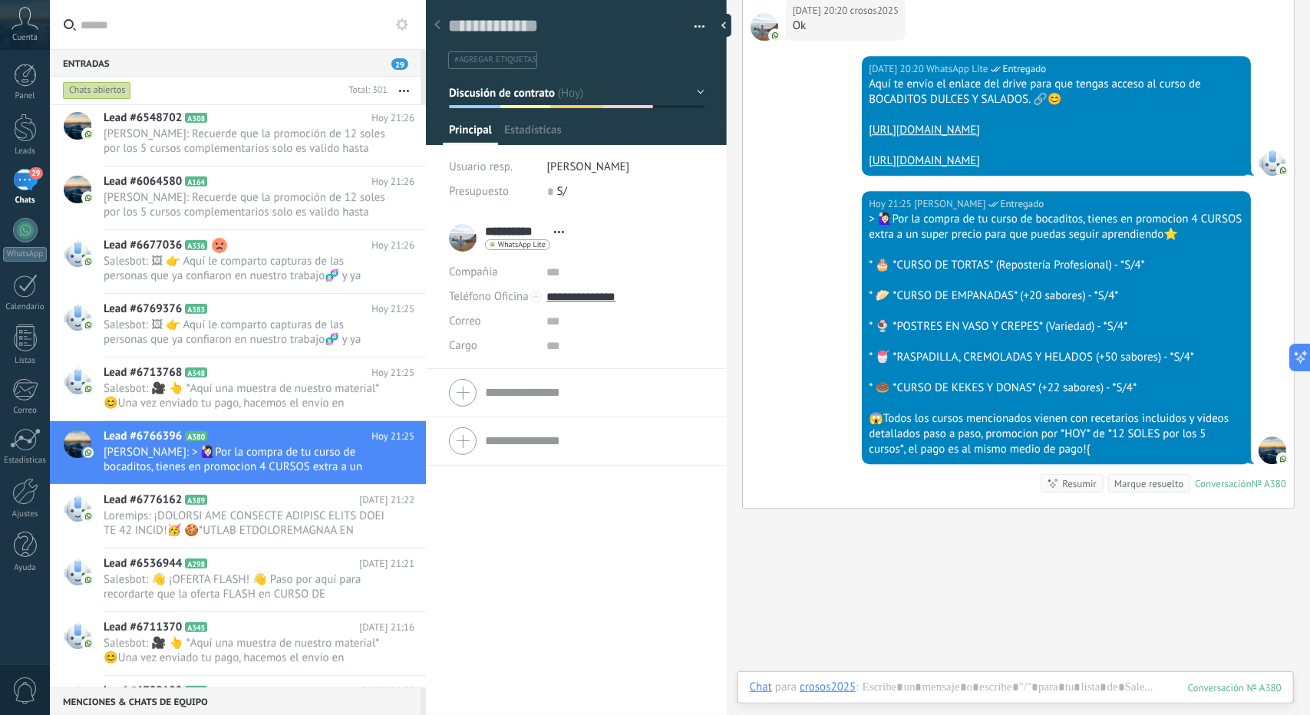
click at [979, 688] on div at bounding box center [1016, 703] width 532 height 46
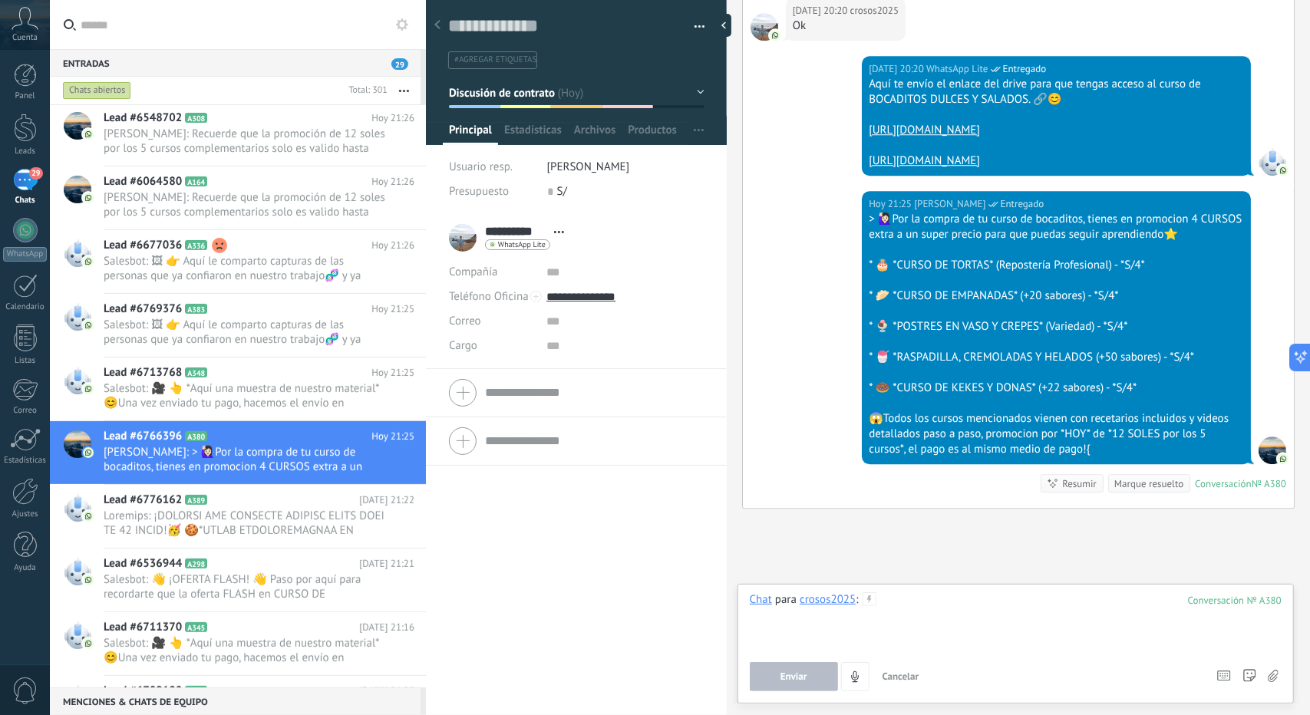
paste div
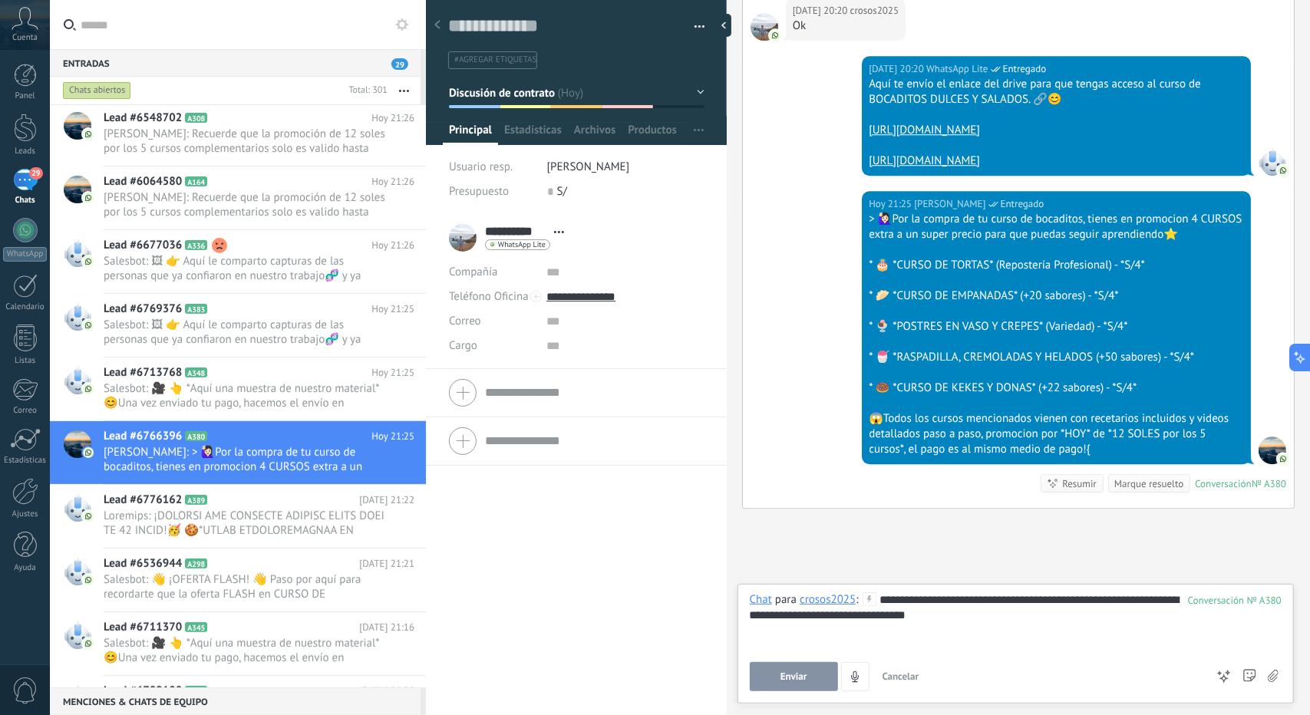
click at [781, 683] on button "Enviar" at bounding box center [794, 676] width 88 height 29
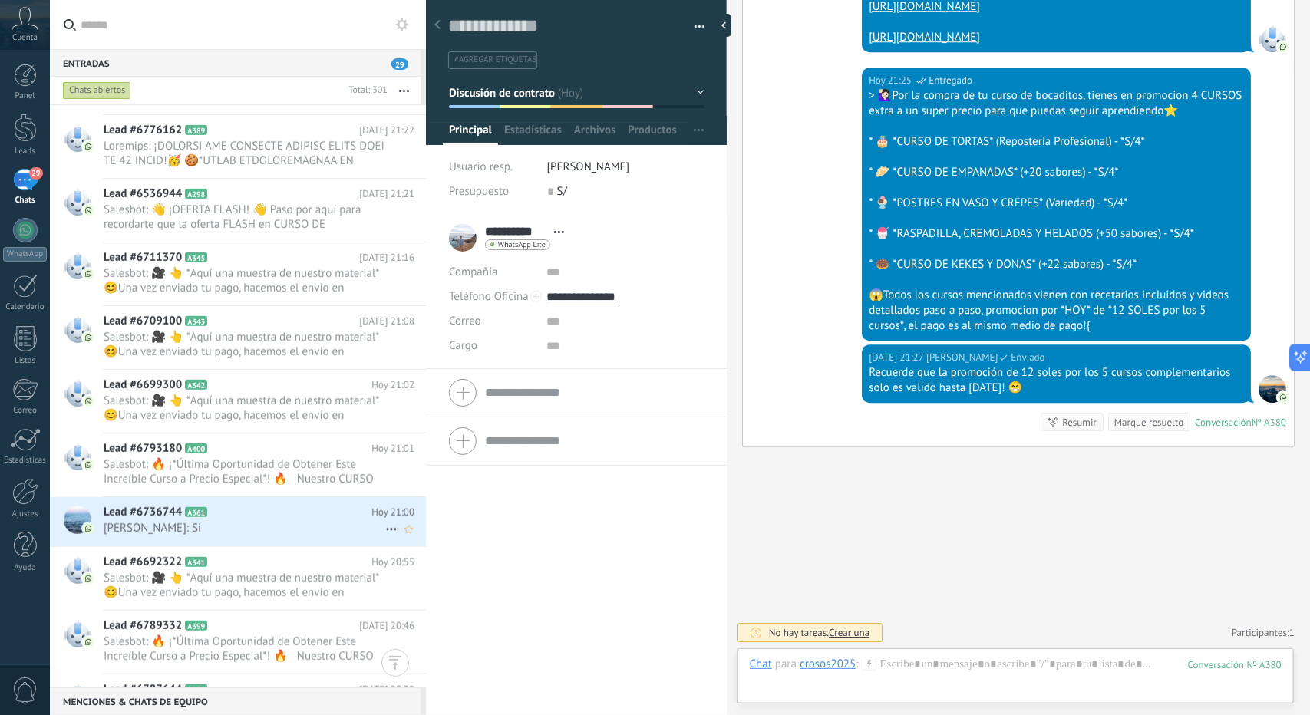
click at [275, 513] on h2 "Lead #6736744 A361" at bounding box center [238, 512] width 268 height 15
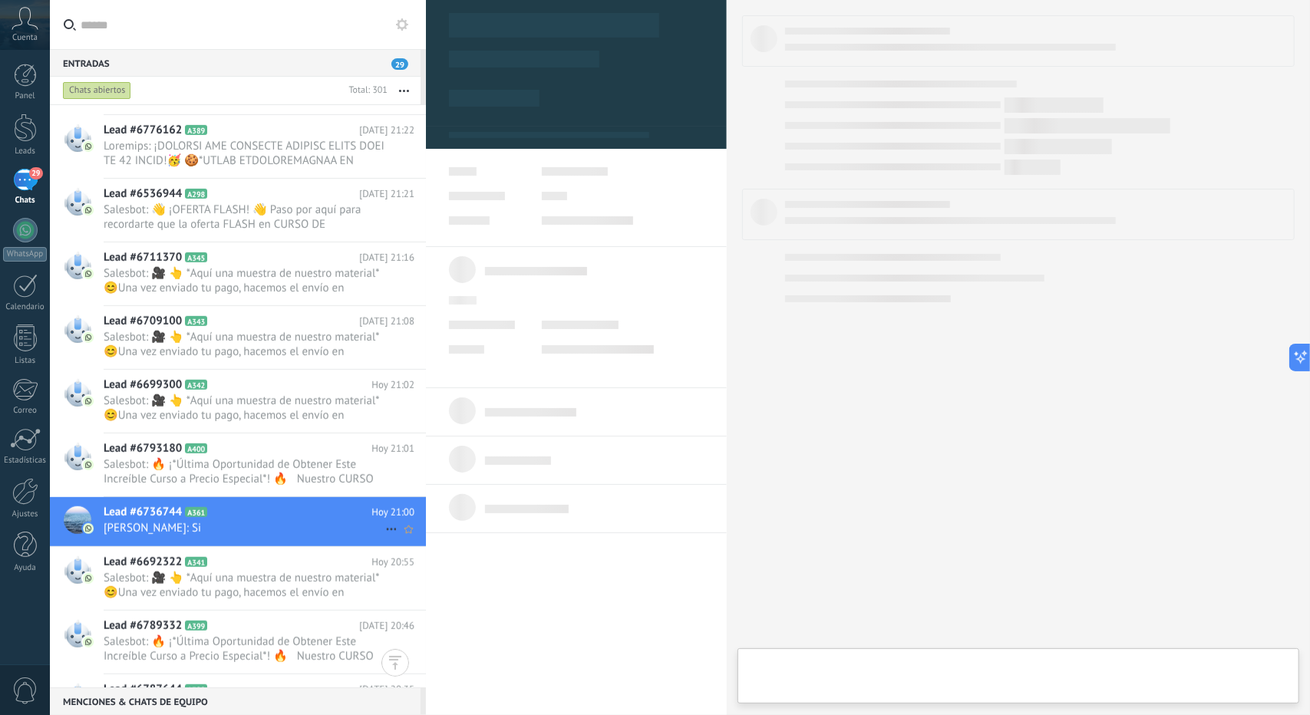
type textarea "**********"
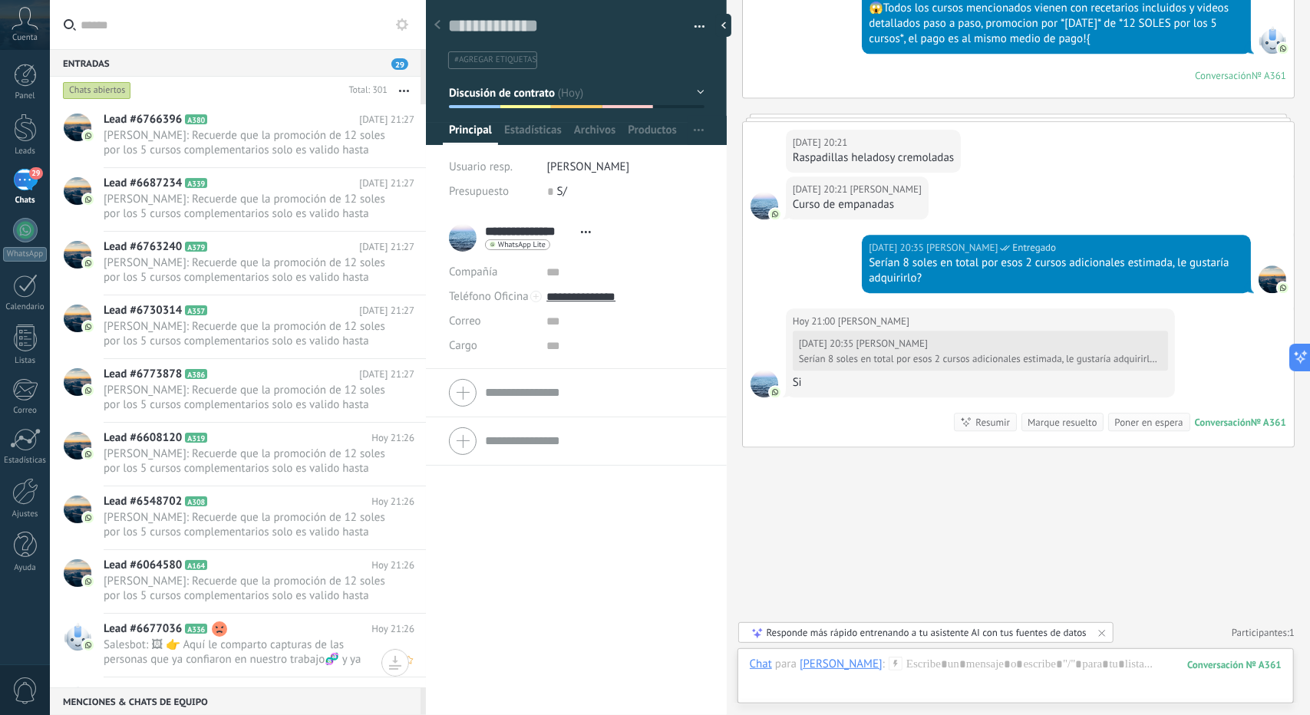
click at [207, 651] on span "Salesbot: 🖼 👉 Aquí le comparto capturas de las personas que ya confiaron en nue…" at bounding box center [245, 652] width 282 height 29
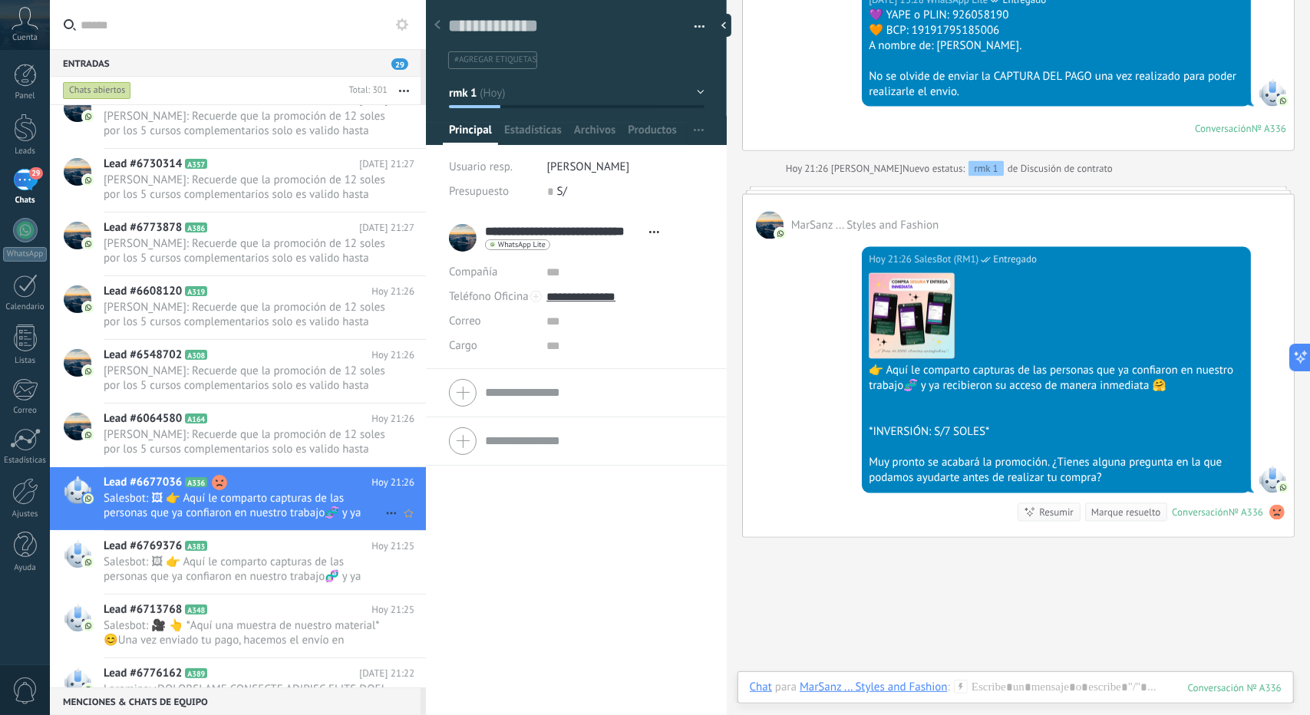
scroll to position [154, 0]
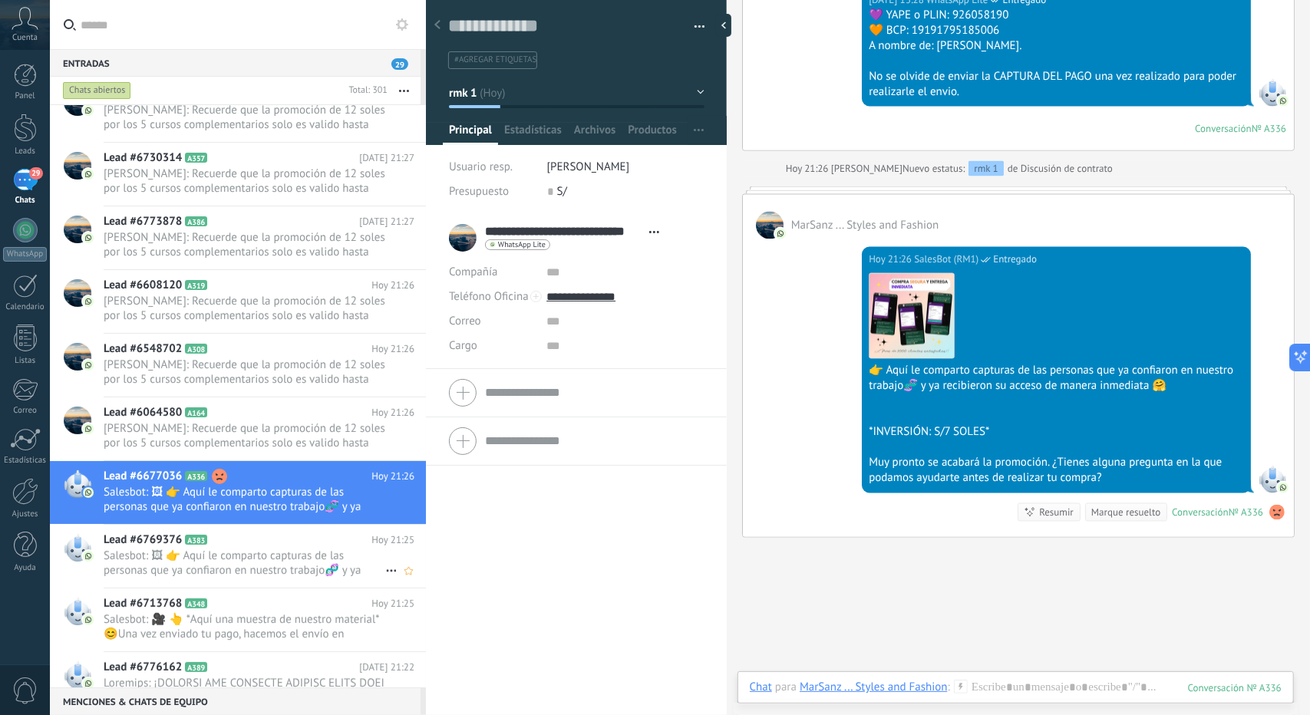
click at [230, 536] on h2 "Lead #6769376 A383" at bounding box center [238, 540] width 268 height 15
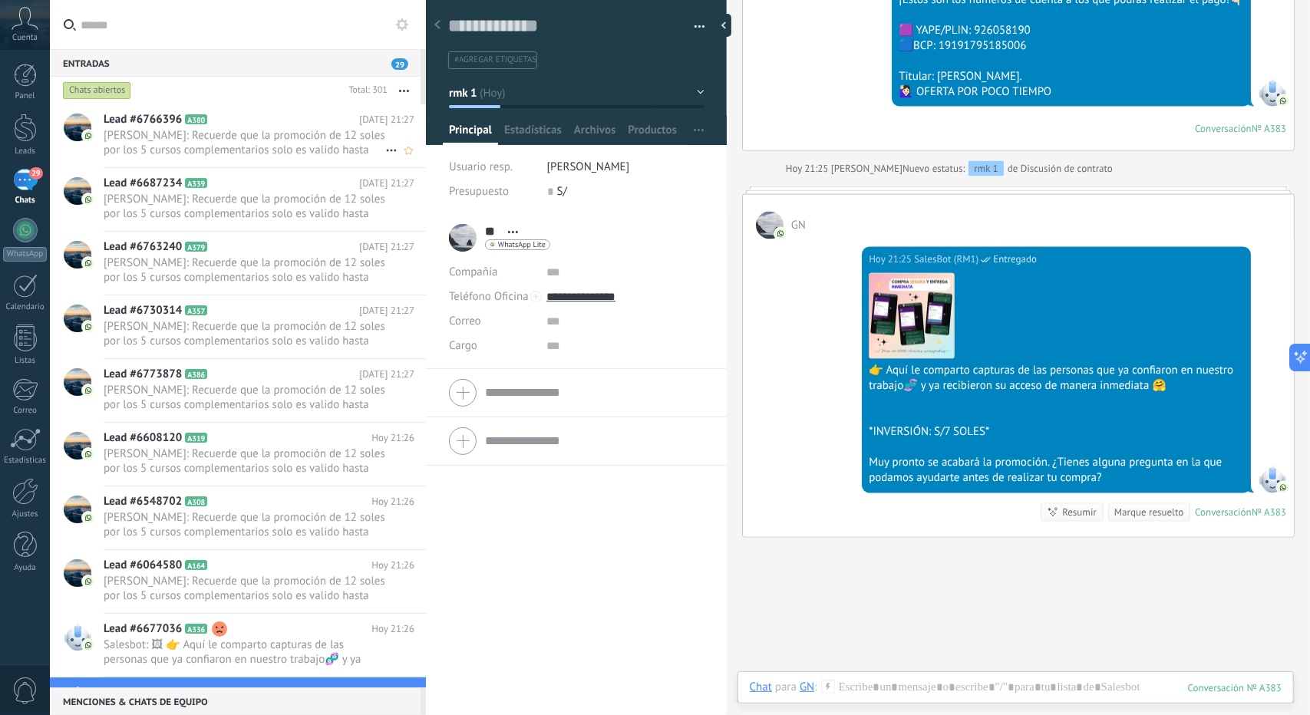
click at [241, 139] on span "[PERSON_NAME]: Recuerde que la promoción de 12 soles por los 5 cursos complemen…" at bounding box center [245, 142] width 282 height 29
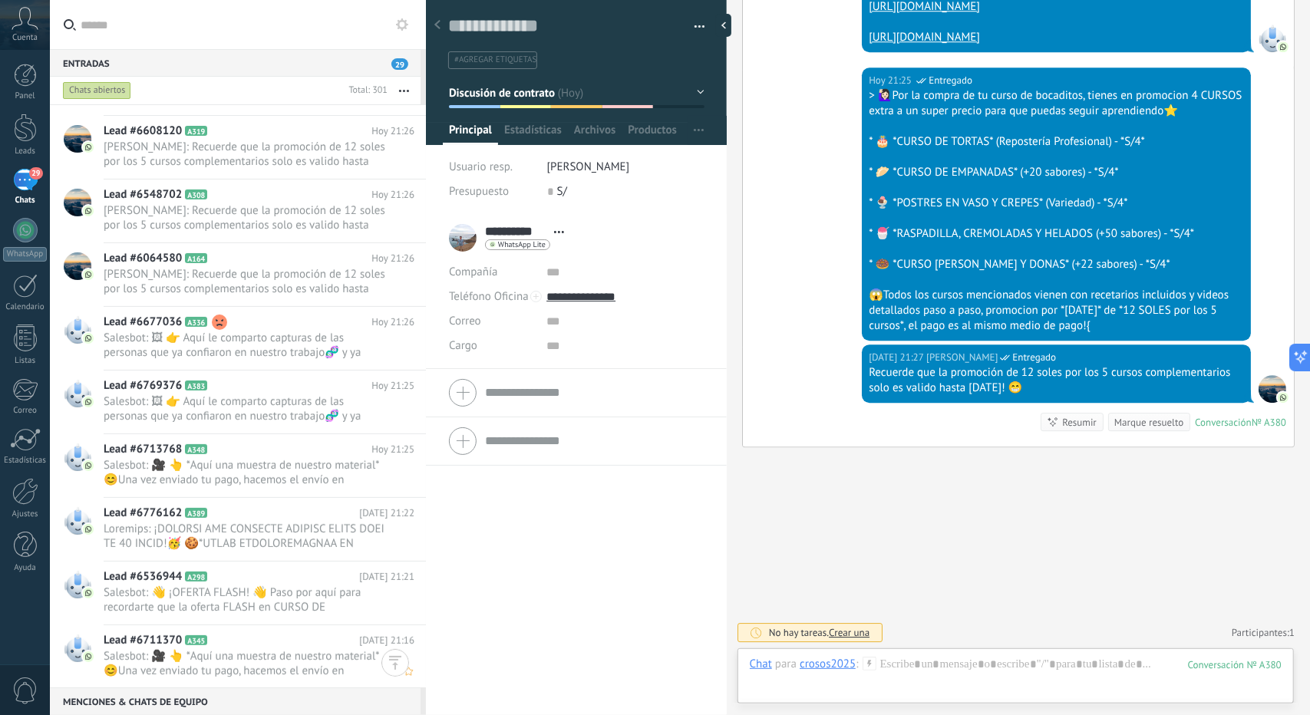
scroll to position [307, 0]
click at [190, 399] on span "Salesbot: 🖼 👉 Aquí le comparto capturas de las personas que ya confiaron en nue…" at bounding box center [245, 409] width 282 height 29
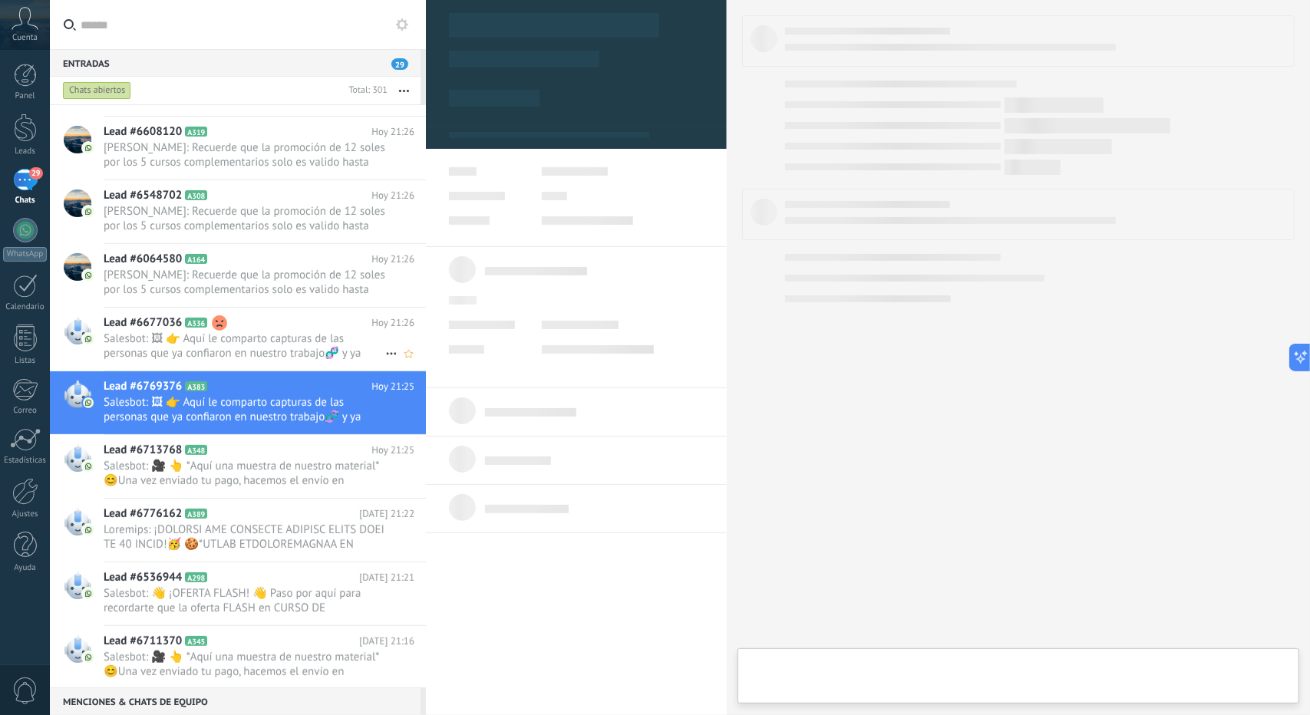
click at [230, 345] on span "Salesbot: 🖼 👉 Aquí le comparto capturas de las personas que ya confiaron en nue…" at bounding box center [245, 346] width 282 height 29
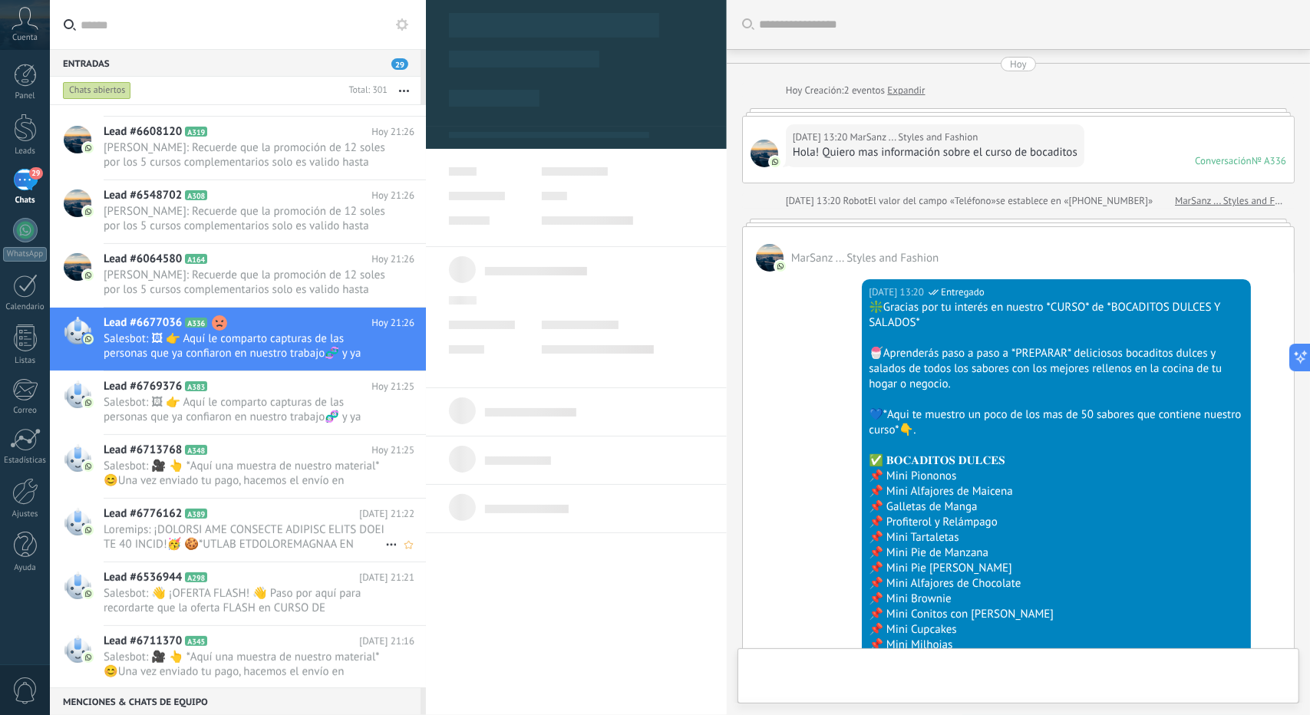
scroll to position [23, 0]
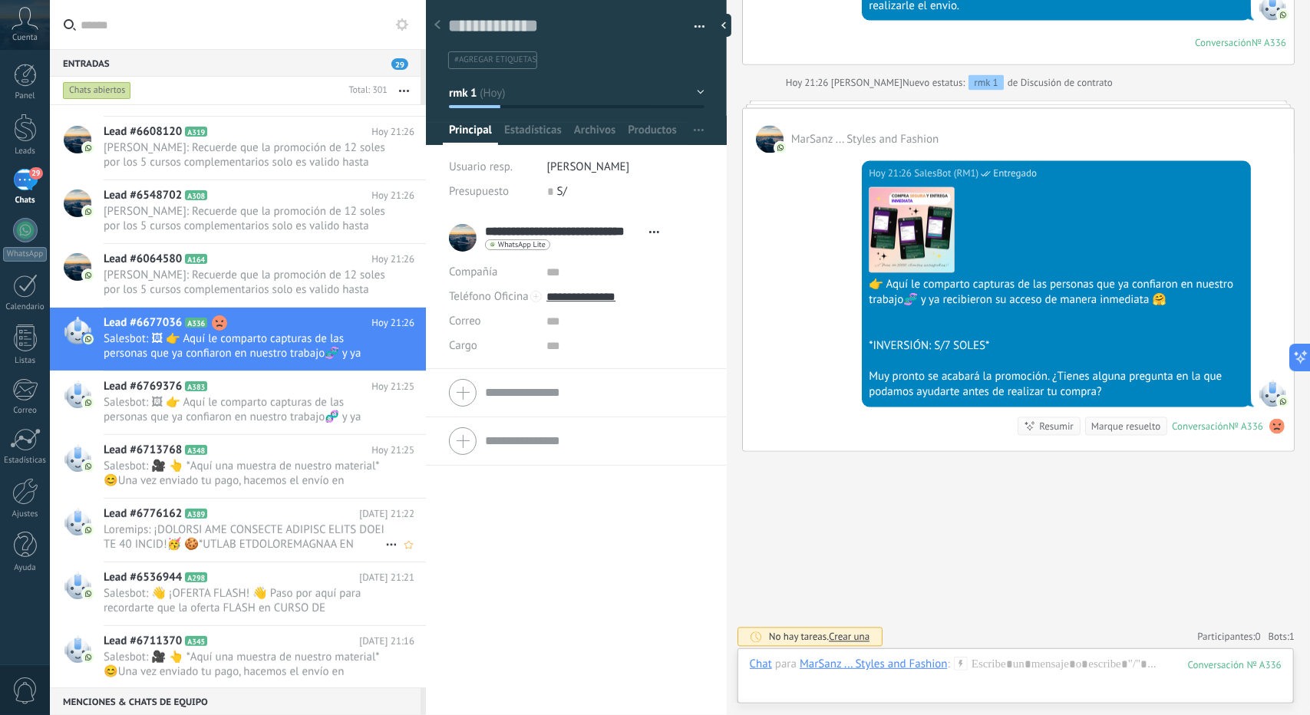
click at [223, 507] on icon at bounding box center [219, 514] width 15 height 15
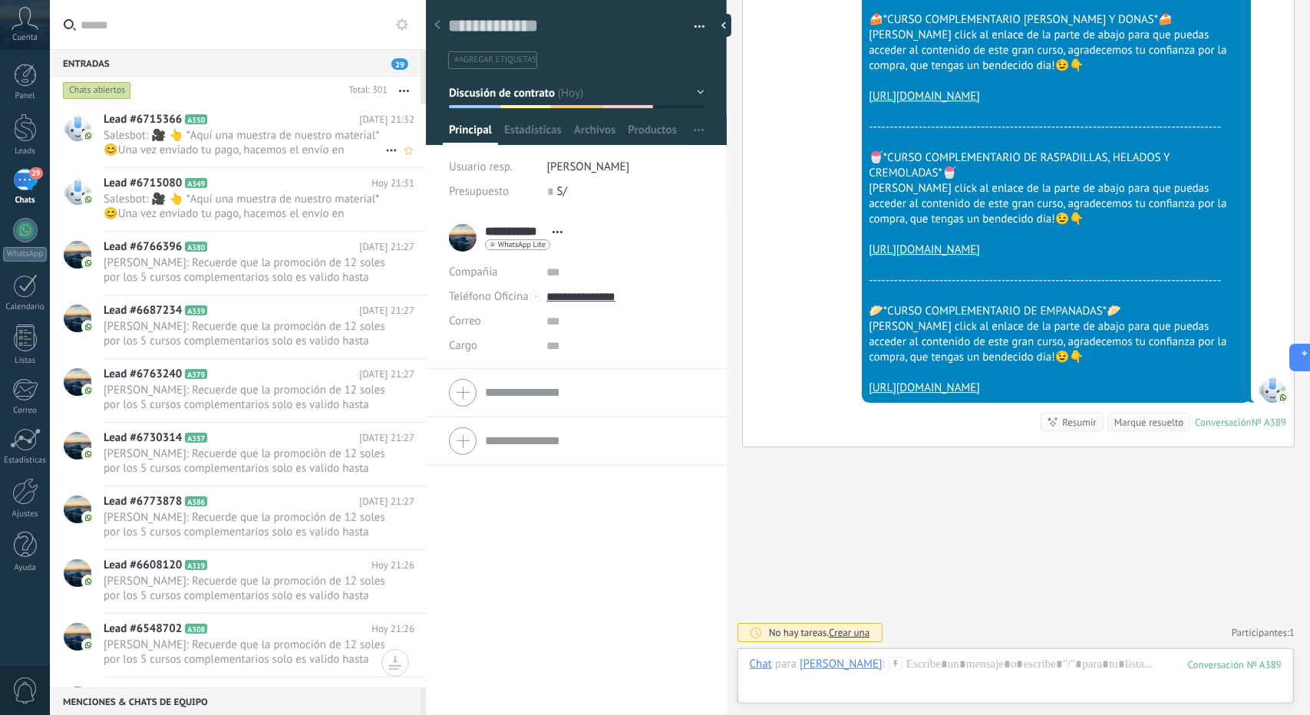
click at [216, 148] on span "Salesbot: 🎥 👆 *Aquí una muestra de nuestro material* 😊Una vez enviado tu pago, …" at bounding box center [245, 142] width 282 height 29
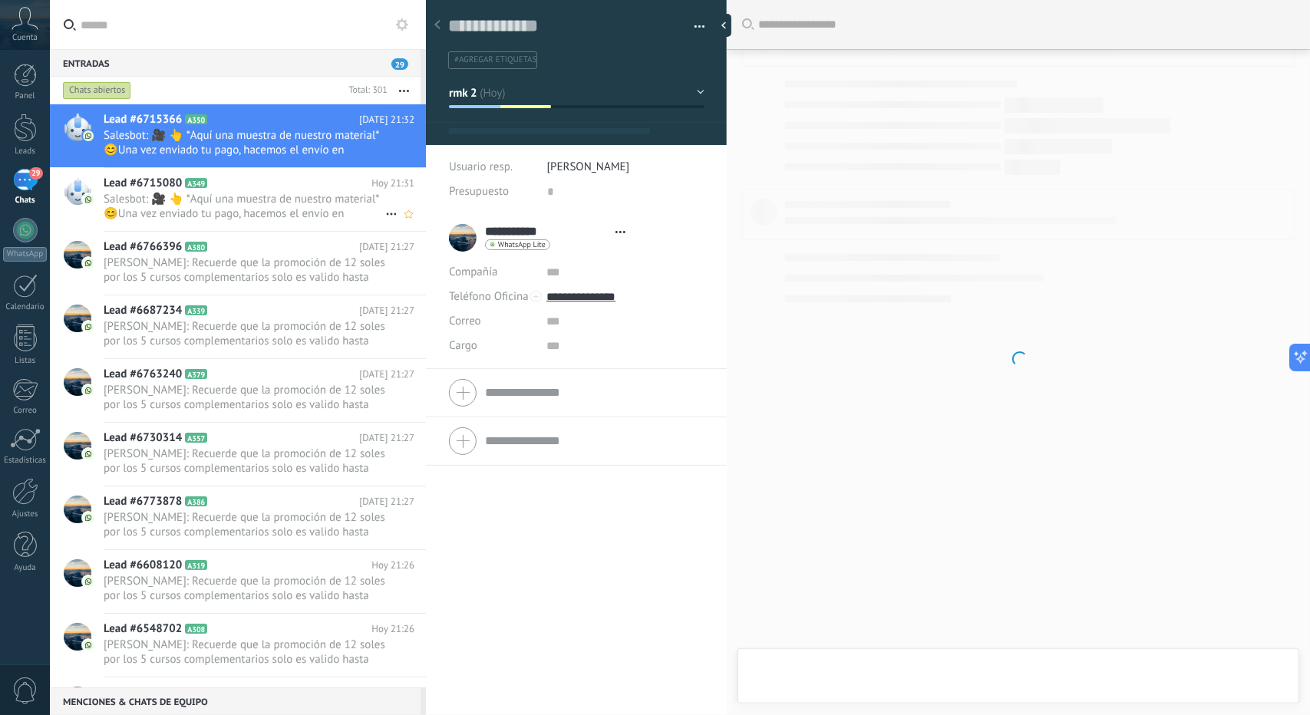
scroll to position [23, 0]
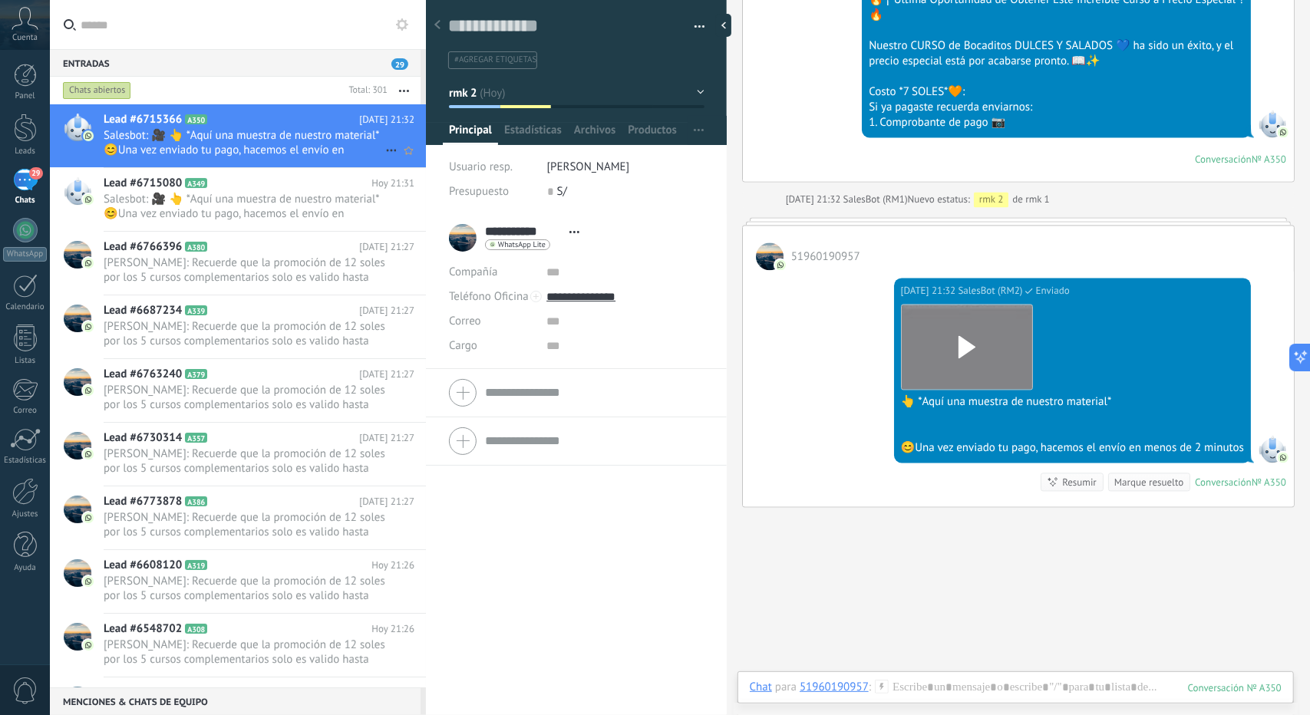
click at [227, 162] on div "Lead #6715366 A350 [DATE] 21:32 Salesbot: 🎥 👆 *Aquí una muestra de nuestro mate…" at bounding box center [265, 135] width 322 height 63
click at [250, 202] on span "Salesbot: 🎥 👆 *Aquí una muestra de nuestro material* 😊Una vez enviado tu pago, …" at bounding box center [245, 206] width 282 height 29
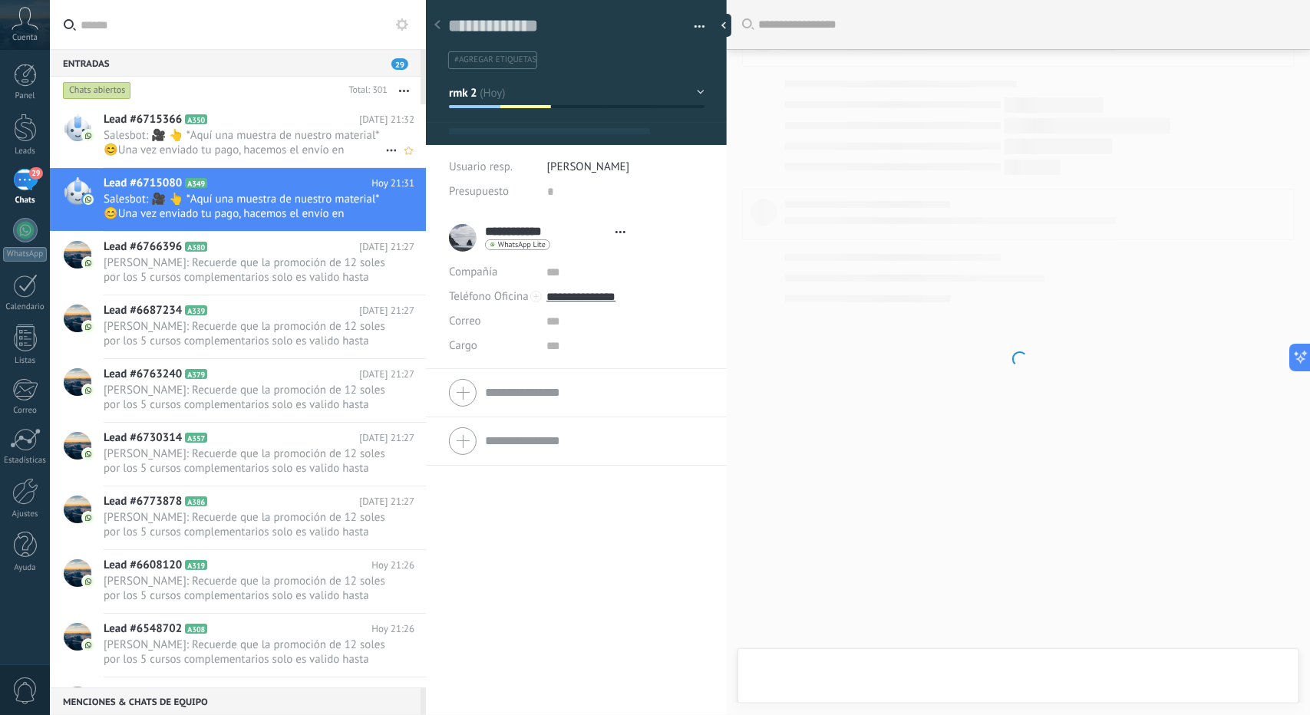
click at [234, 158] on div "Lead #6715366 A350 [DATE] 21:32 Salesbot: 🎥 👆 *Aquí una muestra de nuestro mate…" at bounding box center [265, 135] width 322 height 63
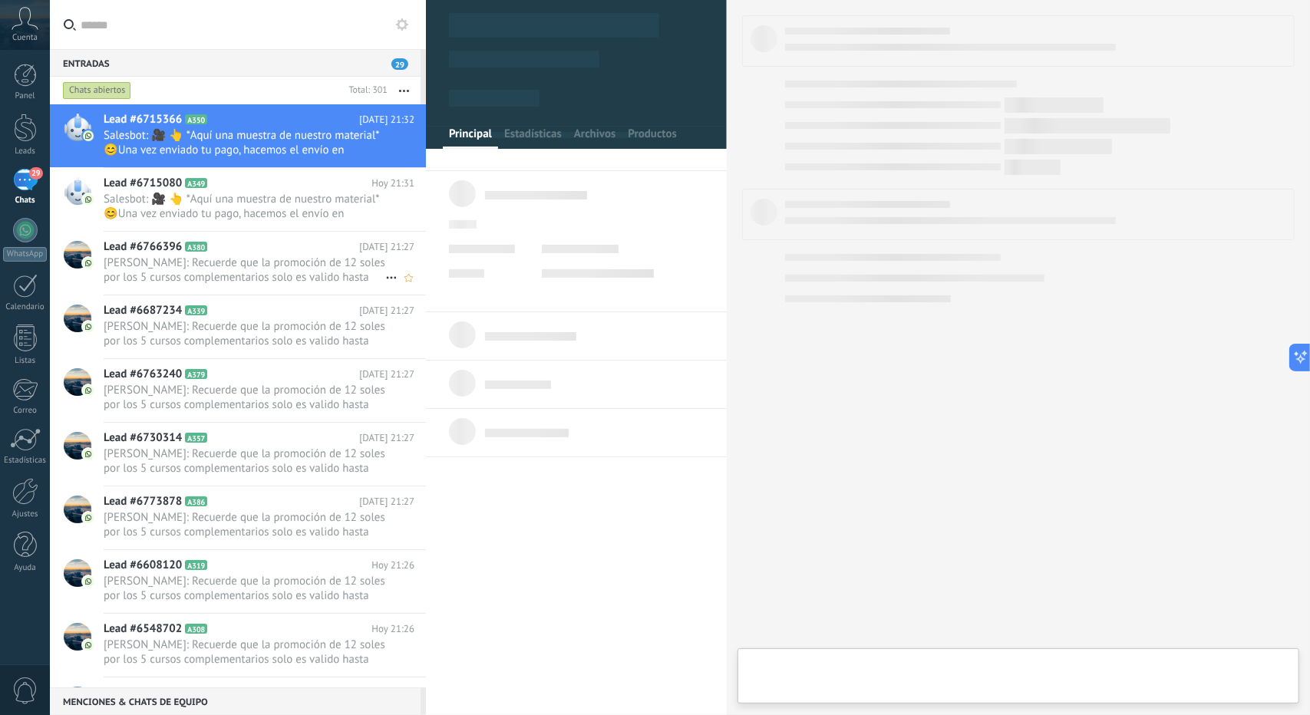
click at [261, 251] on h2 "Lead #6766396 A380" at bounding box center [232, 246] width 256 height 15
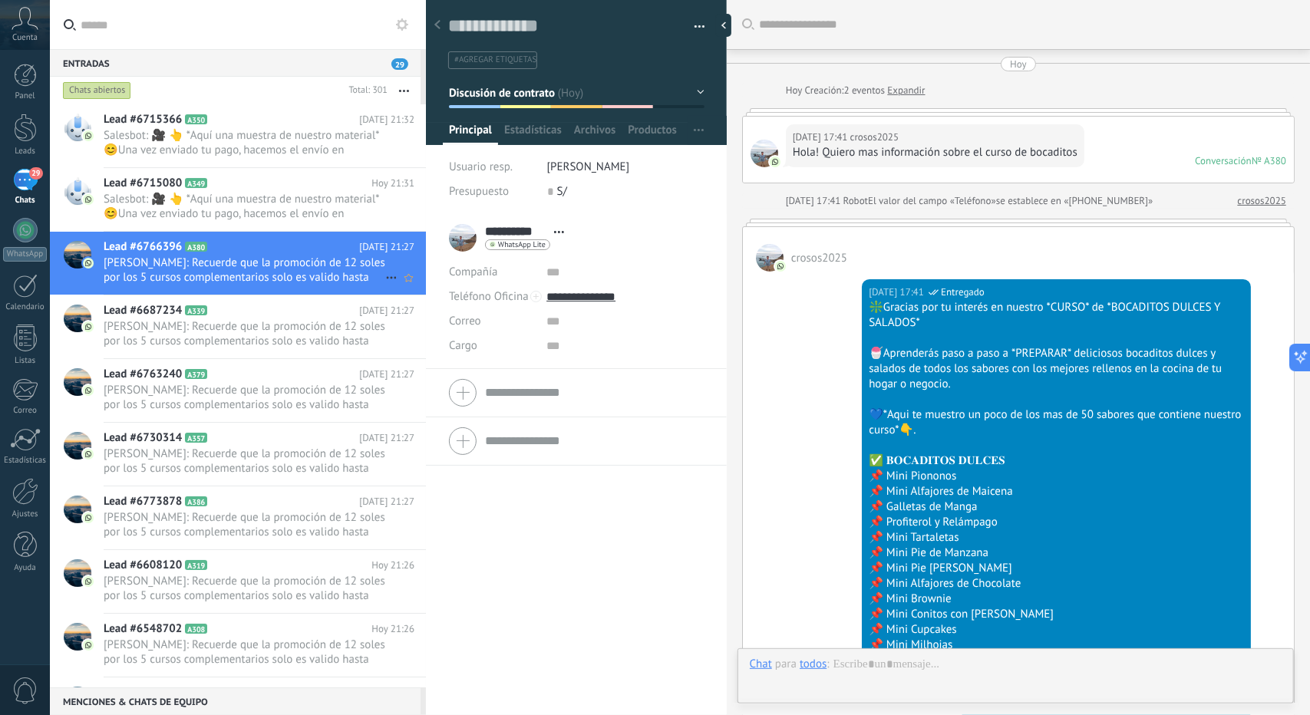
scroll to position [2976, 0]
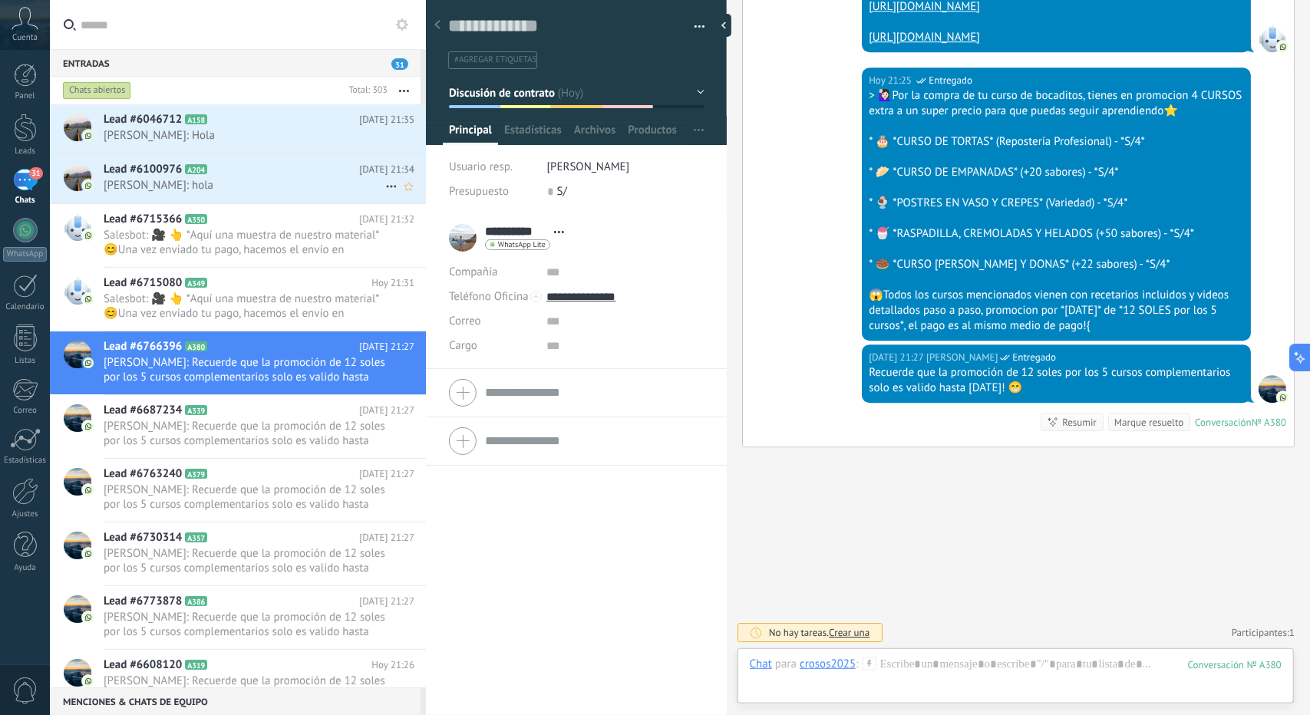
click at [232, 168] on h2 "Lead #6100976 A204" at bounding box center [232, 169] width 256 height 15
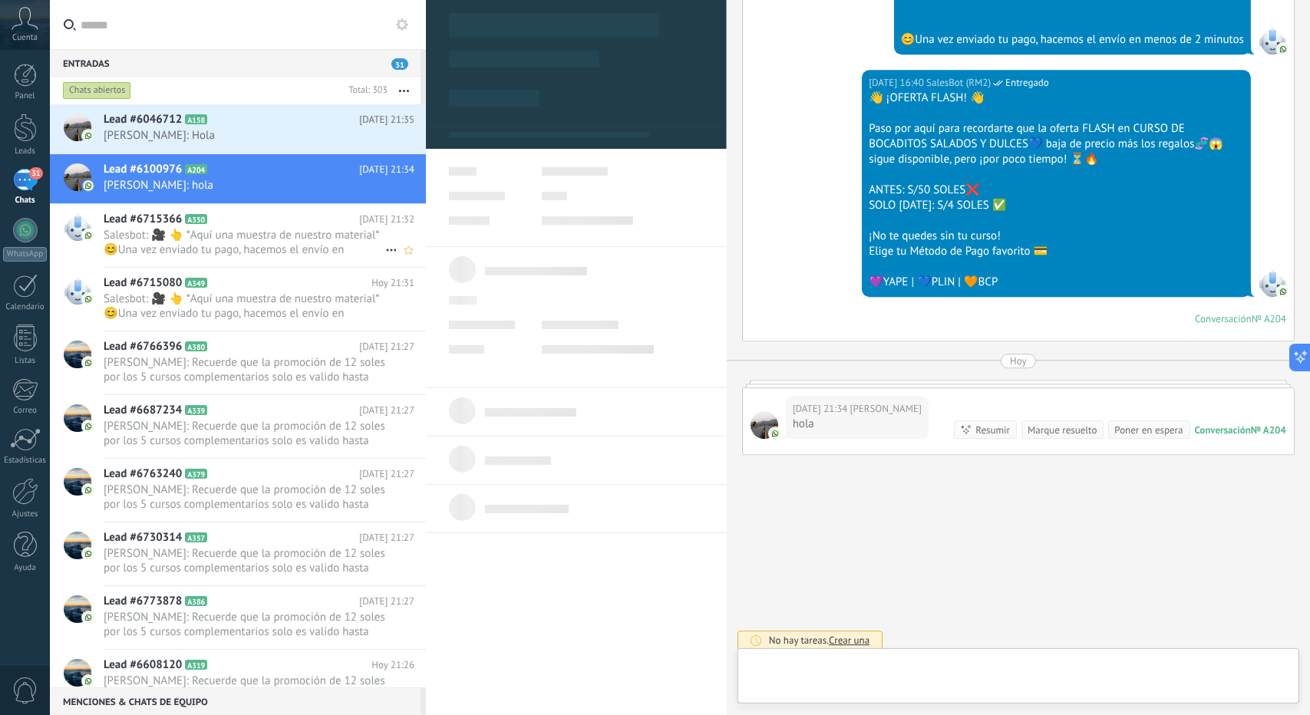
scroll to position [23, 0]
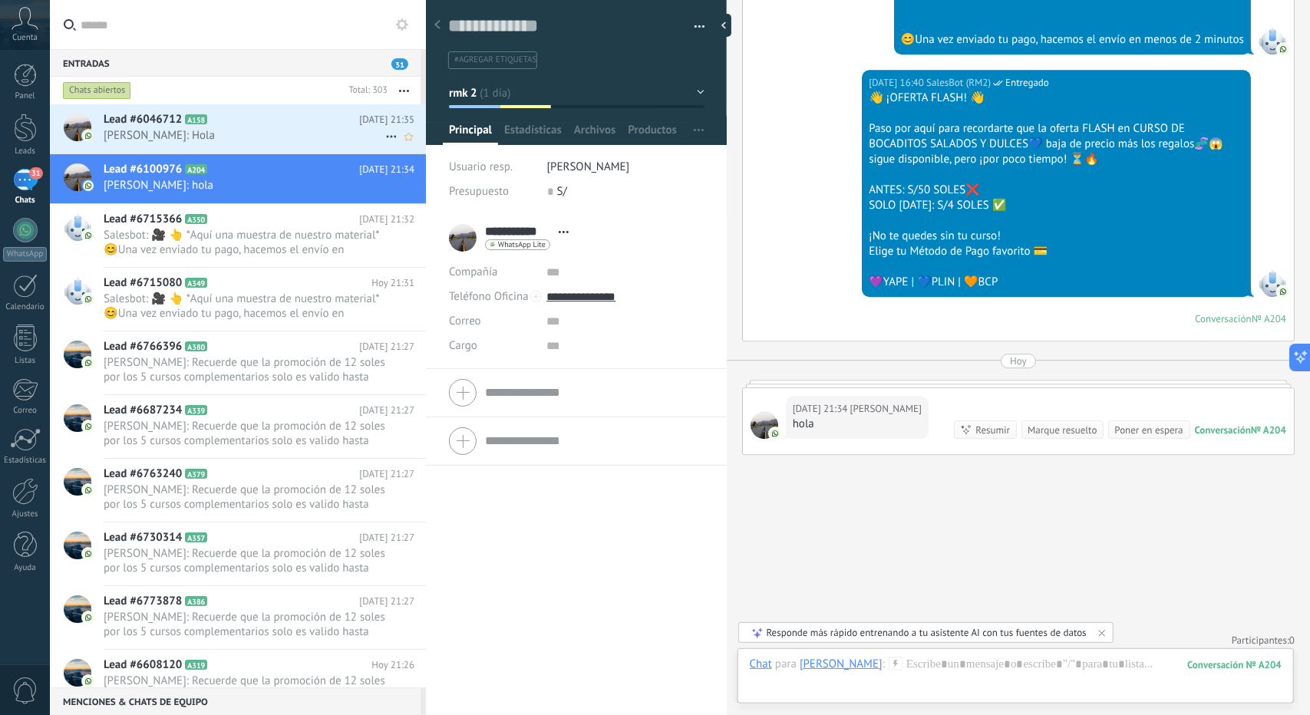
click at [183, 134] on span "[PERSON_NAME]: Hola" at bounding box center [245, 135] width 282 height 15
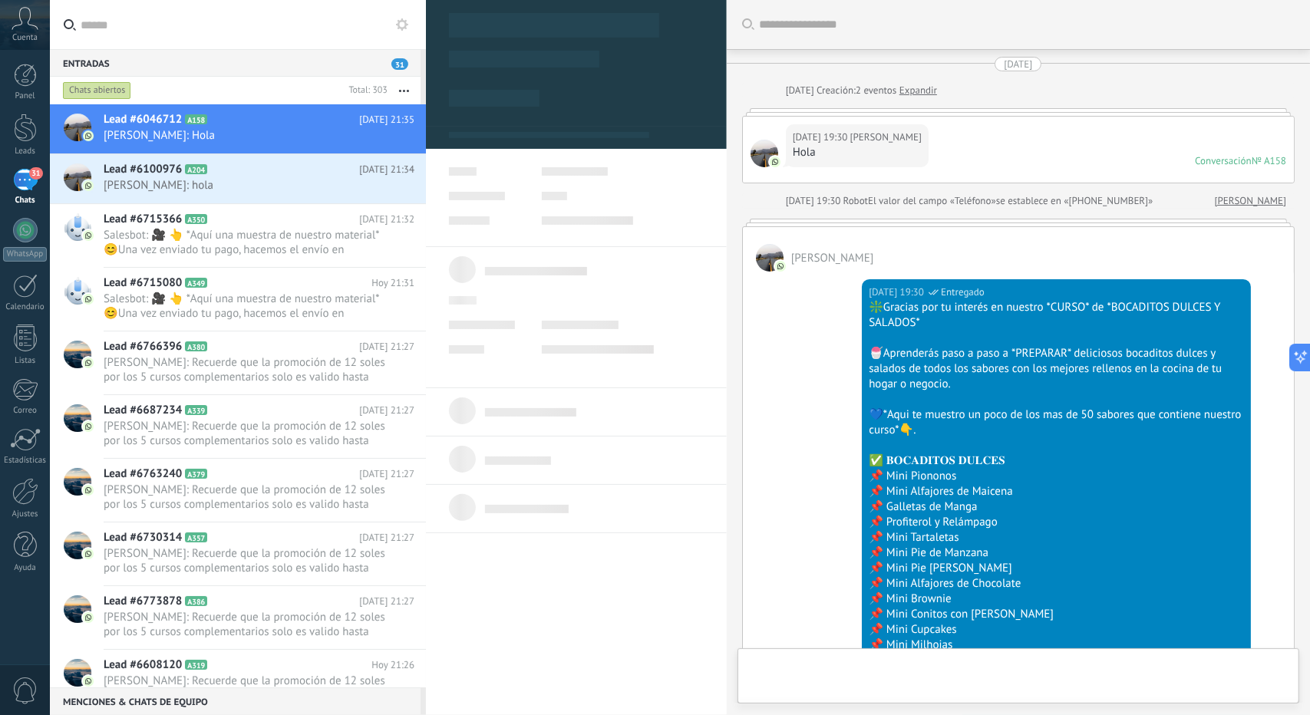
scroll to position [2389, 0]
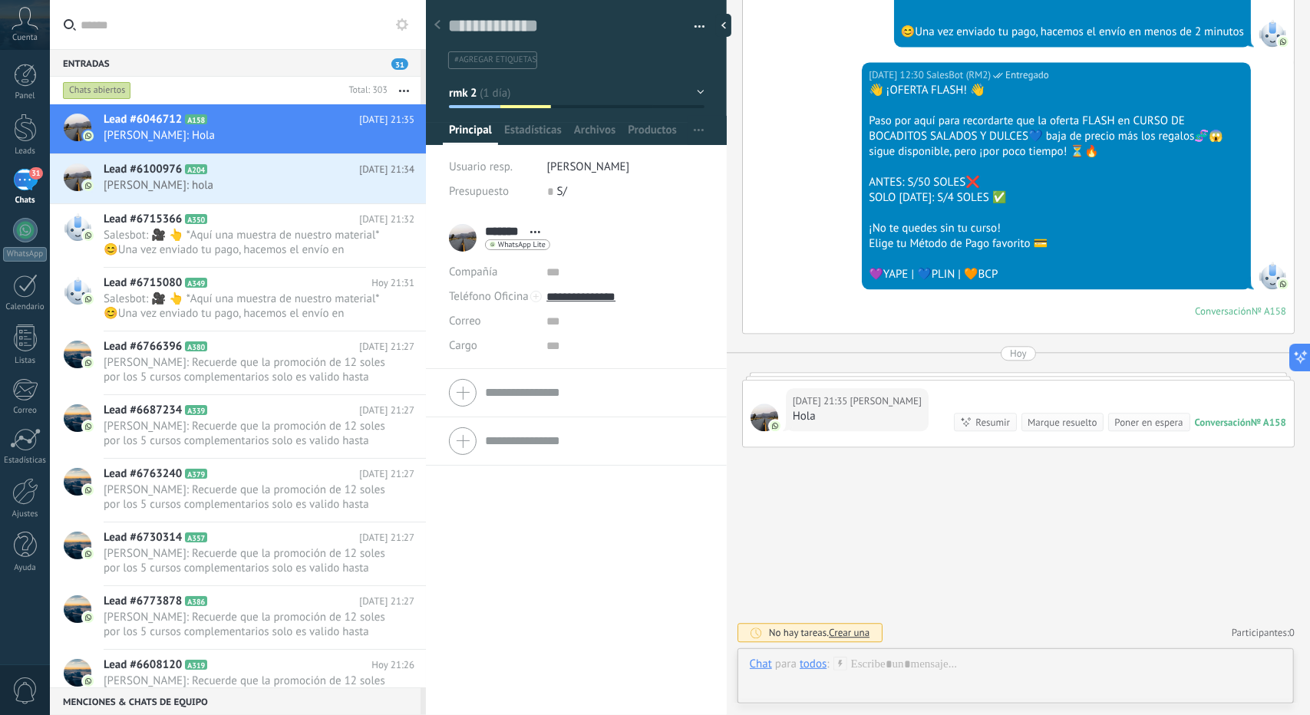
click at [537, 109] on div at bounding box center [577, 67] width 302 height 155
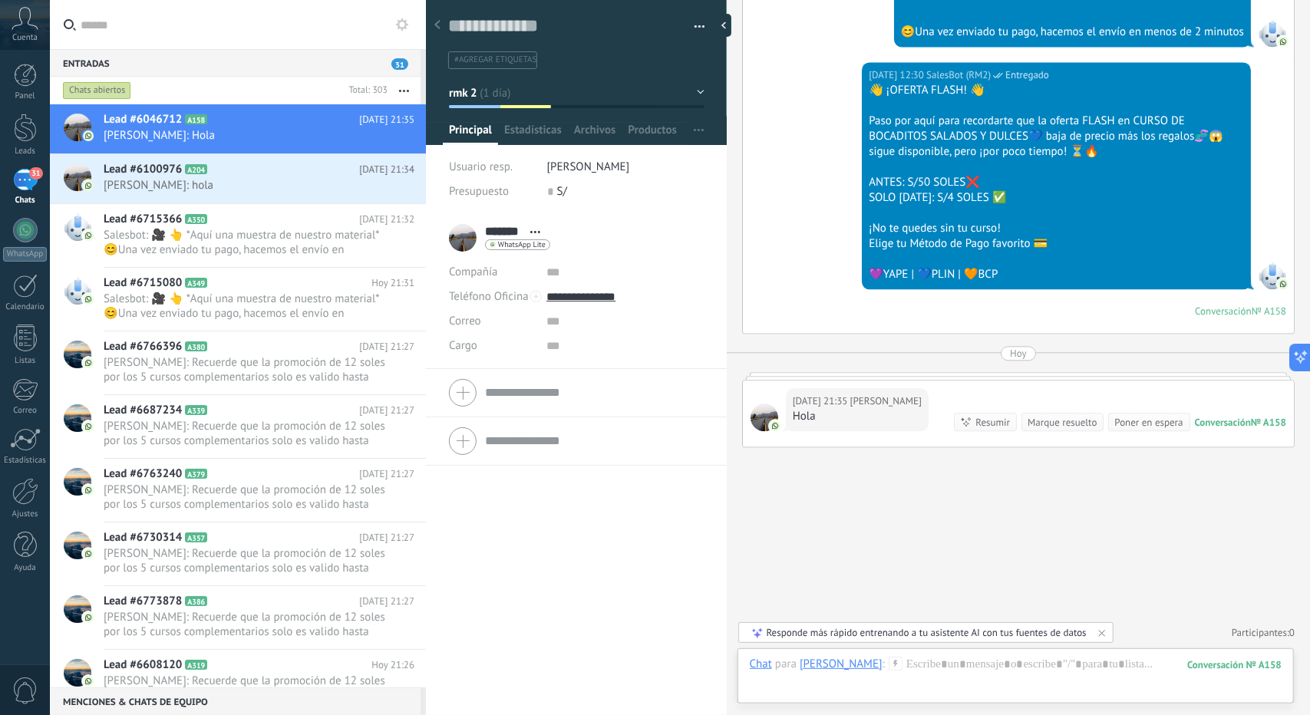
click at [522, 97] on button "rmk 2" at bounding box center [577, 93] width 256 height 28
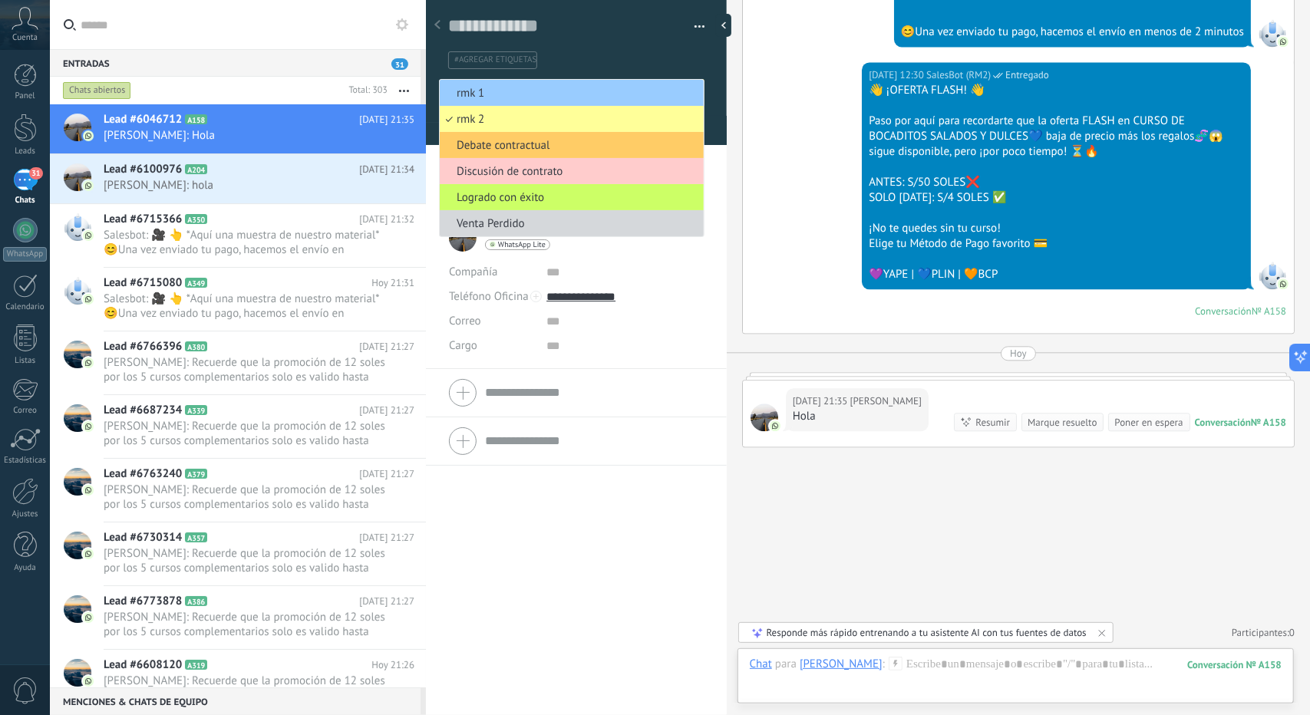
click at [560, 542] on div "******* [PERSON_NAME] ******* [PERSON_NAME] Abrir detalle Copie el nombre" at bounding box center [576, 465] width 301 height 502
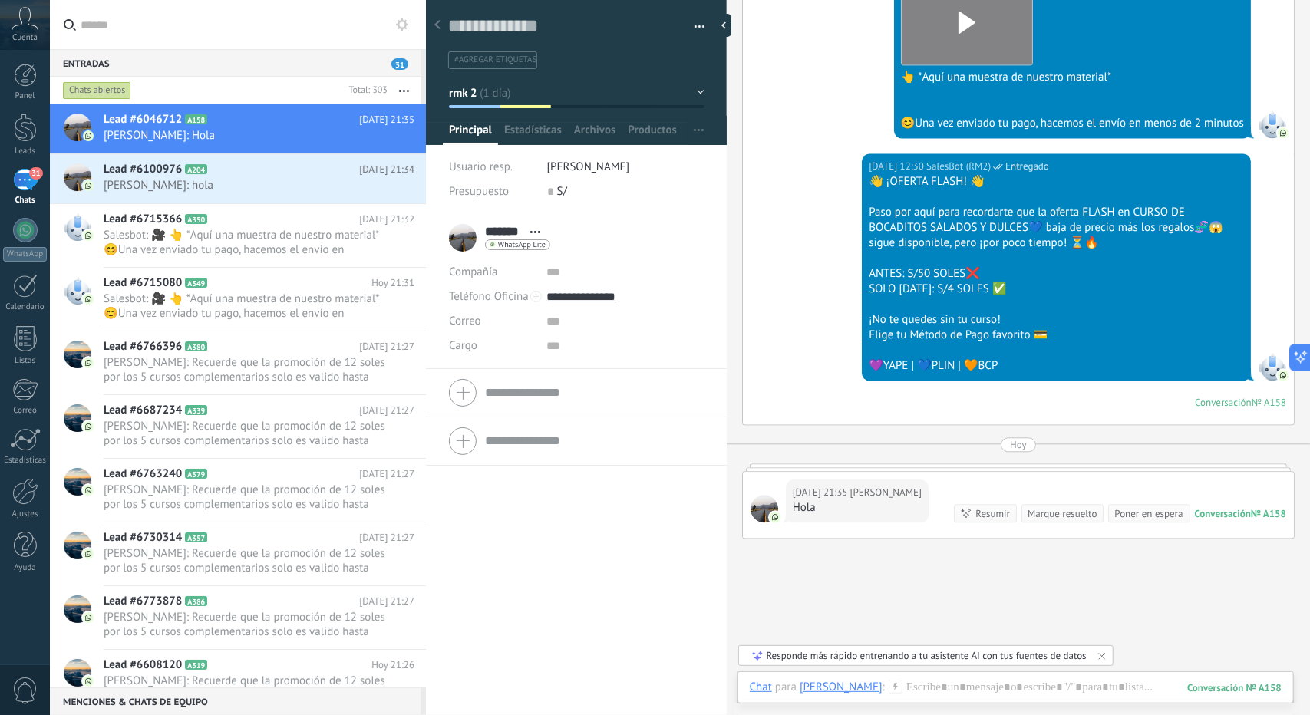
scroll to position [2312, 0]
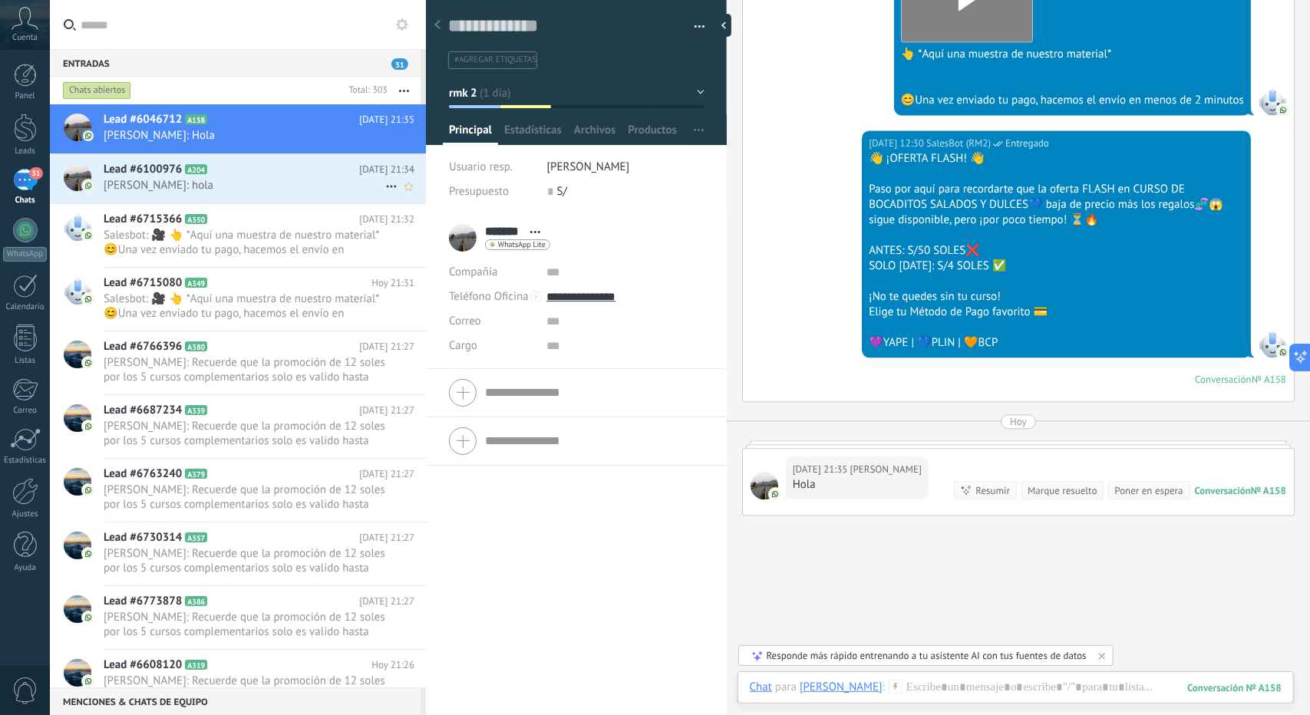
drag, startPoint x: 319, startPoint y: 178, endPoint x: 266, endPoint y: 175, distance: 53.8
click at [266, 175] on h2 "Lead #6100976 A204" at bounding box center [232, 169] width 256 height 15
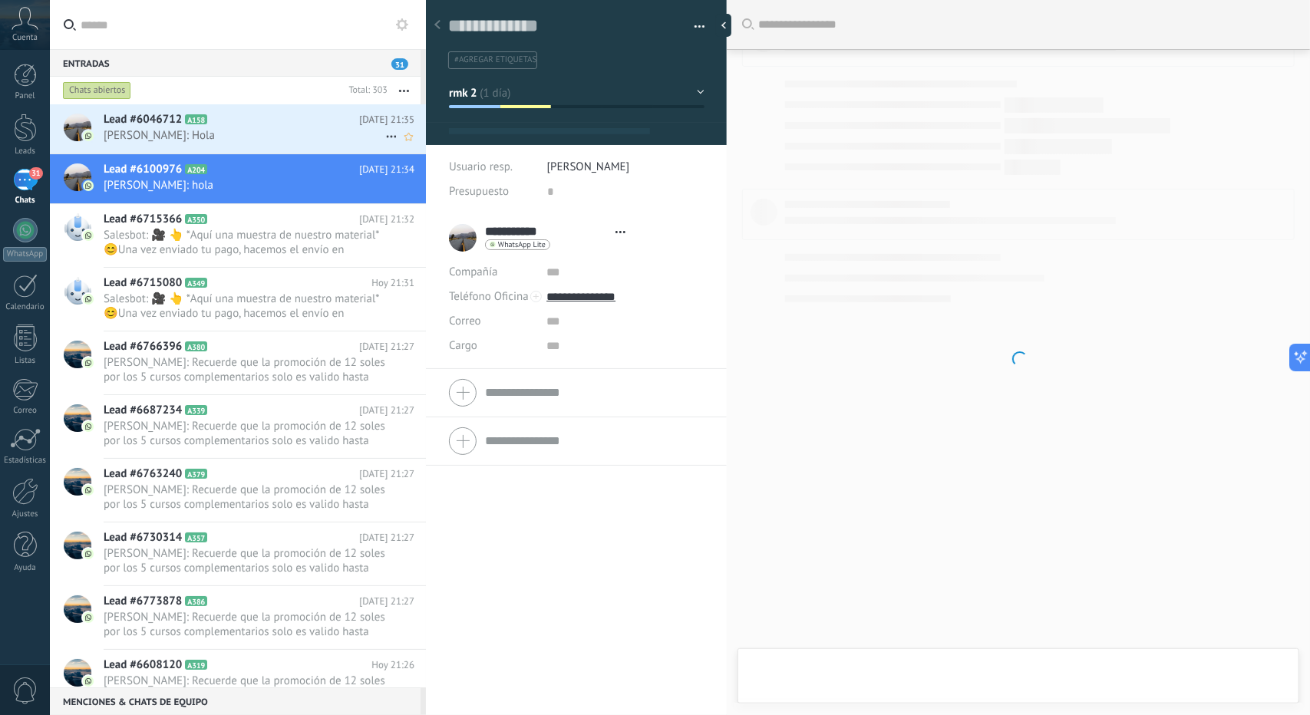
scroll to position [2861, 0]
click at [335, 130] on span "[PERSON_NAME]: Hola" at bounding box center [245, 135] width 282 height 15
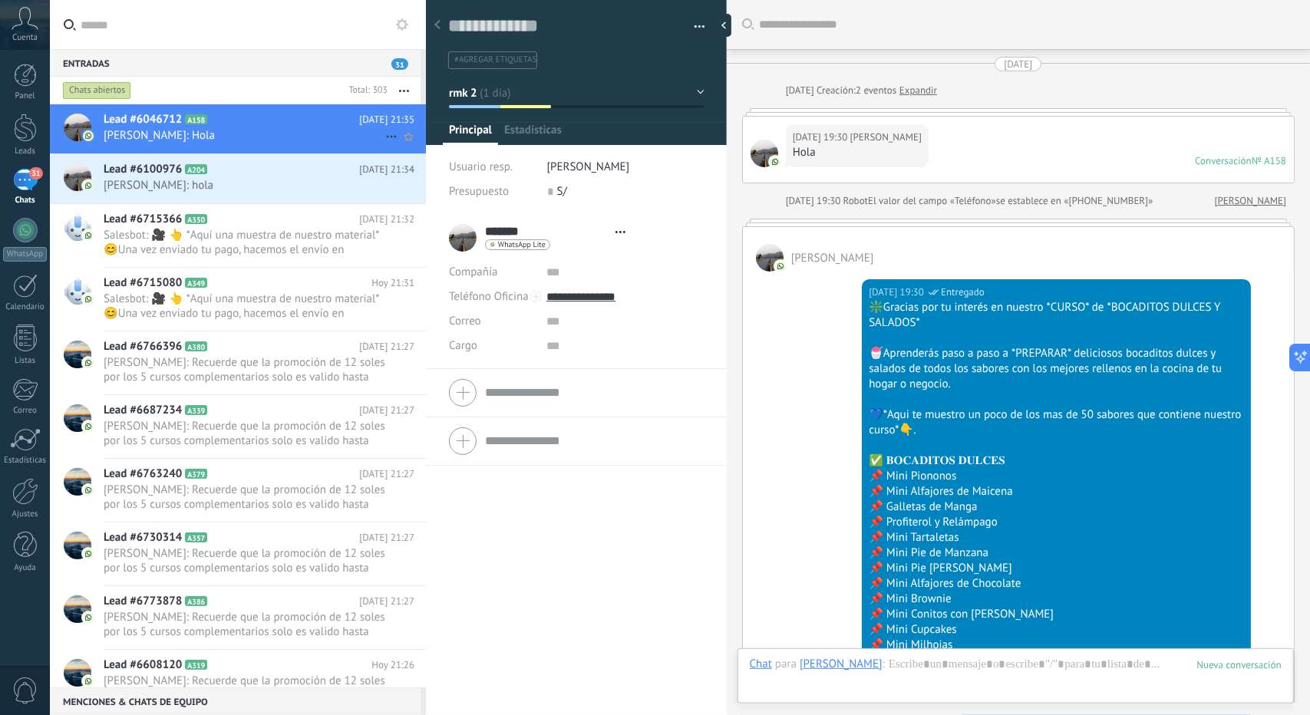
click at [384, 132] on icon at bounding box center [391, 136] width 18 height 18
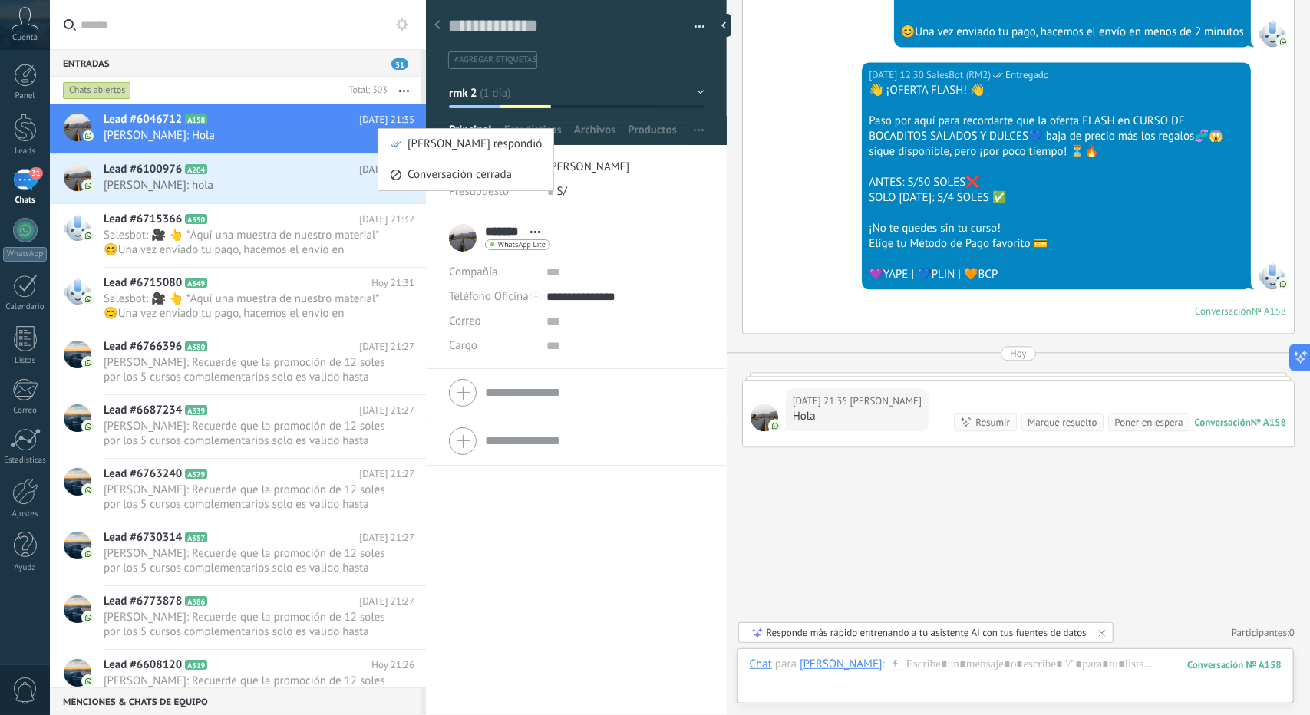
click at [599, 543] on div at bounding box center [655, 357] width 1310 height 715
click at [180, 193] on div "Lead #6100976 A204 [DATE] 21:34 [PERSON_NAME]: hola" at bounding box center [265, 178] width 322 height 48
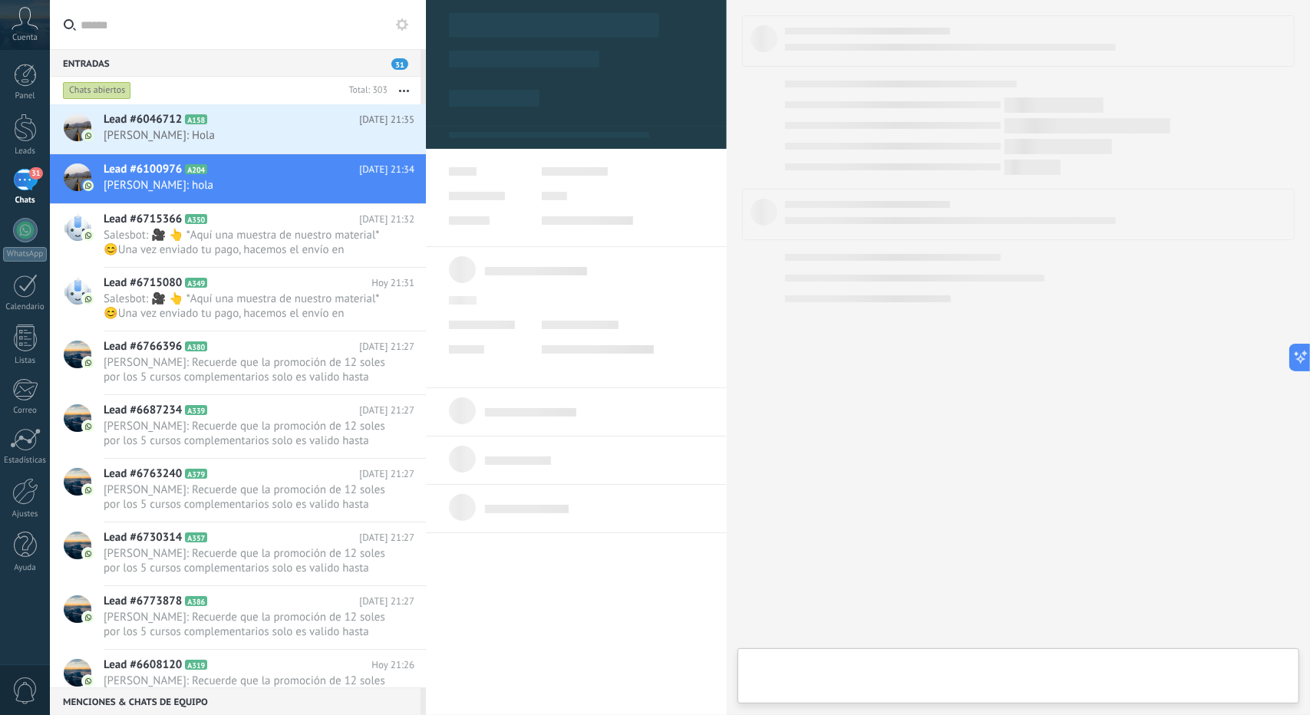
type textarea "**********"
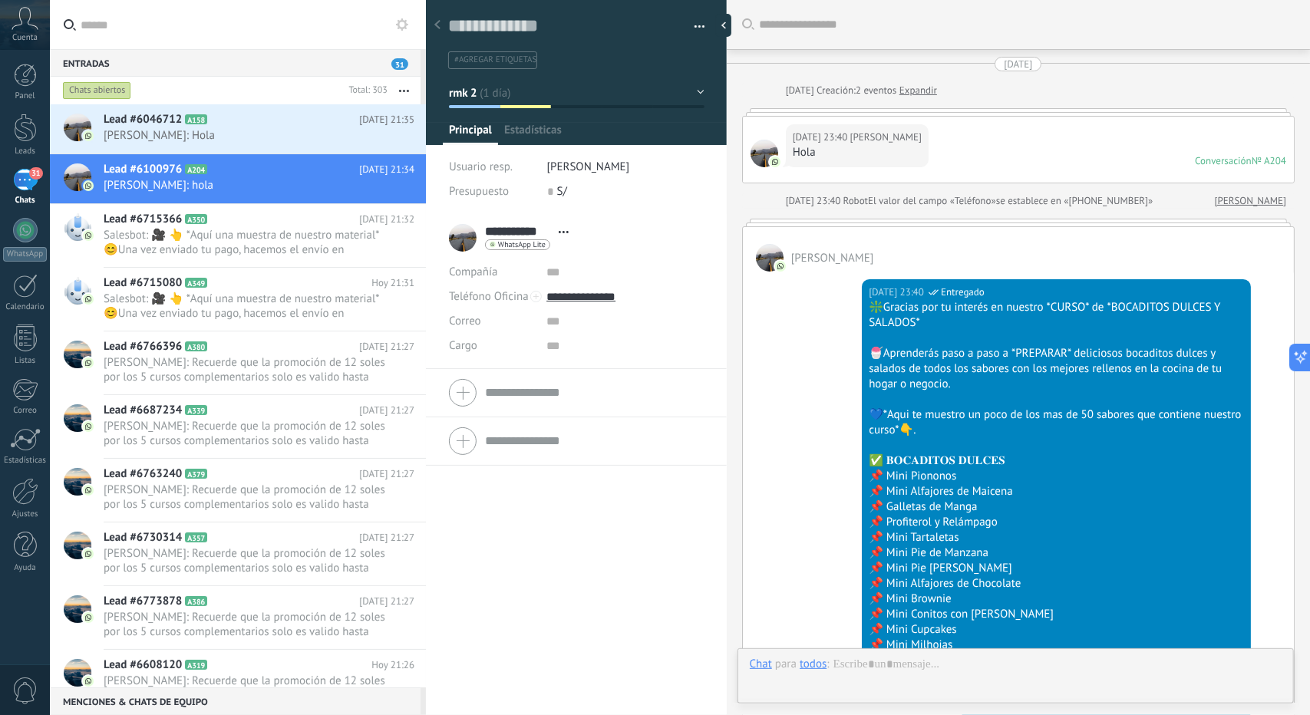
scroll to position [2861, 0]
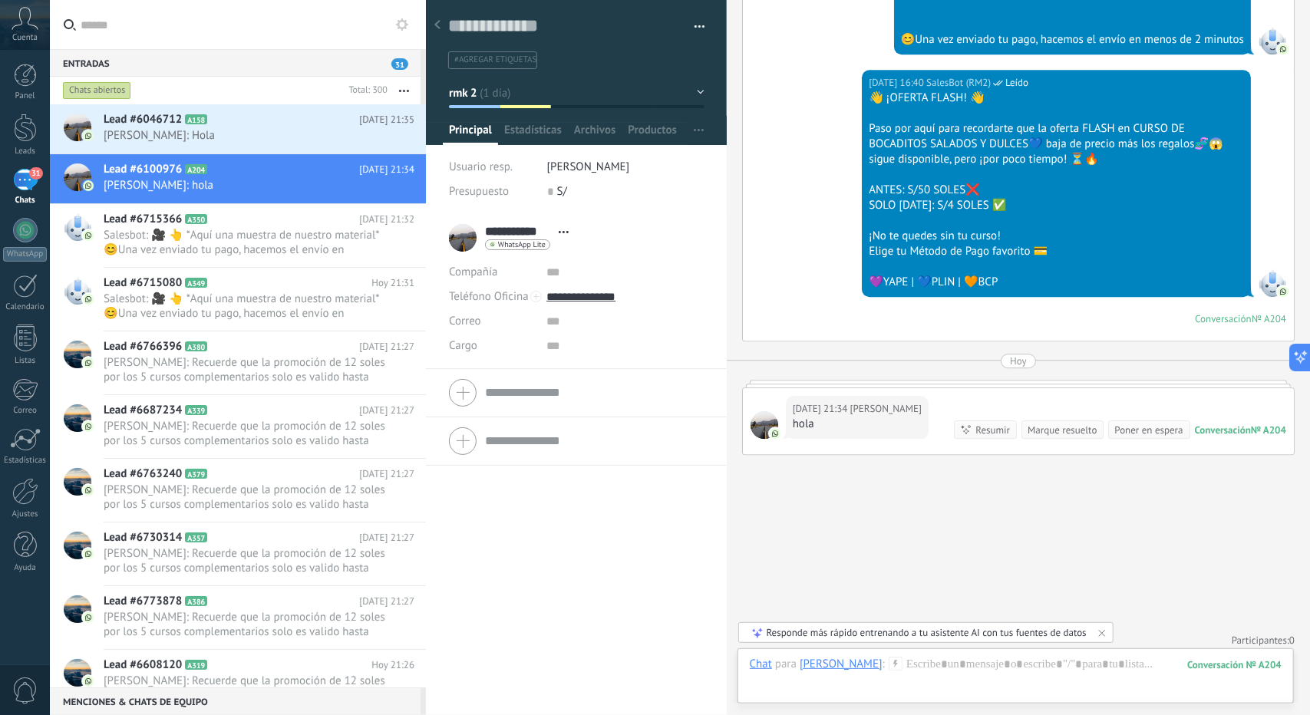
click at [182, 137] on span "[PERSON_NAME]: Hola" at bounding box center [245, 135] width 282 height 15
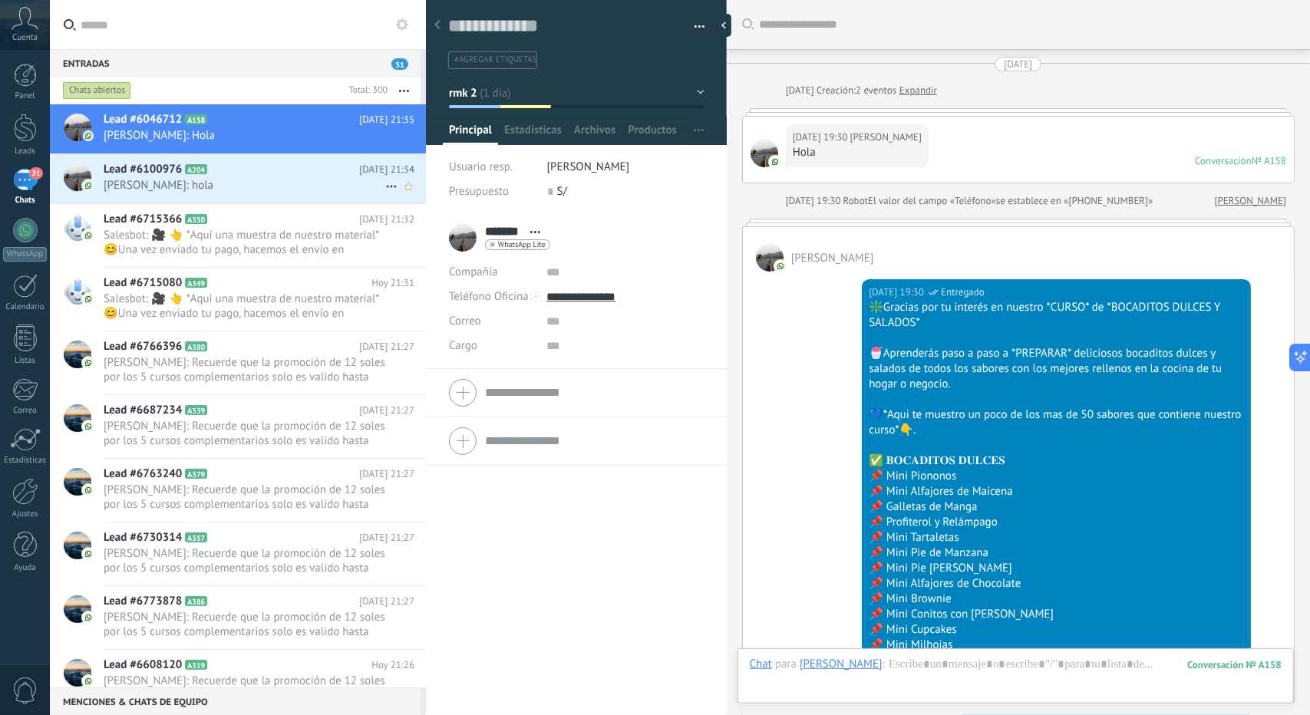
scroll to position [2389, 0]
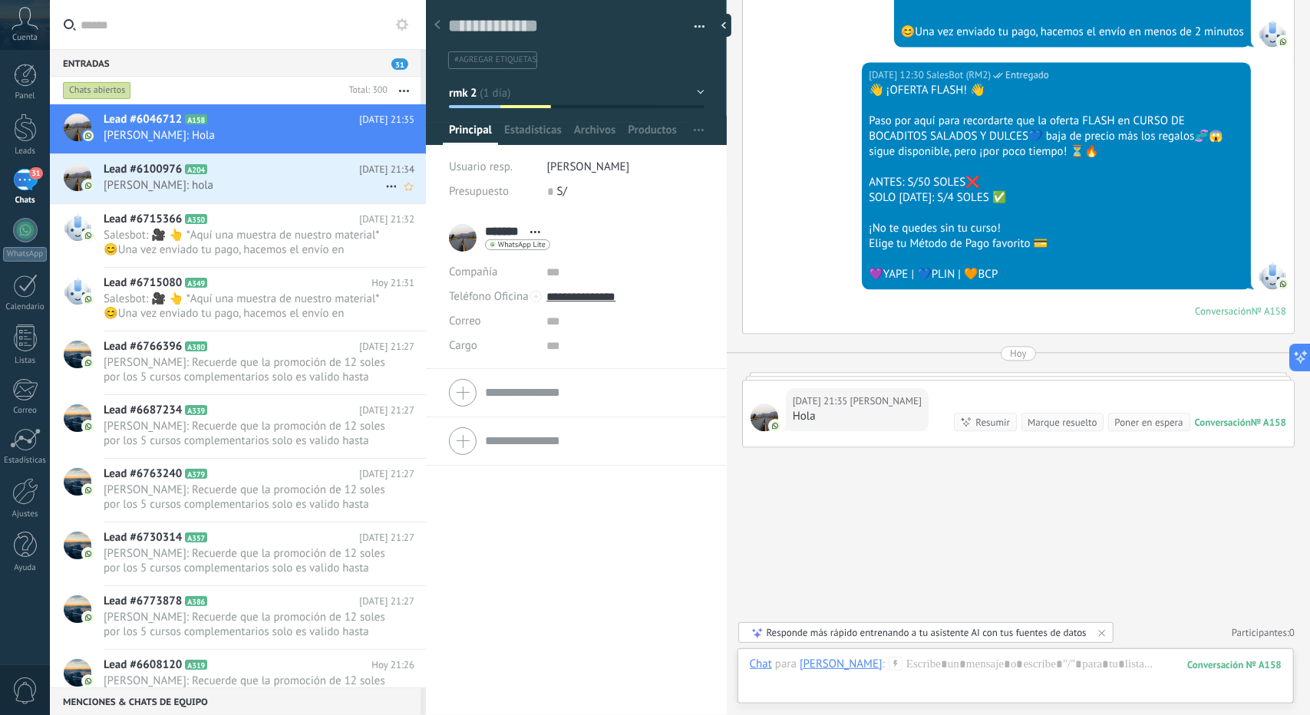
click at [235, 178] on span "[PERSON_NAME]: hola" at bounding box center [245, 185] width 282 height 15
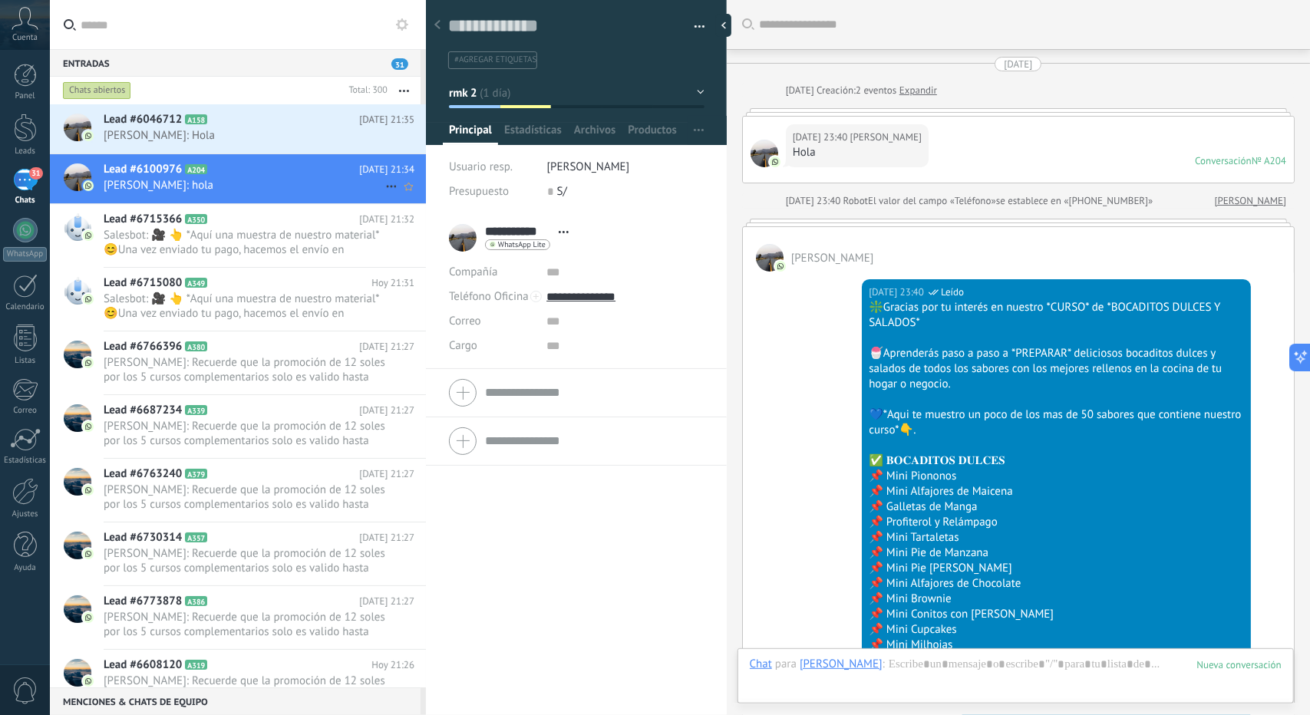
scroll to position [23, 0]
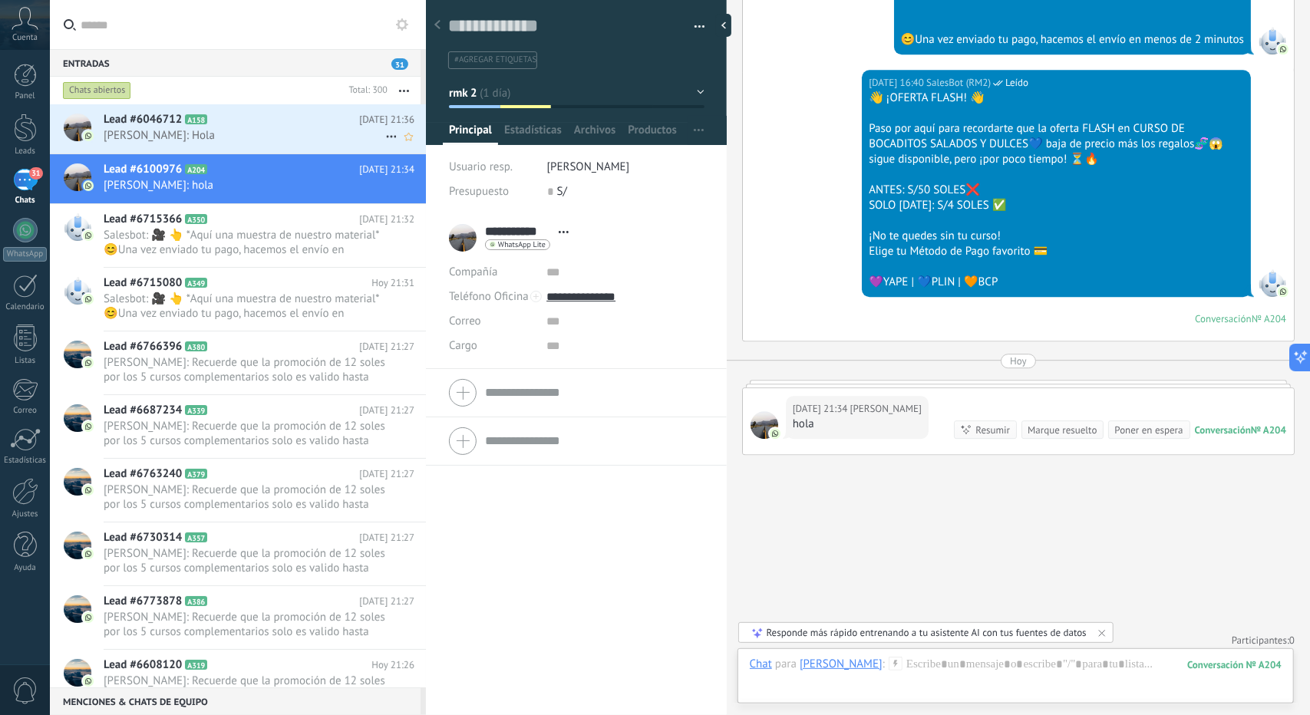
click at [273, 136] on span "[PERSON_NAME]: Hola" at bounding box center [245, 135] width 282 height 15
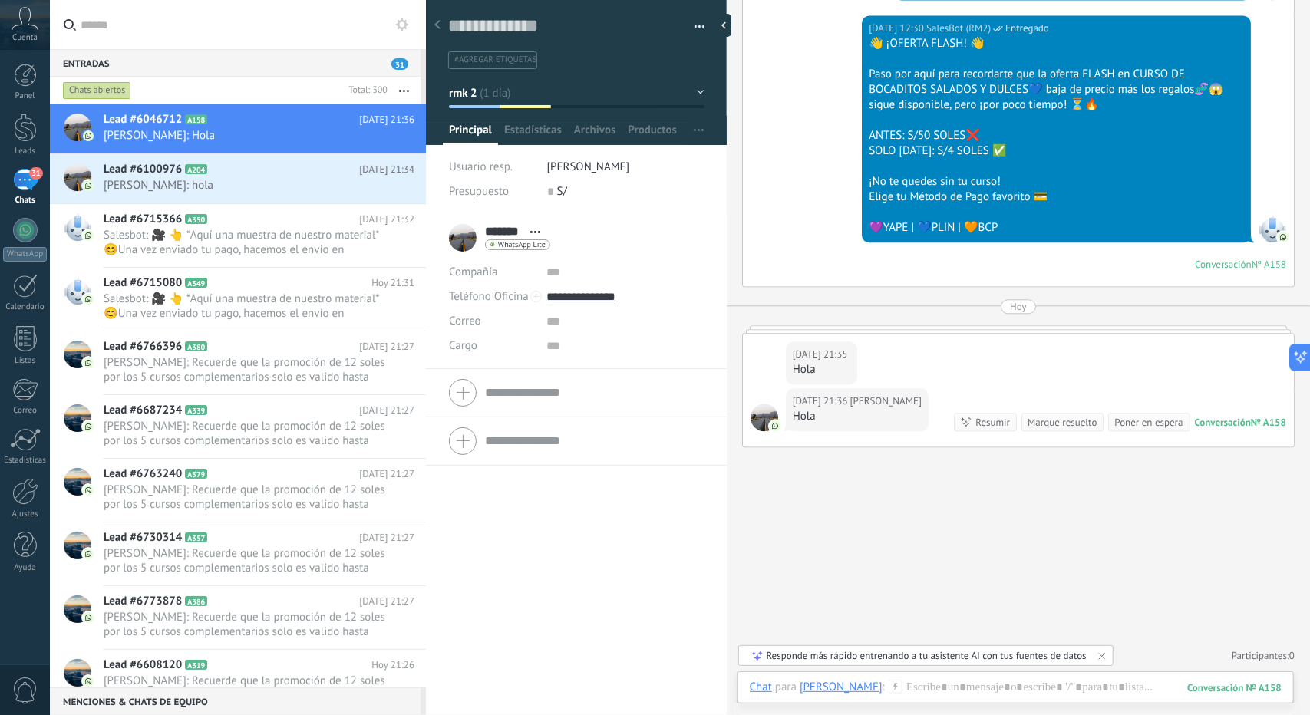
scroll to position [2436, 0]
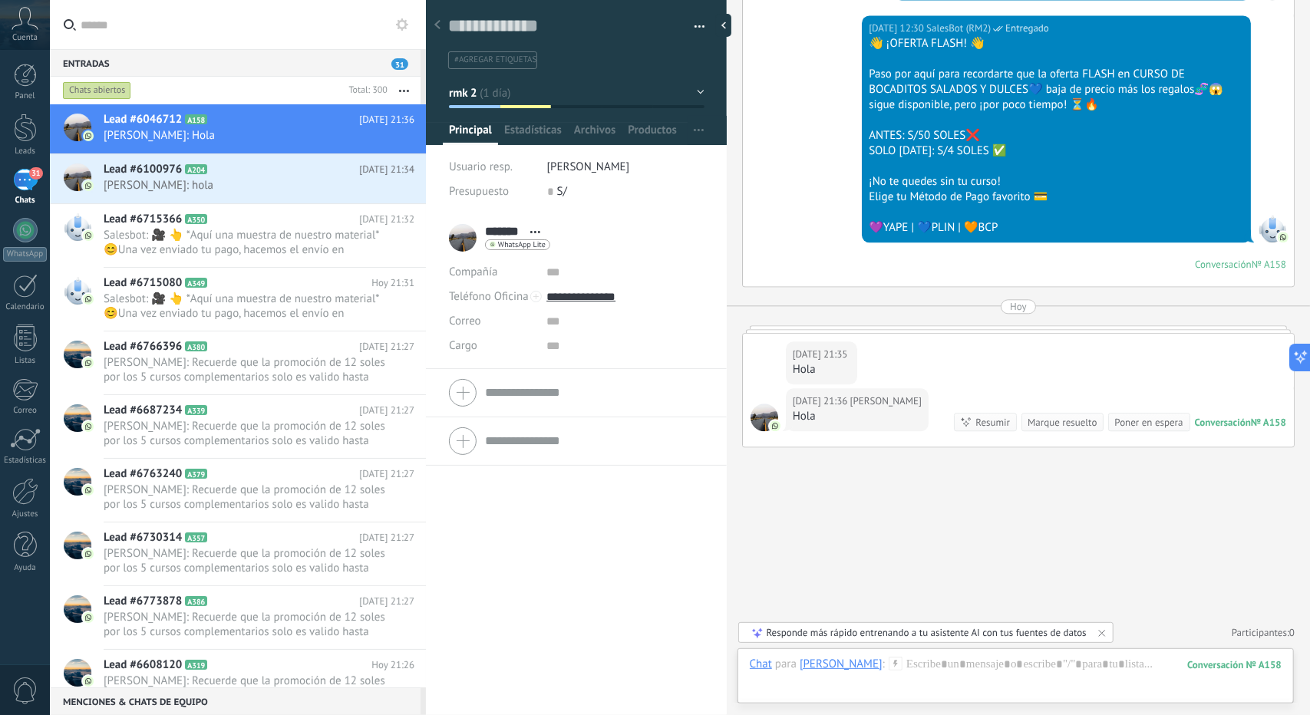
click at [495, 92] on button "rmk 2" at bounding box center [577, 93] width 256 height 28
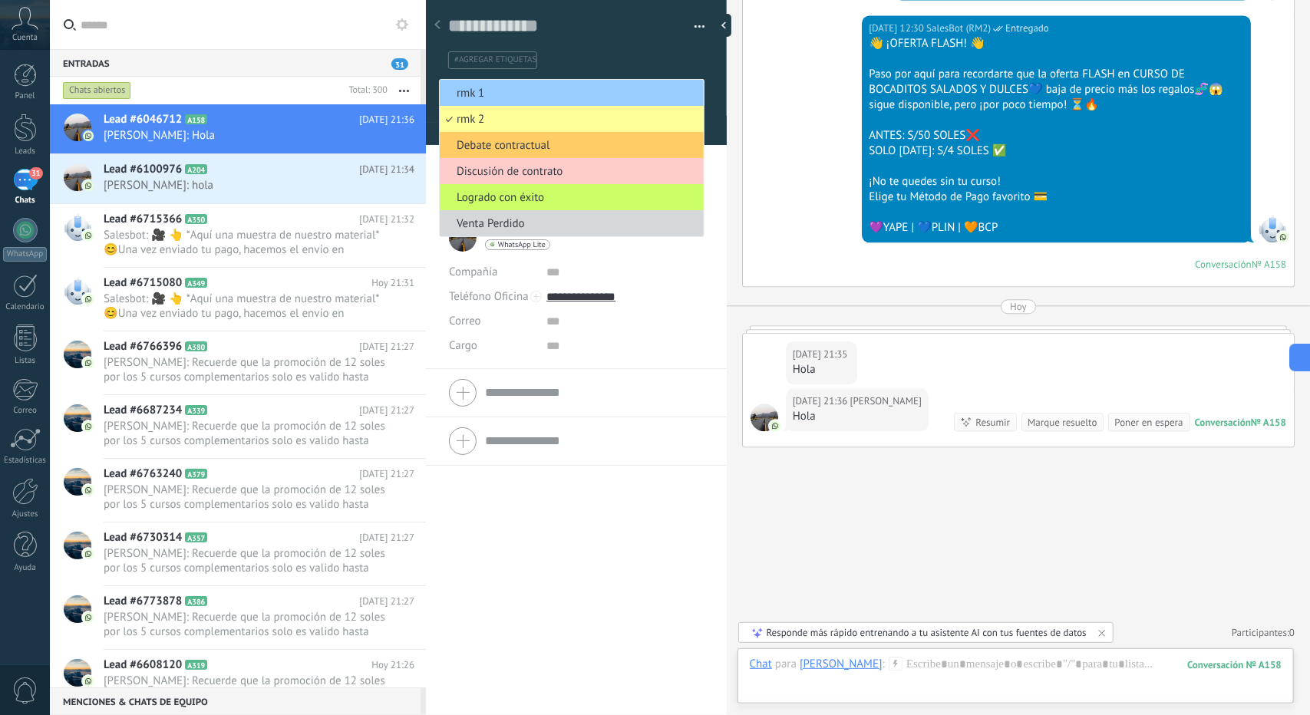
click at [536, 503] on div "******* [PERSON_NAME] ******* [PERSON_NAME] Abrir detalle Copie el nombre" at bounding box center [576, 465] width 301 height 502
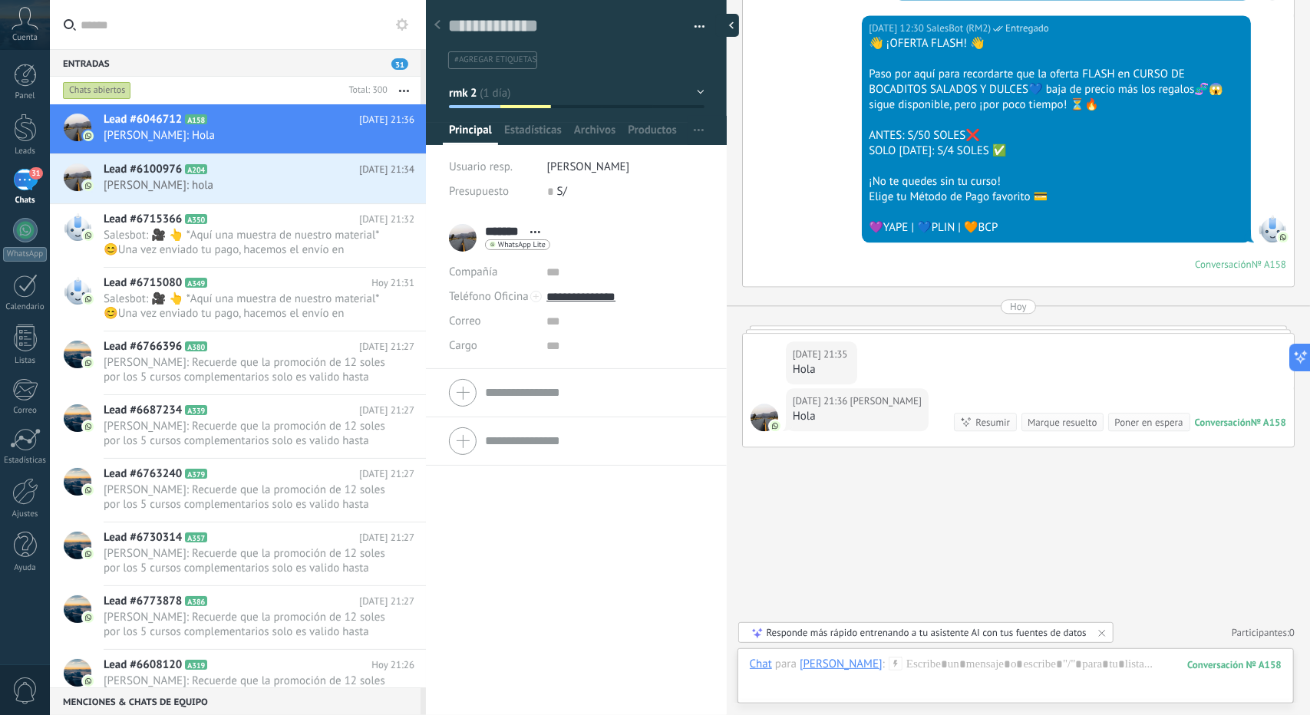
click at [733, 20] on div at bounding box center [727, 25] width 23 height 23
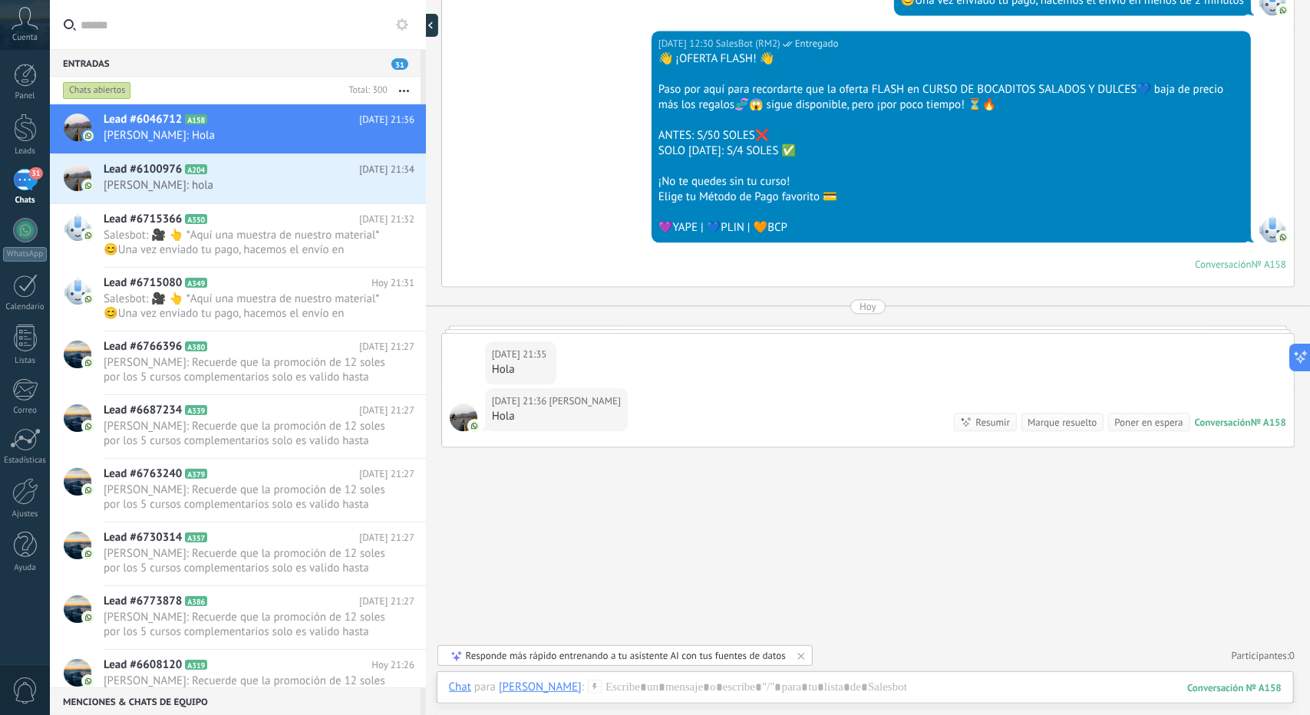
scroll to position [15, 0]
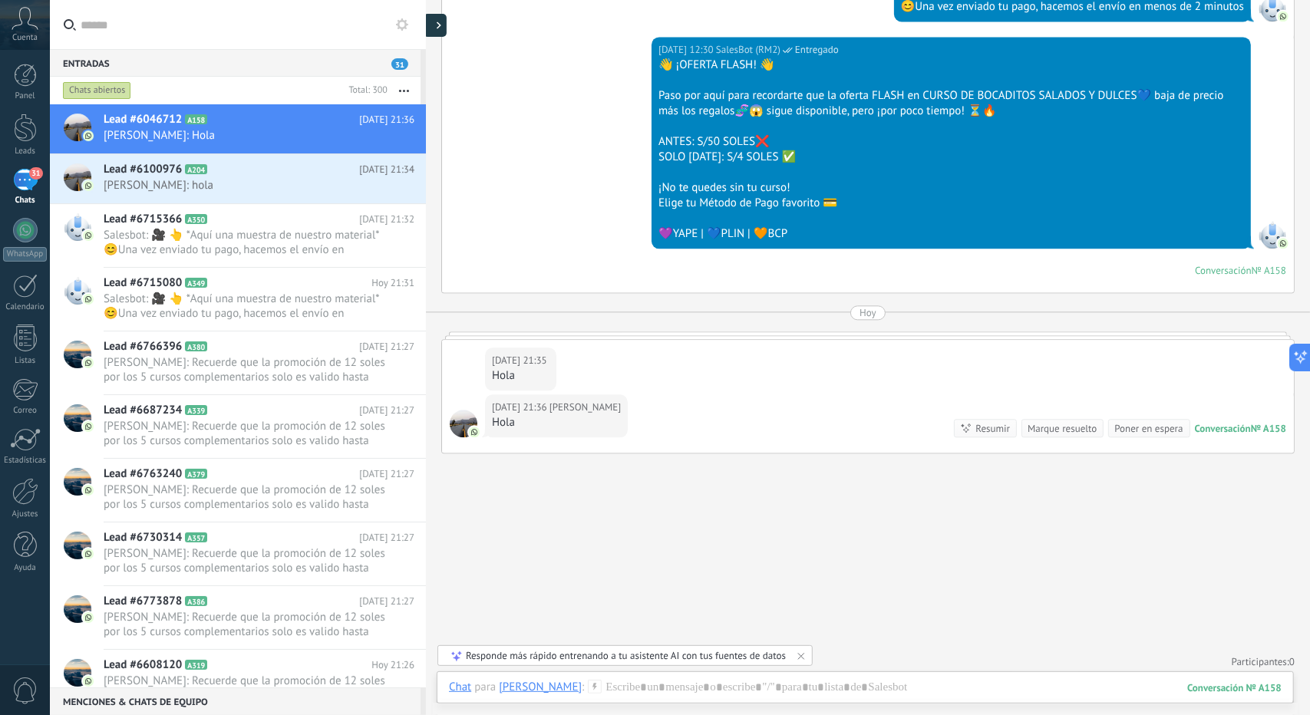
click at [444, 23] on div at bounding box center [435, 25] width 23 height 23
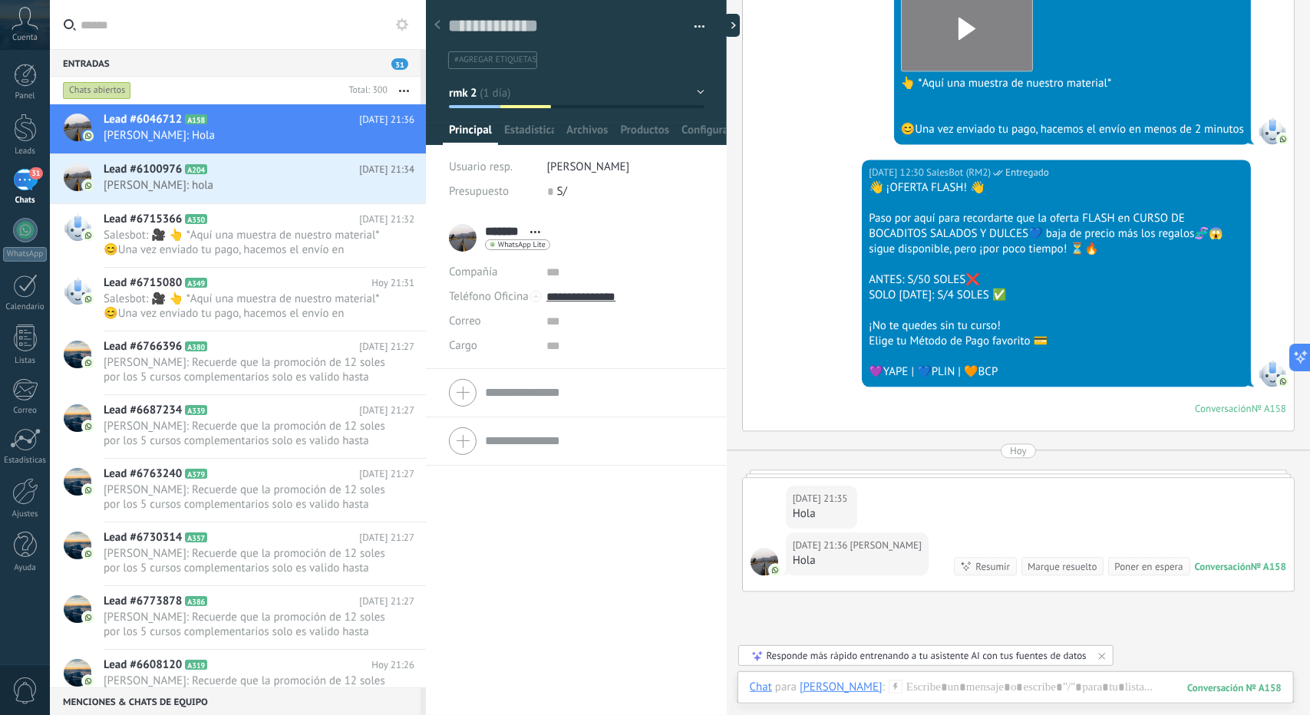
scroll to position [23, 0]
drag, startPoint x: 253, startPoint y: 185, endPoint x: 378, endPoint y: 163, distance: 126.9
click at [375, 157] on div "Lead #6100976 A204 [DATE] 21:34 [PERSON_NAME]: hola" at bounding box center [265, 178] width 322 height 48
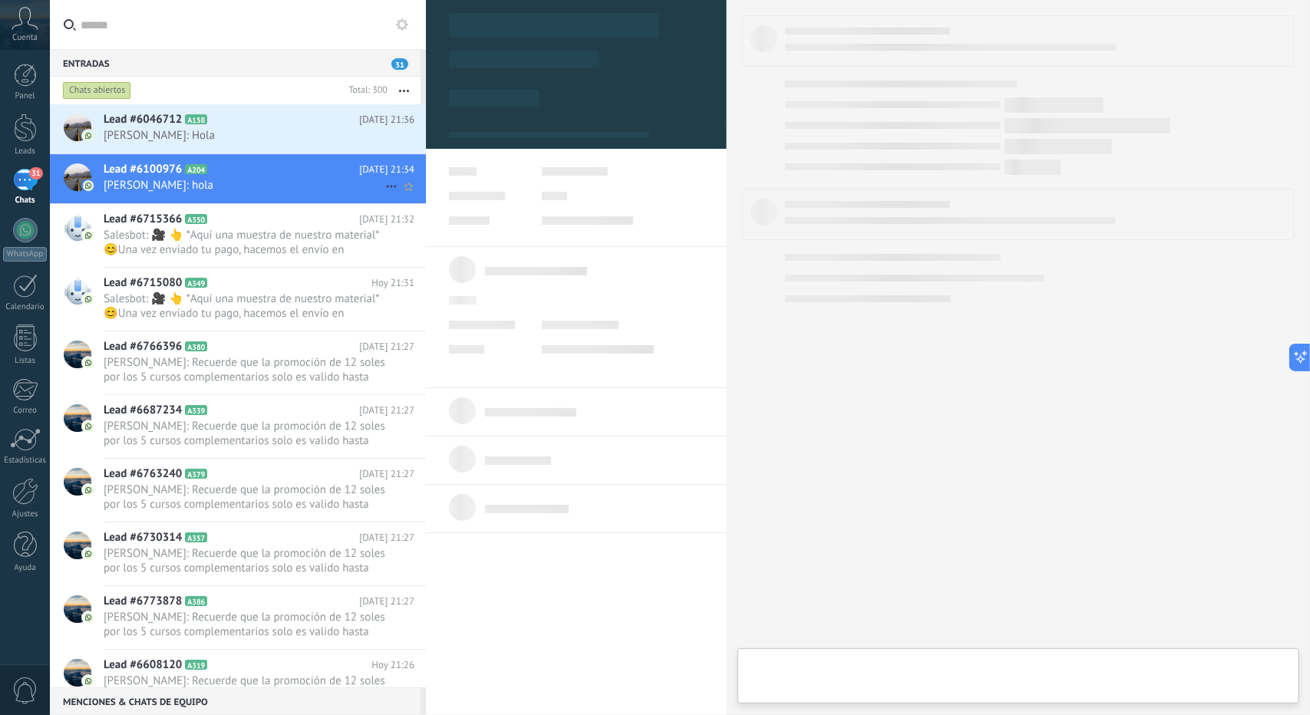
type textarea "**********"
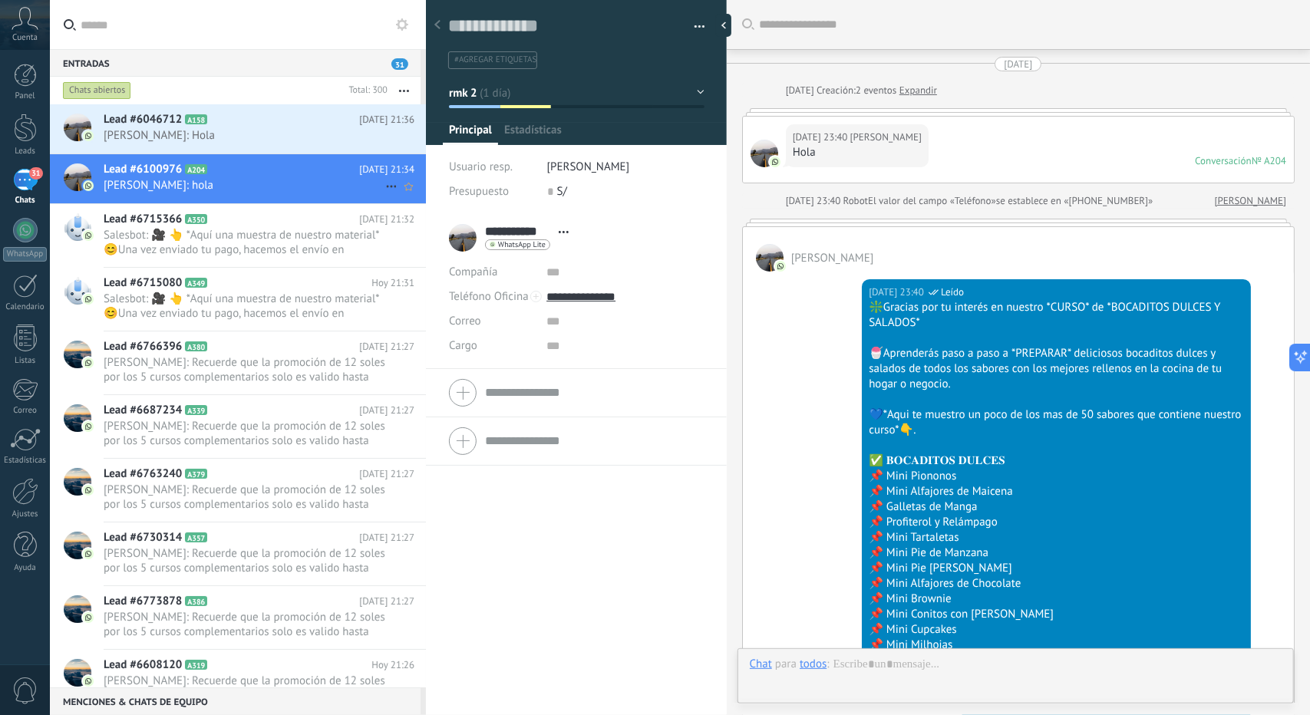
click at [382, 185] on icon at bounding box center [391, 186] width 18 height 18
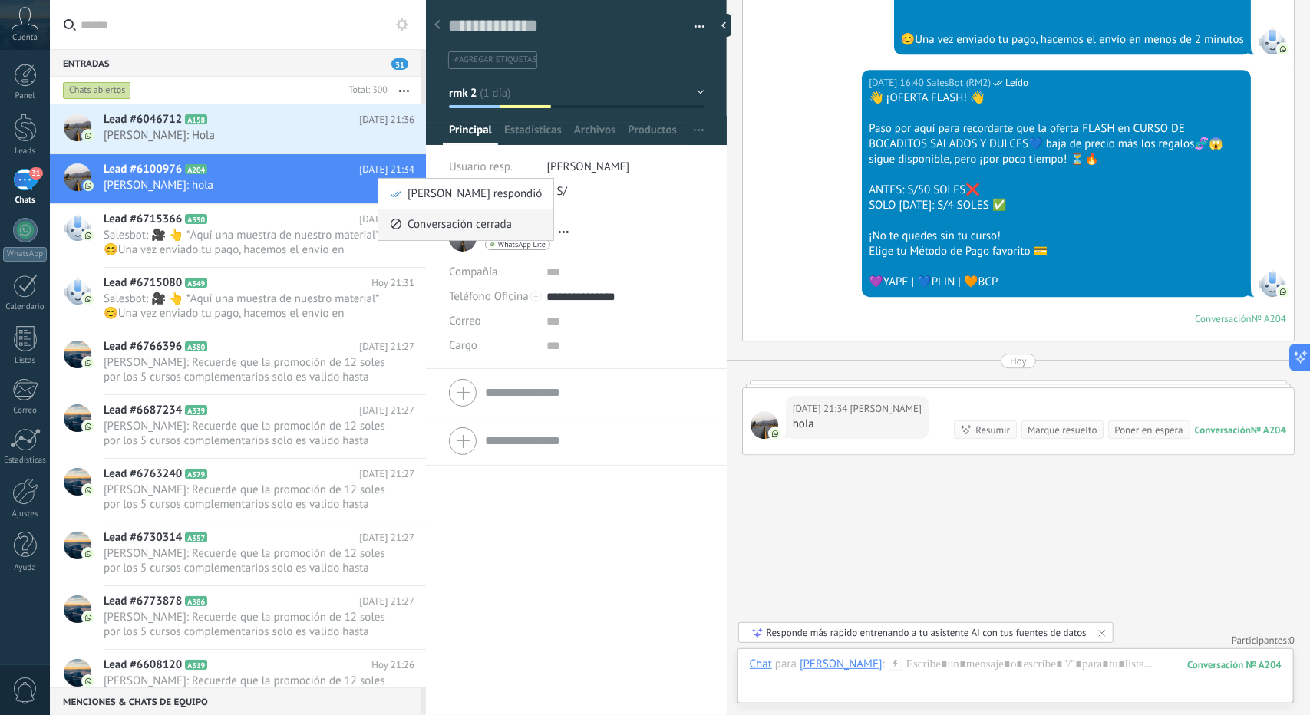
click at [431, 229] on span "Conversación cerrada" at bounding box center [460, 225] width 104 height 31
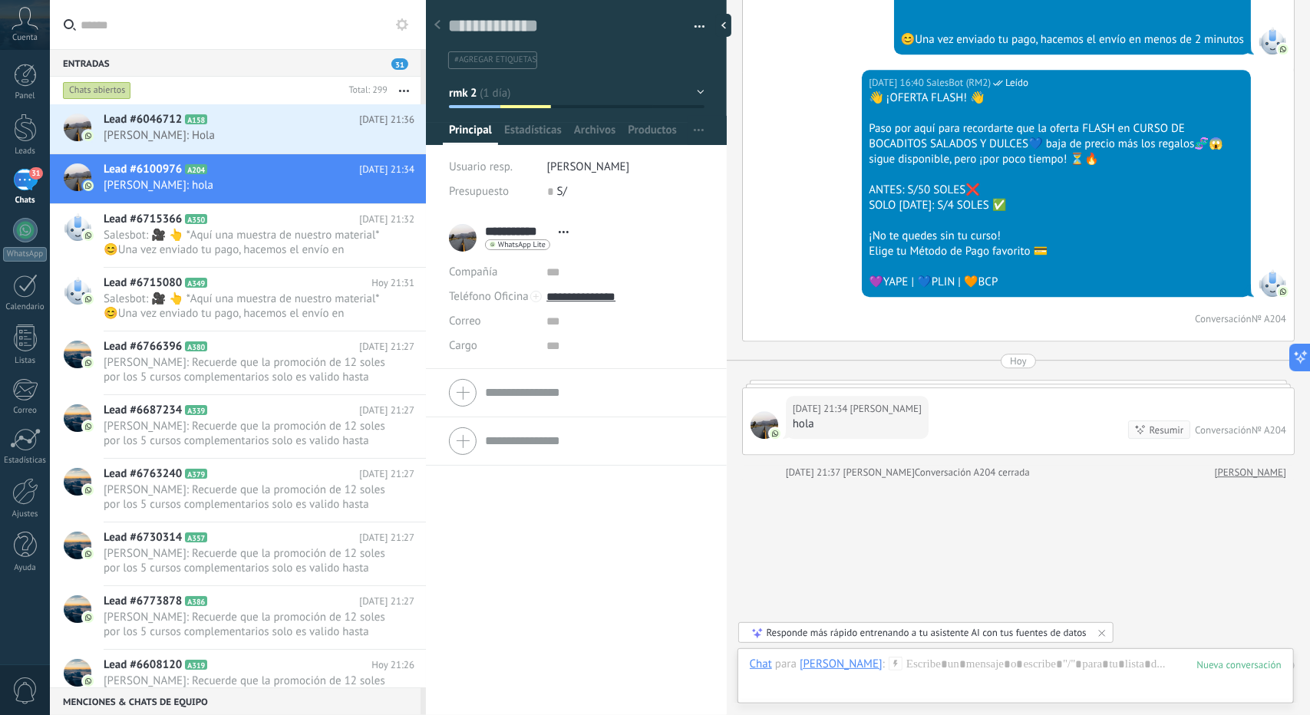
scroll to position [2886, 0]
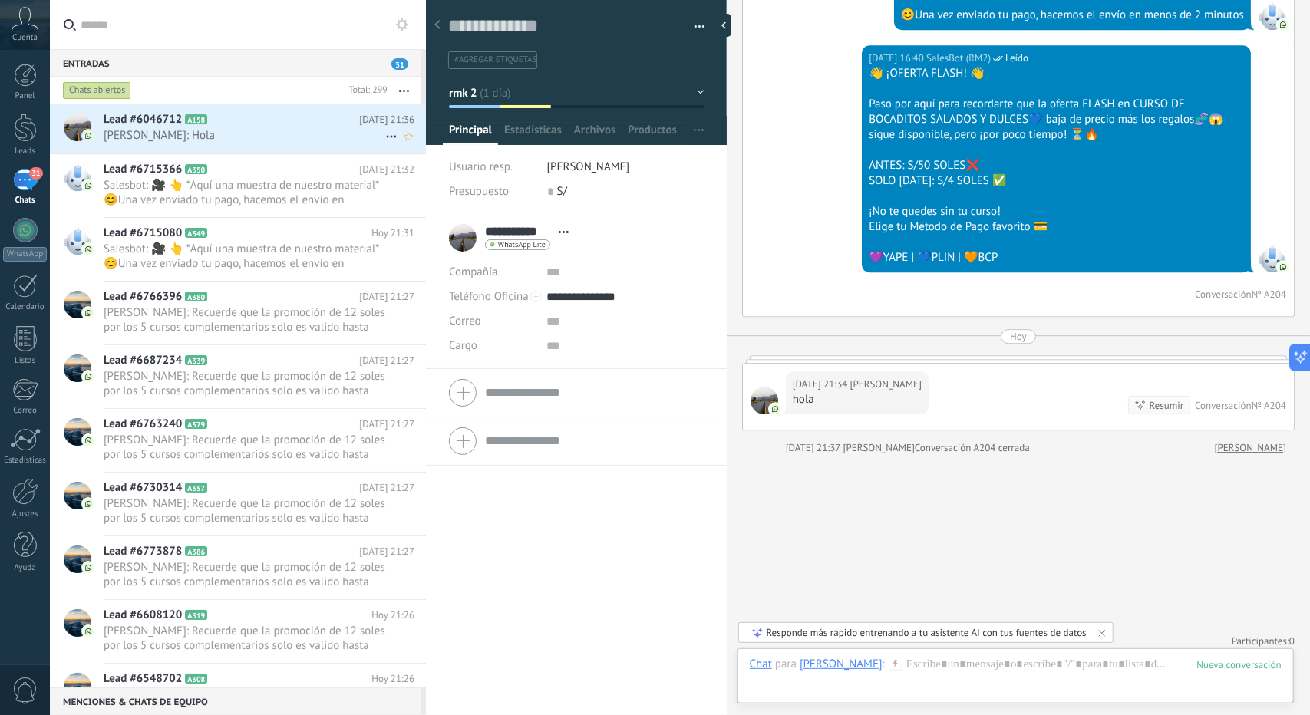
click at [390, 133] on icon at bounding box center [391, 136] width 18 height 18
click at [422, 167] on span "Conversación cerrada" at bounding box center [460, 175] width 104 height 31
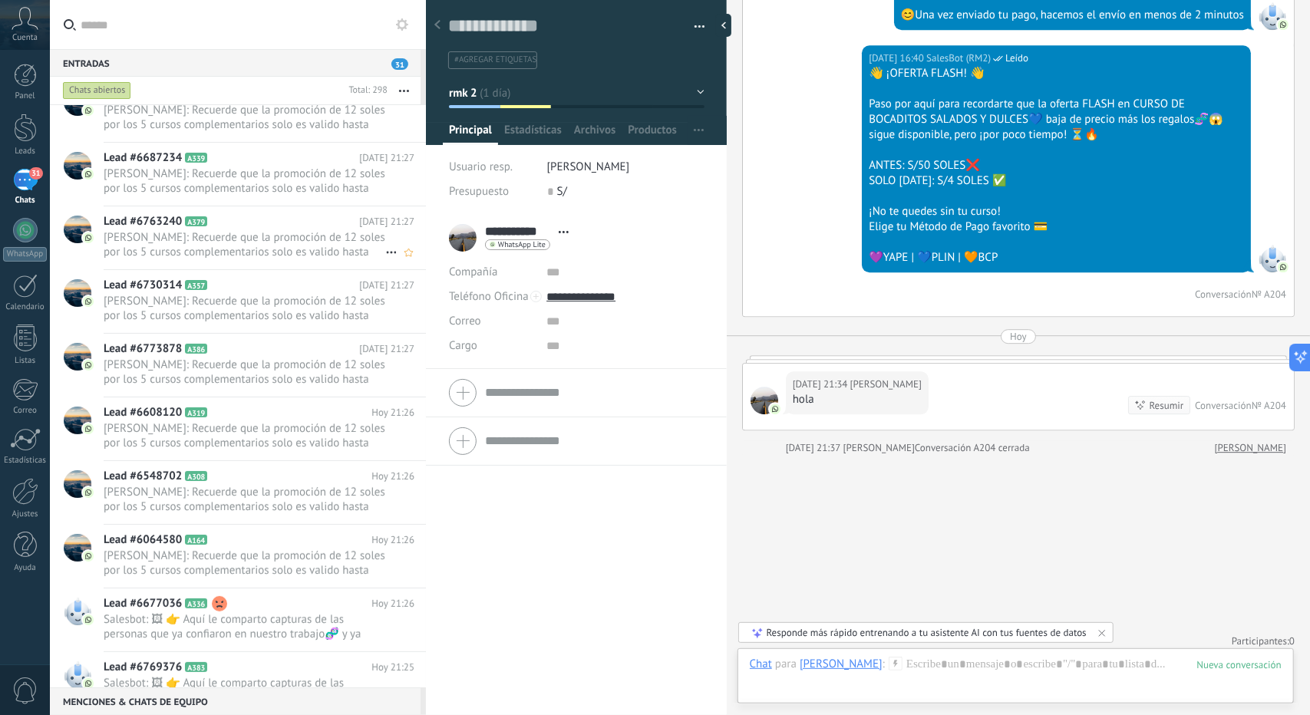
scroll to position [0, 0]
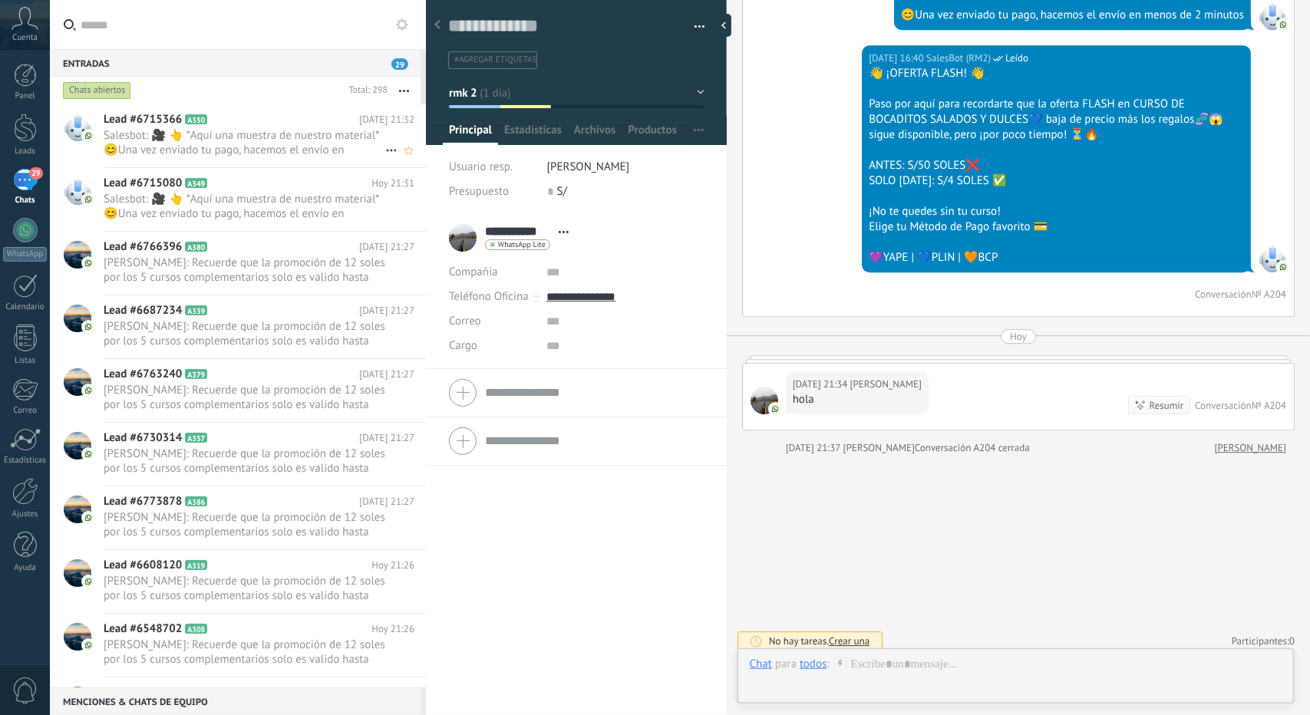
click at [102, 154] on div at bounding box center [77, 135] width 54 height 63
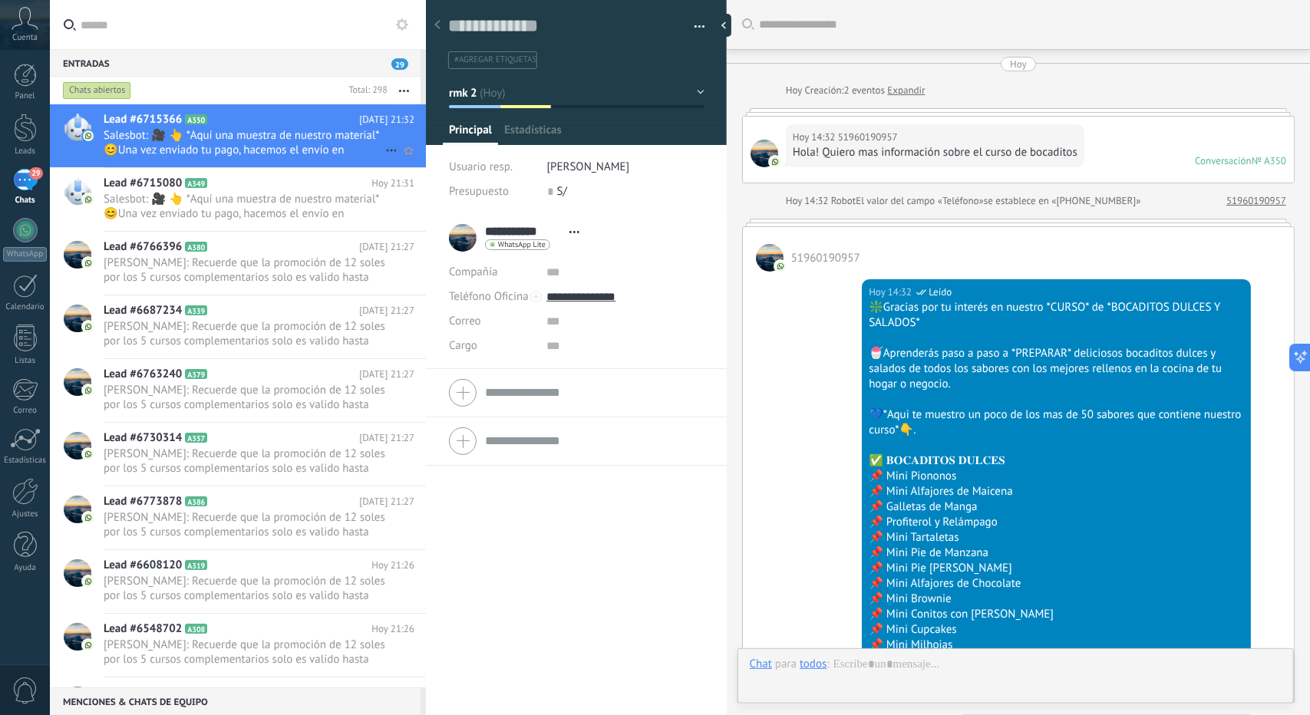
scroll to position [2040, 0]
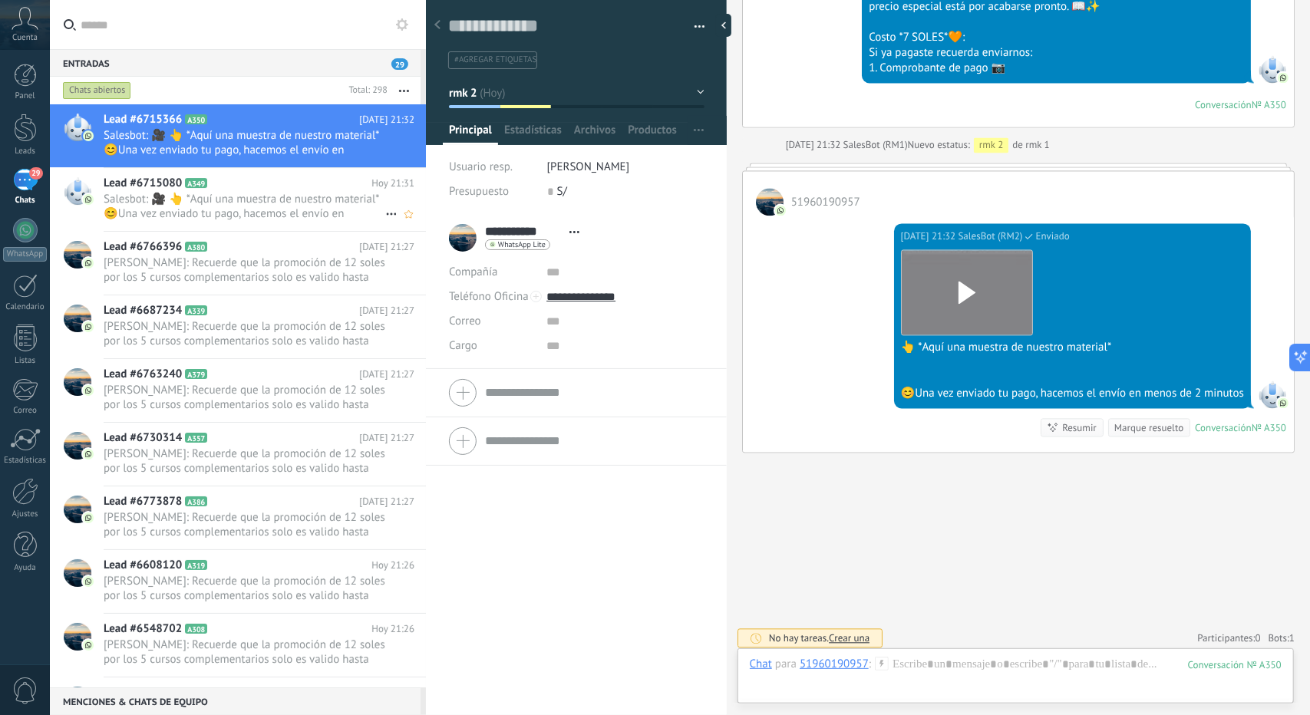
click at [203, 210] on span "Salesbot: 🎥 👆 *Aquí una muestra de nuestro material* 😊Una vez enviado tu pago, …" at bounding box center [245, 206] width 282 height 29
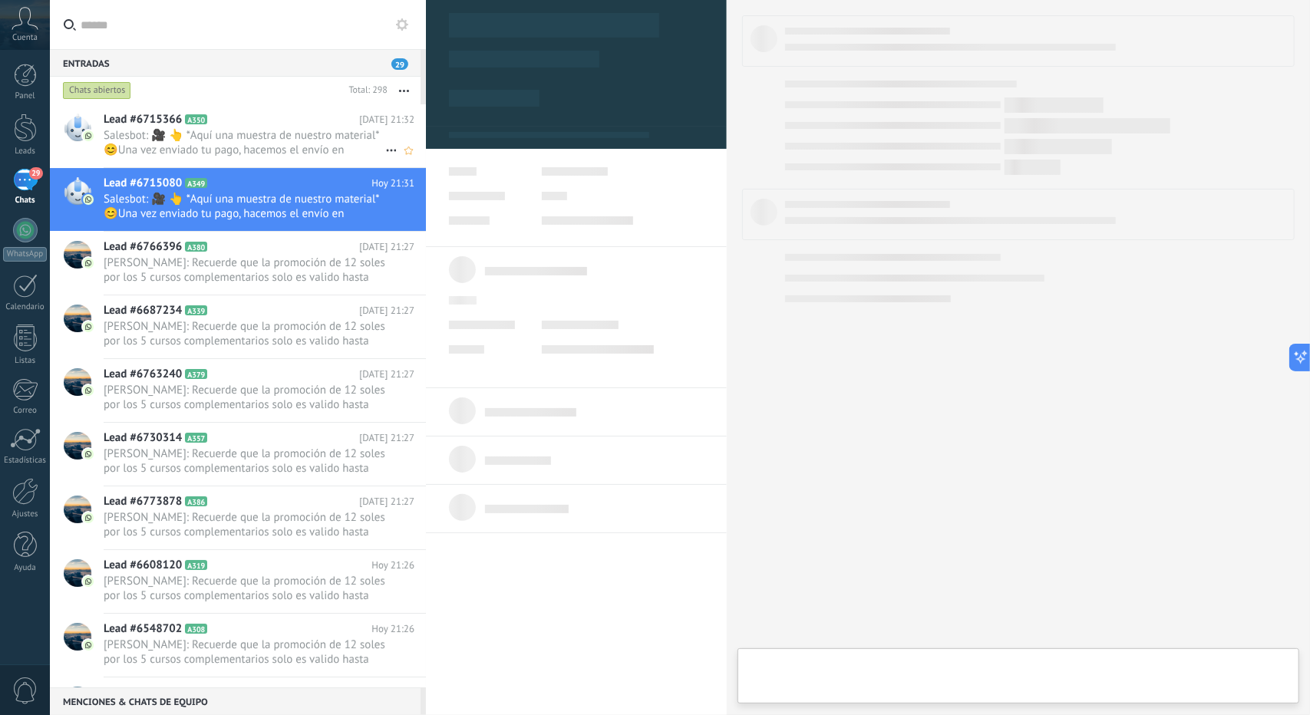
type textarea "**********"
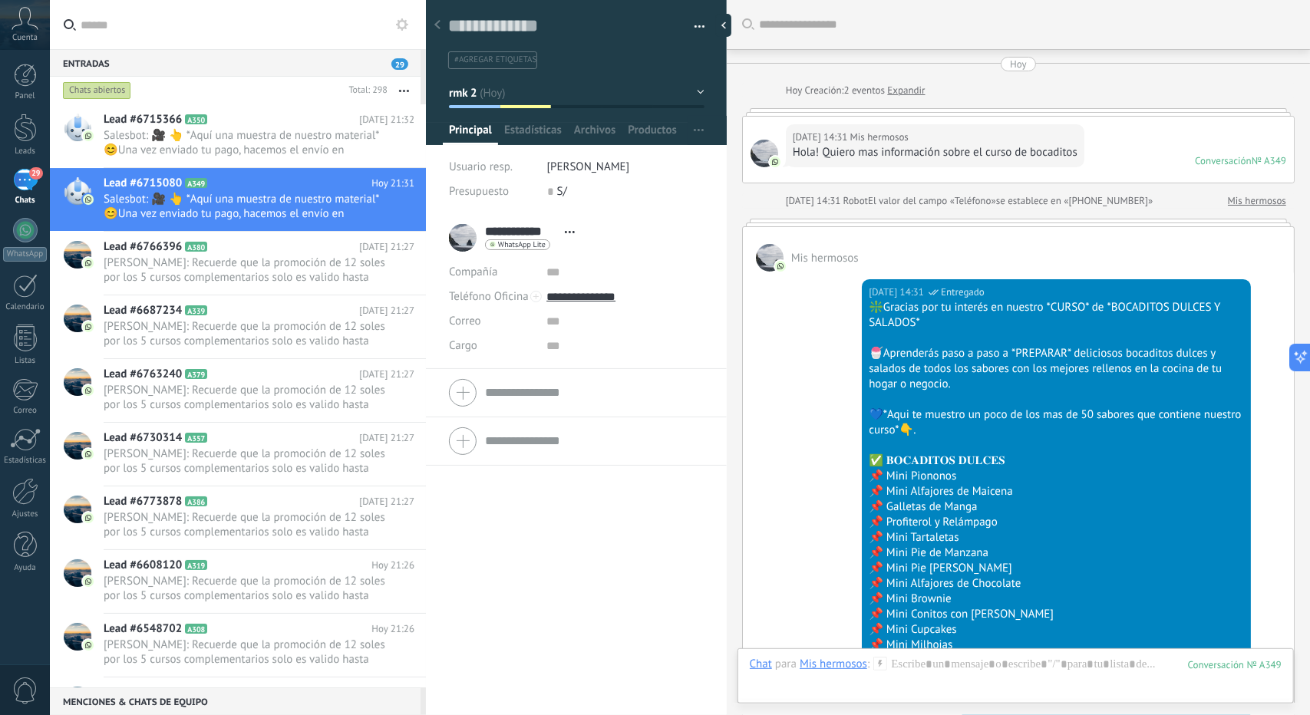
scroll to position [2040, 0]
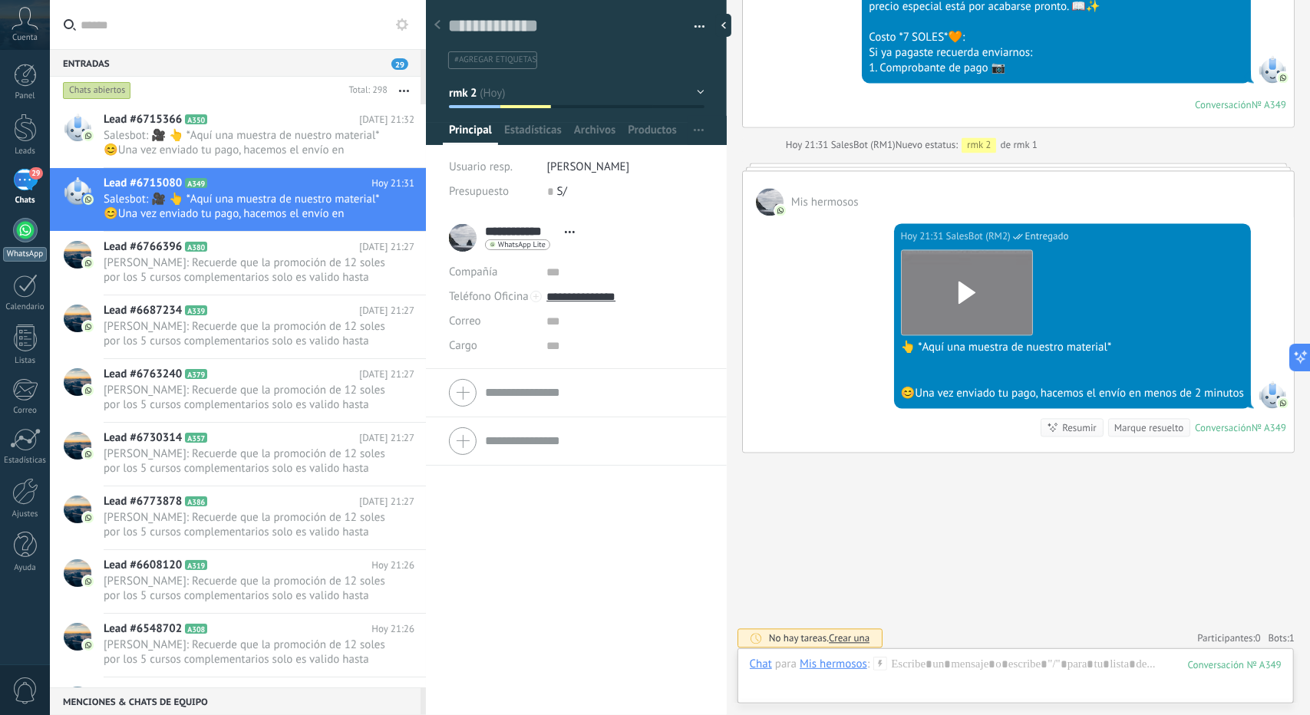
click at [19, 231] on div at bounding box center [25, 230] width 25 height 25
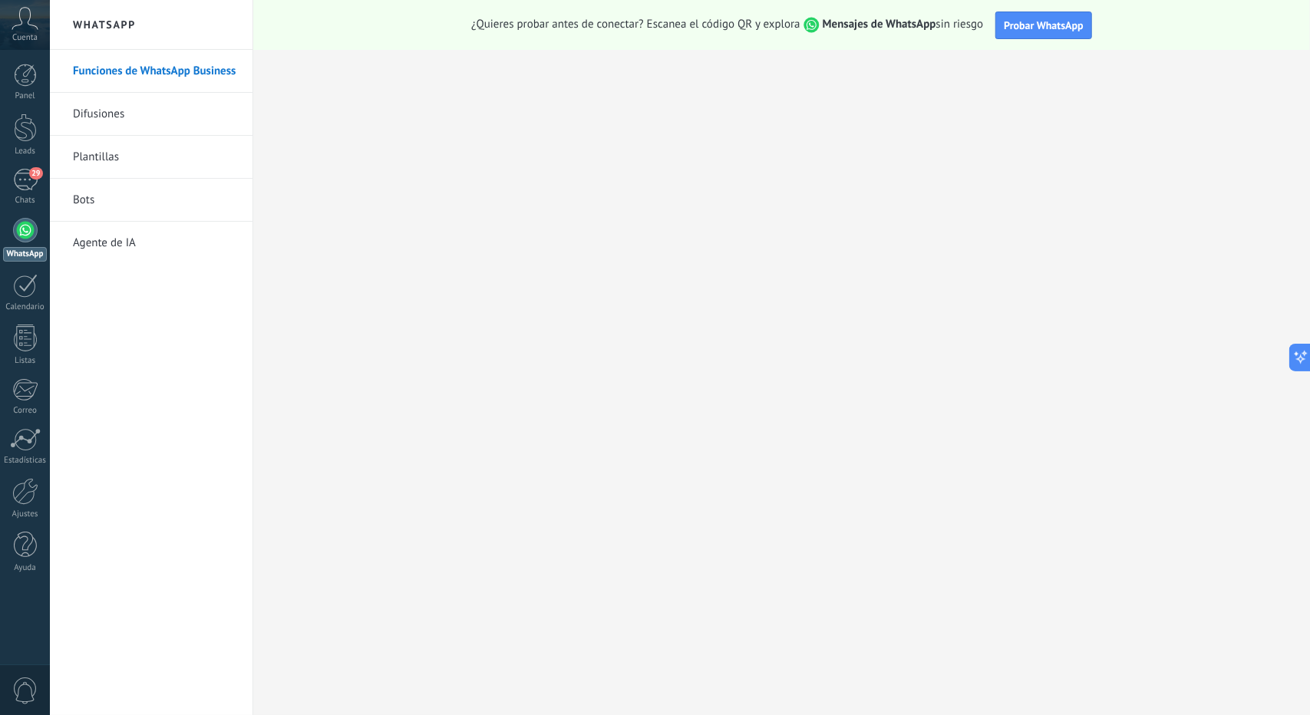
click at [126, 203] on link "Bots" at bounding box center [155, 200] width 164 height 43
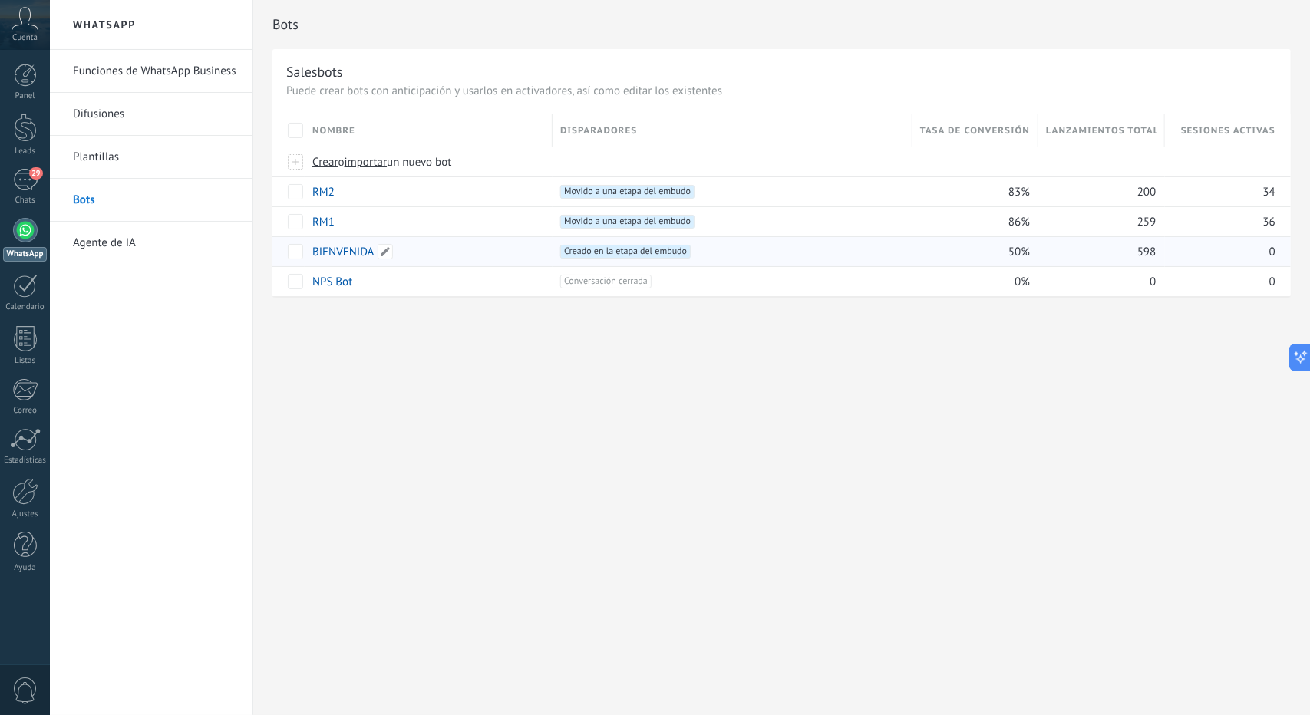
click at [325, 249] on link "BIENVENIDA" at bounding box center [343, 252] width 62 height 15
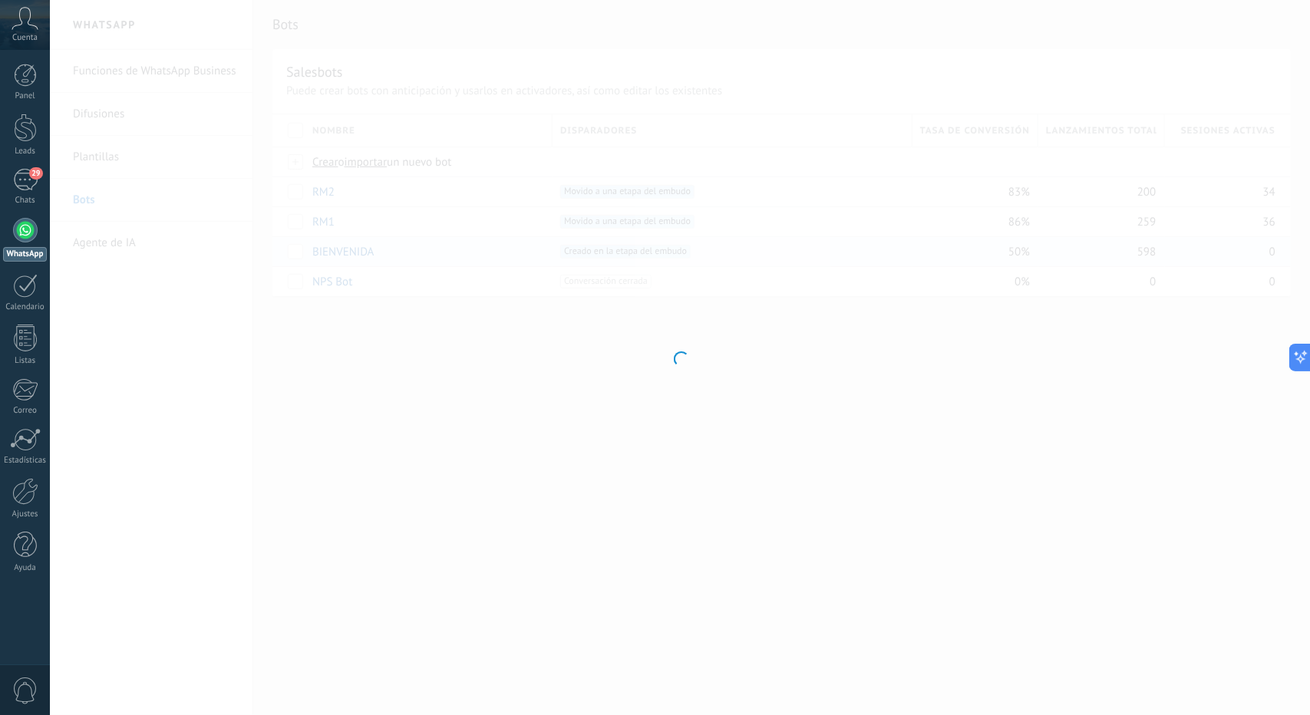
type input "**********"
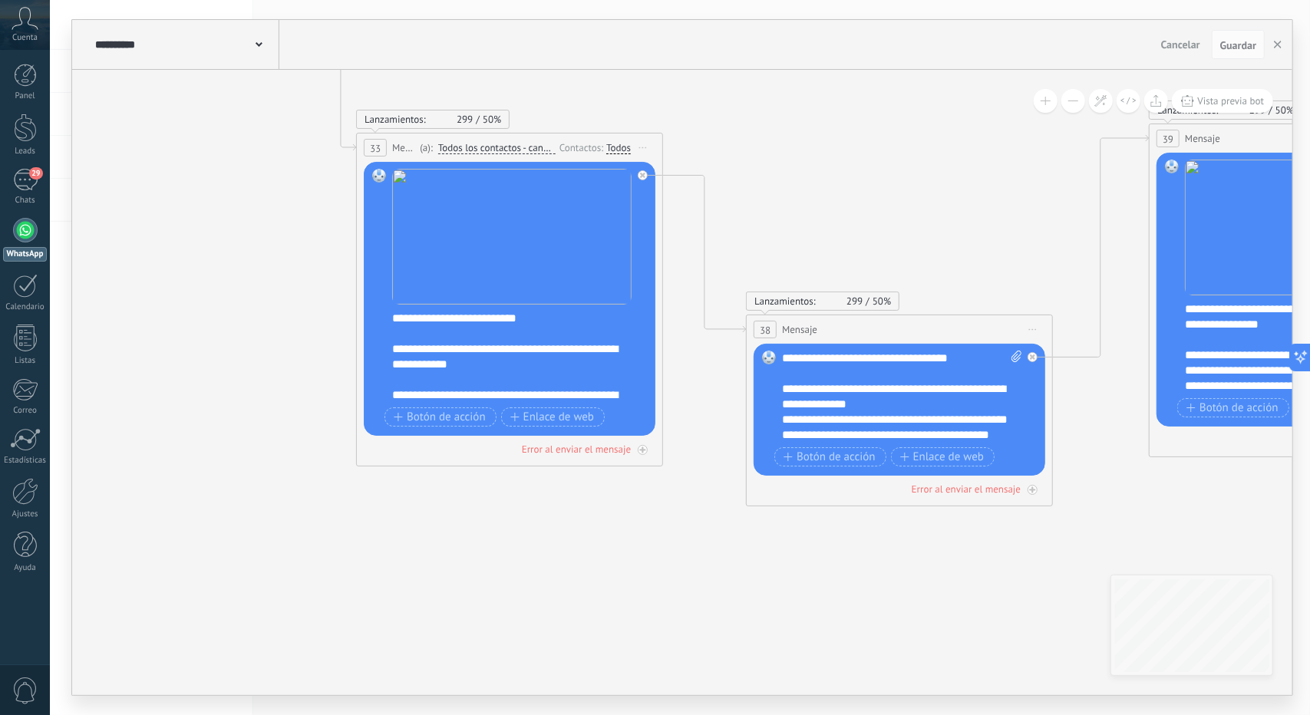
drag, startPoint x: 723, startPoint y: 418, endPoint x: 987, endPoint y: 197, distance: 344.3
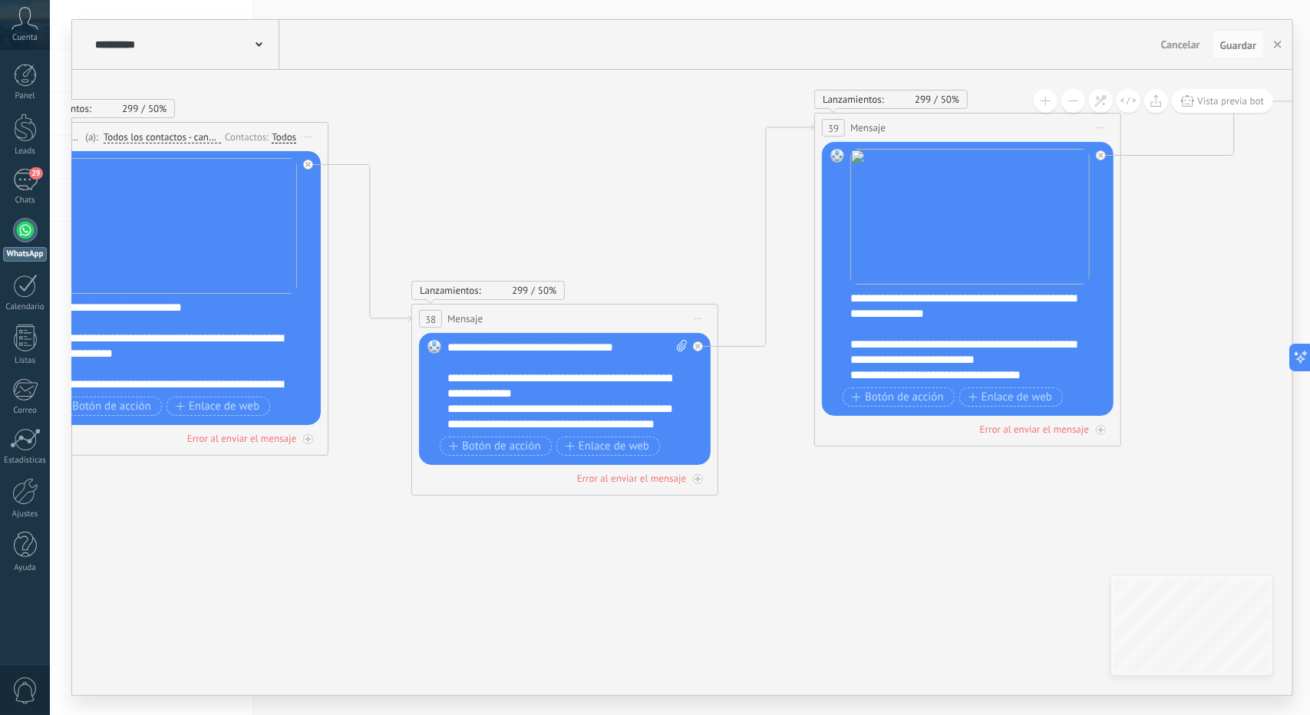
drag, startPoint x: 777, startPoint y: 180, endPoint x: 599, endPoint y: 189, distance: 178.3
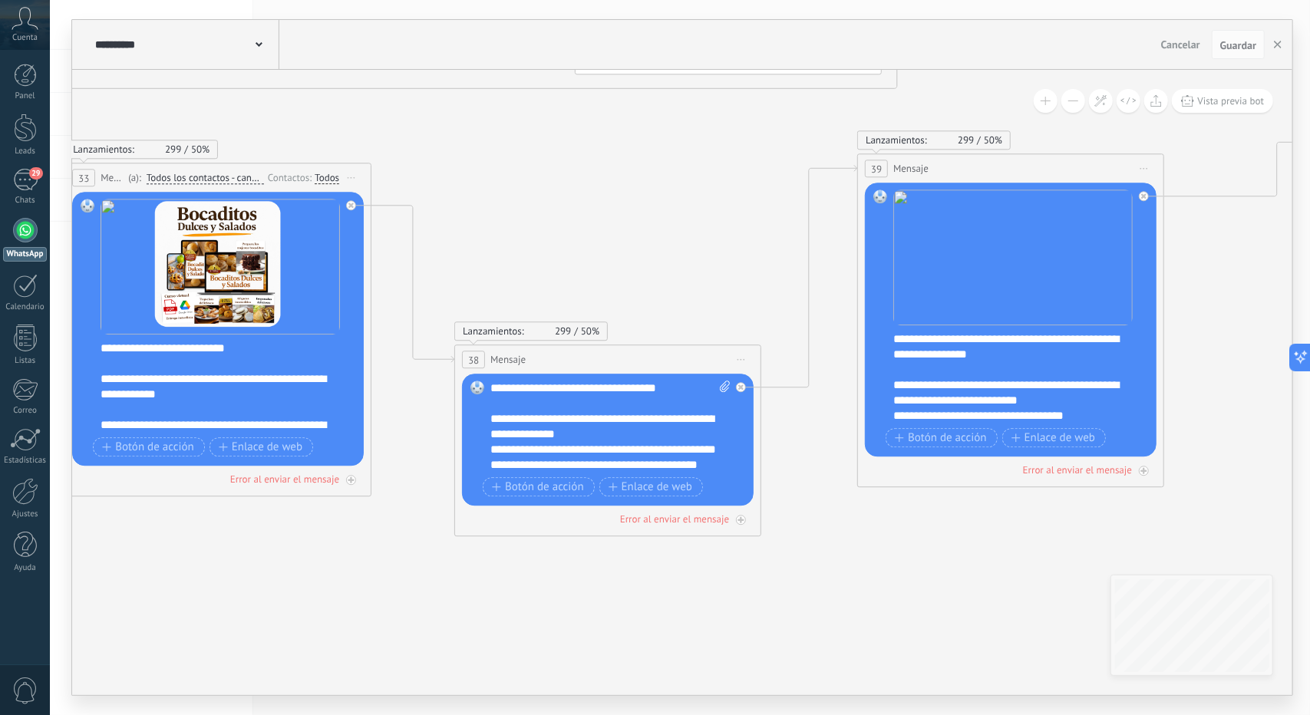
drag, startPoint x: 648, startPoint y: 226, endPoint x: 659, endPoint y: 234, distance: 13.2
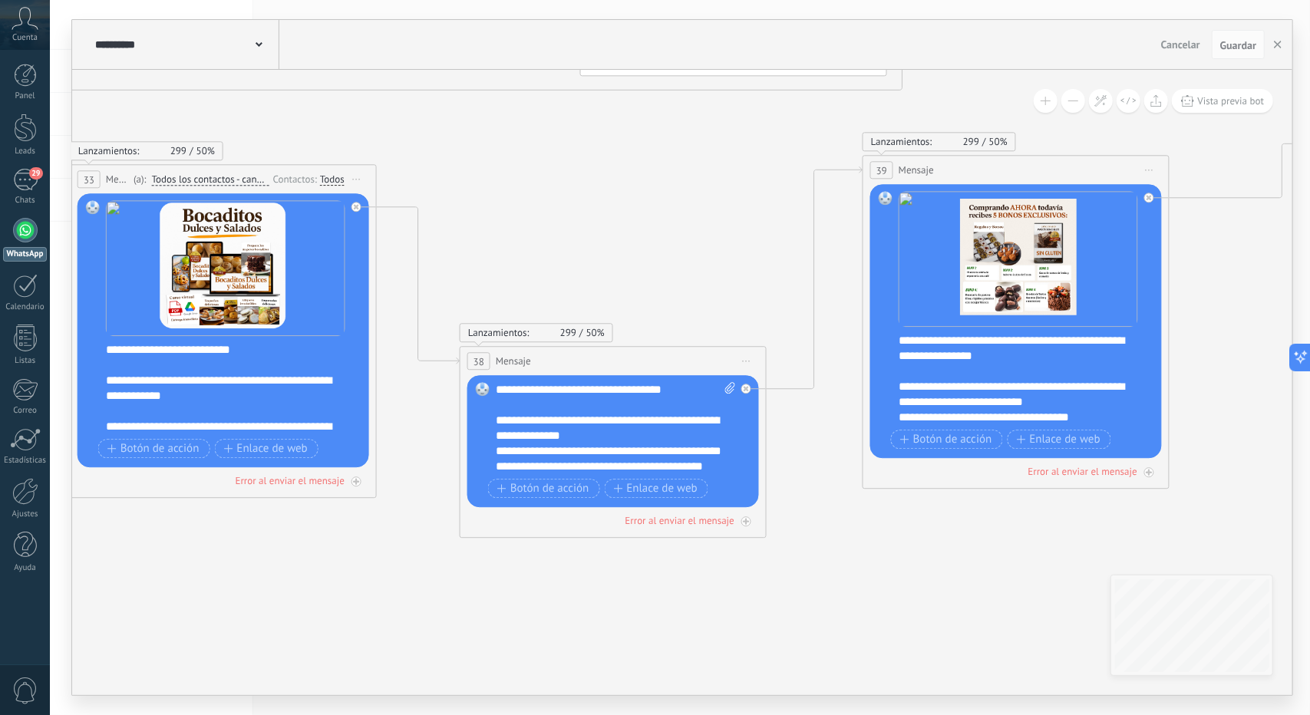
drag, startPoint x: 675, startPoint y: 271, endPoint x: 713, endPoint y: 286, distance: 41.1
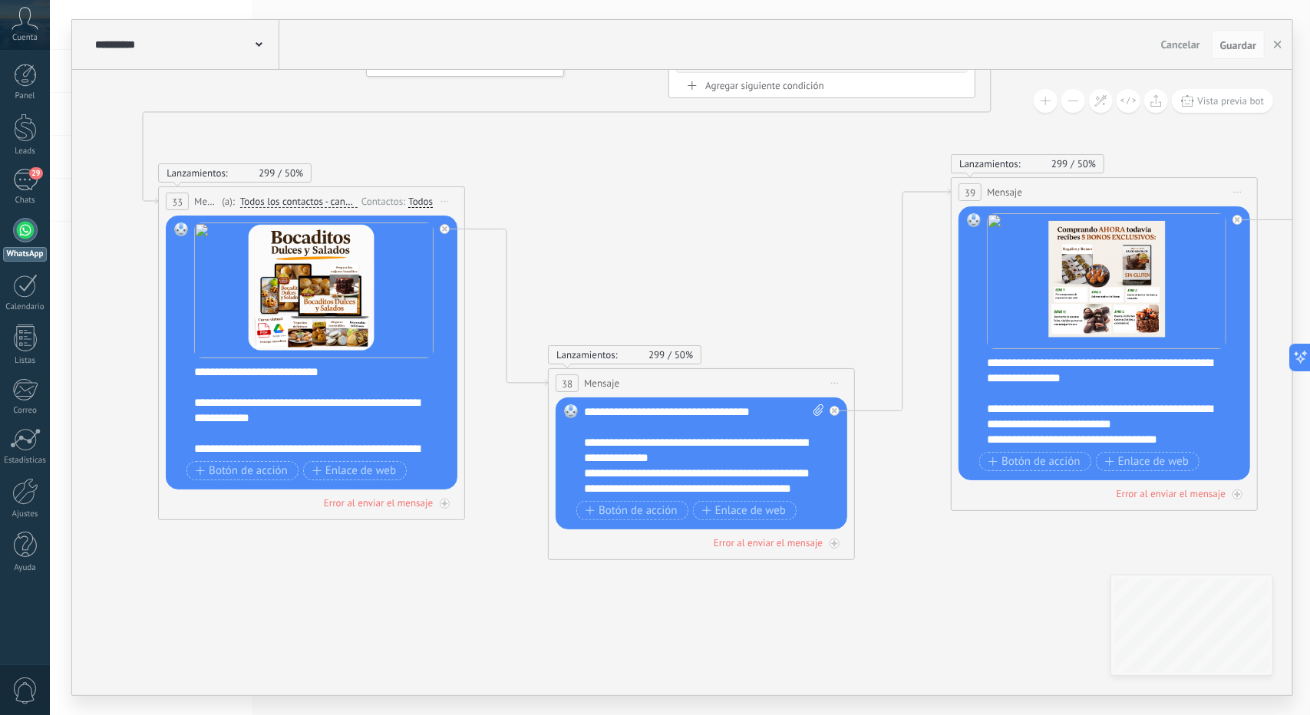
drag, startPoint x: 558, startPoint y: 293, endPoint x: 608, endPoint y: 302, distance: 50.6
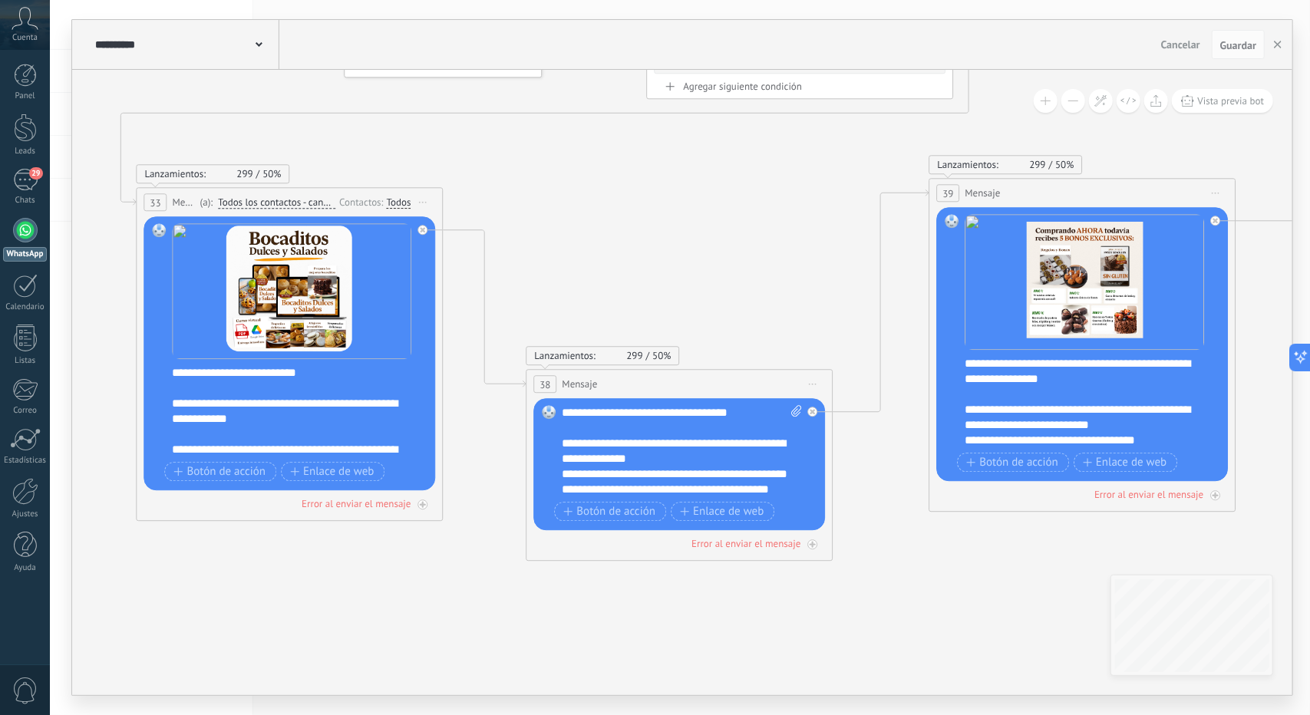
drag, startPoint x: 557, startPoint y: 265, endPoint x: 454, endPoint y: 265, distance: 103.6
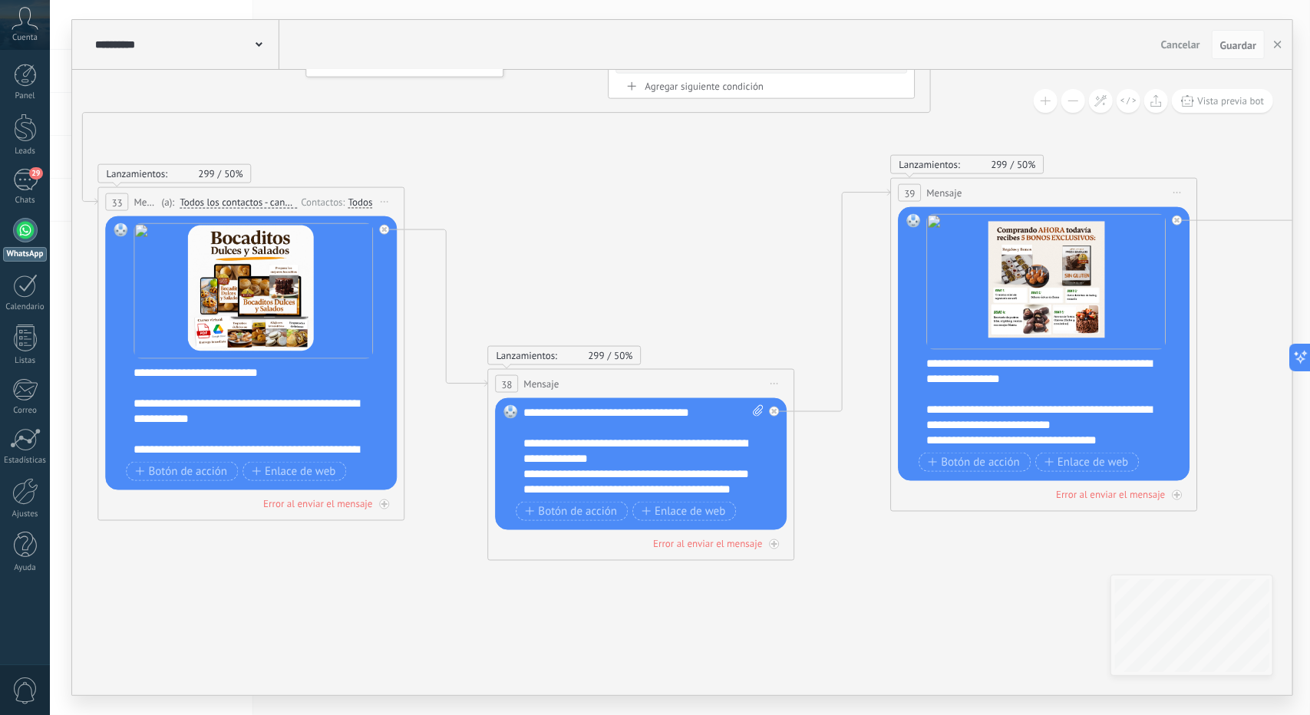
drag, startPoint x: 508, startPoint y: 277, endPoint x: 494, endPoint y: 276, distance: 13.9
click at [33, 187] on div "29" at bounding box center [25, 180] width 25 height 22
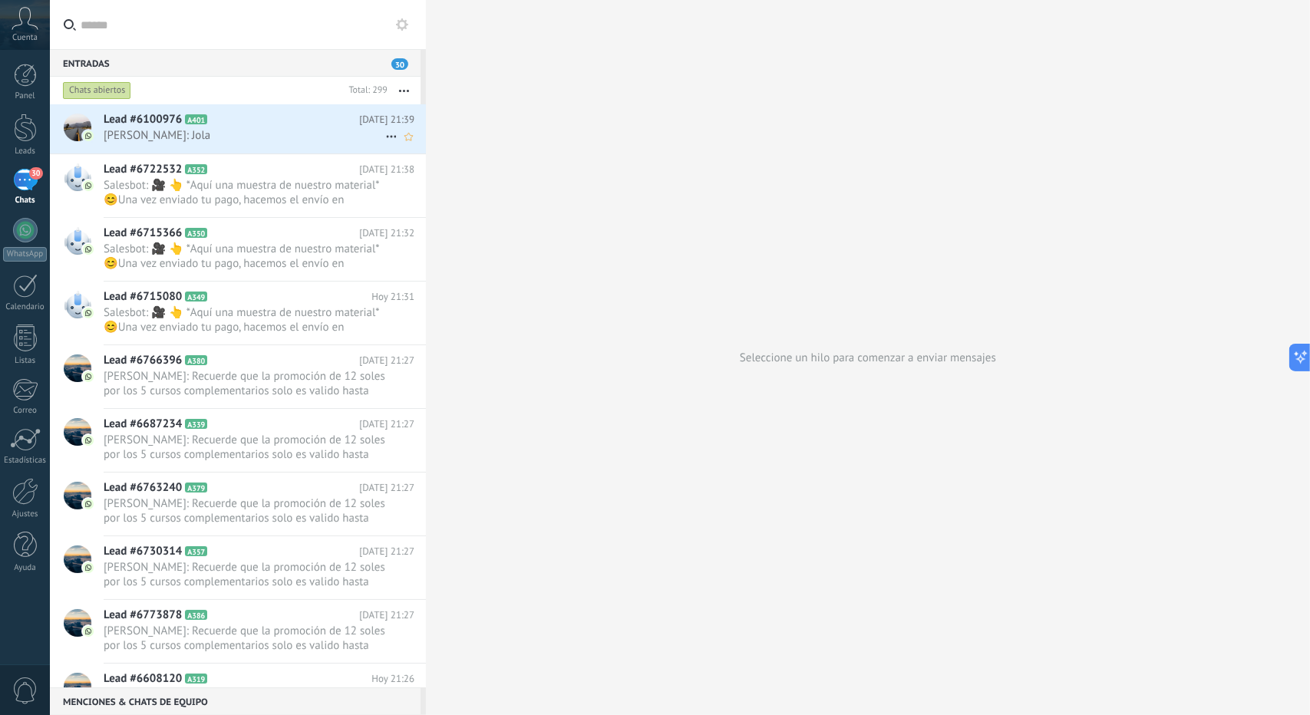
click at [391, 134] on icon at bounding box center [391, 136] width 18 height 18
click at [399, 174] on icon at bounding box center [396, 175] width 11 height 11
